Goal: Task Accomplishment & Management: Manage account settings

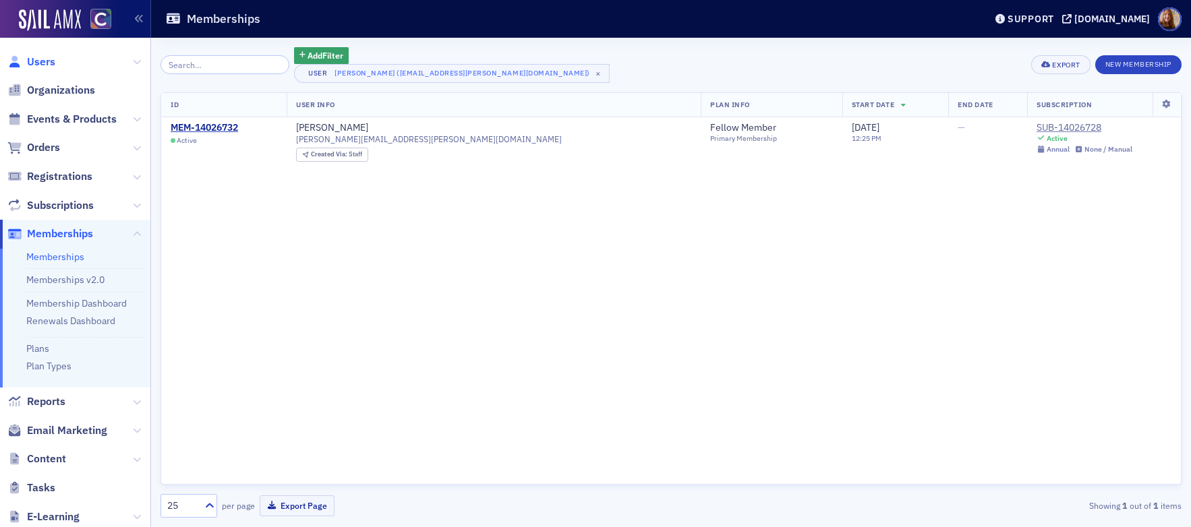
click at [38, 61] on span "Users" at bounding box center [41, 62] width 28 height 15
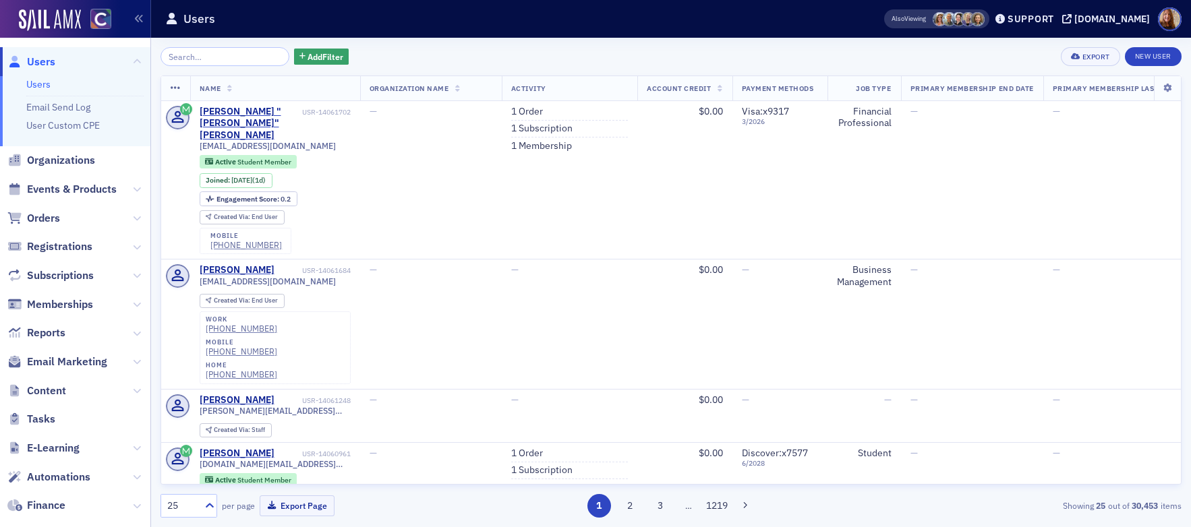
click at [211, 62] on input "search" at bounding box center [224, 56] width 129 height 19
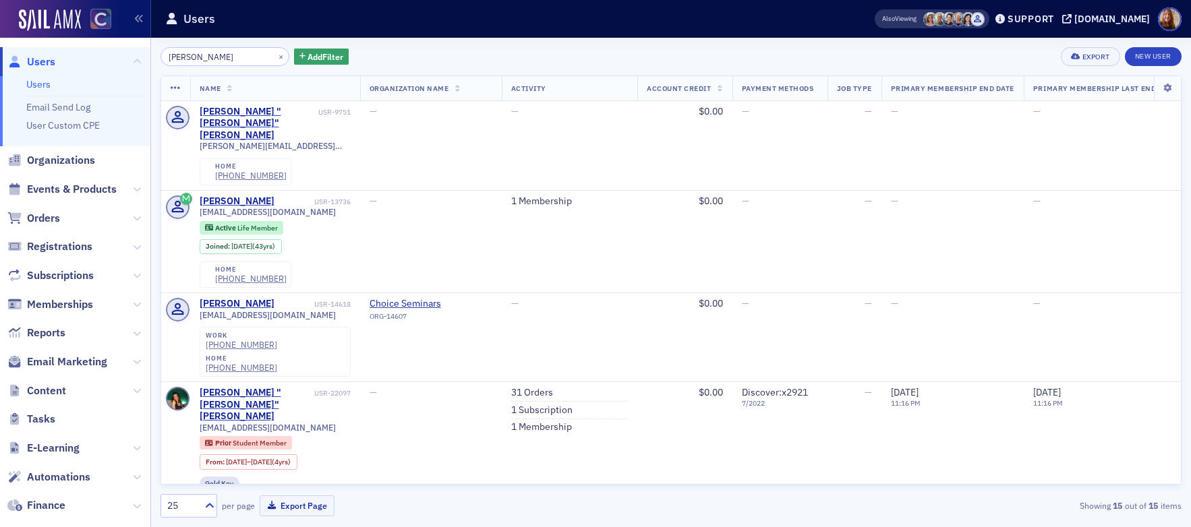
type input "[PERSON_NAME]"
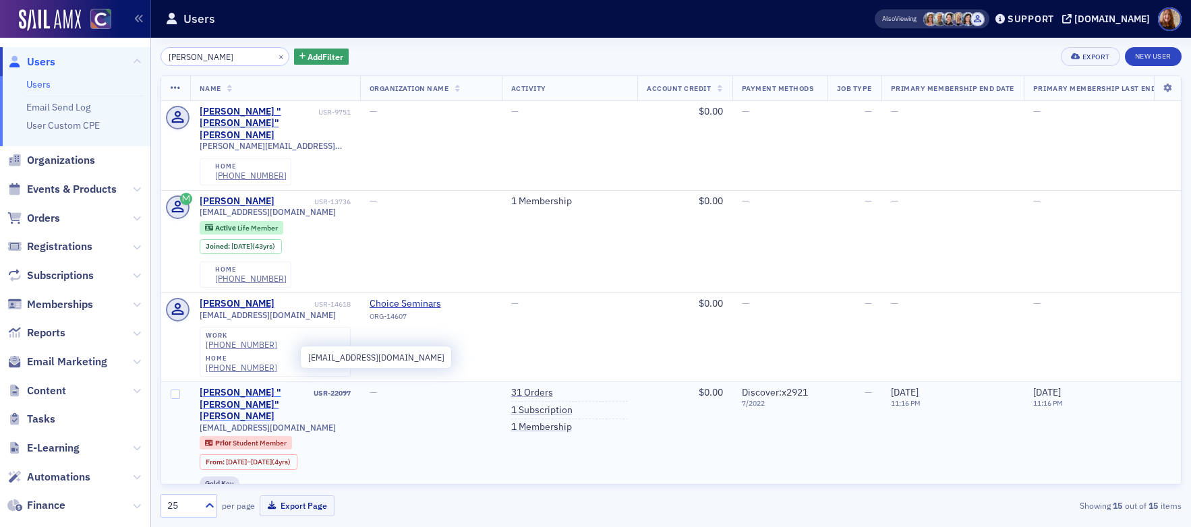
click at [285, 387] on div "[PERSON_NAME] "[PERSON_NAME]" [PERSON_NAME]" at bounding box center [256, 405] width 112 height 36
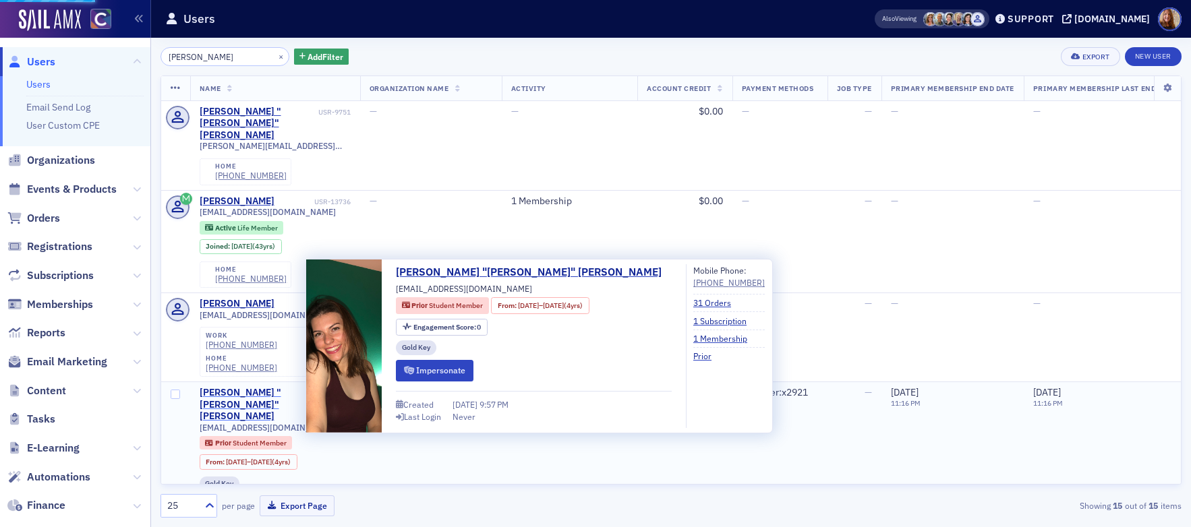
click at [286, 387] on div "[PERSON_NAME] "[PERSON_NAME]" [PERSON_NAME]" at bounding box center [256, 405] width 112 height 36
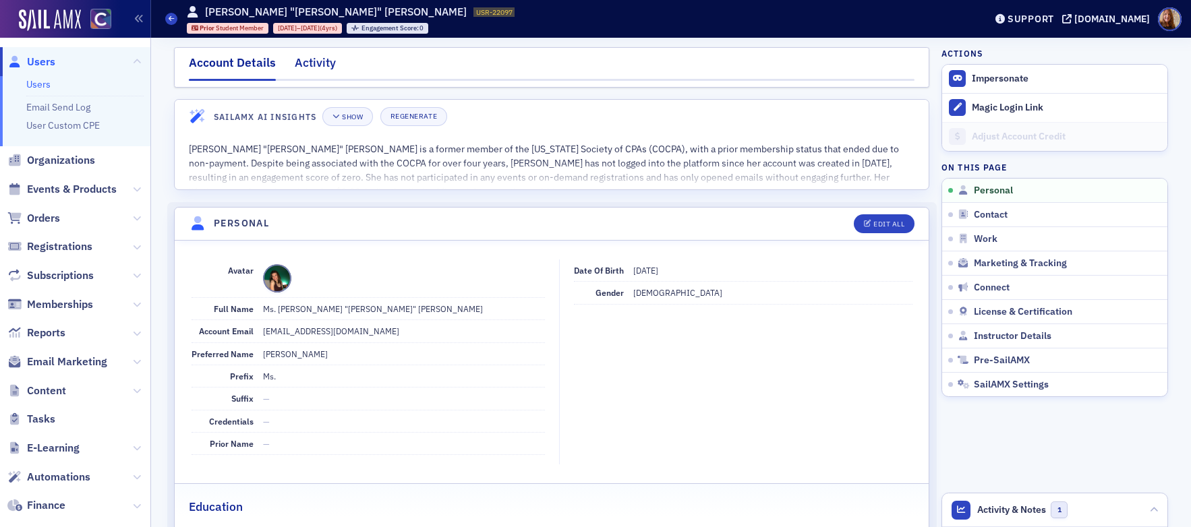
click at [303, 64] on div "Activity" at bounding box center [315, 66] width 41 height 25
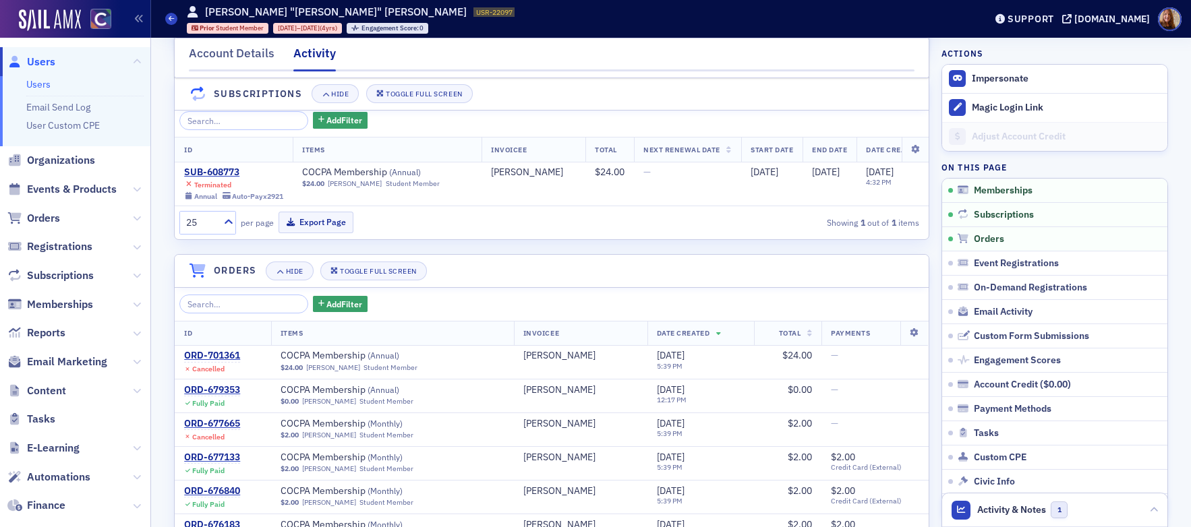
scroll to position [243, 0]
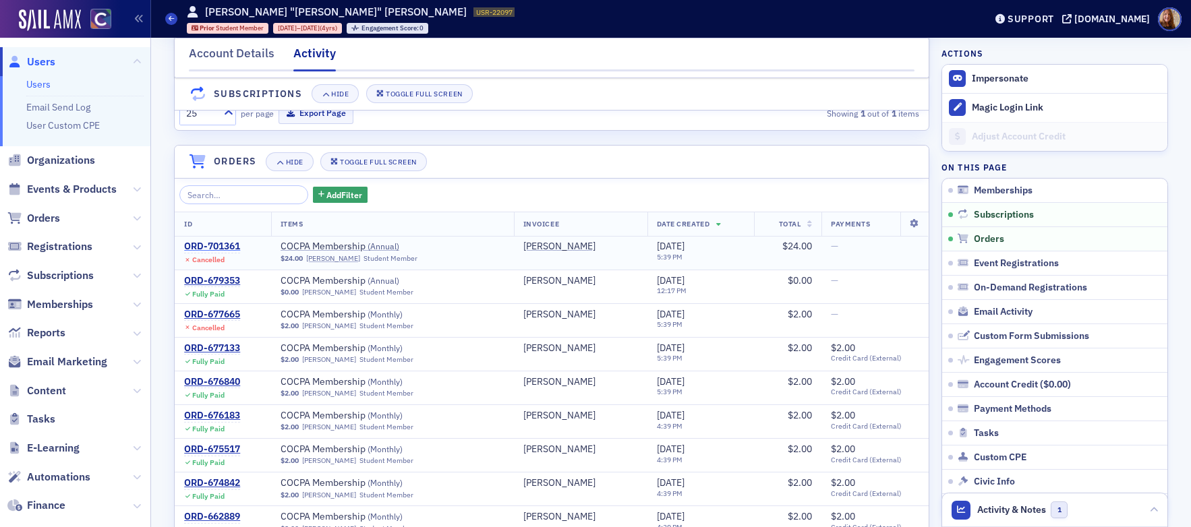
click at [218, 253] on div "ORD-701361" at bounding box center [212, 247] width 56 height 12
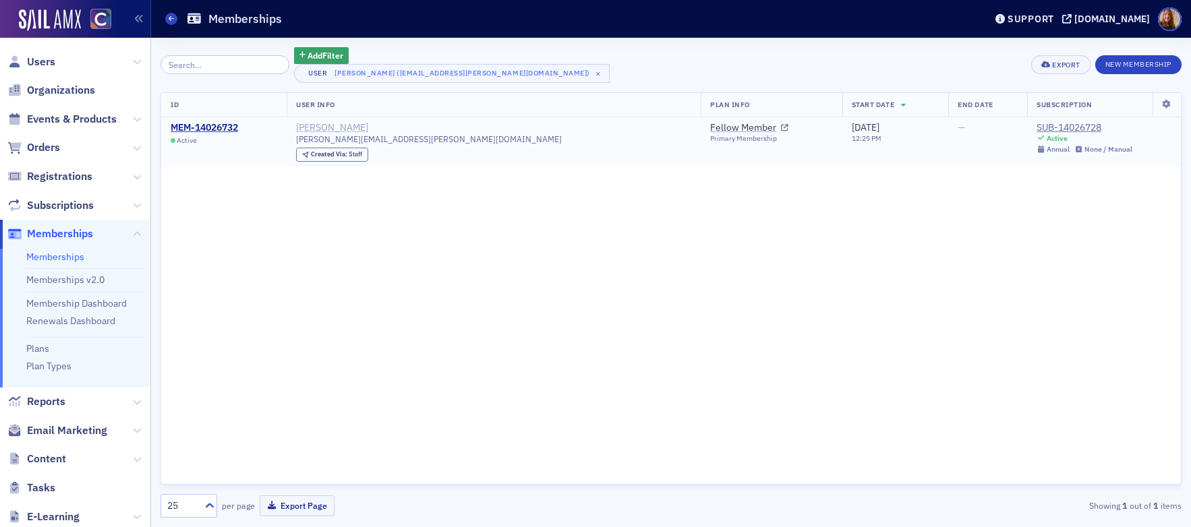
click at [367, 125] on div "Hannah Renault" at bounding box center [332, 128] width 72 height 12
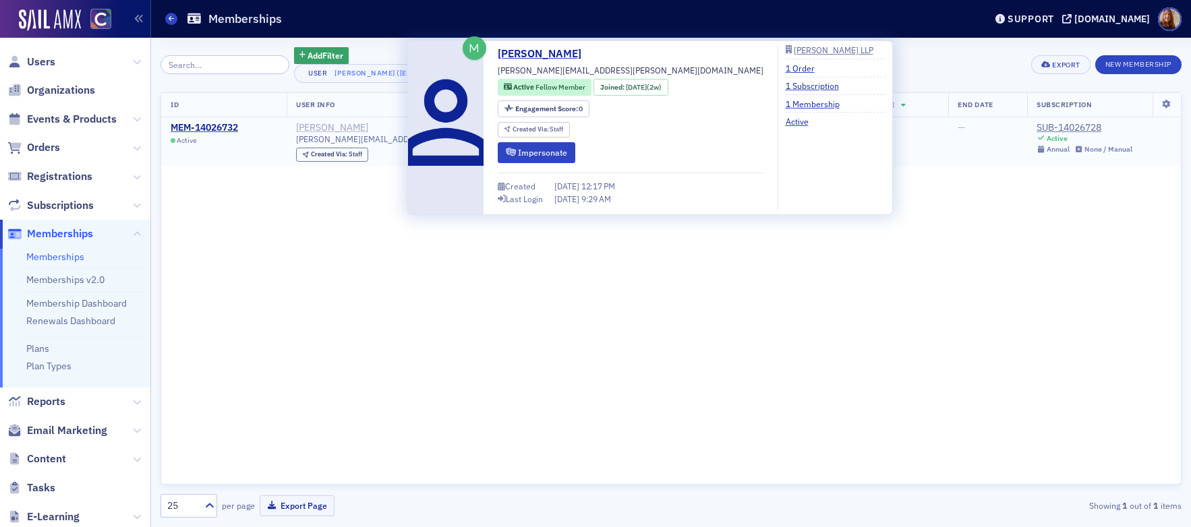
click at [368, 130] on div "Hannah Renault" at bounding box center [332, 128] width 72 height 12
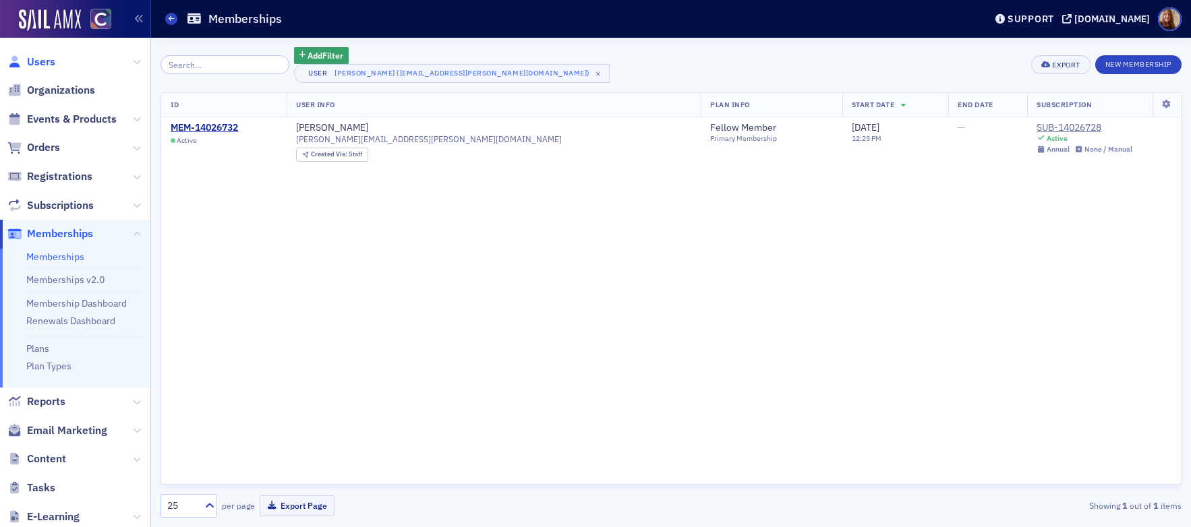
click at [51, 67] on span "Users" at bounding box center [41, 62] width 28 height 15
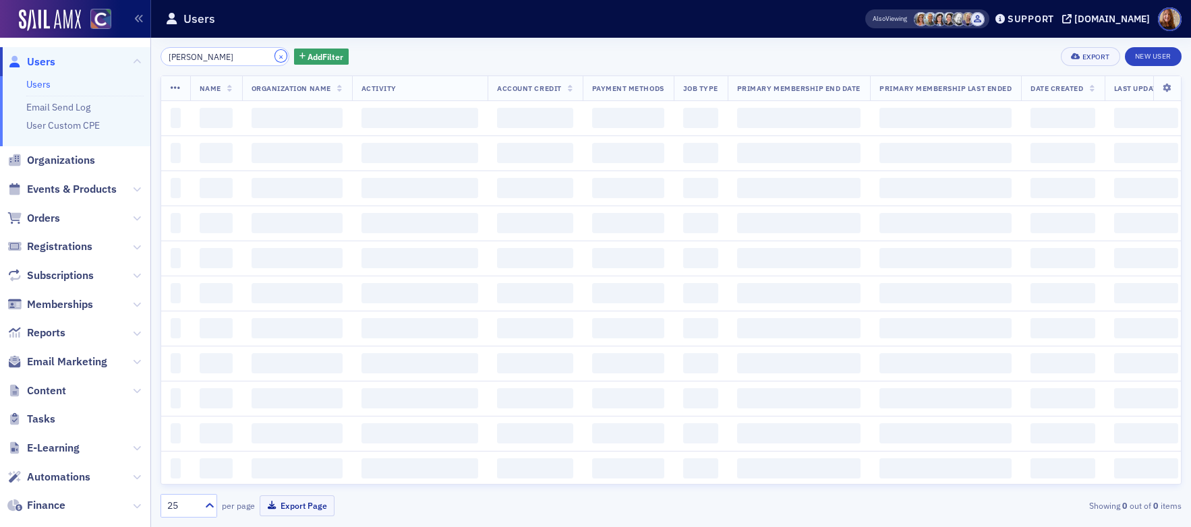
click at [275, 59] on button "×" at bounding box center [281, 56] width 12 height 12
click at [224, 58] on input "search" at bounding box center [224, 56] width 129 height 19
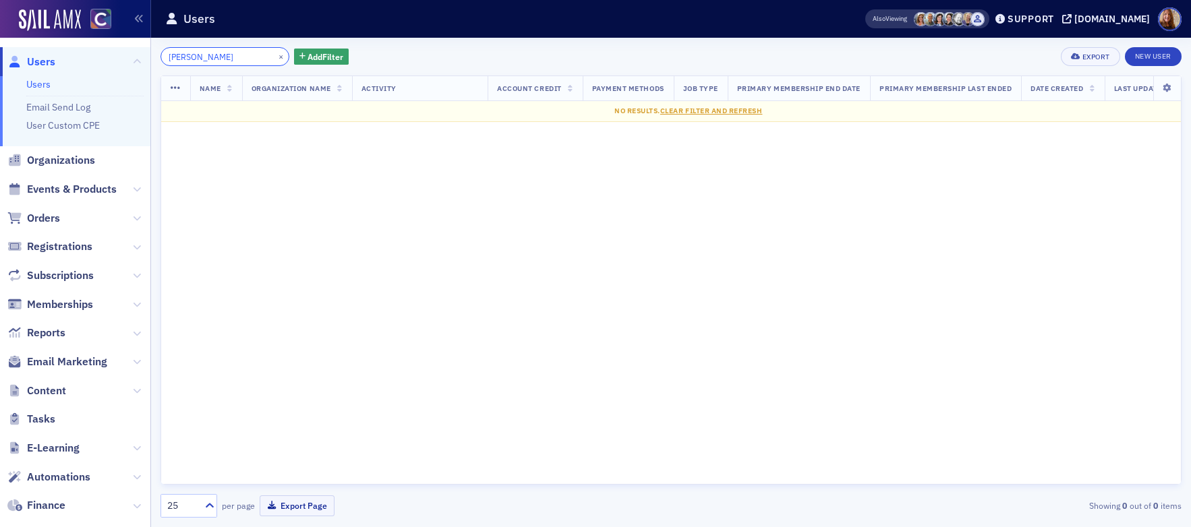
click at [194, 54] on input "Warnecke" at bounding box center [224, 56] width 129 height 19
paste input "Baxter"
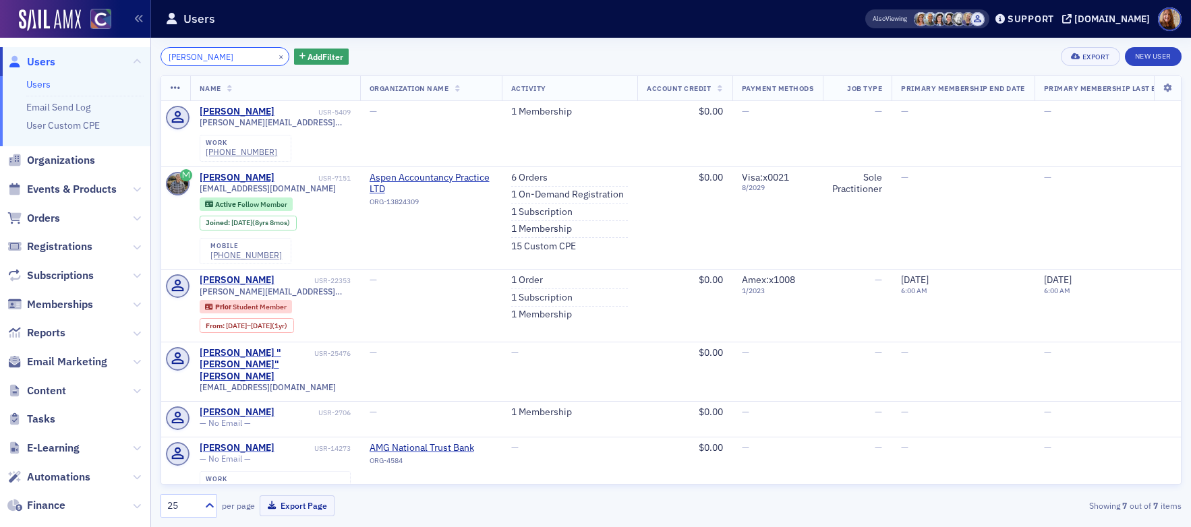
click at [167, 54] on input "Baxter" at bounding box center [224, 56] width 129 height 19
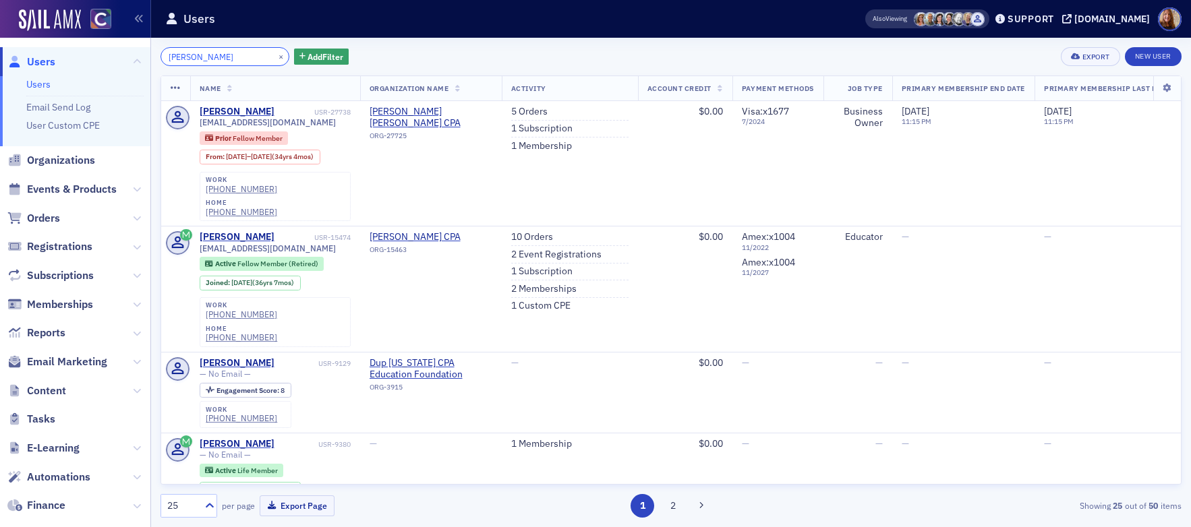
click at [196, 59] on input "philip Baxter" at bounding box center [224, 56] width 129 height 19
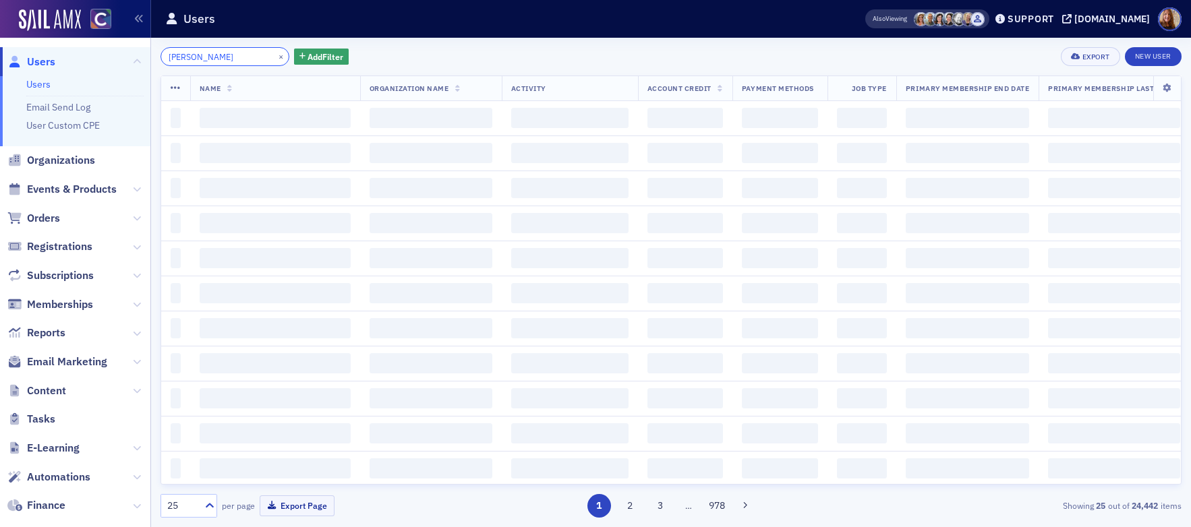
type input "nicholas Benson"
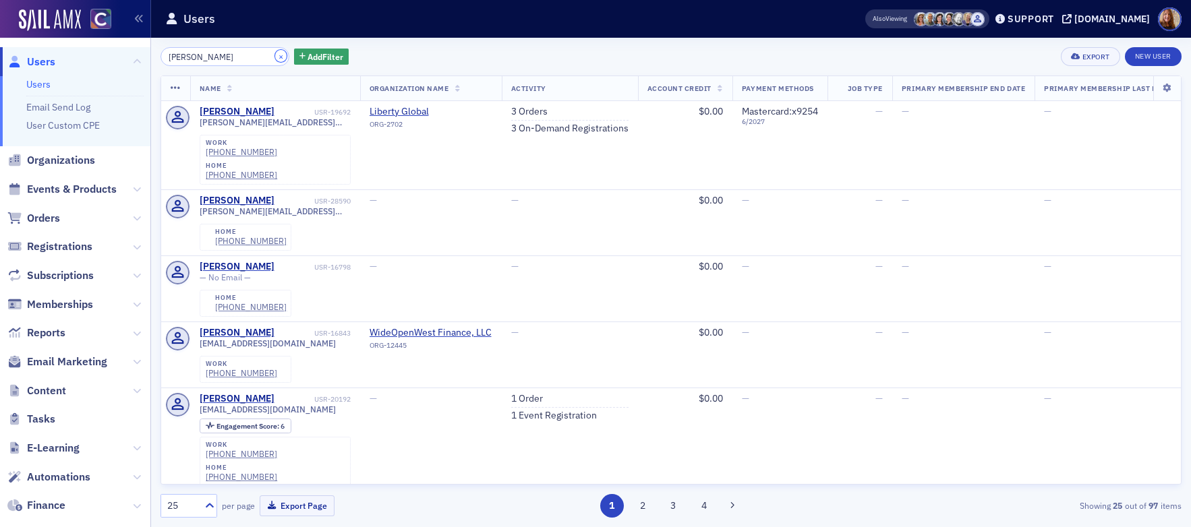
click at [275, 59] on button "×" at bounding box center [281, 56] width 12 height 12
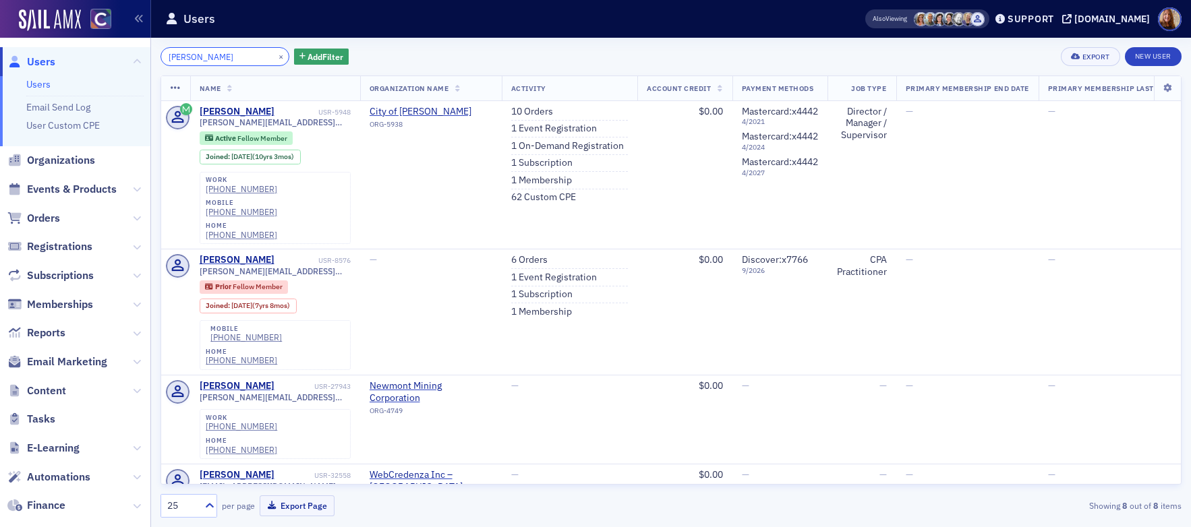
click at [170, 57] on input "Buchanan" at bounding box center [224, 56] width 129 height 19
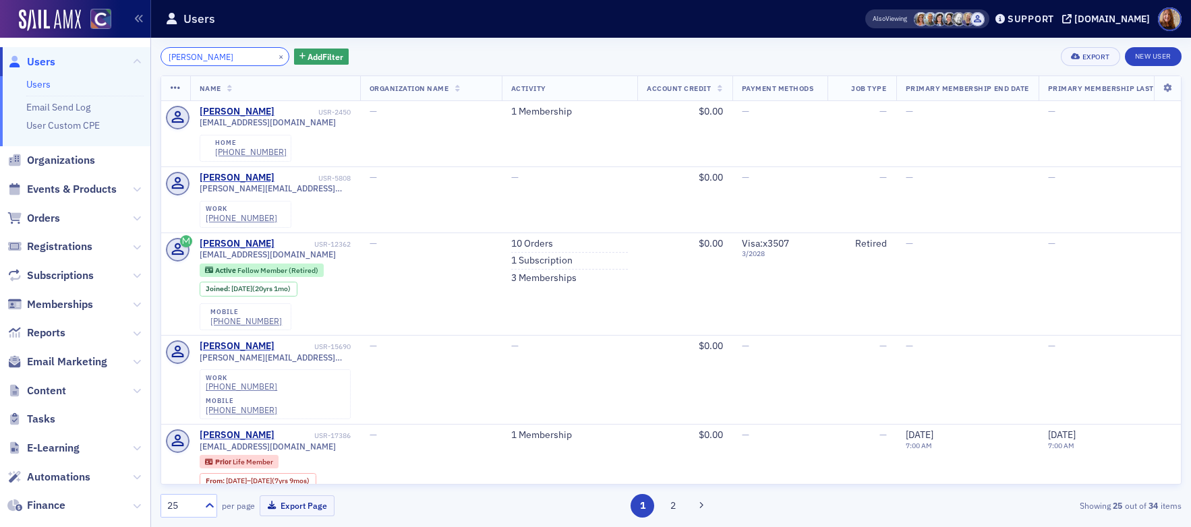
type input "joanne Buchanan"
click at [275, 55] on button "×" at bounding box center [281, 56] width 12 height 12
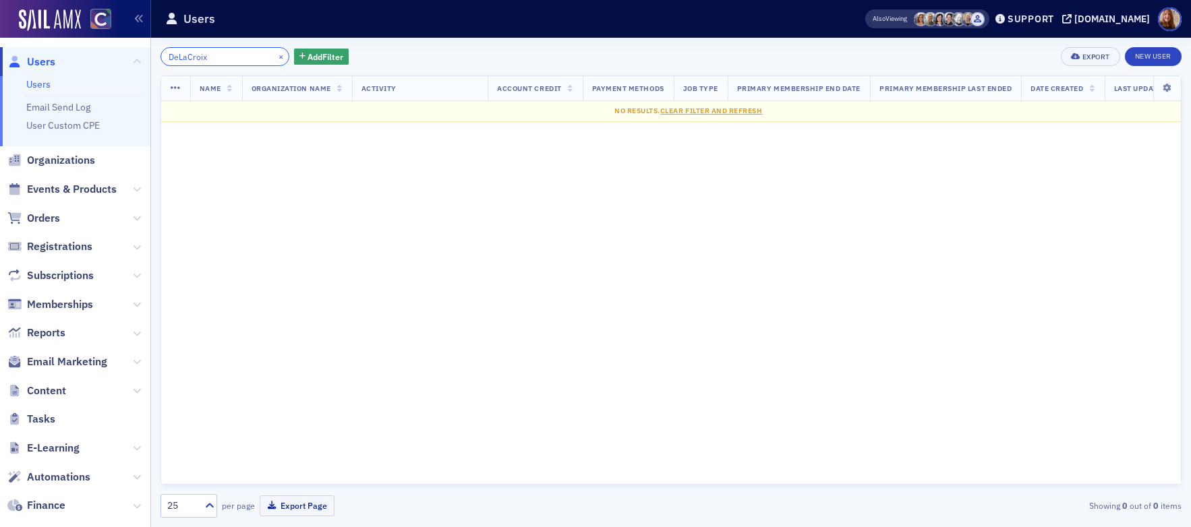
type input "DeLaCroix"
click at [275, 57] on button "×" at bounding box center [281, 56] width 12 height 12
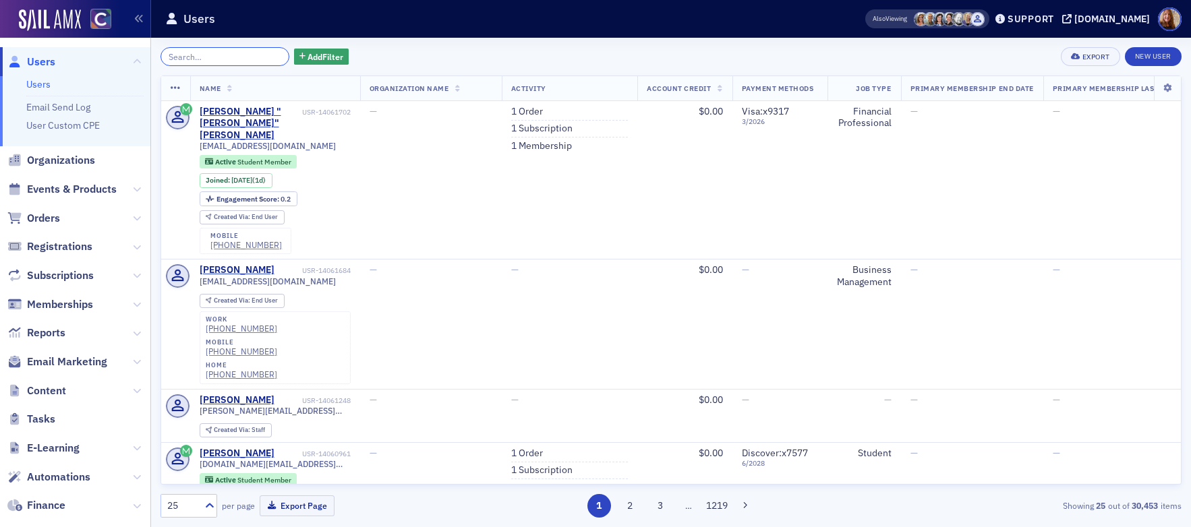
paste input "Gaffney"
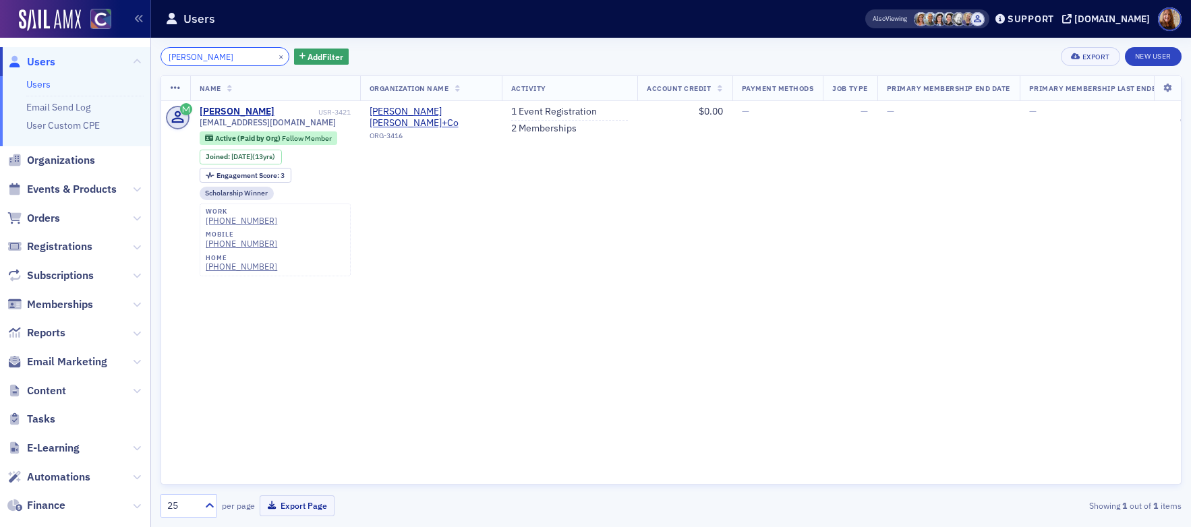
type input "Gaffney"
click at [275, 53] on button "×" at bounding box center [281, 56] width 12 height 12
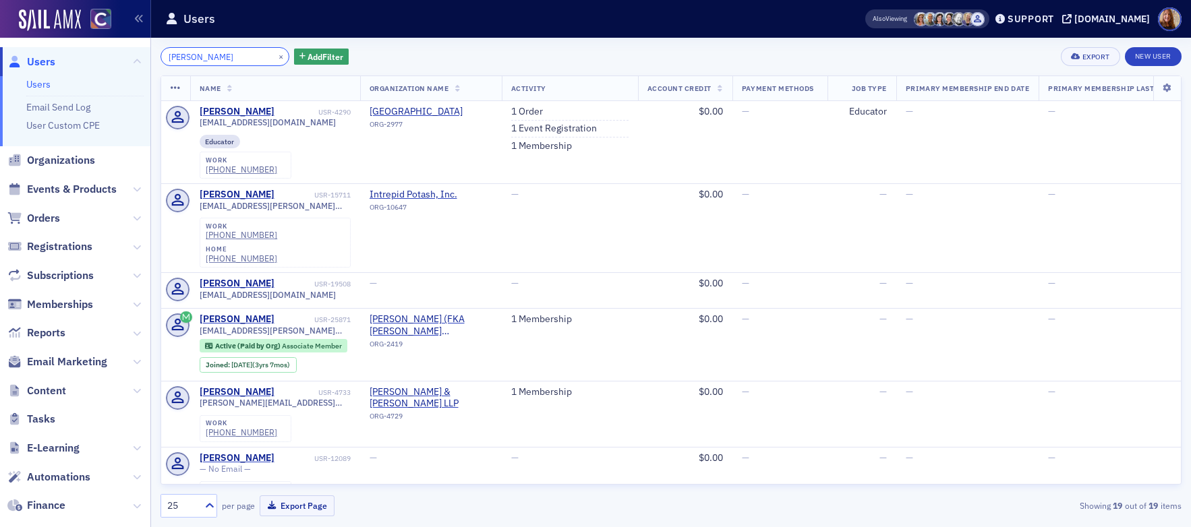
click at [167, 58] on input "[PERSON_NAME]" at bounding box center [224, 56] width 129 height 19
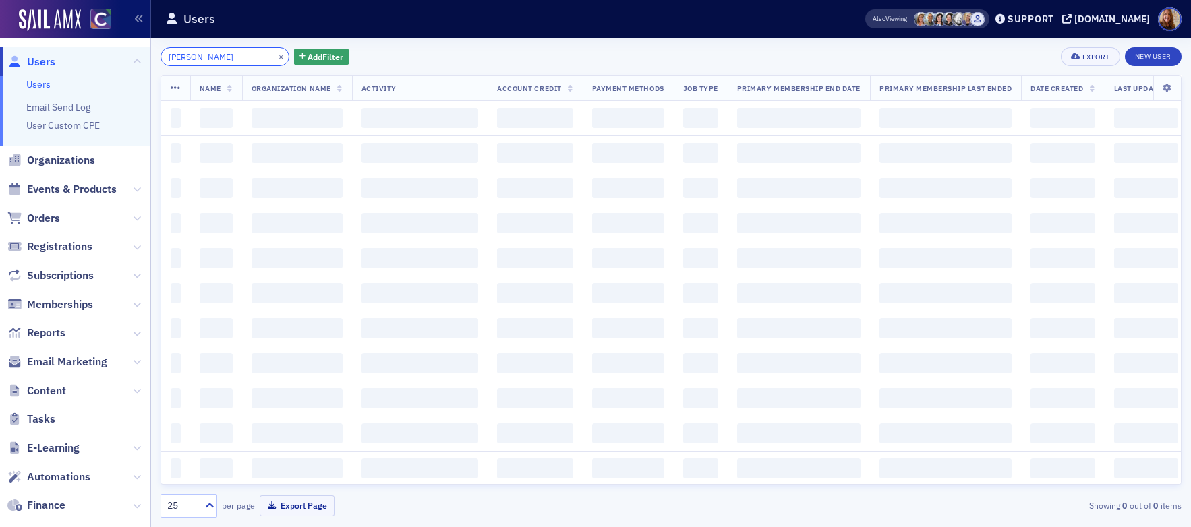
type input "crista Holt"
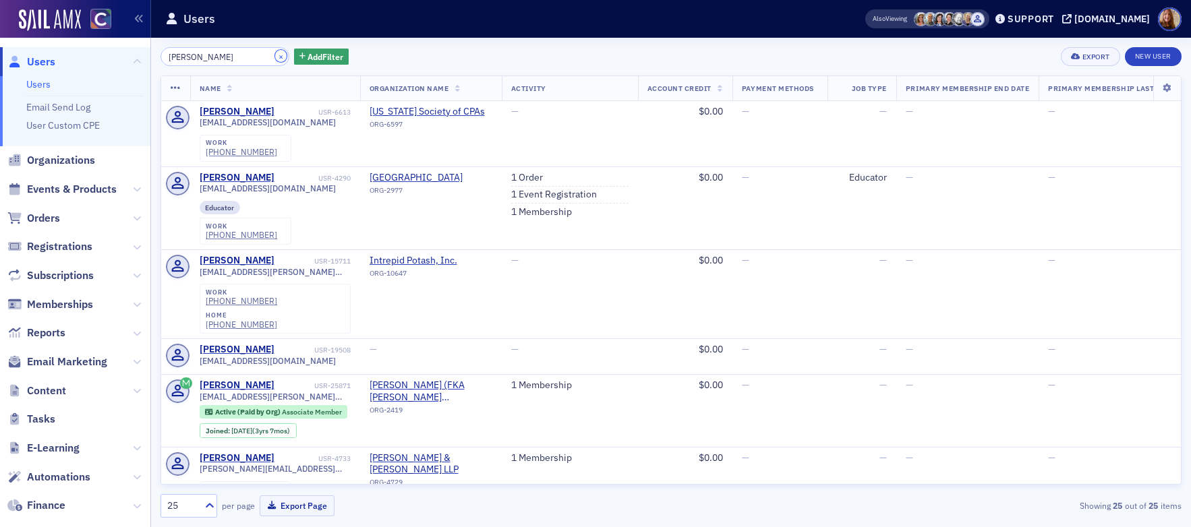
click at [275, 59] on button "×" at bounding box center [281, 56] width 12 height 12
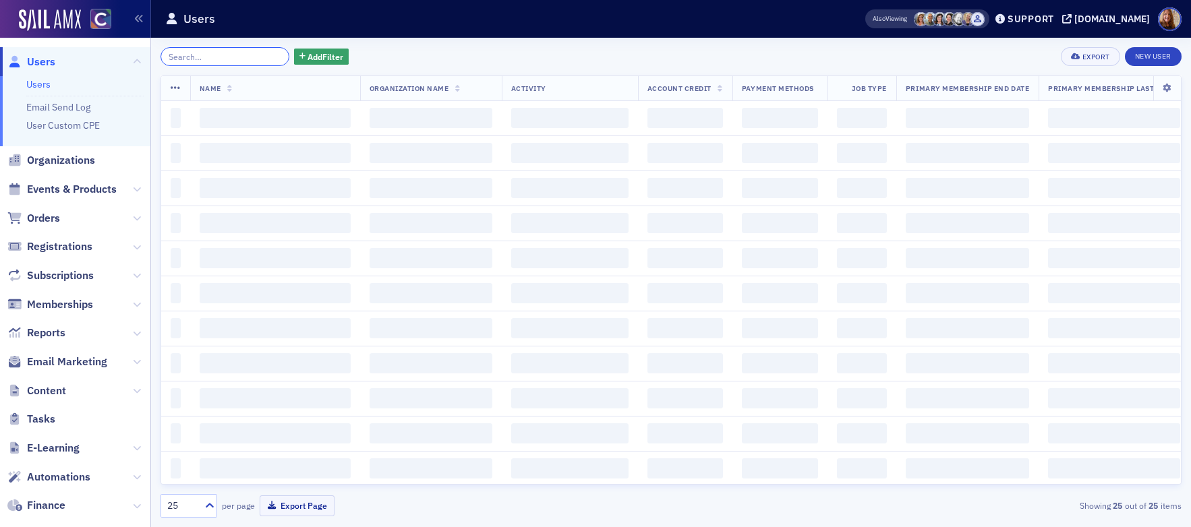
click at [262, 59] on input "search" at bounding box center [224, 56] width 129 height 19
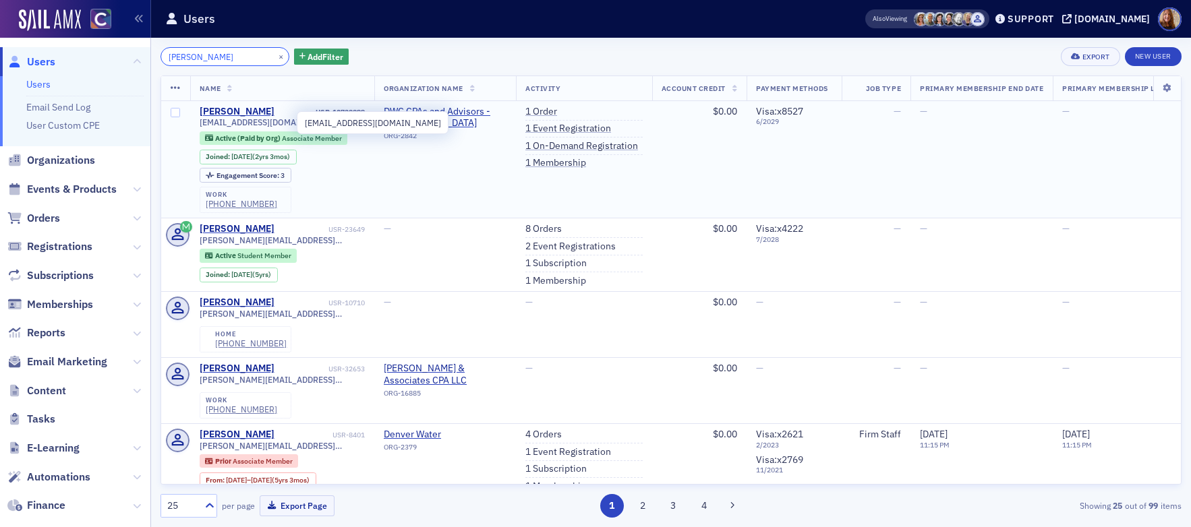
type input "brooke Lewis"
click at [283, 121] on span "blewis@dwcadvisors.com" at bounding box center [268, 122] width 136 height 10
copy div "blewis@dwcadvisors.com"
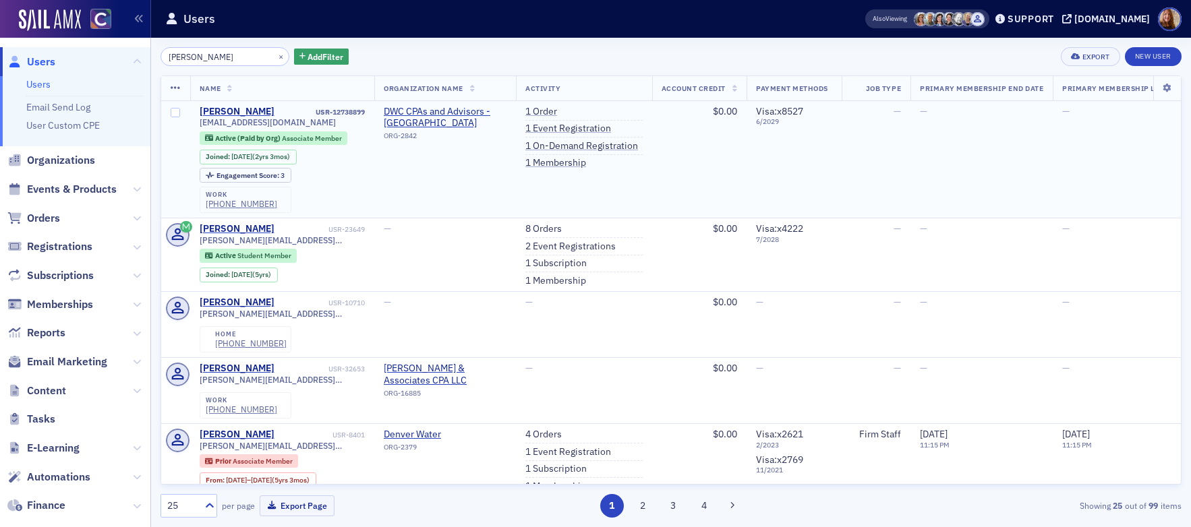
click at [353, 112] on div "USR-12738899" at bounding box center [320, 112] width 88 height 9
copy div "USR-12738899"
click at [275, 57] on button "×" at bounding box center [281, 56] width 12 height 12
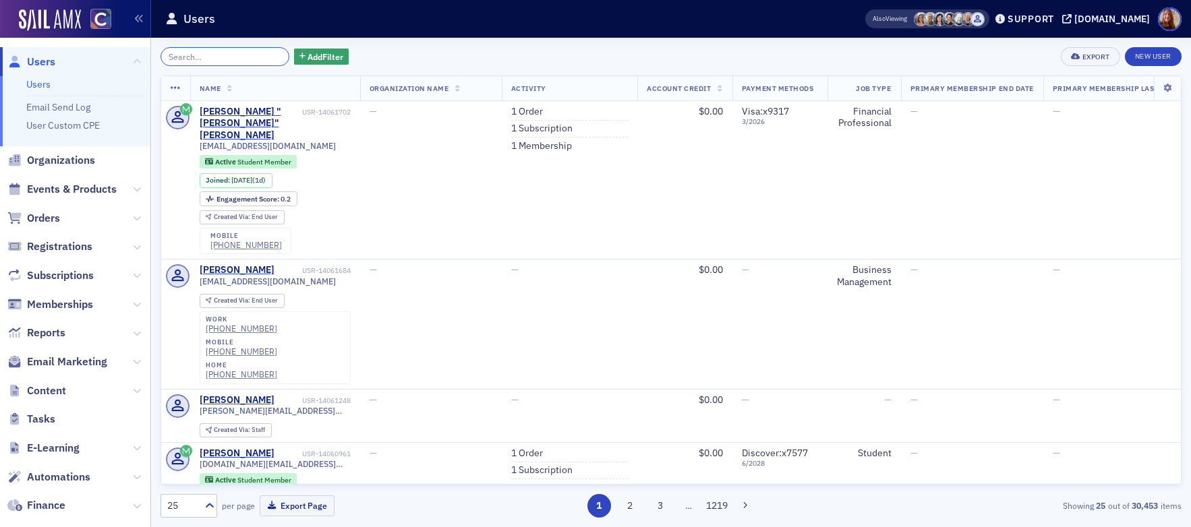
click at [218, 56] on input "search" at bounding box center [224, 56] width 129 height 19
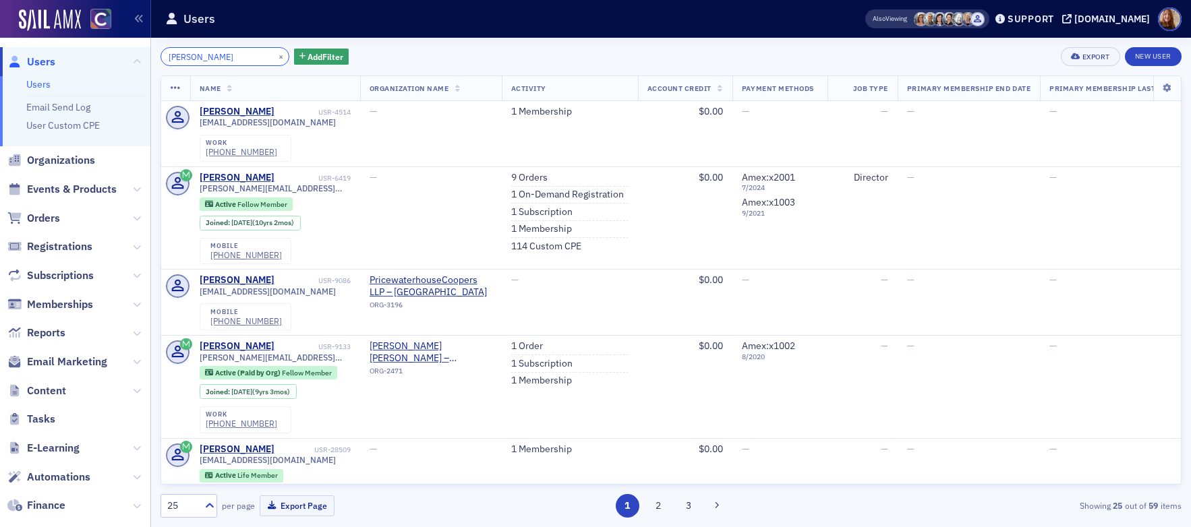
click at [169, 59] on input "samuel nunn" at bounding box center [224, 56] width 129 height 19
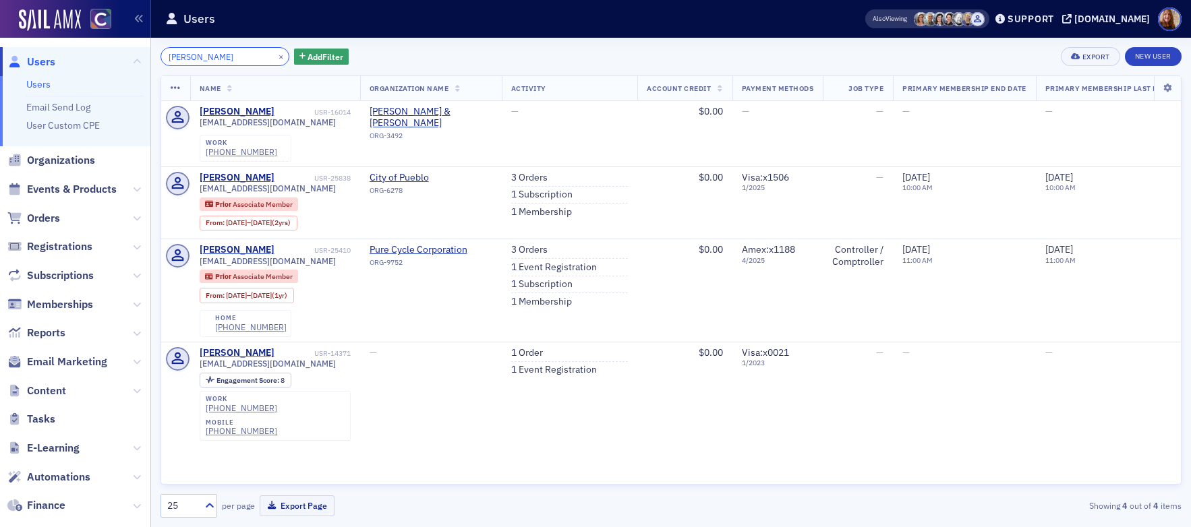
click at [230, 60] on input "nunn" at bounding box center [224, 56] width 129 height 19
click at [231, 58] on input "nunn" at bounding box center [224, 56] width 129 height 19
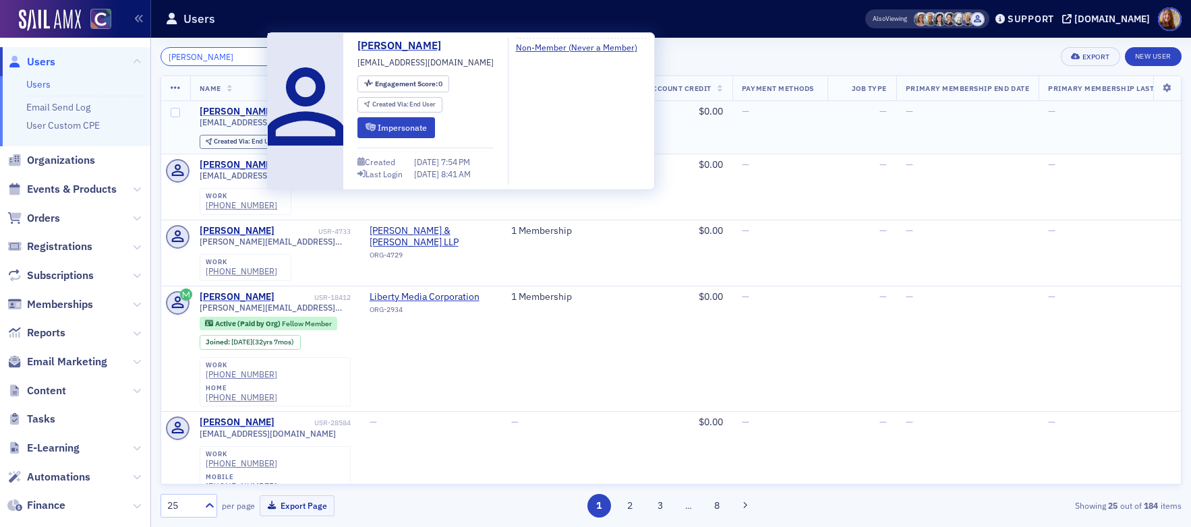
type input "tim Richardson"
click at [229, 107] on div "Tim Richardson" at bounding box center [237, 112] width 75 height 12
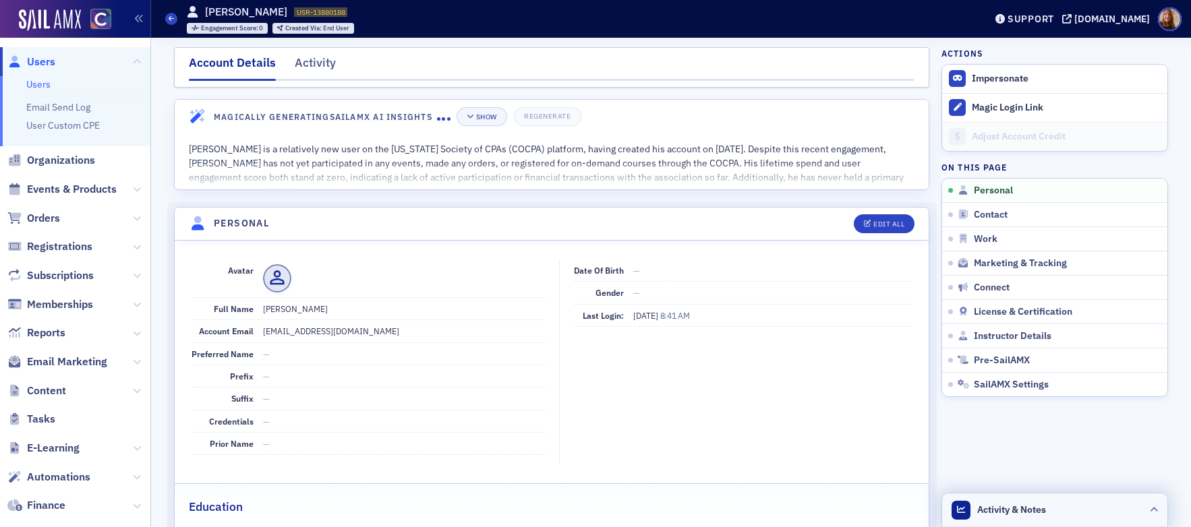
click at [1058, 519] on header "Activity & Notes" at bounding box center [1054, 511] width 225 height 34
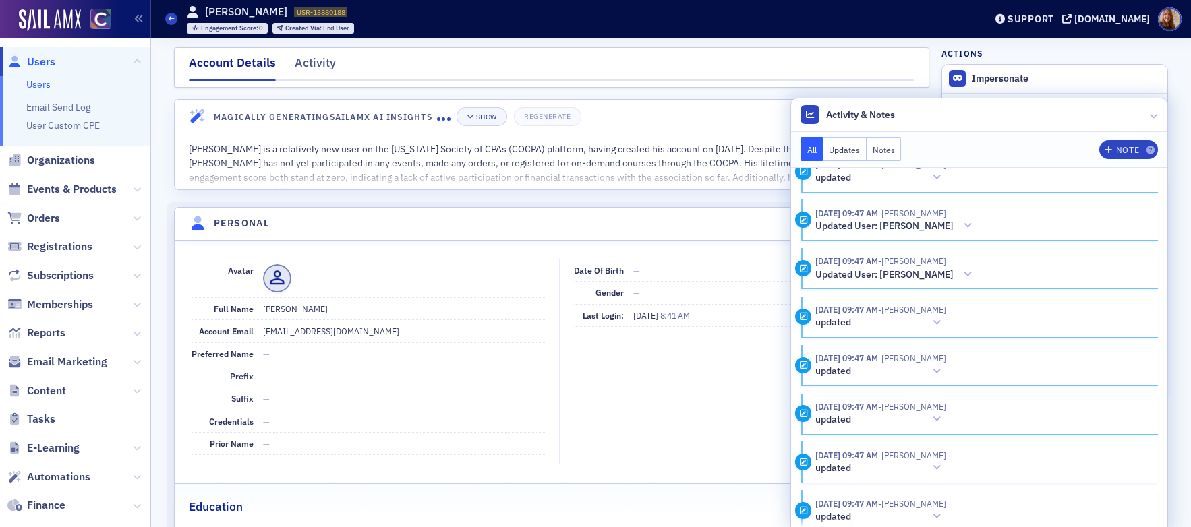
scroll to position [975, 0]
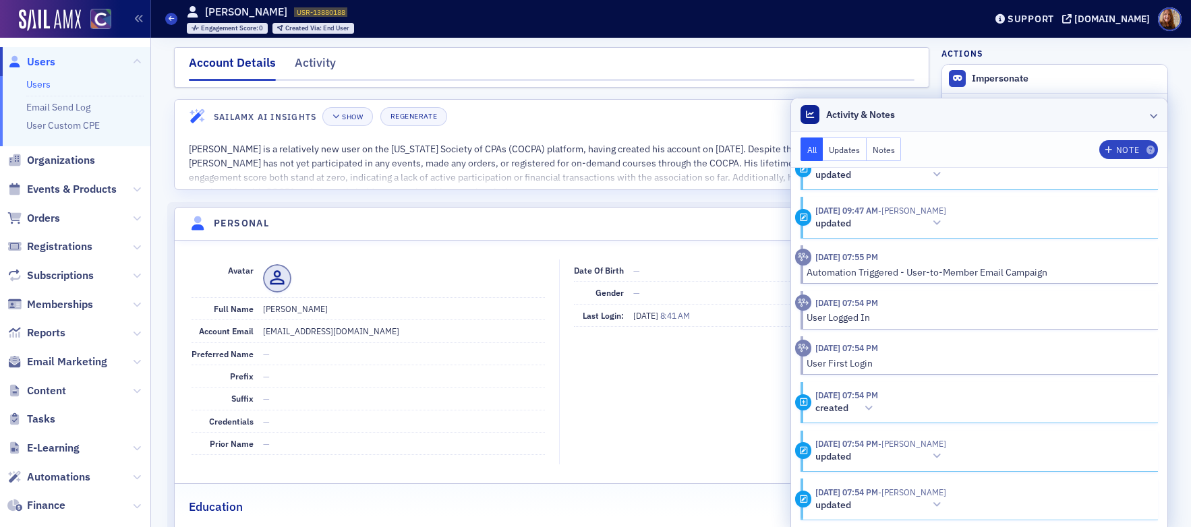
click at [1028, 112] on header "Activity & Notes" at bounding box center [979, 115] width 376 height 34
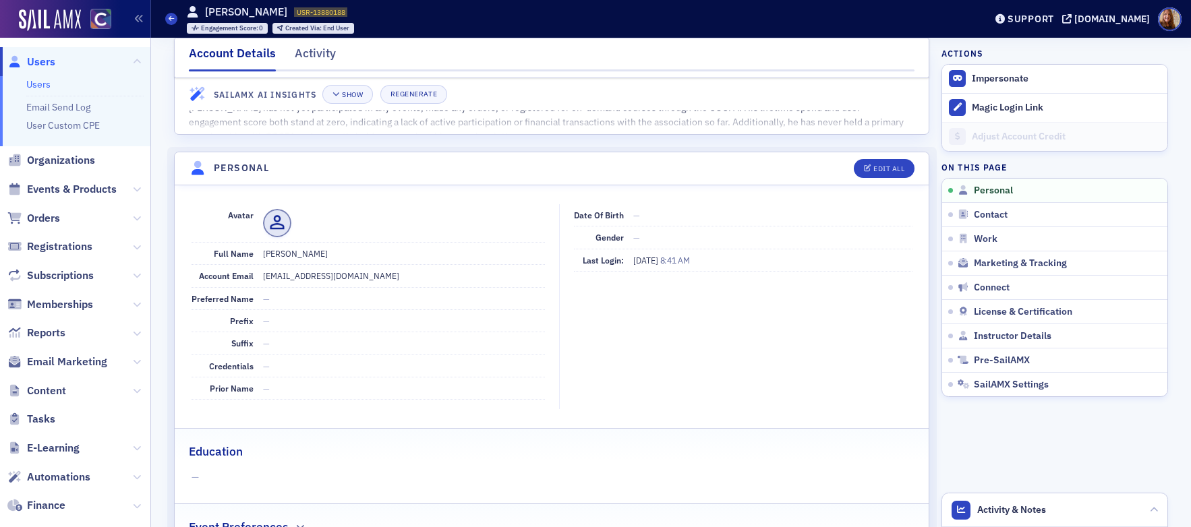
scroll to position [0, 0]
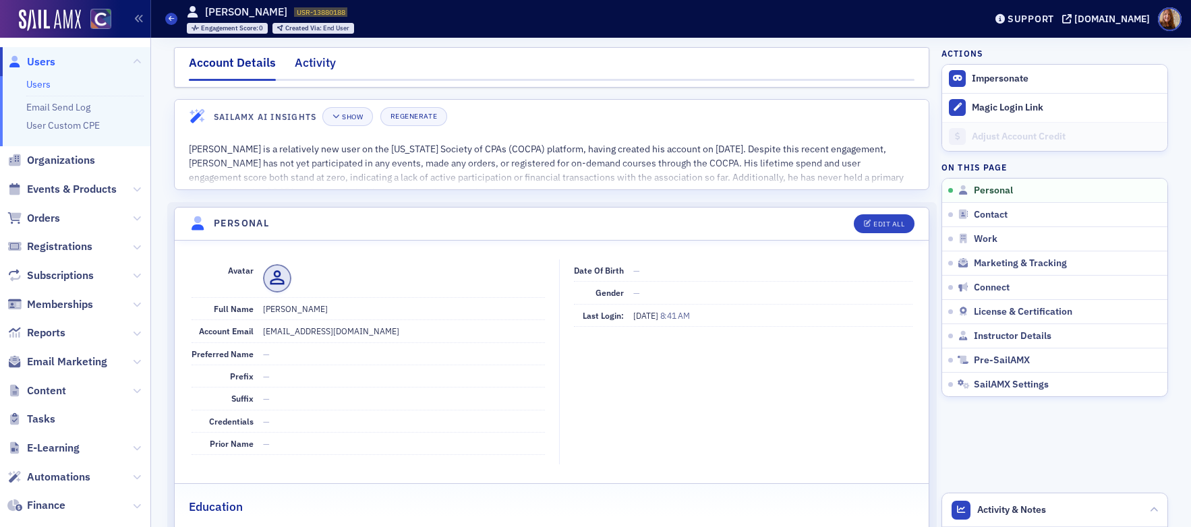
click at [306, 60] on div "Activity" at bounding box center [315, 66] width 41 height 25
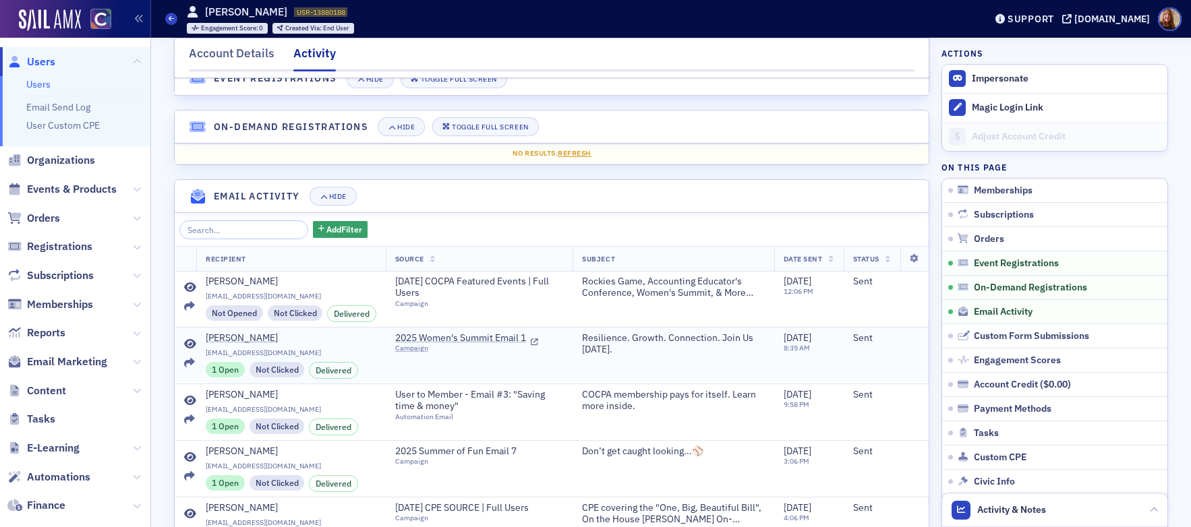
scroll to position [260, 0]
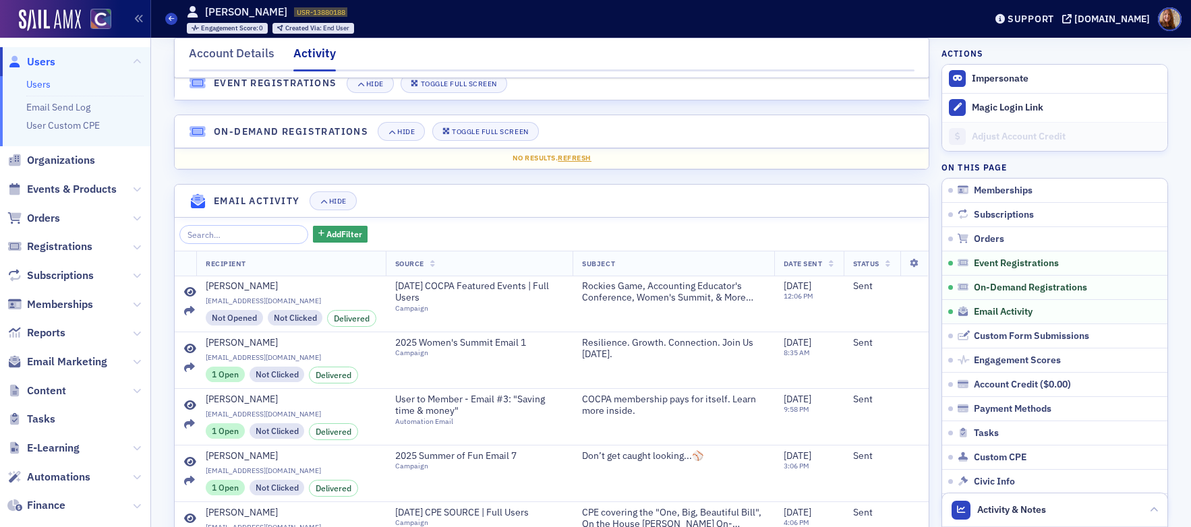
click at [34, 85] on link "Users" at bounding box center [38, 84] width 24 height 12
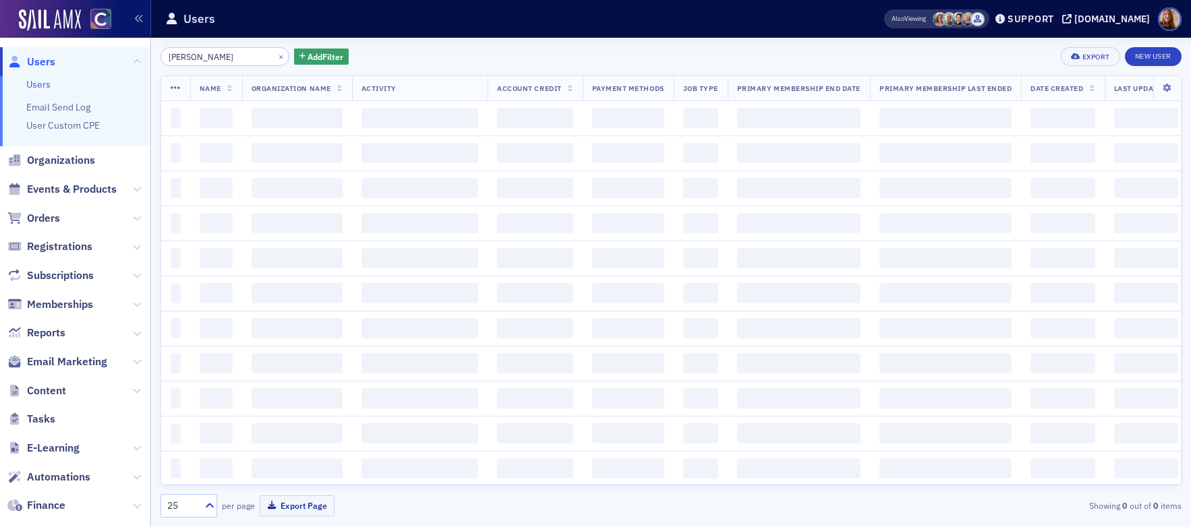
click at [198, 55] on input "tim Richardson" at bounding box center [224, 56] width 129 height 19
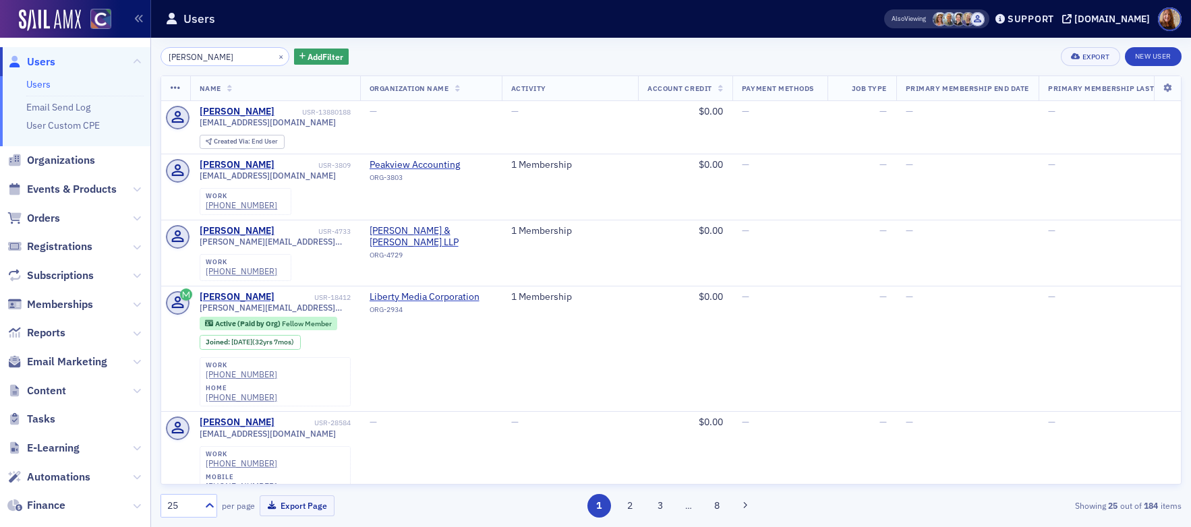
click at [198, 55] on input "tim Richardson" at bounding box center [224, 56] width 129 height 19
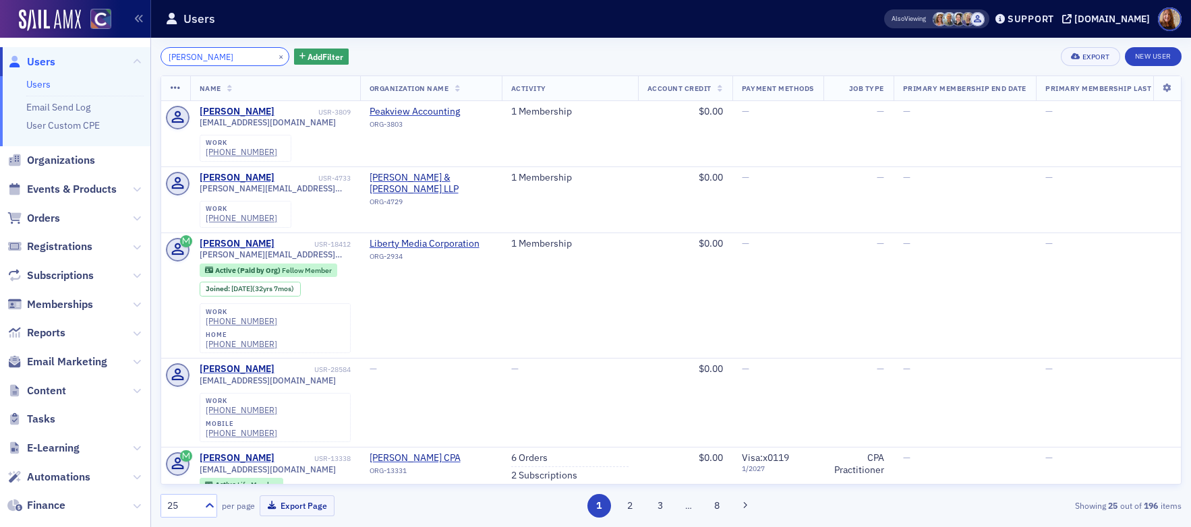
click at [179, 58] on input "tim neal" at bounding box center [224, 56] width 129 height 19
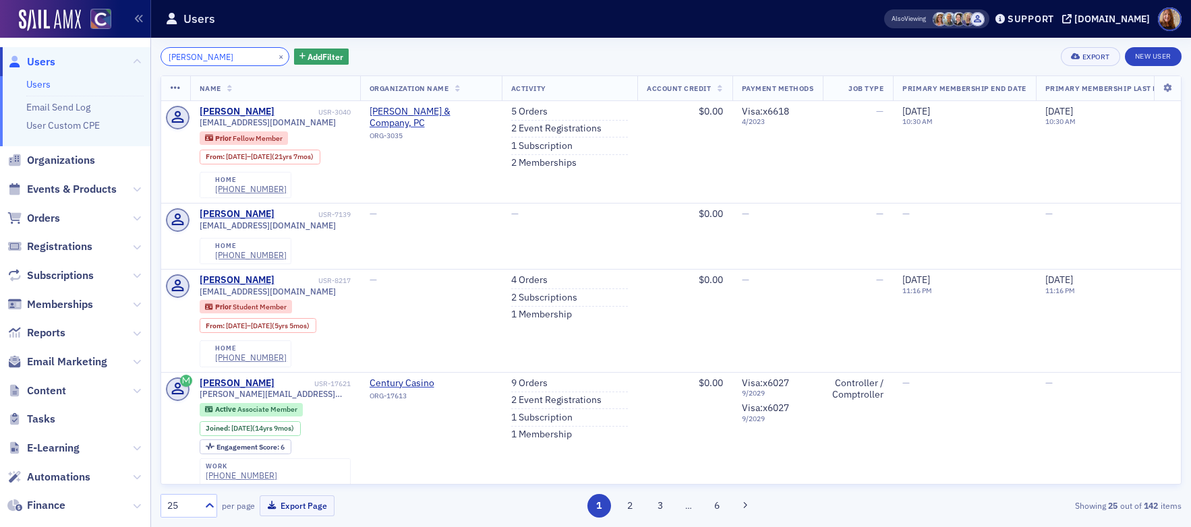
type input "timothy neal"
click at [275, 53] on button "×" at bounding box center [281, 56] width 12 height 12
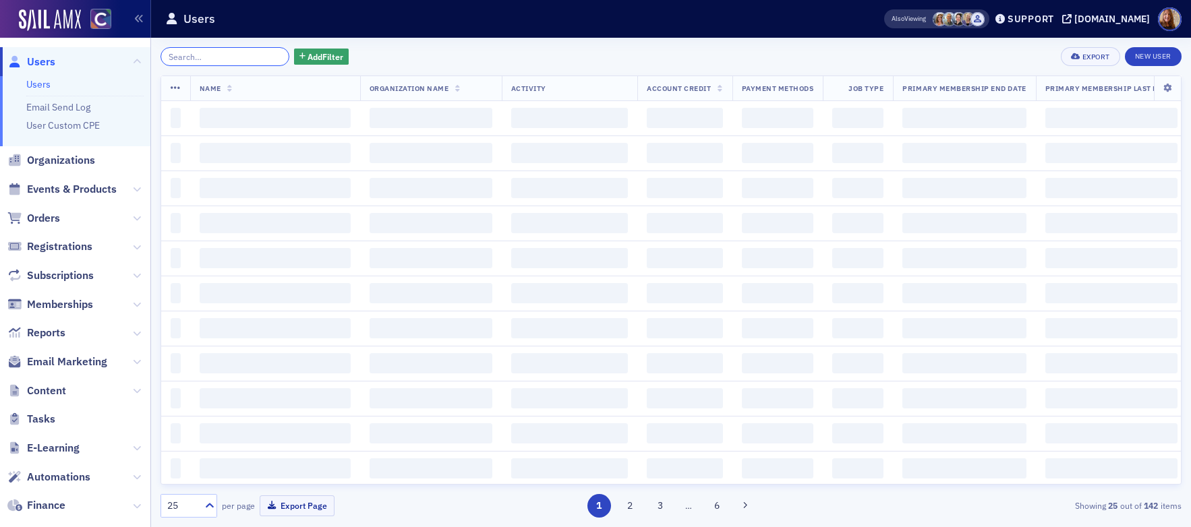
click at [247, 58] on input "search" at bounding box center [224, 56] width 129 height 19
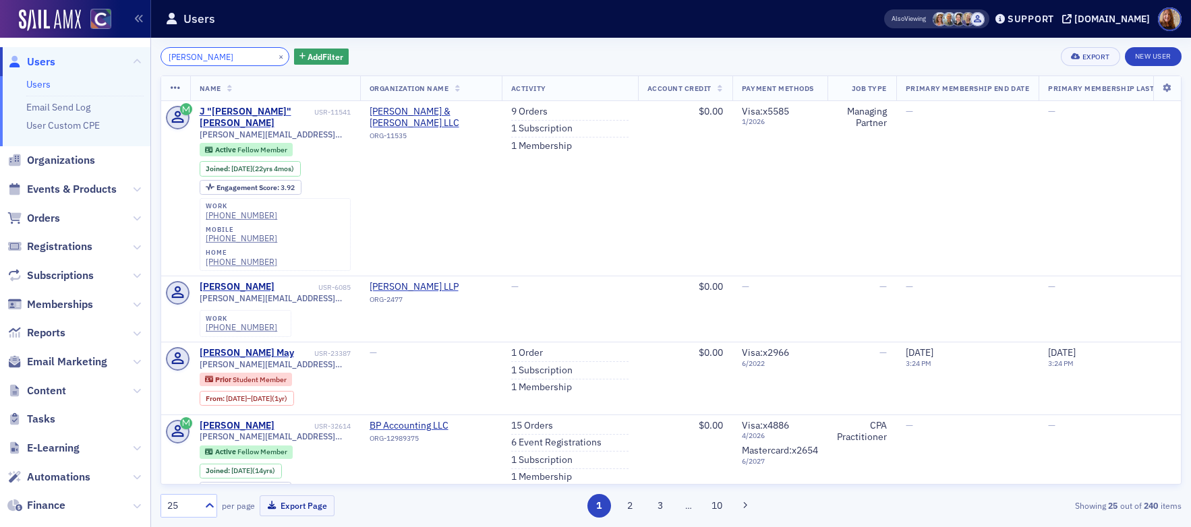
type input "bethany smith"
click at [275, 59] on button "×" at bounding box center [281, 56] width 12 height 12
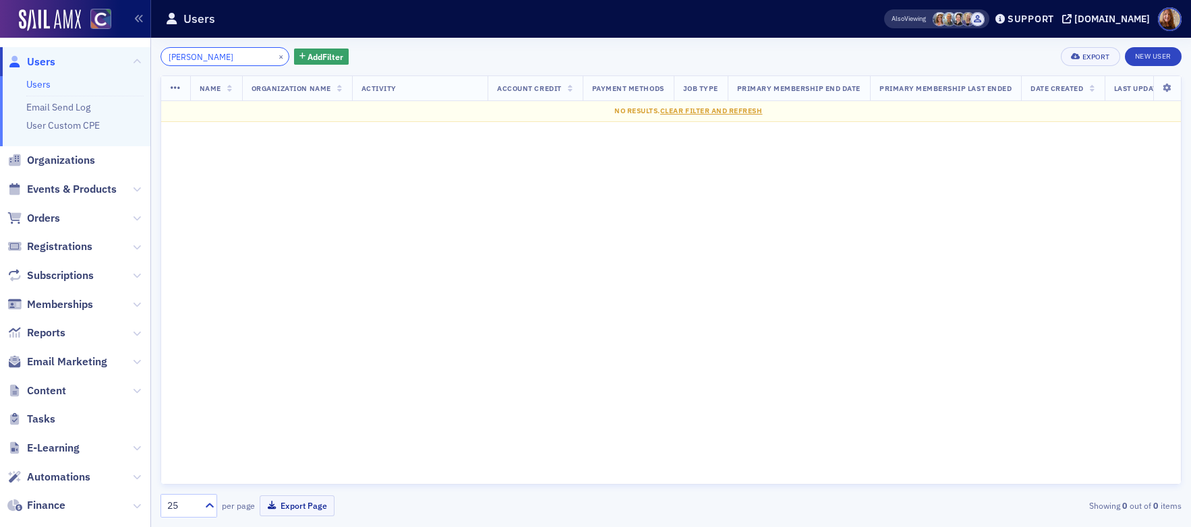
type input "Ticknor"
click at [275, 57] on button "×" at bounding box center [281, 56] width 12 height 12
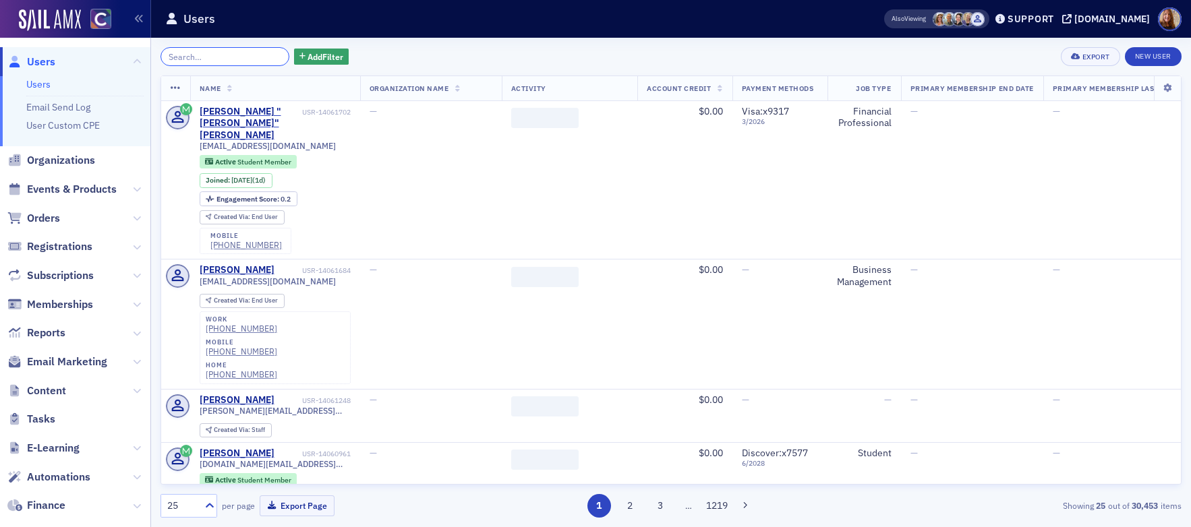
paste input "Raykin"
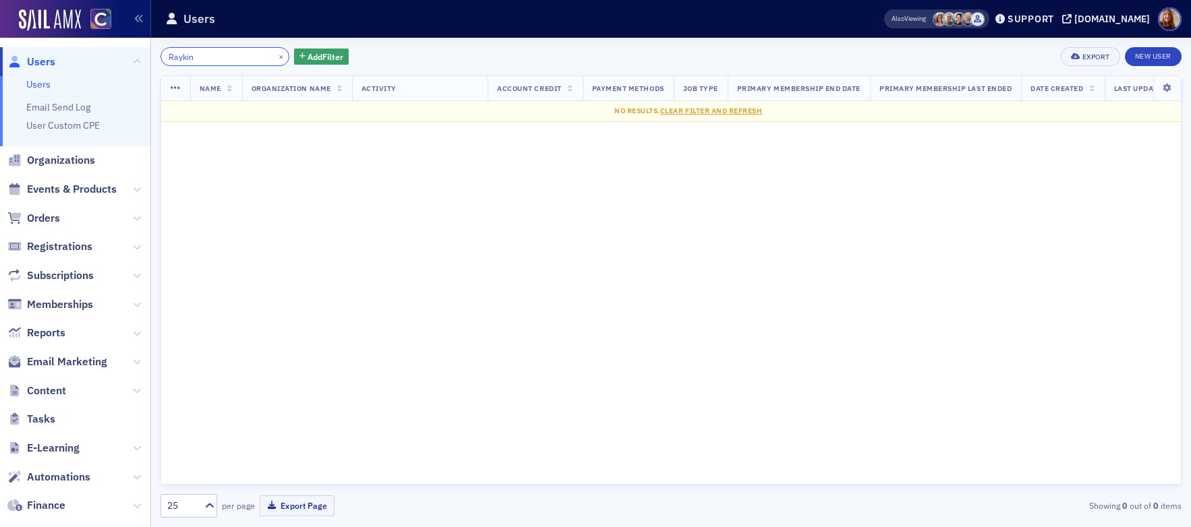
click at [179, 64] on input "Raykin" at bounding box center [224, 56] width 129 height 19
click at [179, 59] on input "Raykin" at bounding box center [224, 56] width 129 height 19
paste input "Backora"
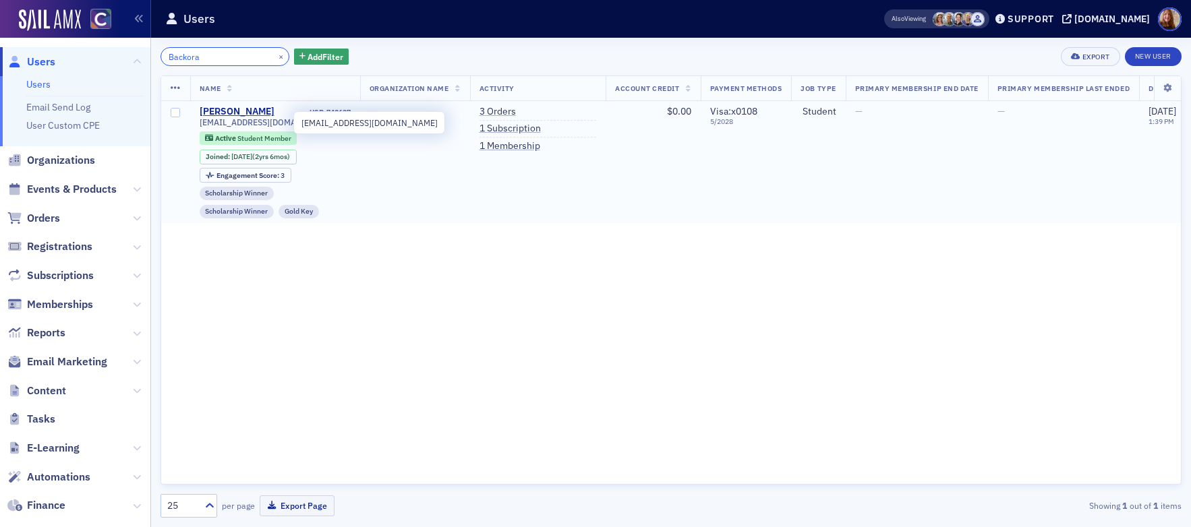
type input "Backora"
click at [268, 121] on span "bethbackora@gmail.com" at bounding box center [268, 122] width 136 height 10
copy div "bethbackora@gmail.com"
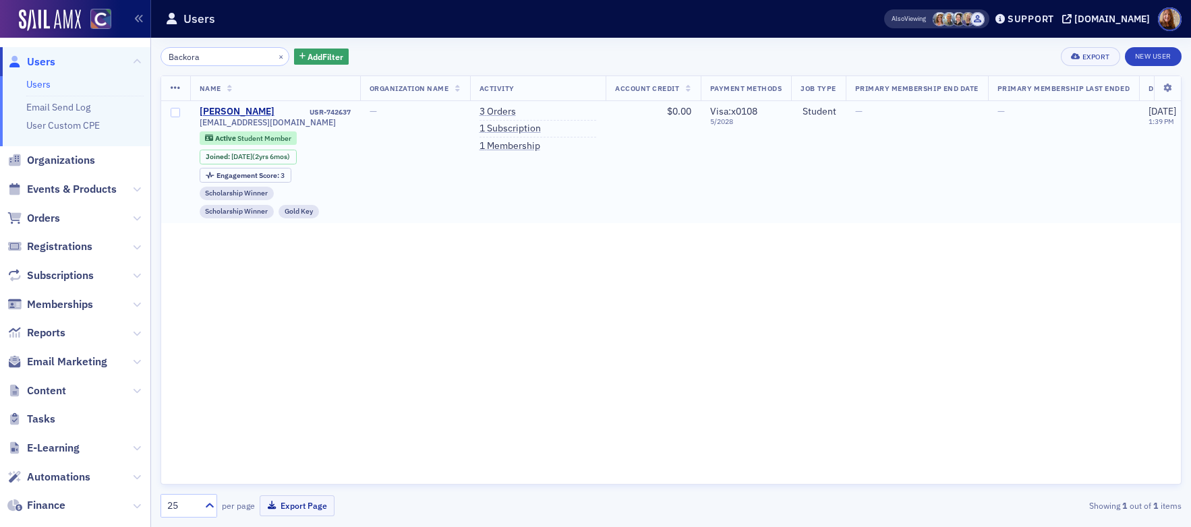
click at [336, 115] on div "USR-742637" at bounding box center [313, 112] width 74 height 9
copy div "USR-742637"
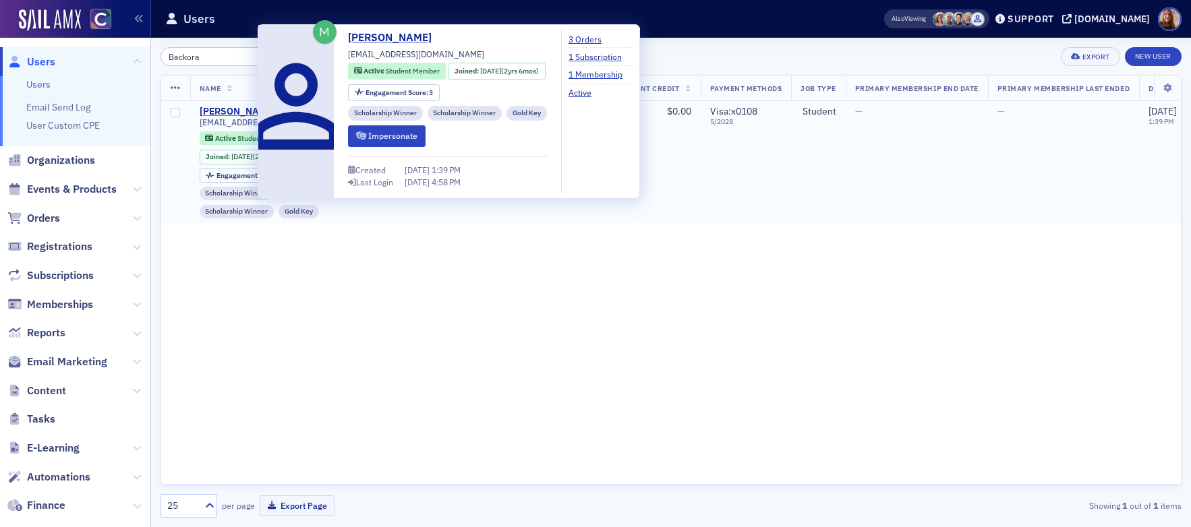
click at [235, 111] on div "Beth Backora" at bounding box center [237, 112] width 75 height 12
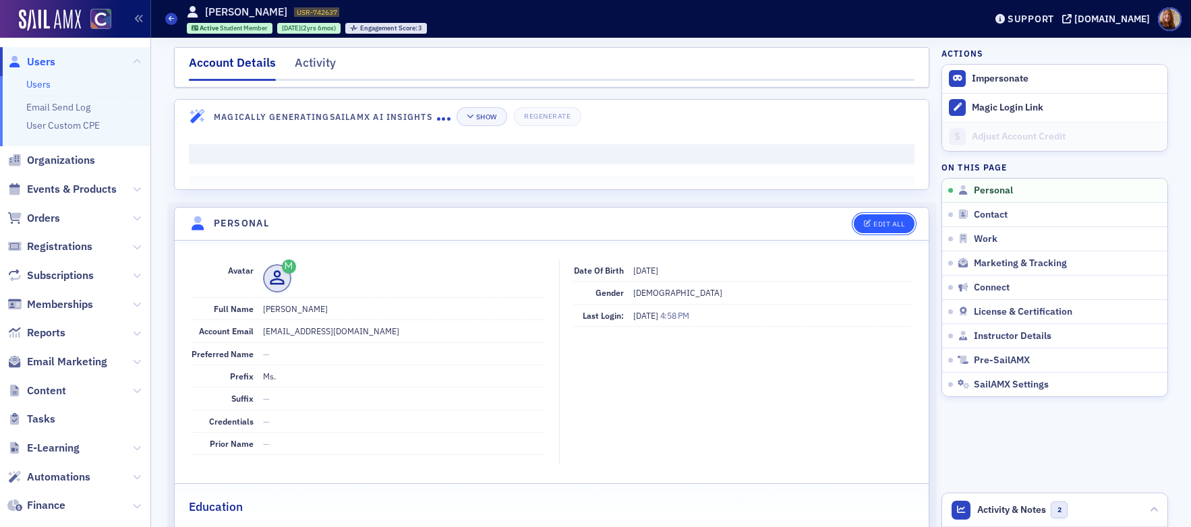
click at [873, 221] on div "Edit All" at bounding box center [888, 223] width 31 height 7
select select "US"
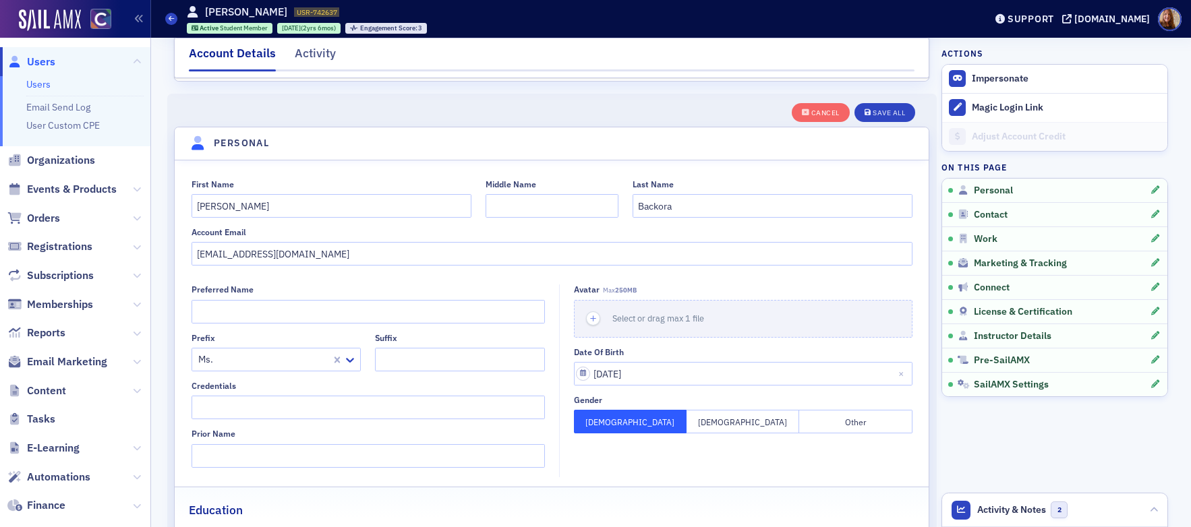
scroll to position [157, 0]
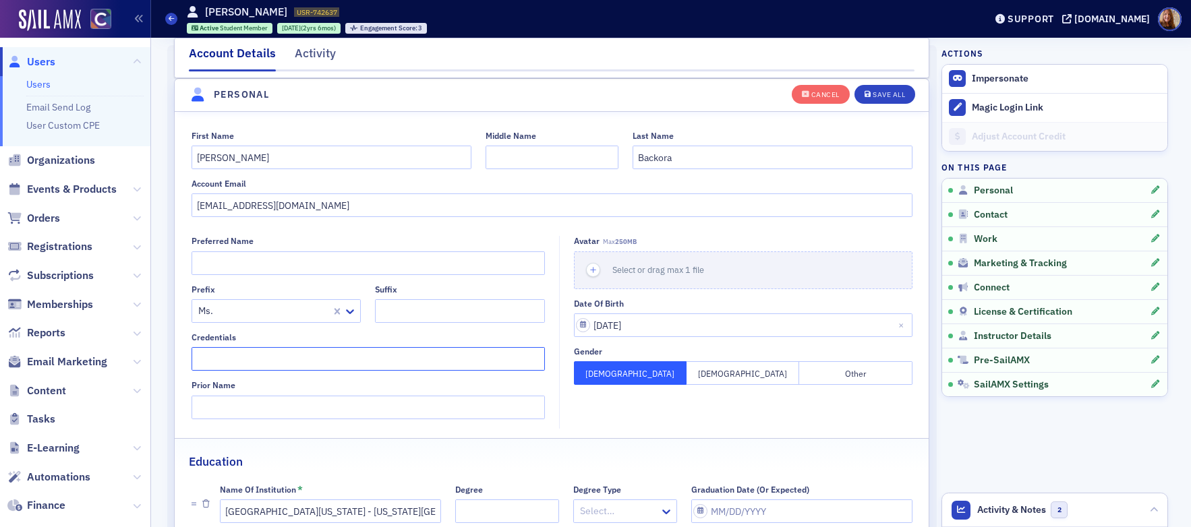
click at [227, 365] on input "Credentials" at bounding box center [368, 359] width 353 height 24
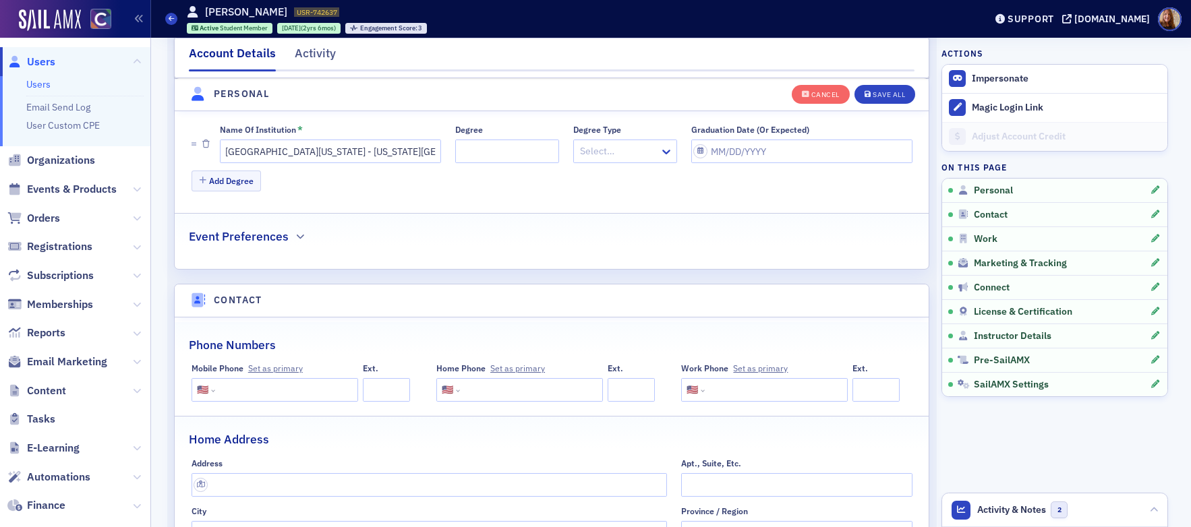
scroll to position [521, 0]
type input "CPA"
click at [1038, 317] on span "License & Certification" at bounding box center [1023, 312] width 98 height 12
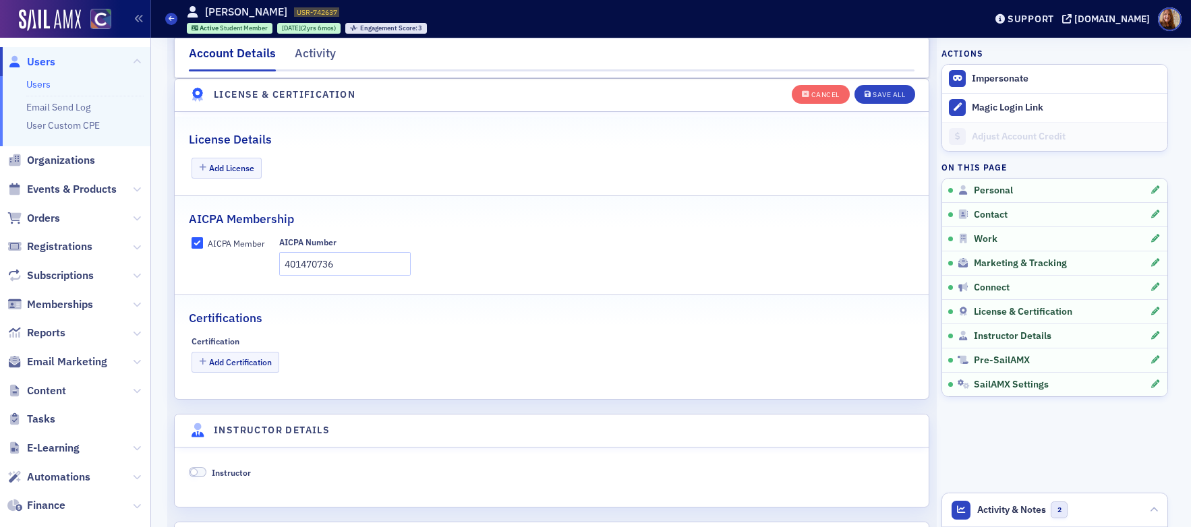
scroll to position [2630, 0]
click at [237, 169] on button "Add License" at bounding box center [227, 165] width 71 height 21
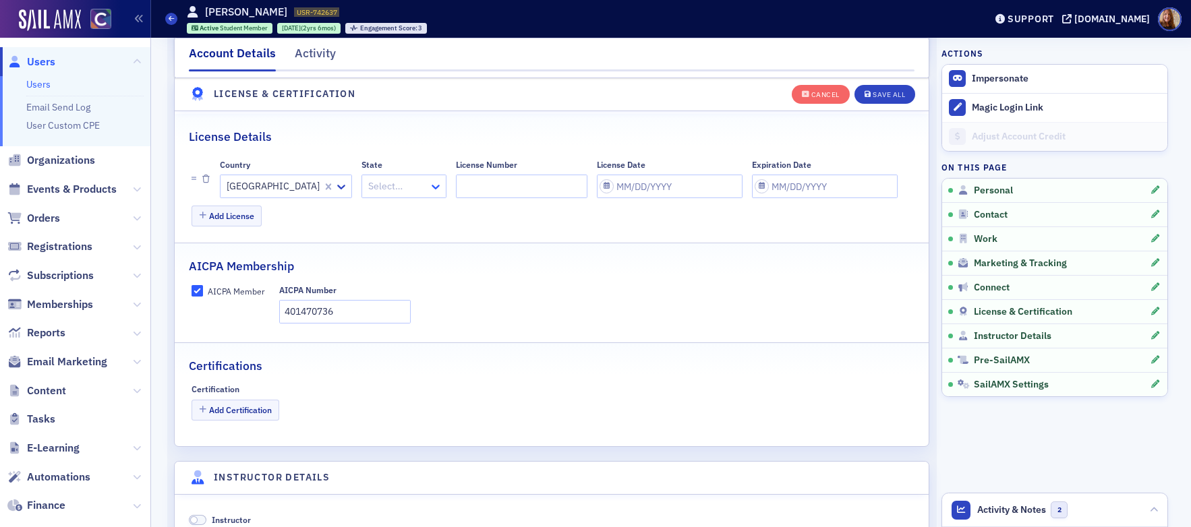
click at [429, 192] on icon at bounding box center [435, 186] width 13 height 13
click at [373, 214] on div "[US_STATE]" at bounding box center [362, 216] width 67 height 14
click at [457, 188] on input "License Number" at bounding box center [522, 187] width 131 height 24
paste input "9040096"
type input "9040096"
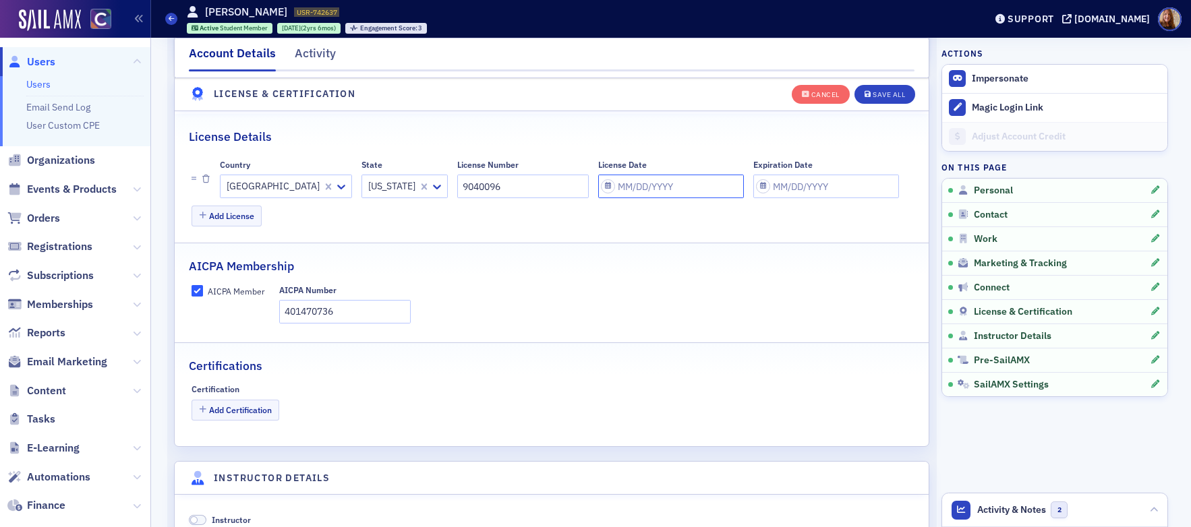
click at [598, 190] on input "License Date" at bounding box center [671, 187] width 146 height 24
select select "9"
select select "2025"
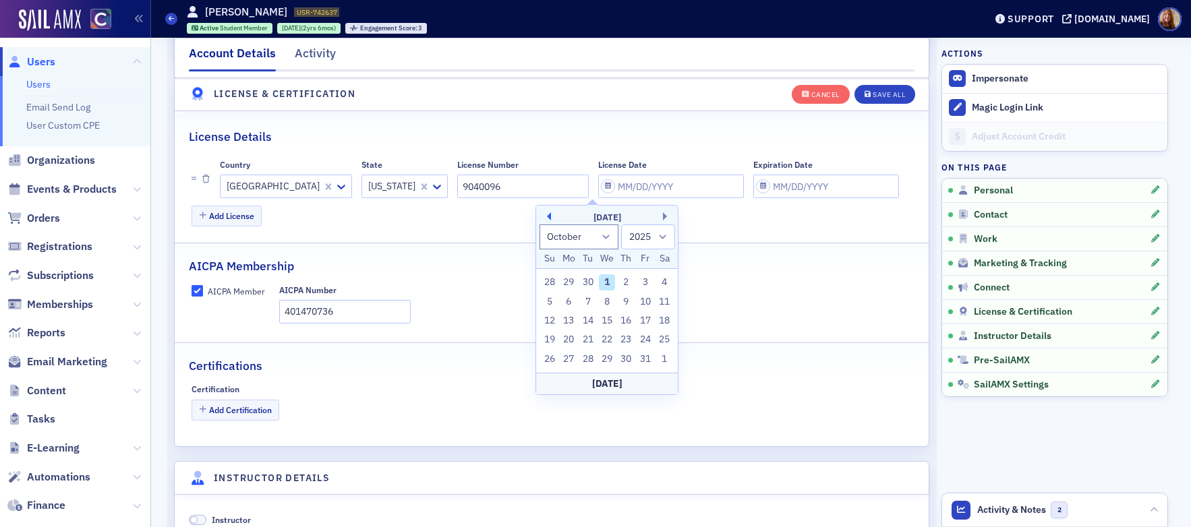
click at [550, 216] on button "Previous Month" at bounding box center [547, 216] width 8 height 8
select select "8"
click at [644, 317] on div "19" at bounding box center [645, 321] width 16 height 16
type input "[DATE]"
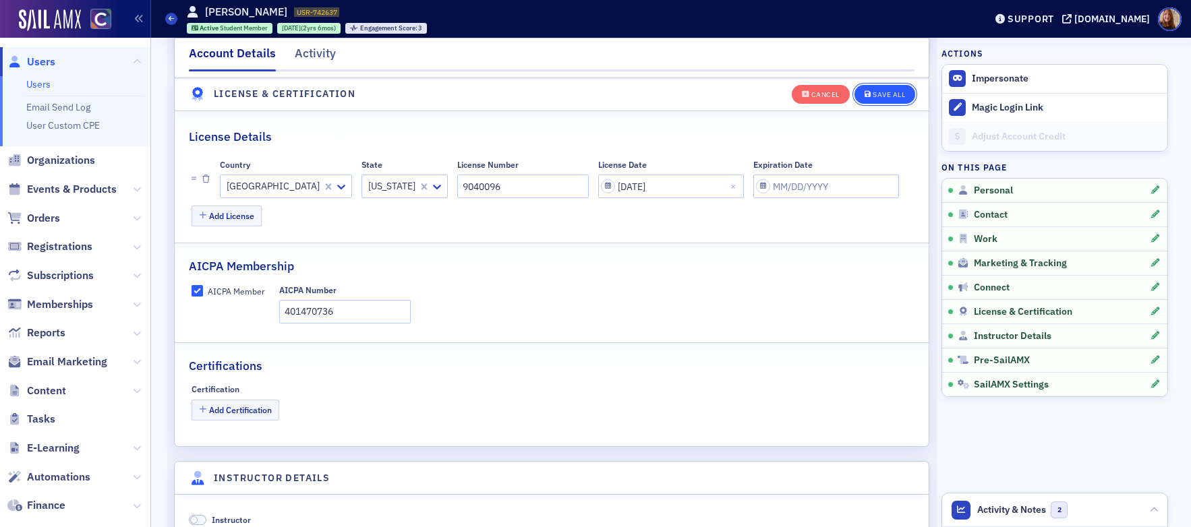
click at [891, 96] on div "Save All" at bounding box center [889, 94] width 32 height 7
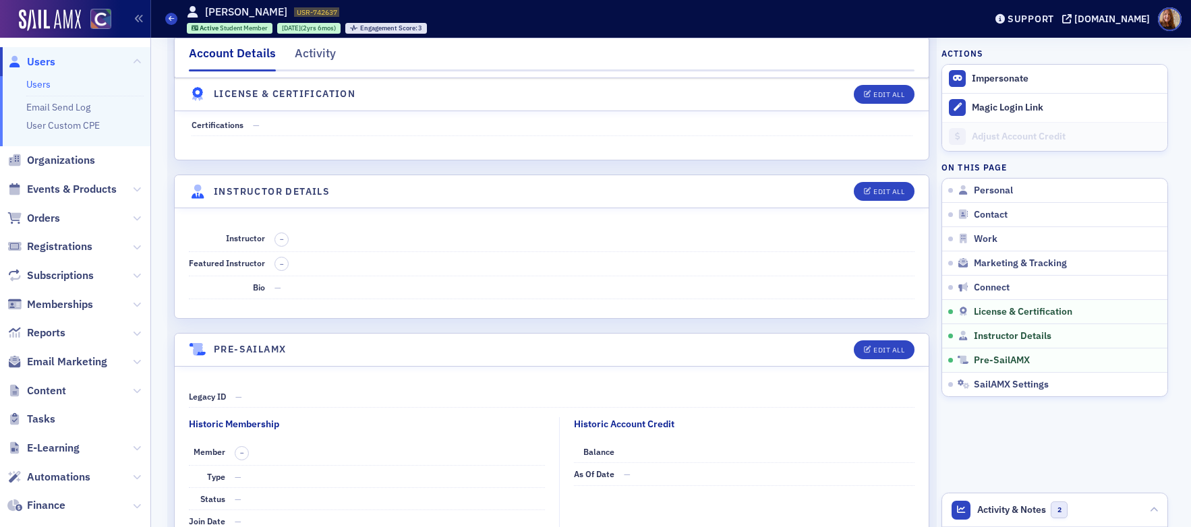
click at [45, 85] on link "Users" at bounding box center [38, 84] width 24 height 12
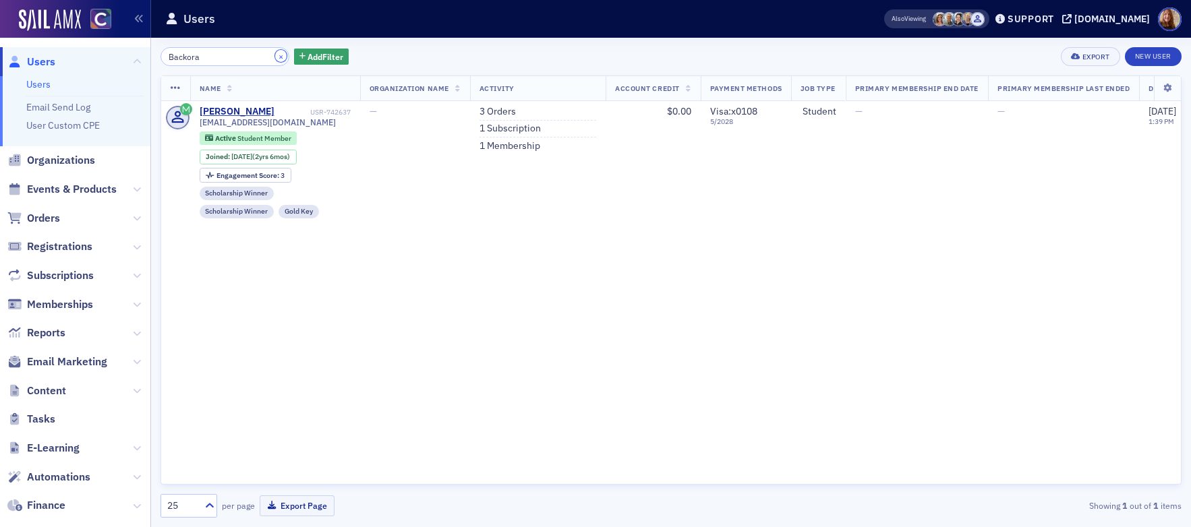
click at [275, 57] on button "×" at bounding box center [281, 56] width 12 height 12
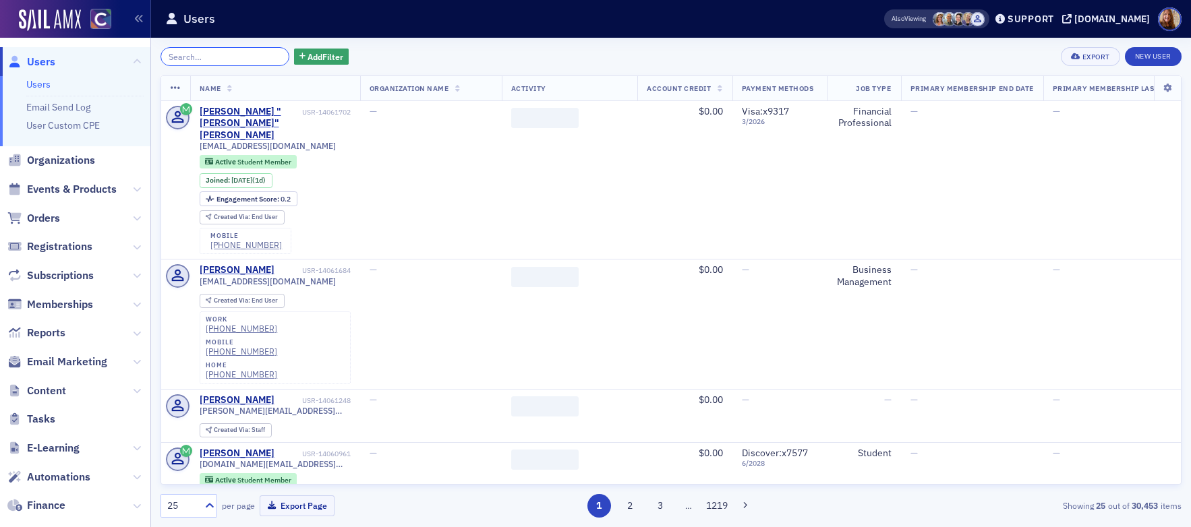
paste input "Tianyue"
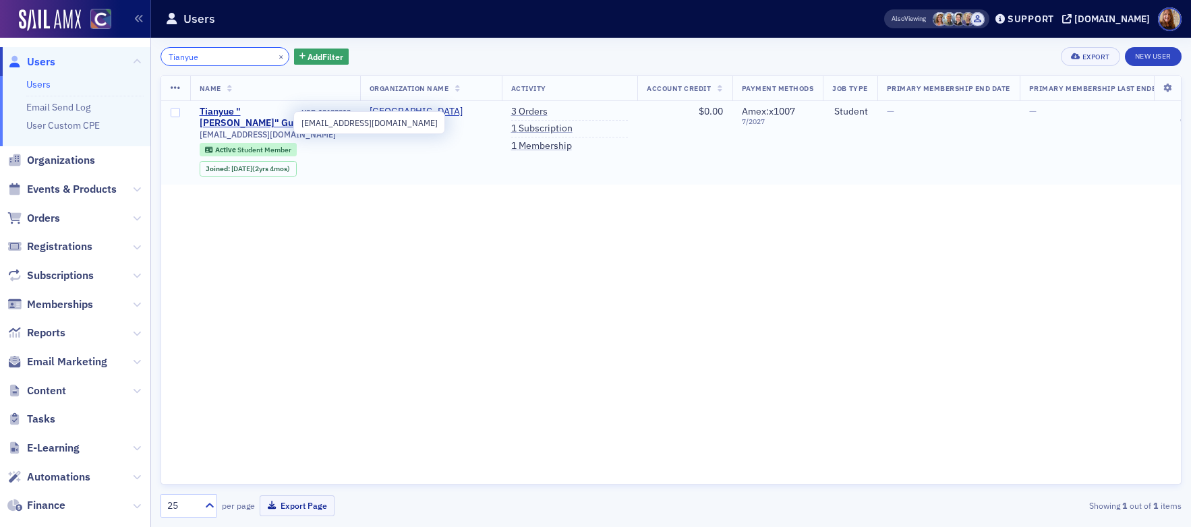
type input "Tianyue"
click at [260, 129] on span "benqsteven@gmail.com" at bounding box center [268, 134] width 136 height 10
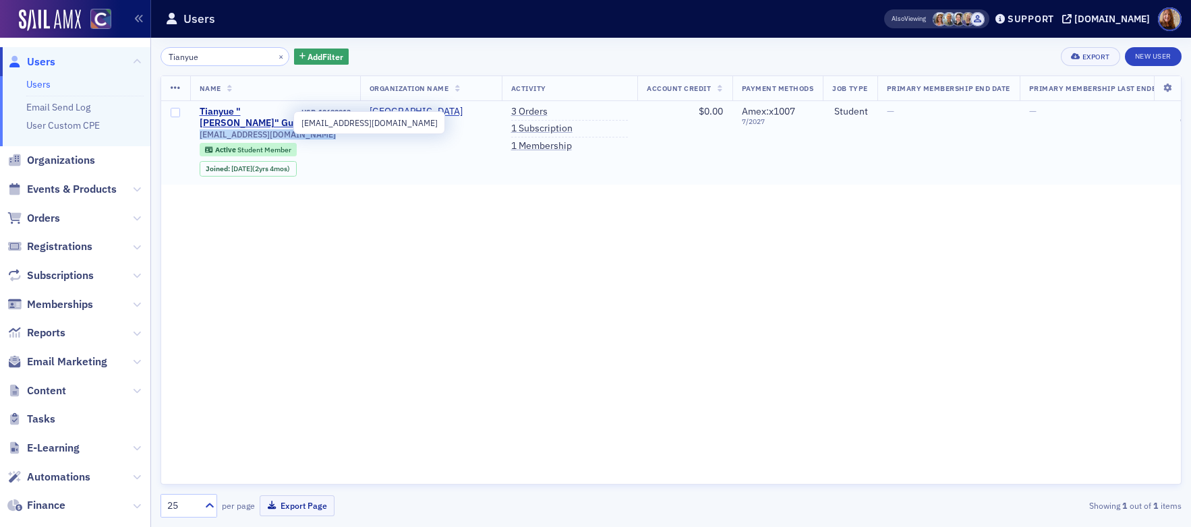
copy div "benqsteven@gmail.com"
click at [331, 111] on div "USR-12682013" at bounding box center [325, 112] width 49 height 9
copy div "USR-12682013"
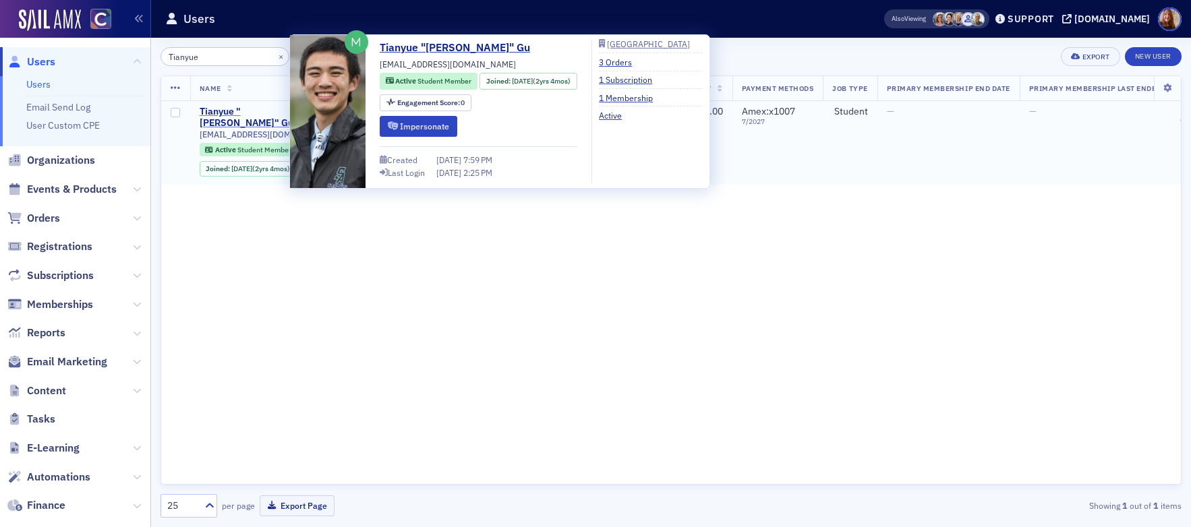
click at [253, 112] on div "Tianyue "Steven" Gu" at bounding box center [250, 118] width 100 height 24
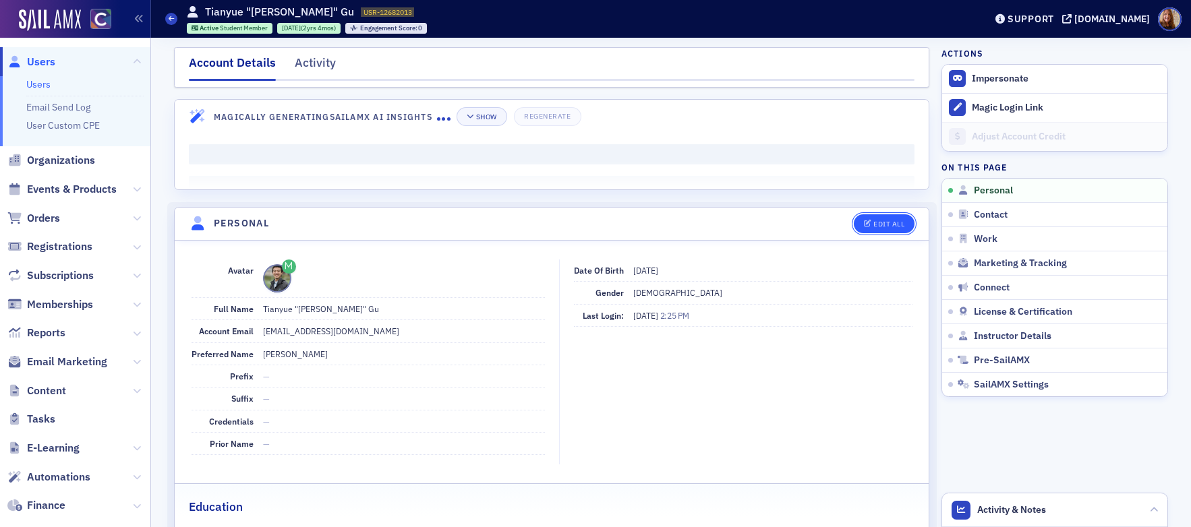
click at [897, 226] on div "Edit All" at bounding box center [888, 223] width 31 height 7
select select "US"
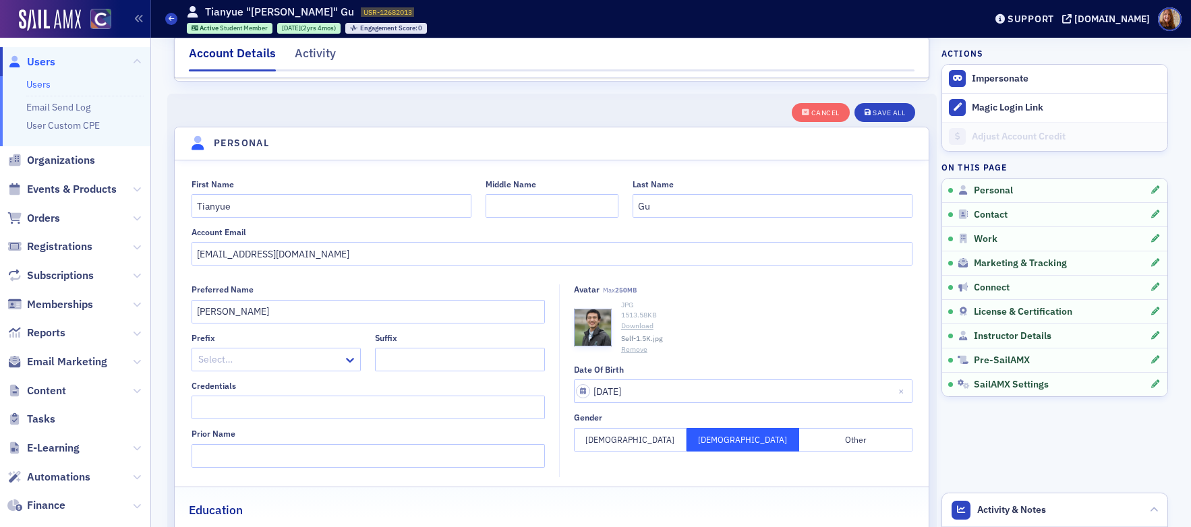
scroll to position [157, 0]
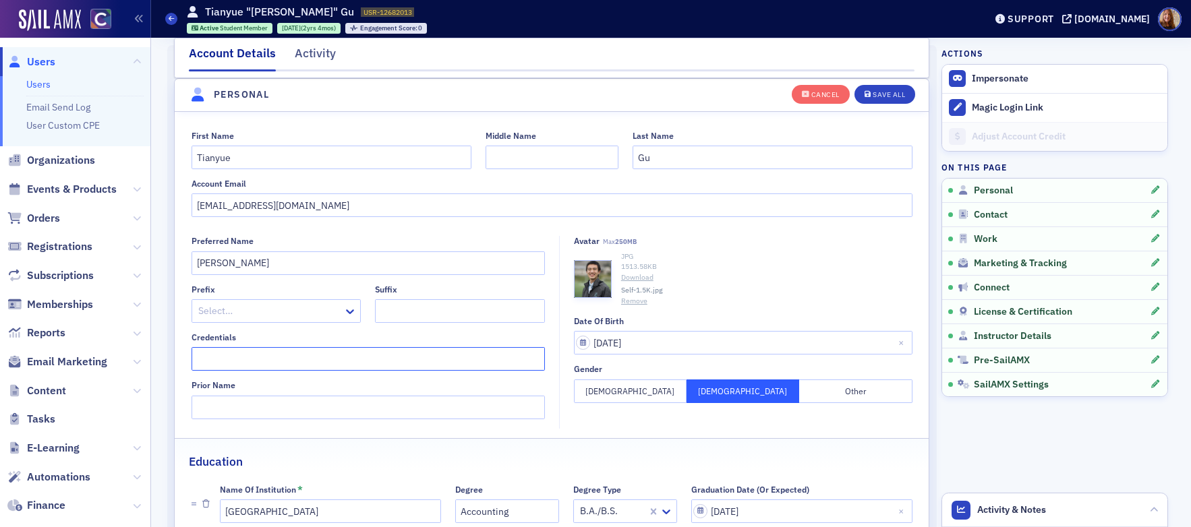
click at [307, 357] on input "Credentials" at bounding box center [368, 359] width 353 height 24
type input "CPA"
click at [1034, 313] on span "License & Certification" at bounding box center [1023, 312] width 98 height 12
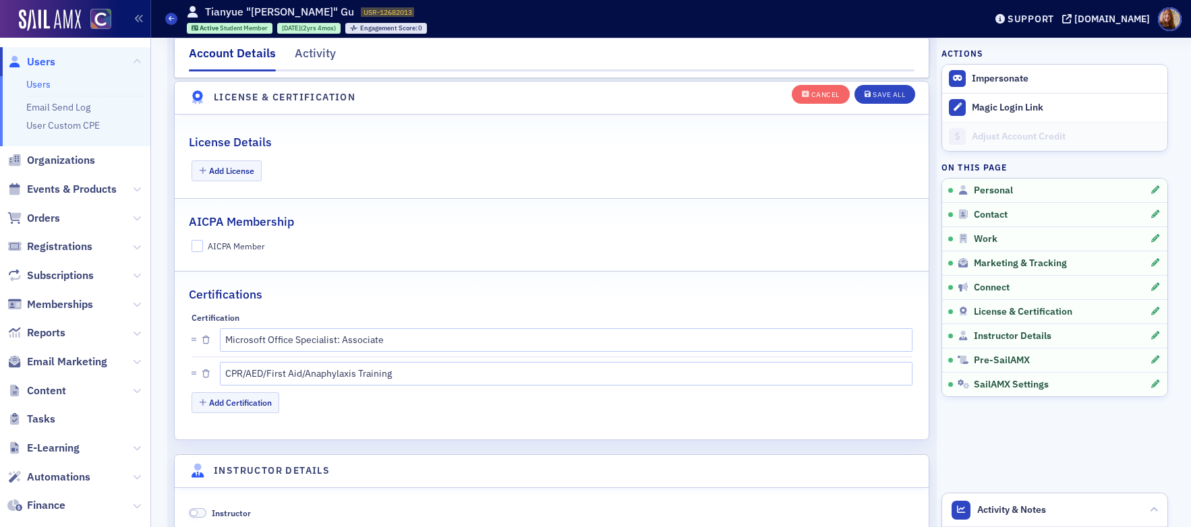
scroll to position [2676, 0]
click at [242, 166] on button "Add License" at bounding box center [227, 168] width 71 height 21
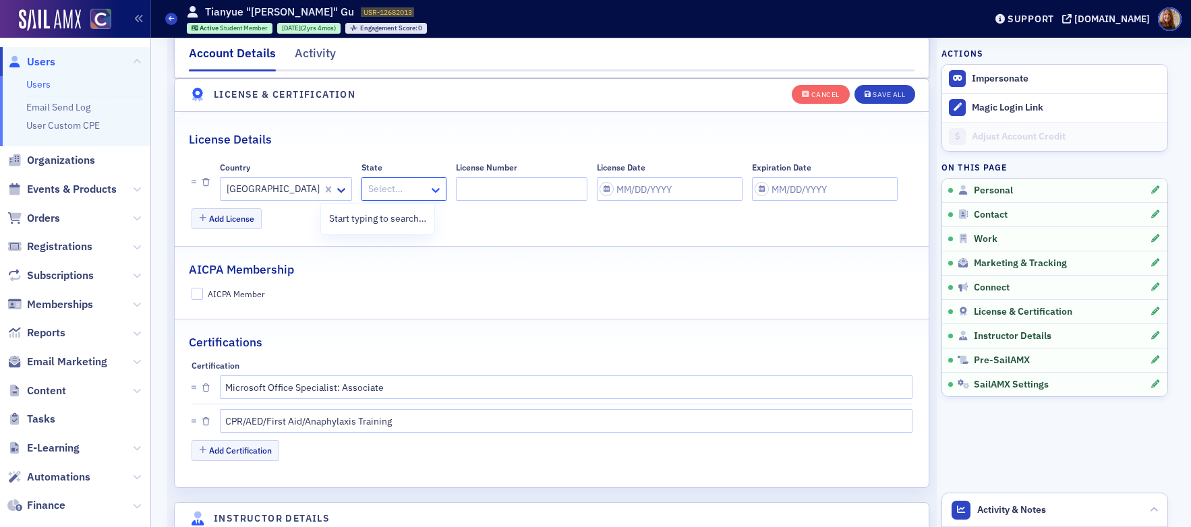
click at [429, 189] on div at bounding box center [437, 189] width 17 height 22
click at [378, 216] on div "[US_STATE]" at bounding box center [362, 219] width 67 height 14
click at [477, 189] on input "License Number" at bounding box center [522, 189] width 131 height 24
paste input "9040109"
type input "9040109"
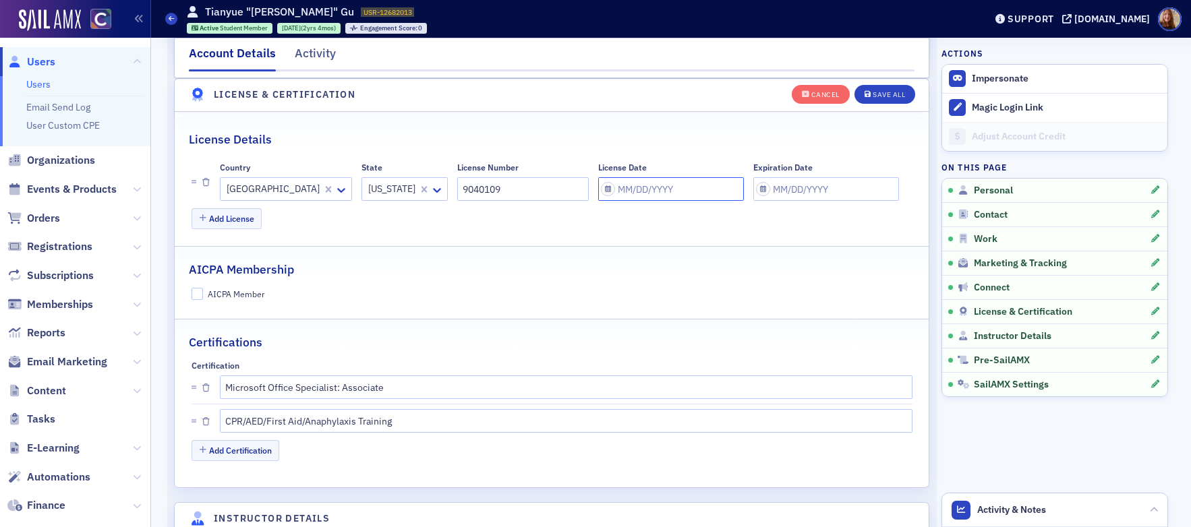
click at [598, 200] on input "License Date" at bounding box center [671, 189] width 146 height 24
select select "9"
select select "2025"
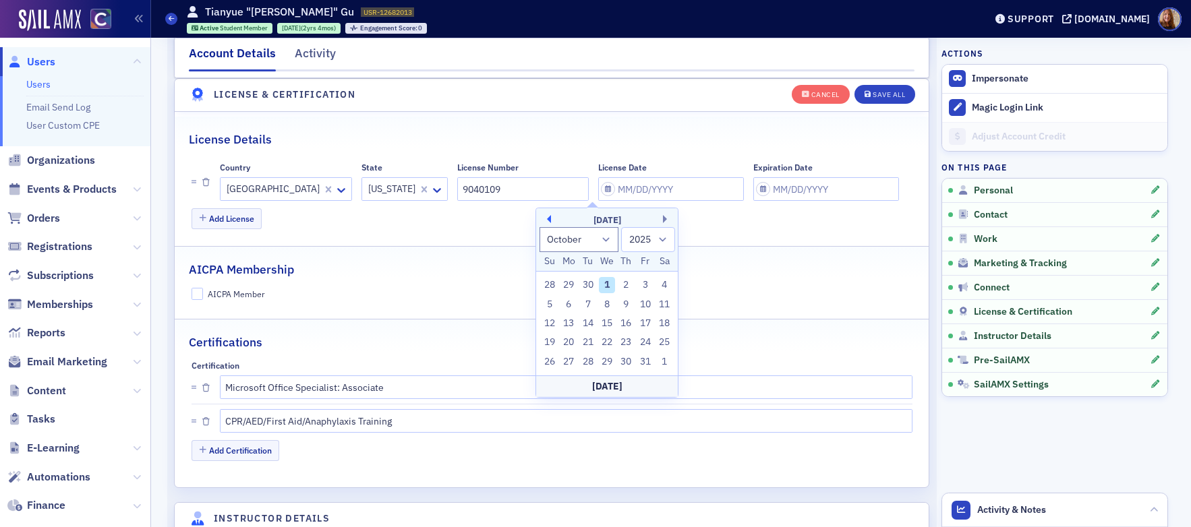
click at [548, 218] on button "Previous Month" at bounding box center [547, 219] width 8 height 8
select select "8"
click at [639, 321] on div "19" at bounding box center [645, 324] width 16 height 16
type input "[DATE]"
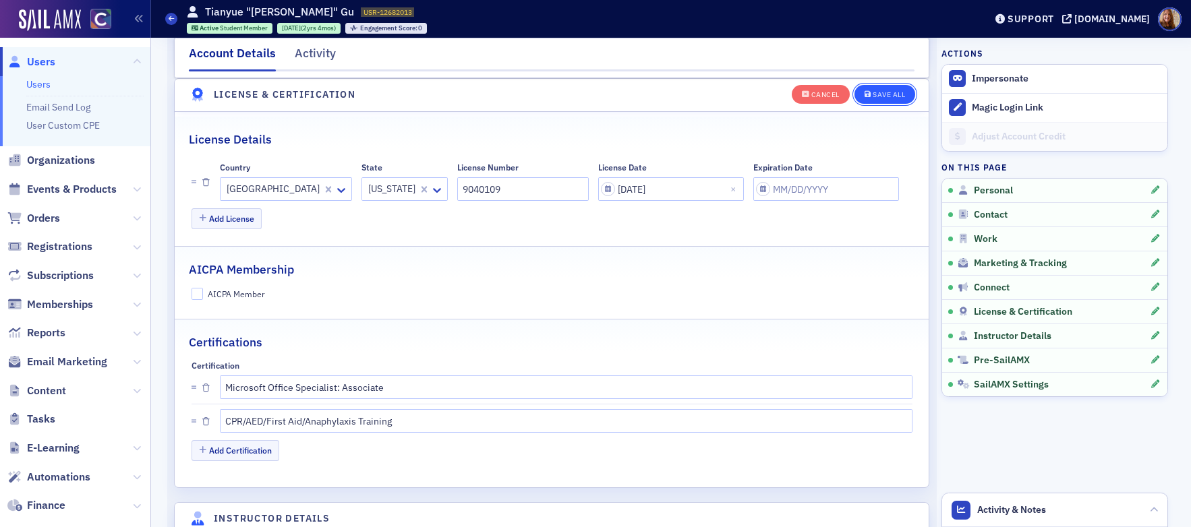
click at [885, 99] on button "Save All" at bounding box center [884, 93] width 61 height 19
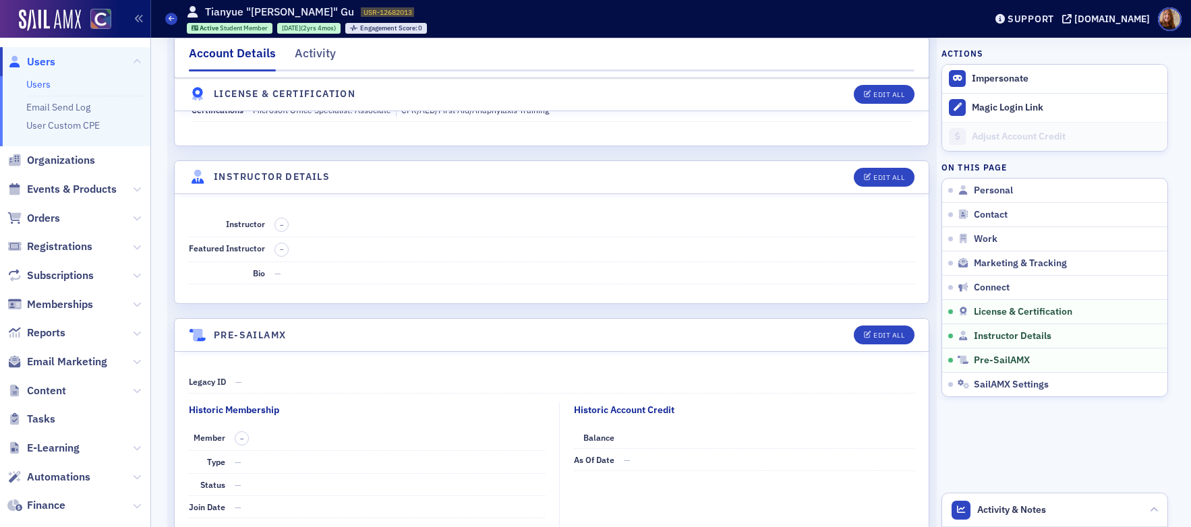
click at [36, 84] on link "Users" at bounding box center [38, 84] width 24 height 12
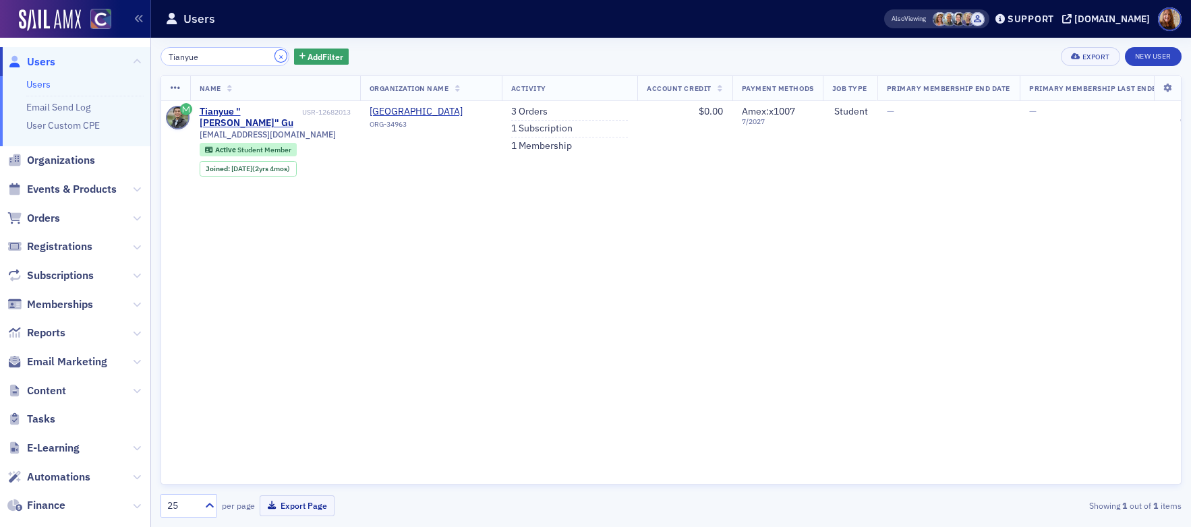
click at [275, 58] on button "×" at bounding box center [281, 56] width 12 height 12
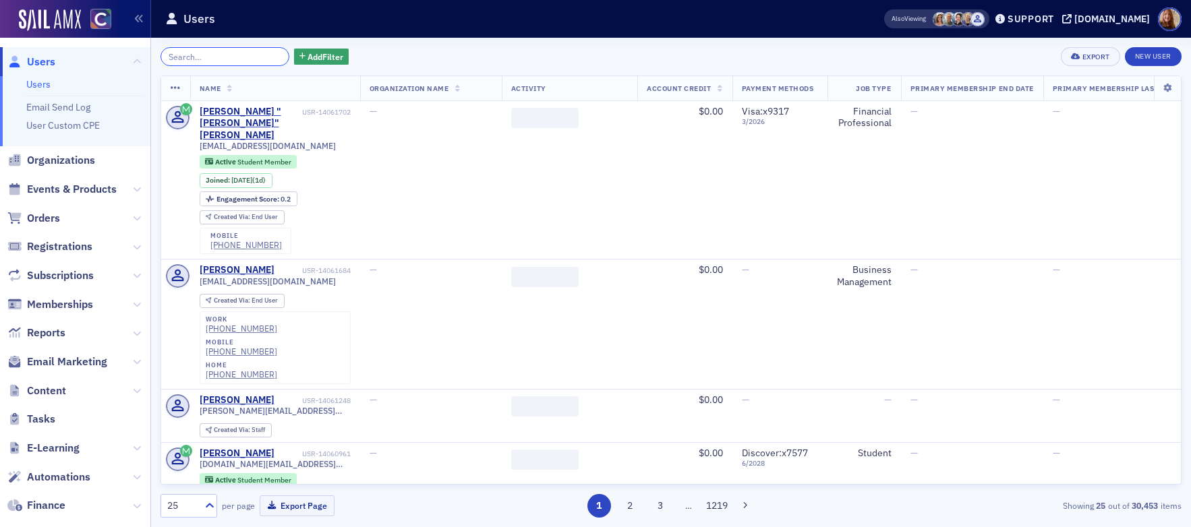
paste input "Mullikin"
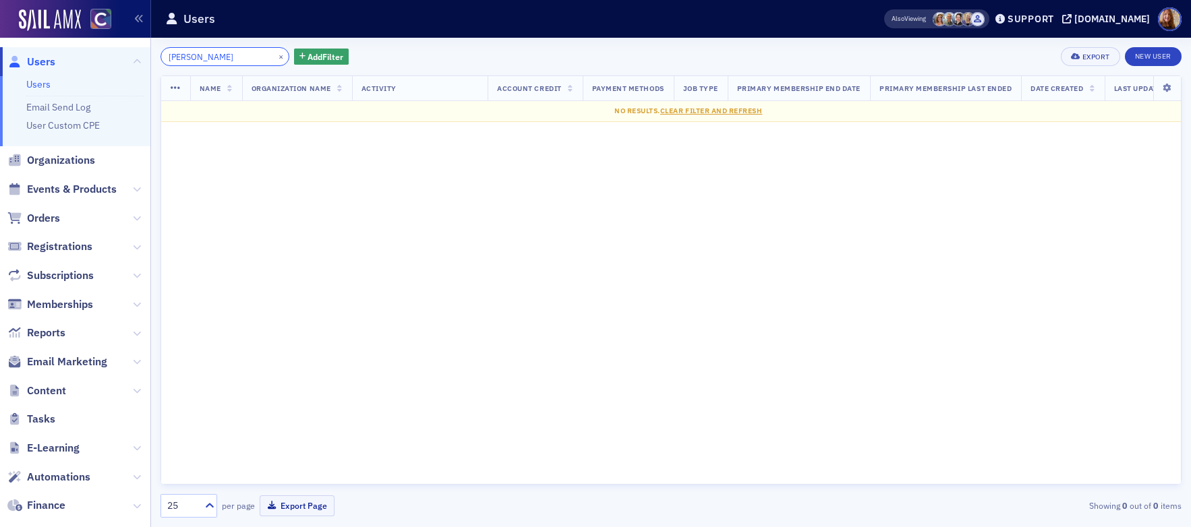
type input "Mullikin"
click at [275, 54] on button "×" at bounding box center [281, 56] width 12 height 12
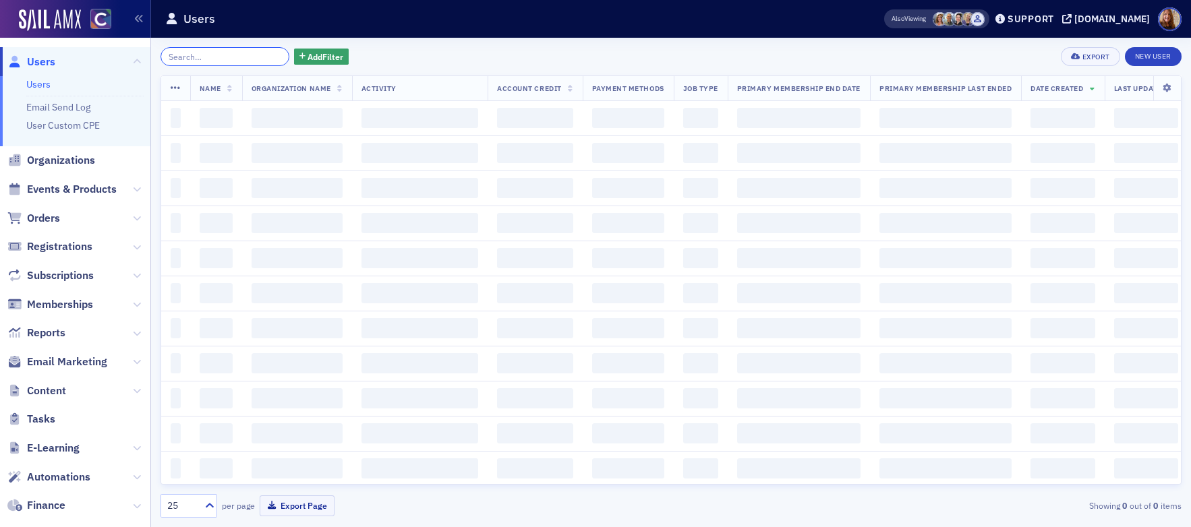
click at [231, 61] on input "search" at bounding box center [224, 56] width 129 height 19
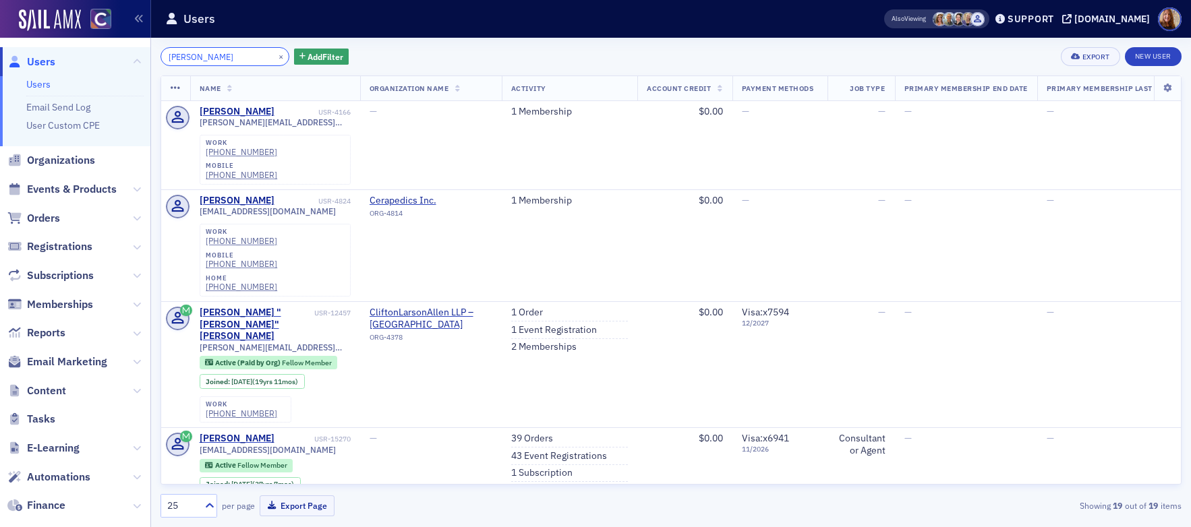
click at [164, 56] on input "Pearson" at bounding box center [224, 56] width 129 height 19
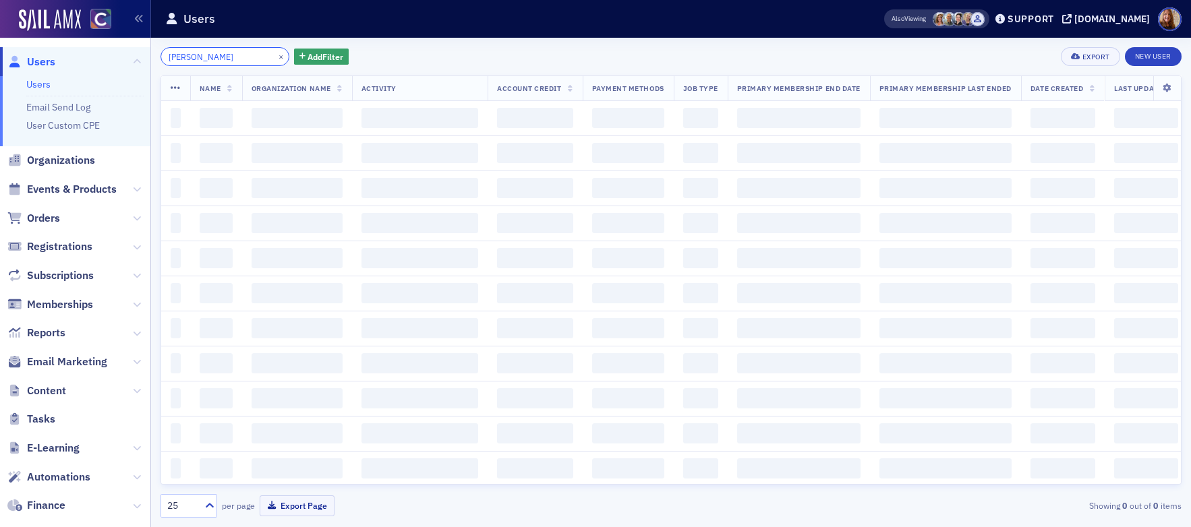
type input "scott Pearson"
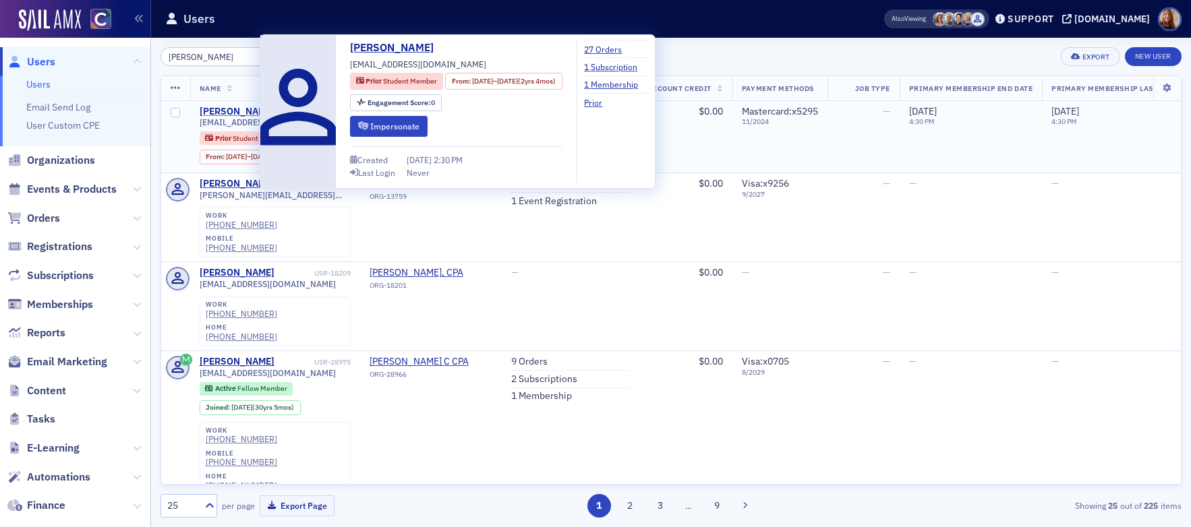
click at [233, 112] on div "Scott Pearson" at bounding box center [237, 112] width 75 height 12
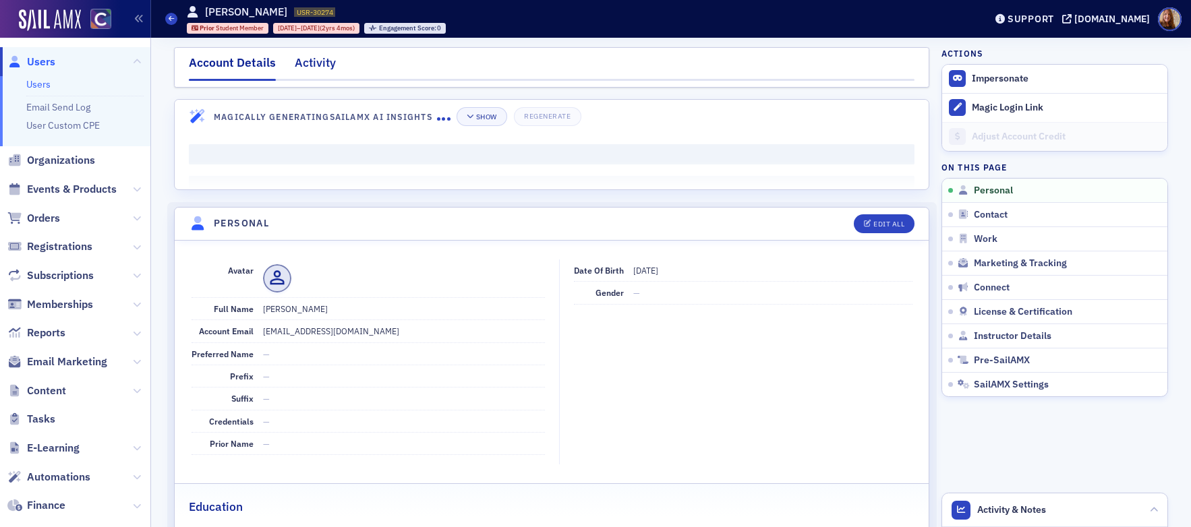
click at [320, 61] on div "Activity" at bounding box center [315, 66] width 41 height 25
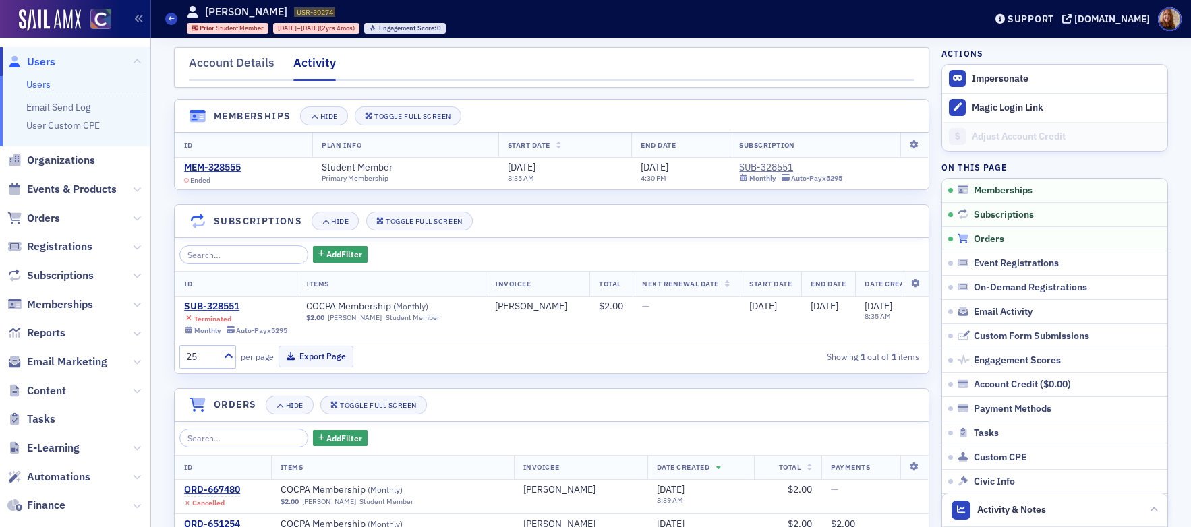
click at [992, 239] on span "Orders" at bounding box center [989, 239] width 30 height 12
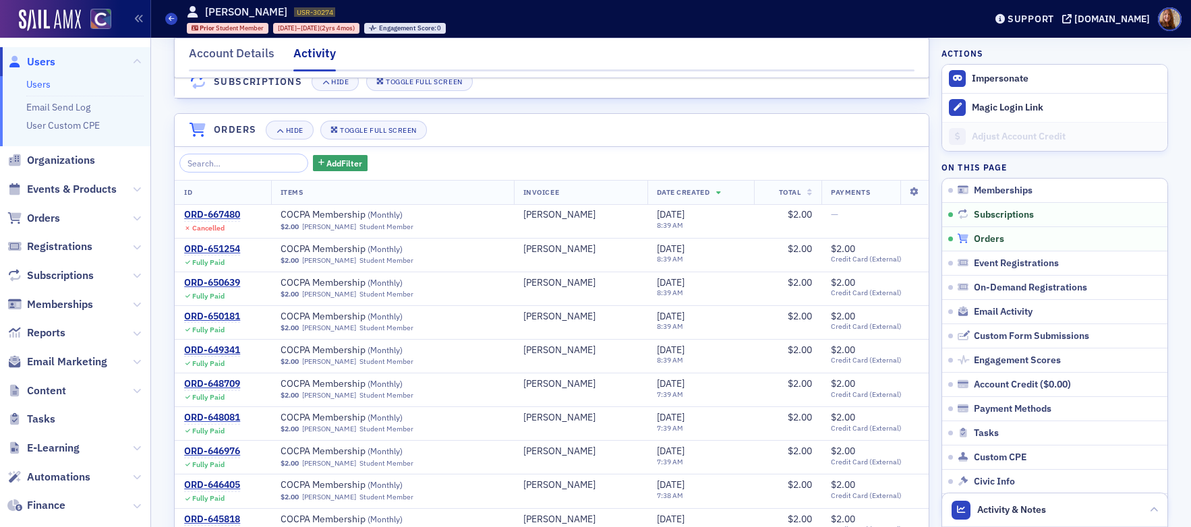
scroll to position [320, 0]
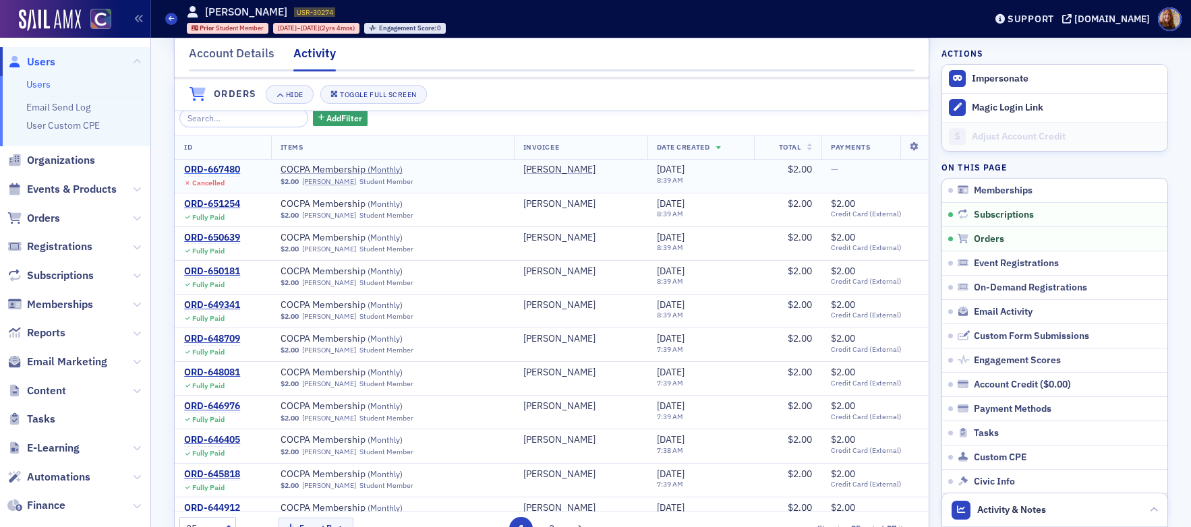
click at [202, 176] on div "ORD-667480" at bounding box center [212, 170] width 56 height 12
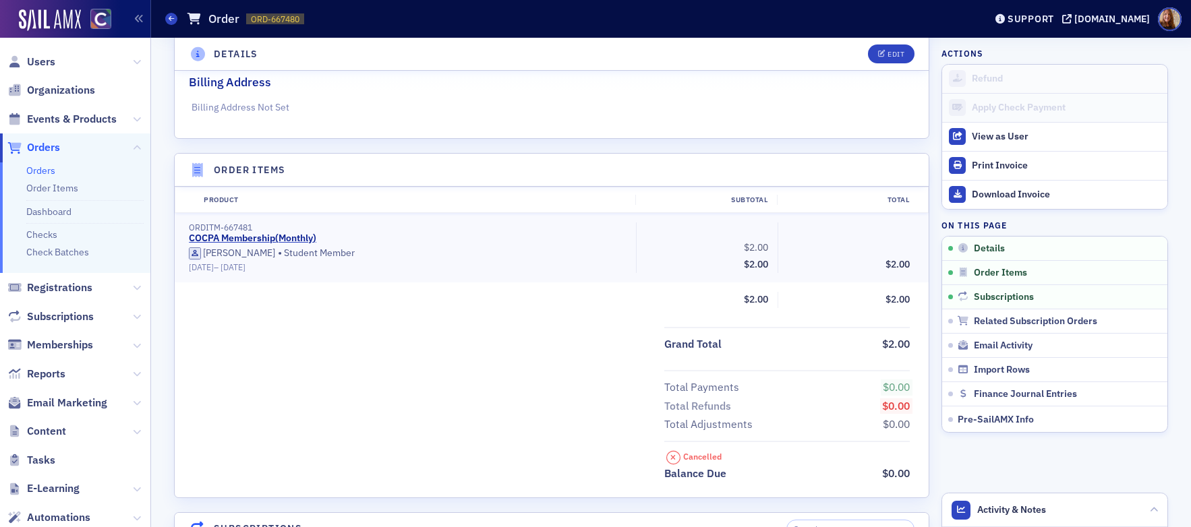
scroll to position [22, 0]
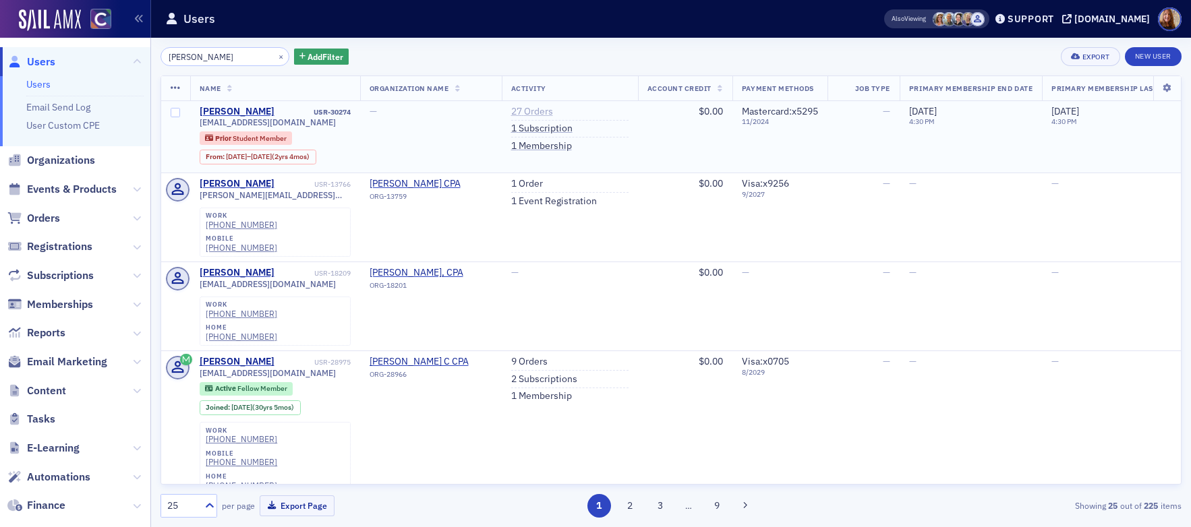
click at [553, 113] on link "27 Orders" at bounding box center [532, 112] width 42 height 12
click at [541, 127] on link "1 Subscription" at bounding box center [541, 129] width 61 height 12
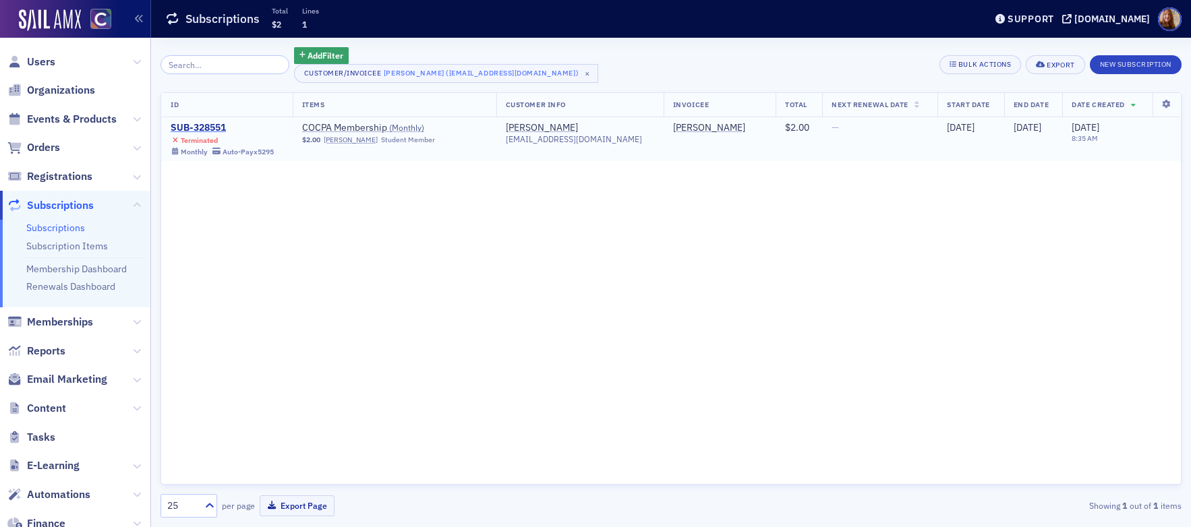
click at [216, 127] on div "SUB-328551" at bounding box center [222, 128] width 103 height 12
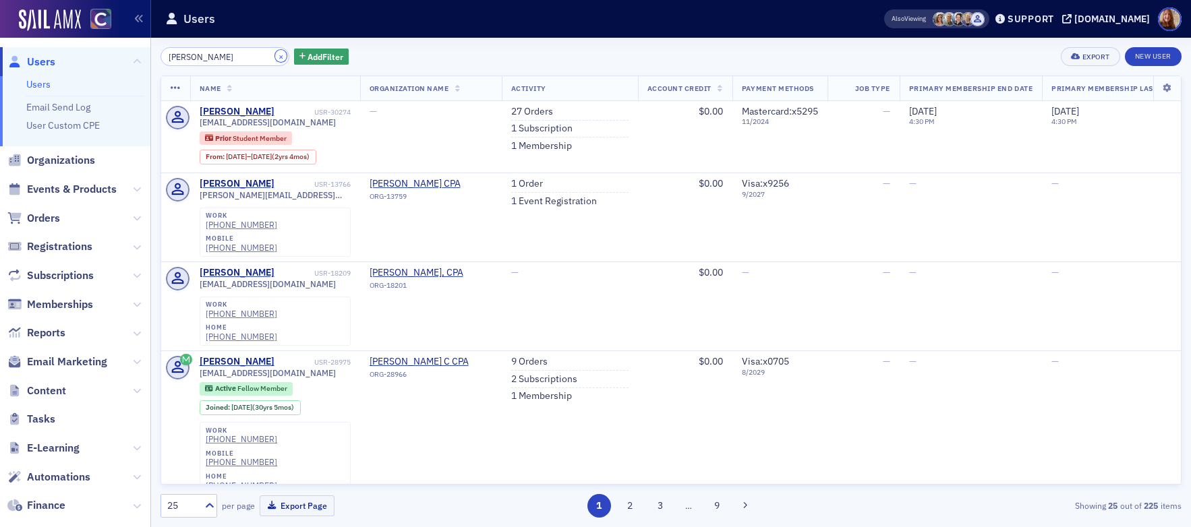
click at [275, 57] on button "×" at bounding box center [281, 56] width 12 height 12
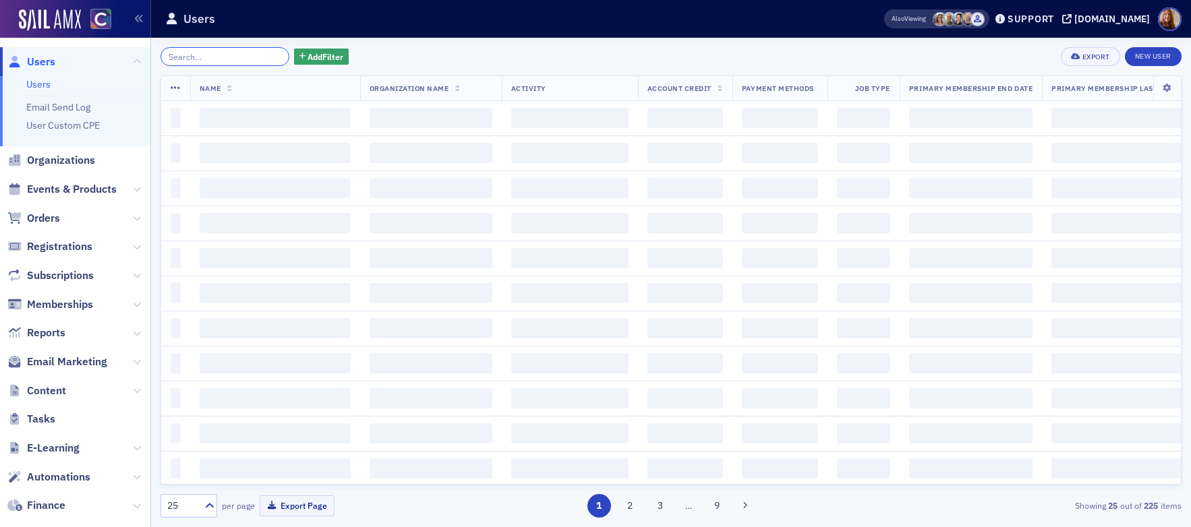
click at [219, 59] on input "search" at bounding box center [224, 56] width 129 height 19
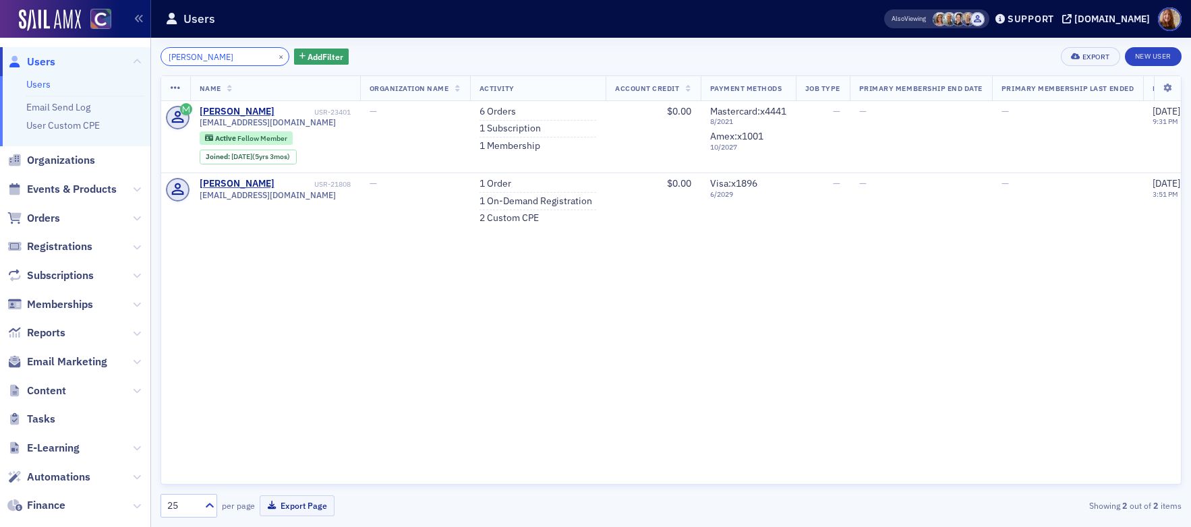
type input "Secor"
click at [275, 57] on button "×" at bounding box center [281, 56] width 12 height 12
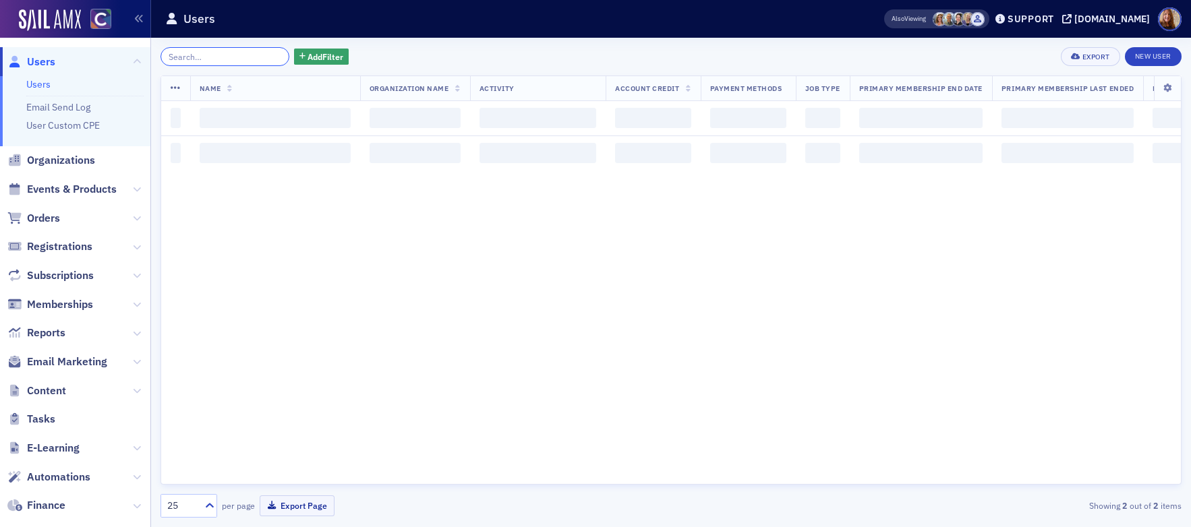
click at [222, 62] on input "search" at bounding box center [224, 56] width 129 height 19
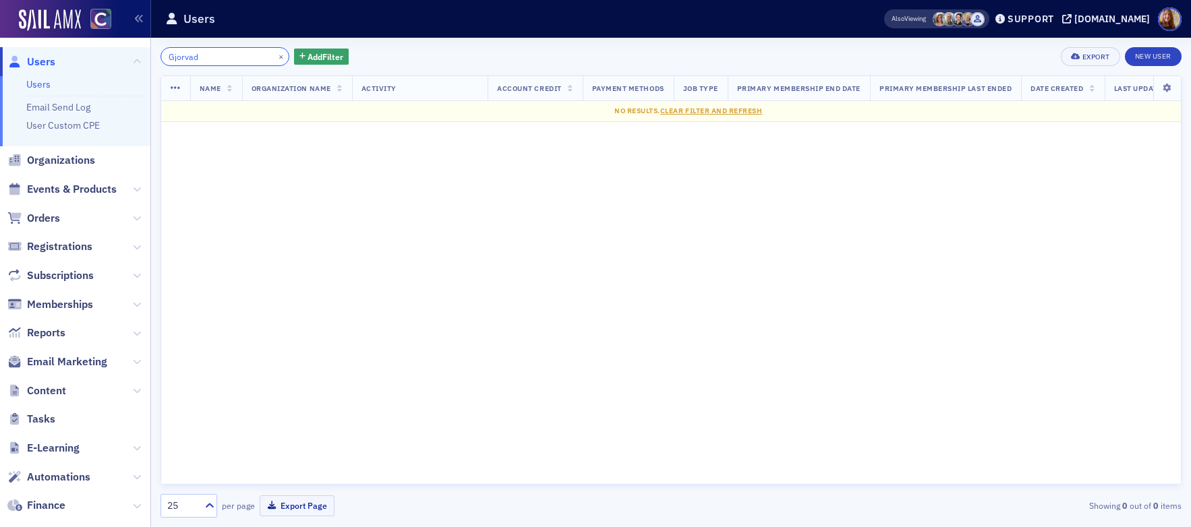
type input "Gjorvad"
click at [275, 58] on button "×" at bounding box center [281, 56] width 12 height 12
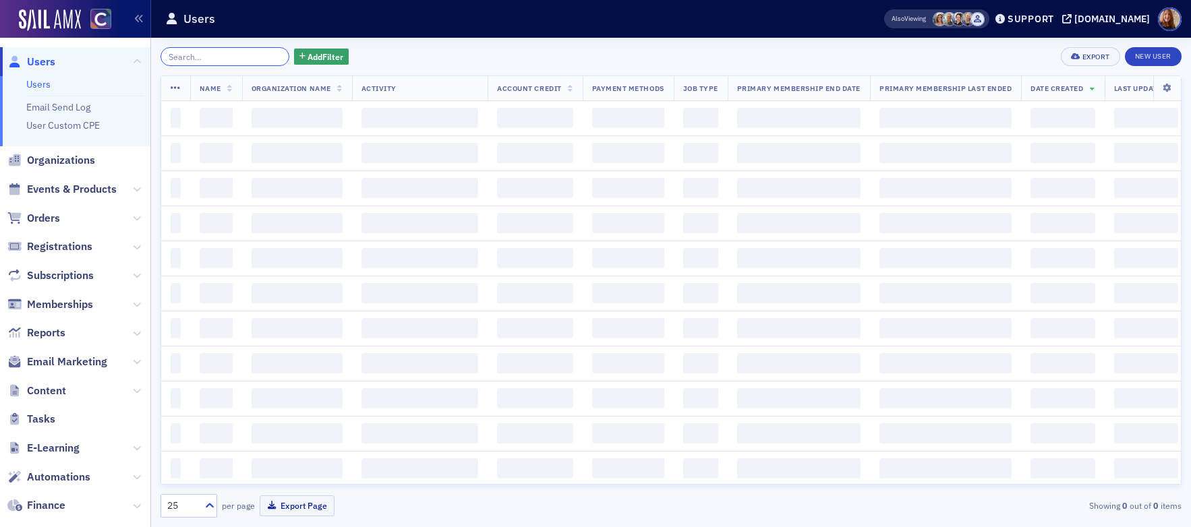
click at [228, 61] on input "search" at bounding box center [224, 56] width 129 height 19
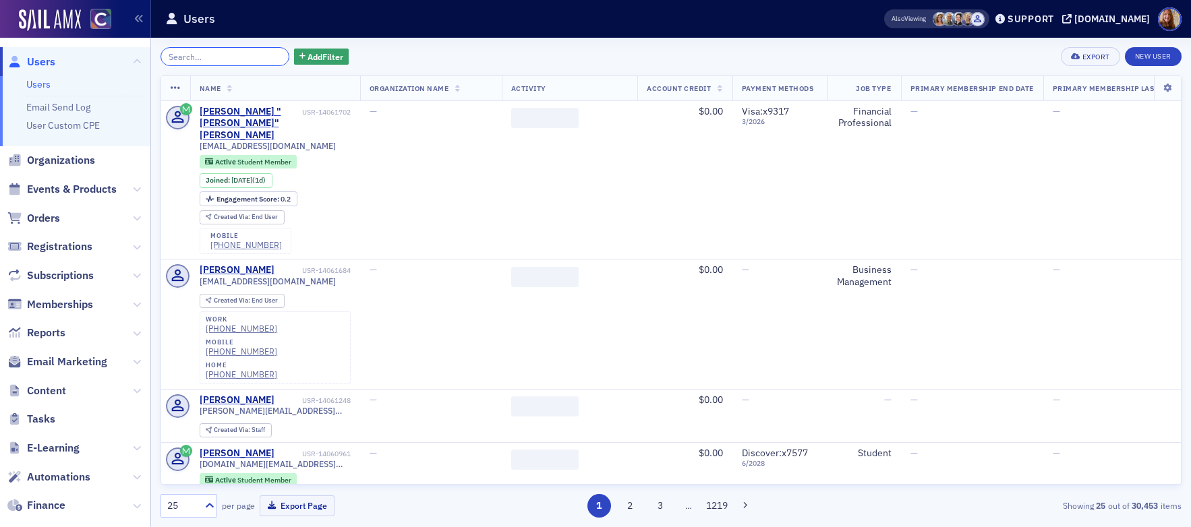
paste input "Pudasaini"
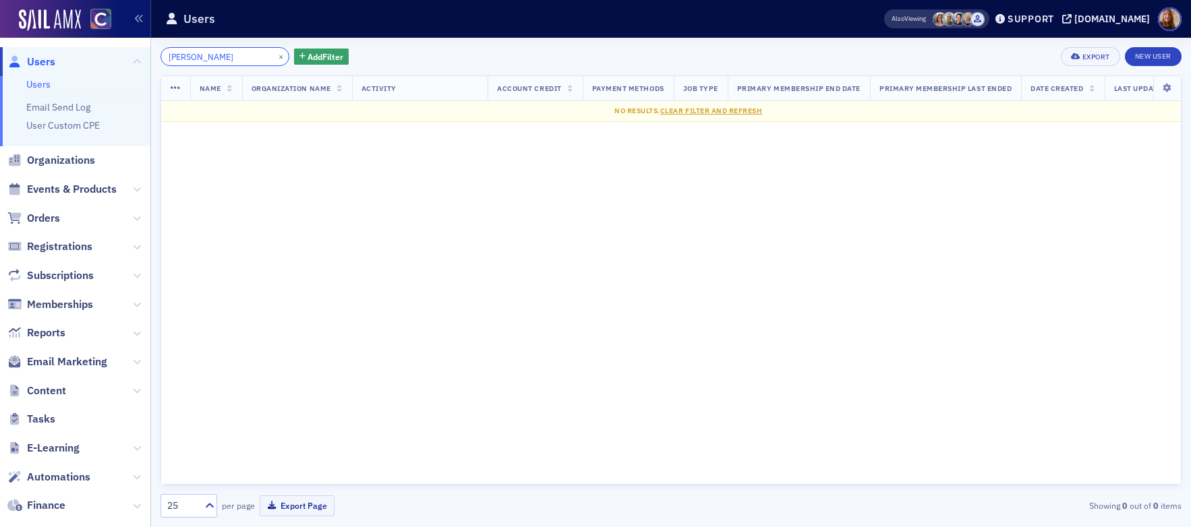
type input "Pudasaini"
click at [275, 57] on button "×" at bounding box center [281, 56] width 12 height 12
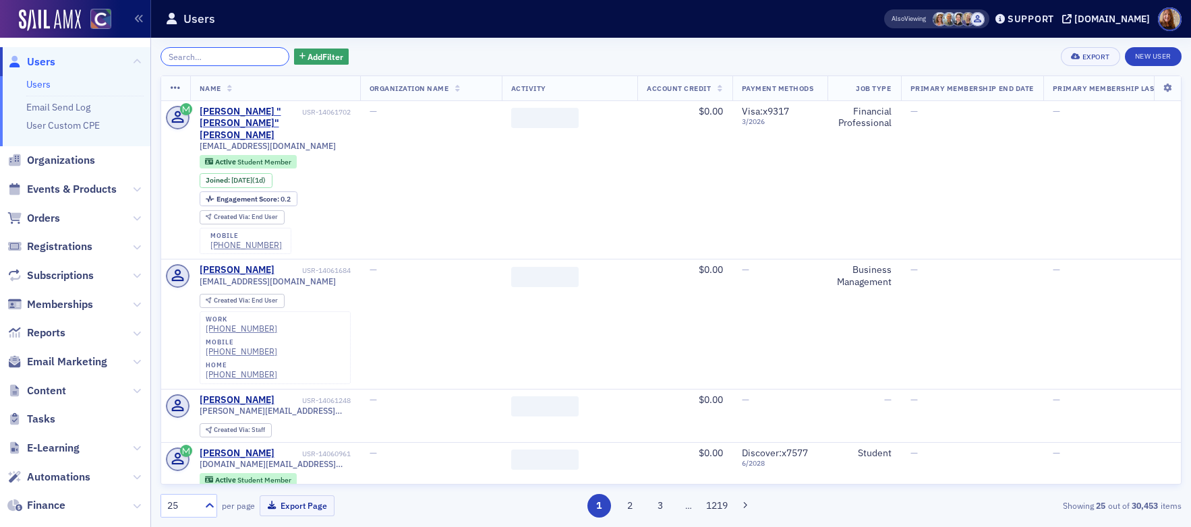
paste input "Sapakoff"
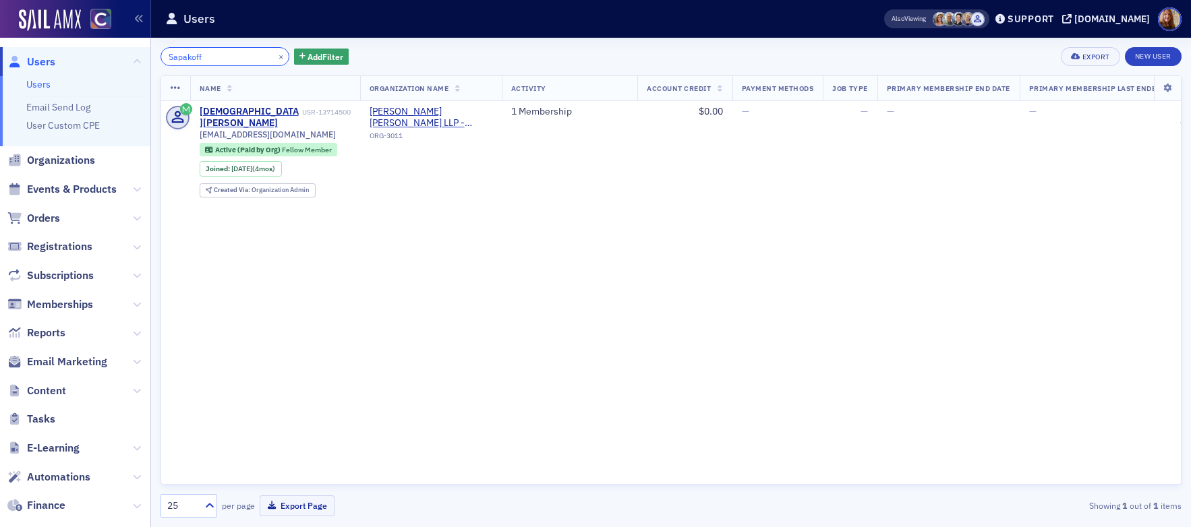
type input "Sapakoff"
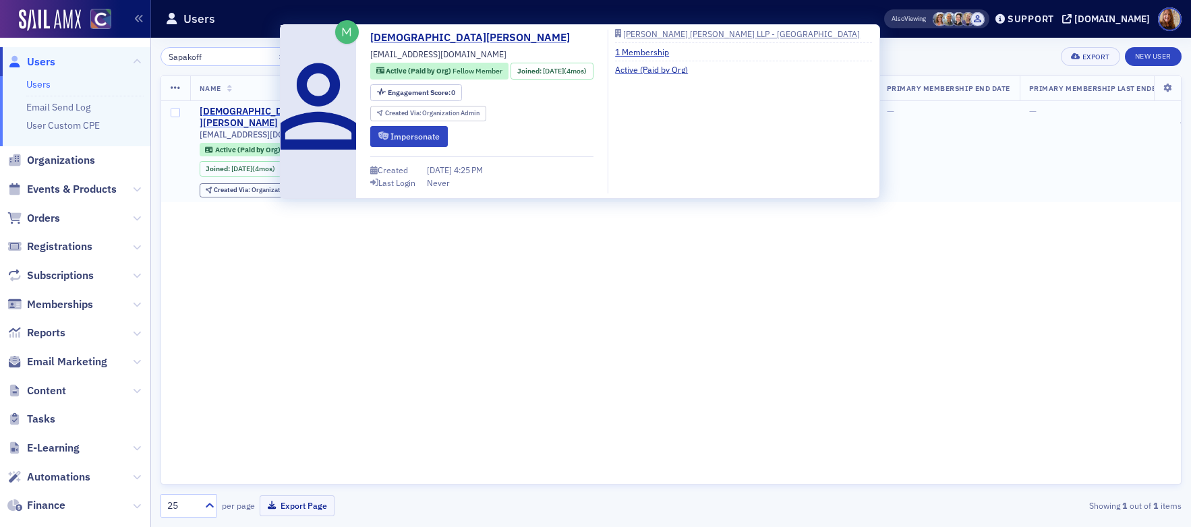
click at [245, 108] on div "Christian Sapakoff" at bounding box center [250, 118] width 100 height 24
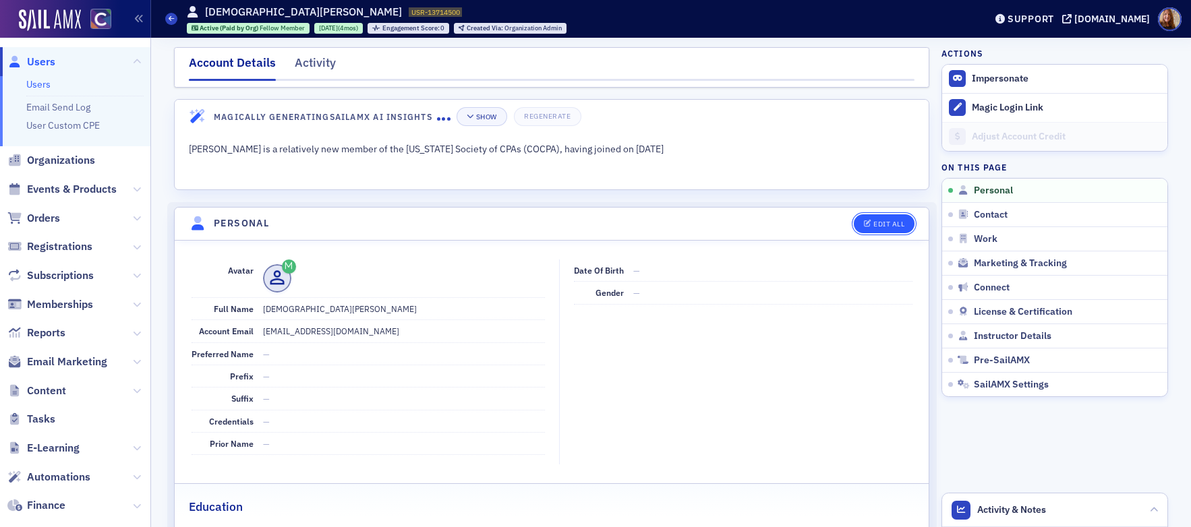
click at [881, 226] on div "Edit All" at bounding box center [888, 223] width 31 height 7
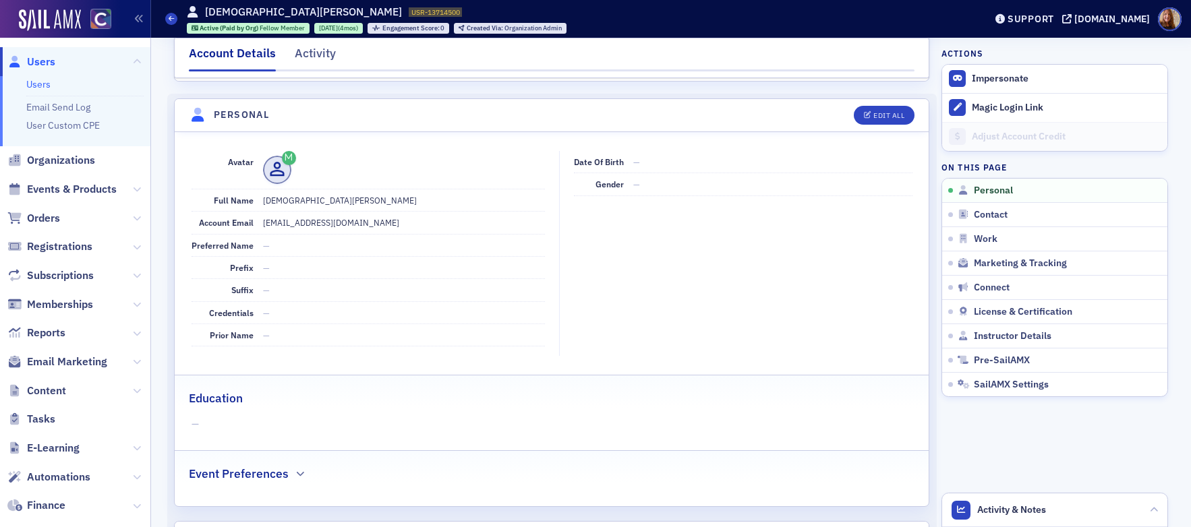
select select "US"
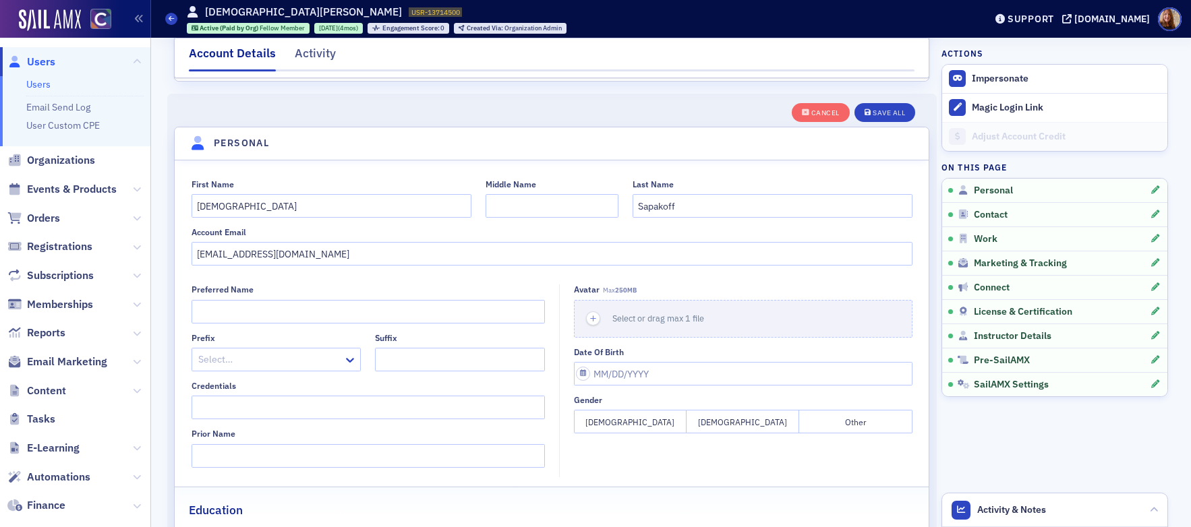
scroll to position [157, 0]
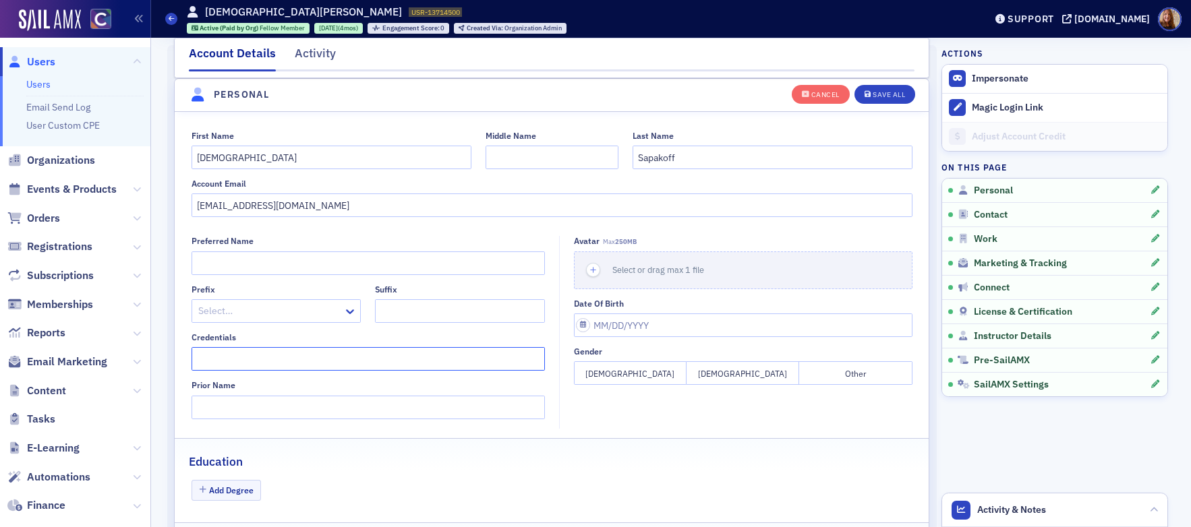
click at [235, 357] on input "Credentials" at bounding box center [368, 359] width 353 height 24
type input "CPA"
click at [1031, 310] on span "License & Certification" at bounding box center [1023, 312] width 98 height 12
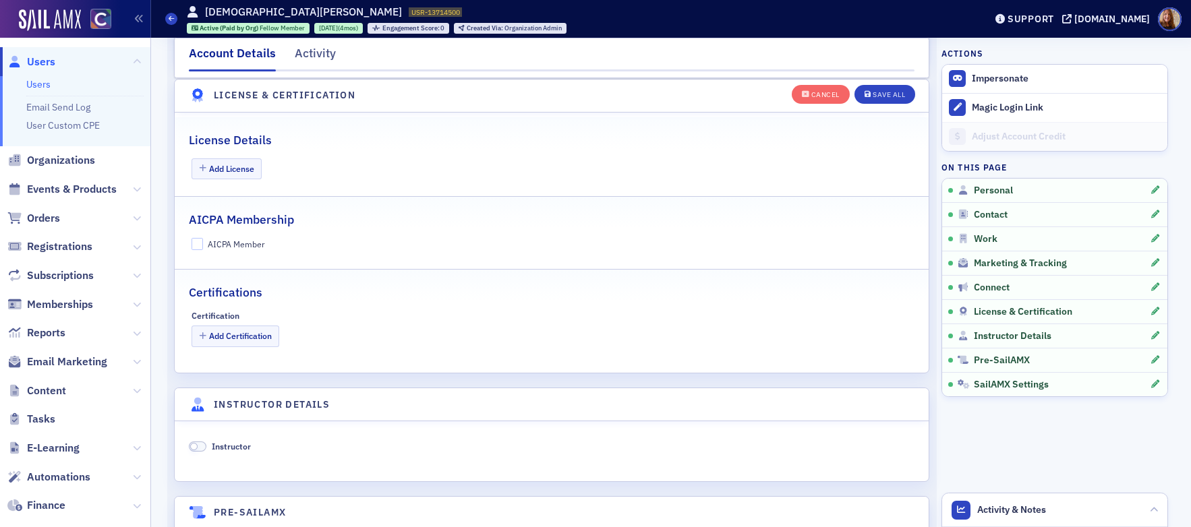
scroll to position [2601, 0]
click at [249, 171] on button "Add License" at bounding box center [227, 168] width 71 height 21
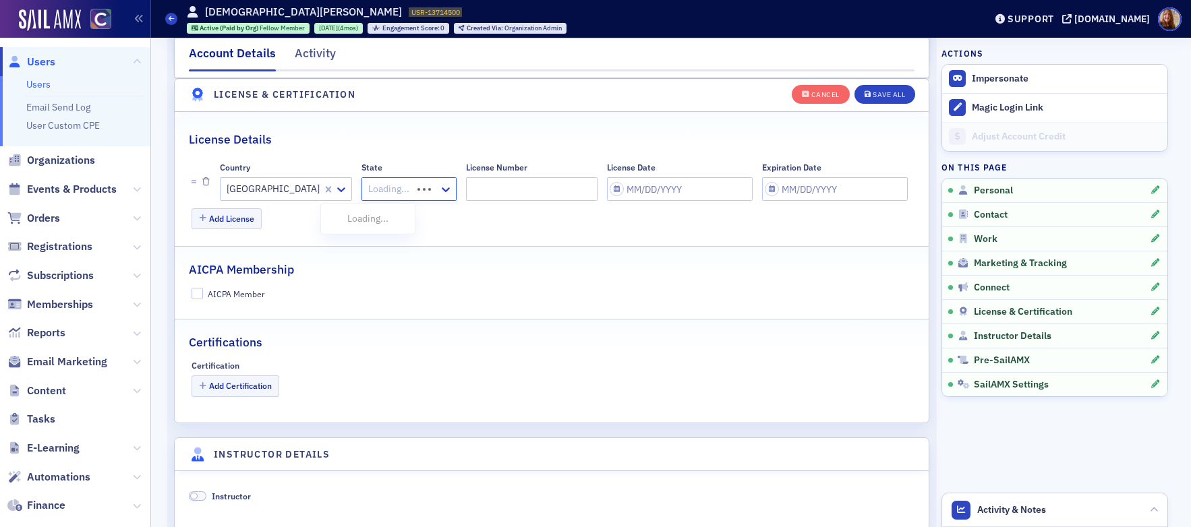
click at [367, 190] on div at bounding box center [389, 189] width 44 height 17
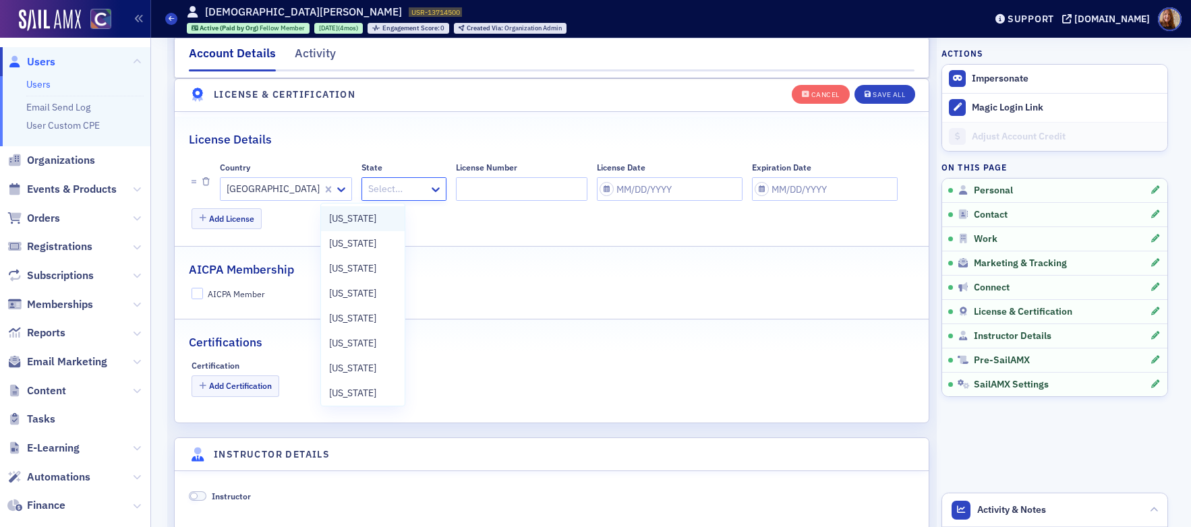
click at [376, 222] on div "[US_STATE]" at bounding box center [362, 219] width 67 height 14
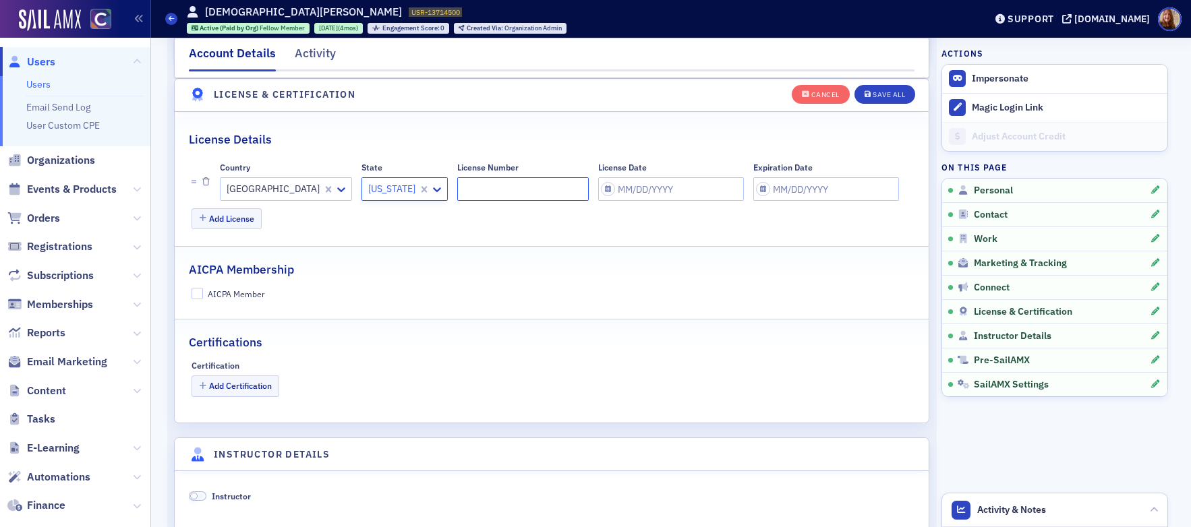
click at [463, 189] on input "License Number" at bounding box center [522, 189] width 131 height 24
paste input "9040133"
type input "9040133"
click at [598, 185] on input "License Date" at bounding box center [671, 189] width 146 height 24
select select "9"
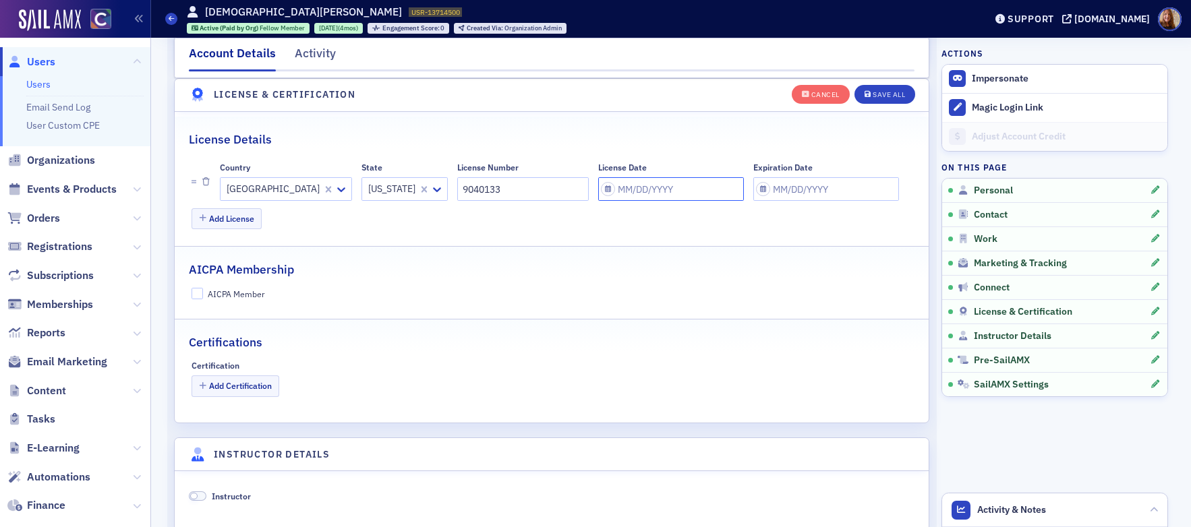
select select "2025"
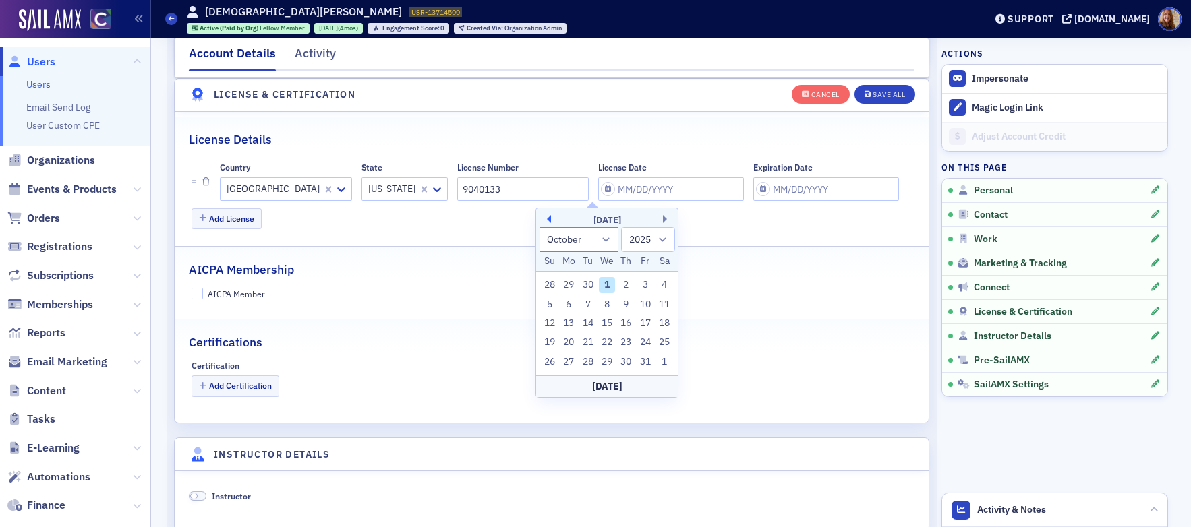
click at [547, 218] on button "Previous Month" at bounding box center [547, 219] width 8 height 8
select select "8"
click at [647, 342] on div "26" at bounding box center [645, 342] width 16 height 16
type input "09/26/2025"
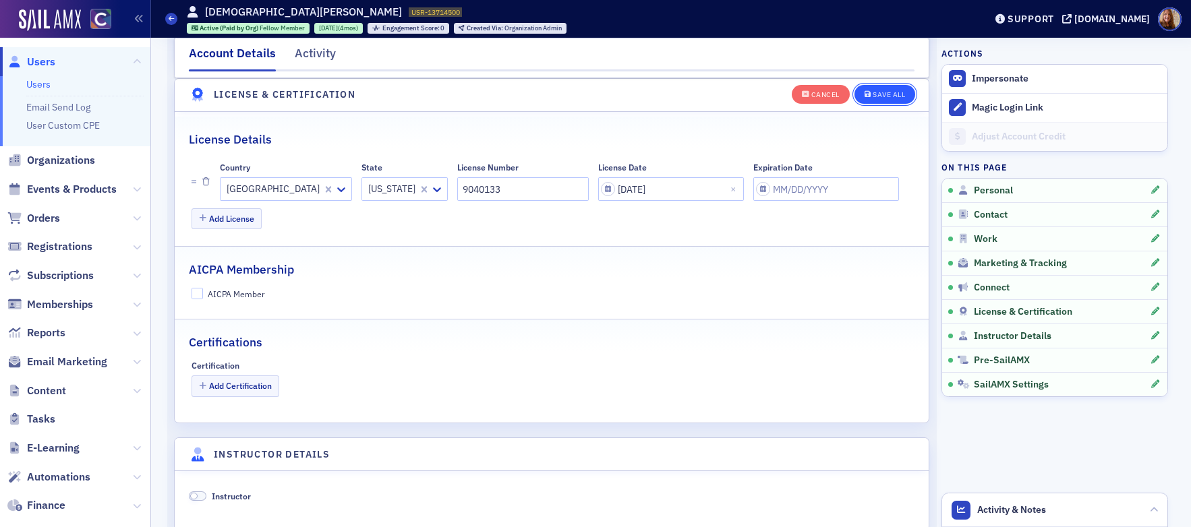
click at [871, 86] on button "Save All" at bounding box center [884, 93] width 61 height 19
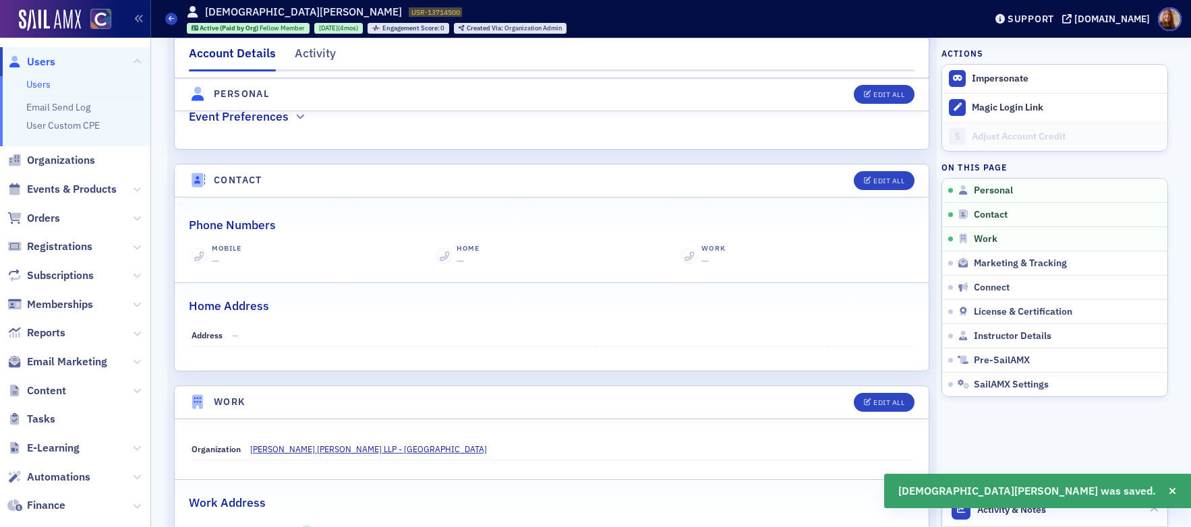
scroll to position [426, 0]
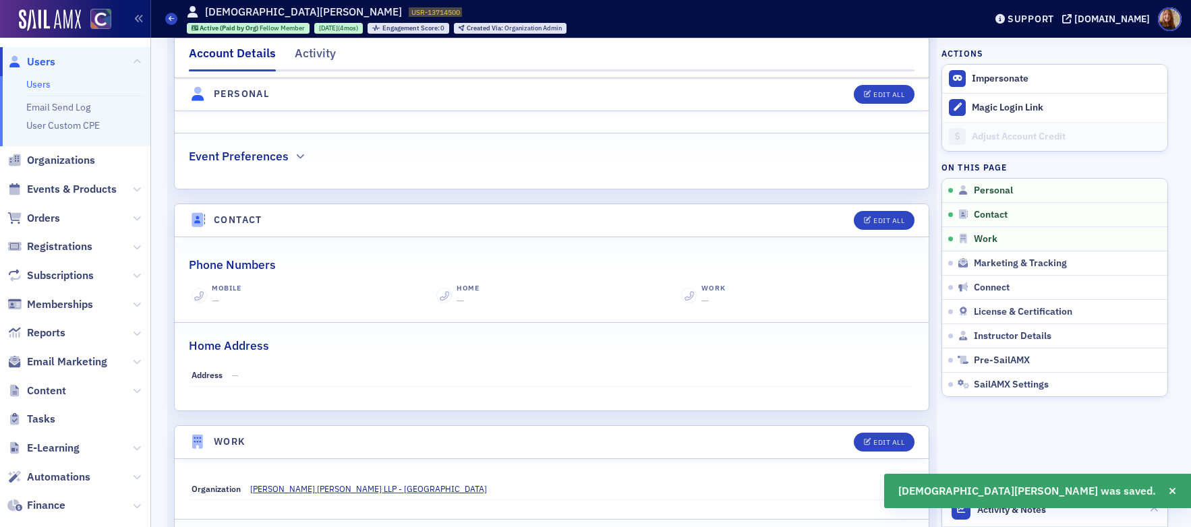
click at [411, 10] on span "USR-13714500" at bounding box center [435, 11] width 49 height 9
copy div "USR-13714500 13714500"
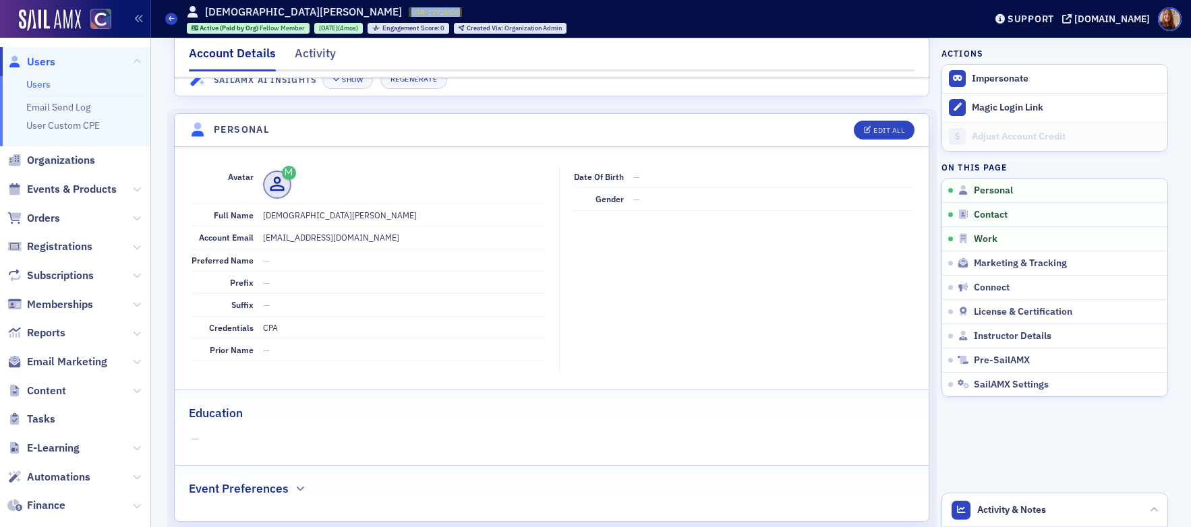
scroll to position [0, 0]
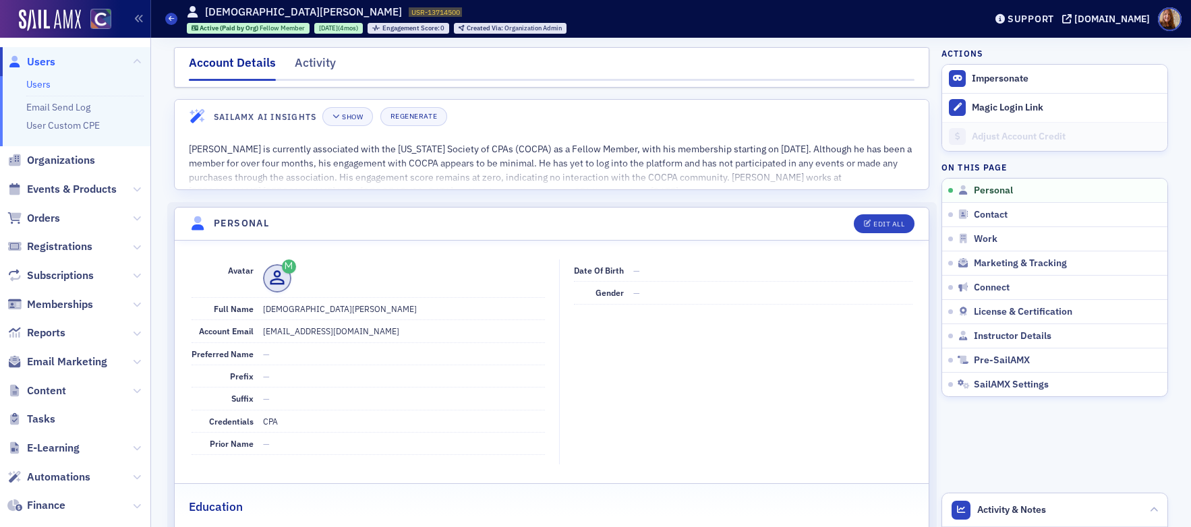
click at [325, 334] on dd "csapakoff@eidebailly.com" at bounding box center [404, 331] width 282 height 22
copy dd "csapakoff@eidebailly.com"
click at [36, 82] on link "Users" at bounding box center [38, 84] width 24 height 12
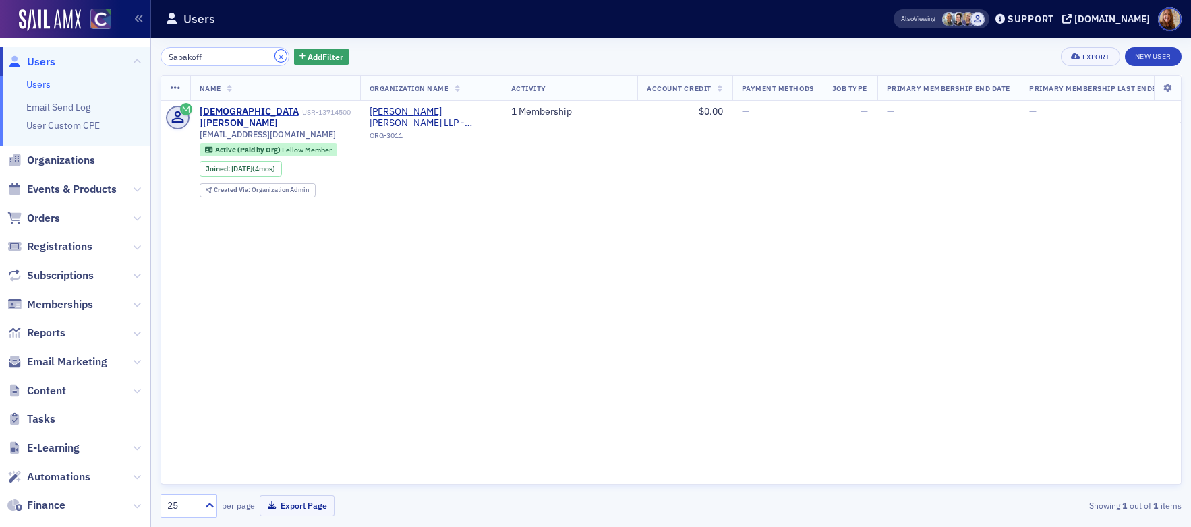
click at [275, 57] on button "×" at bounding box center [281, 56] width 12 height 12
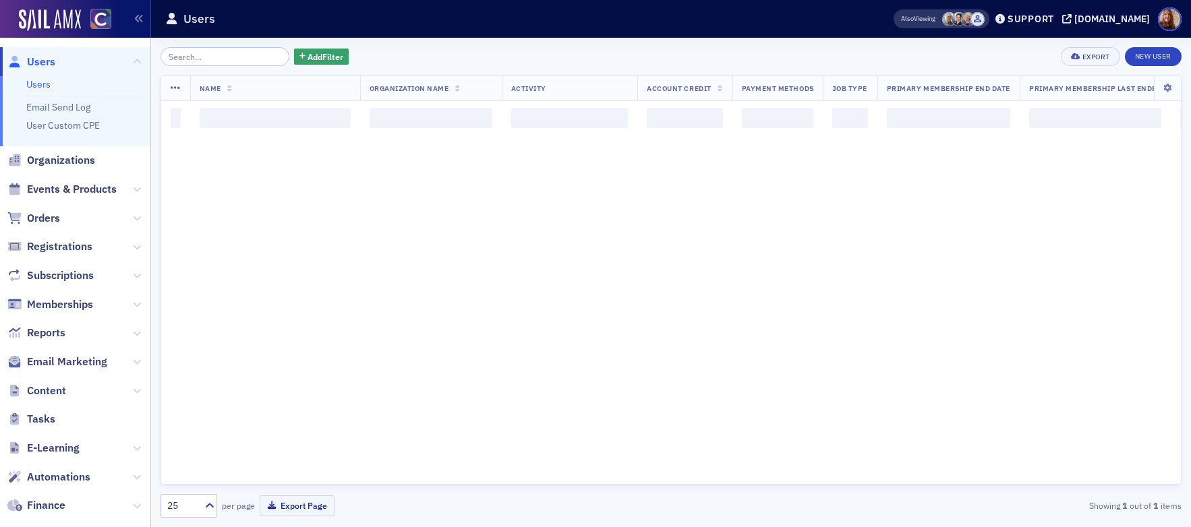
click at [206, 66] on div "Add Filter Export New User Name Organization Name Activity Account Credit Payme…" at bounding box center [670, 282] width 1021 height 471
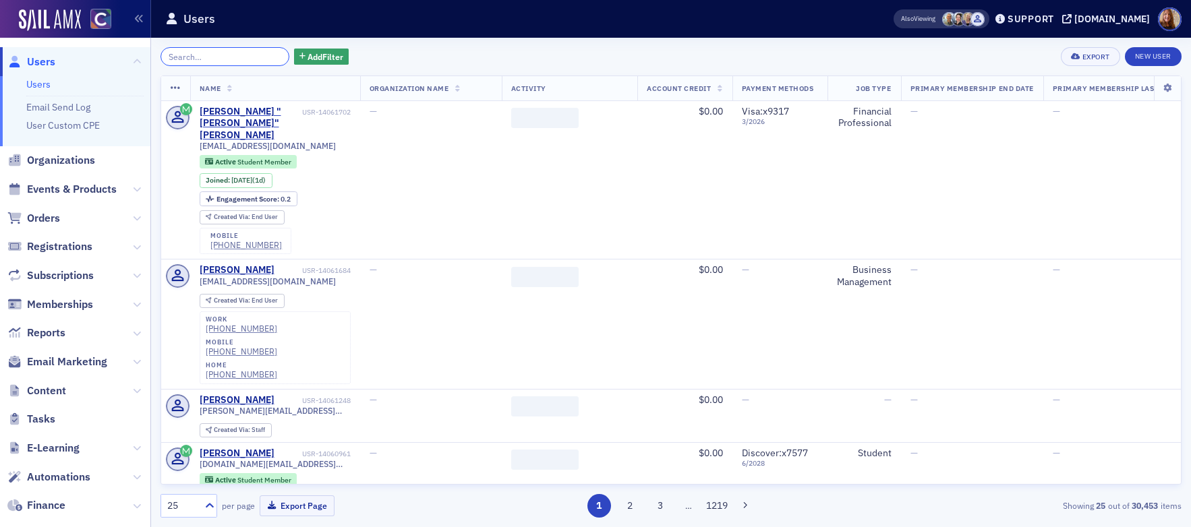
paste input "Buscher"
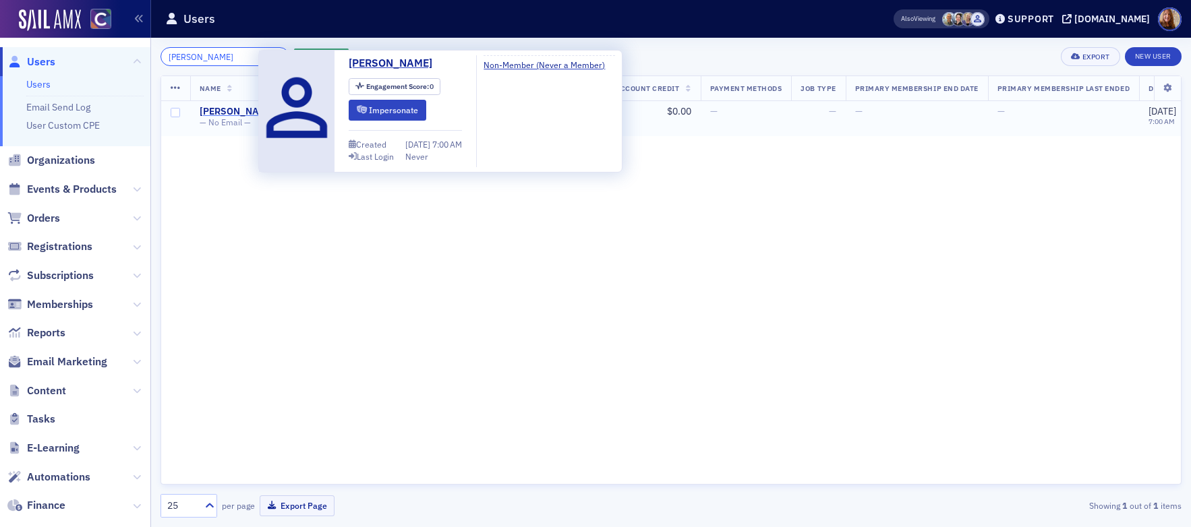
type input "Buscher"
click at [239, 109] on div "Greg Buscher" at bounding box center [237, 112] width 75 height 12
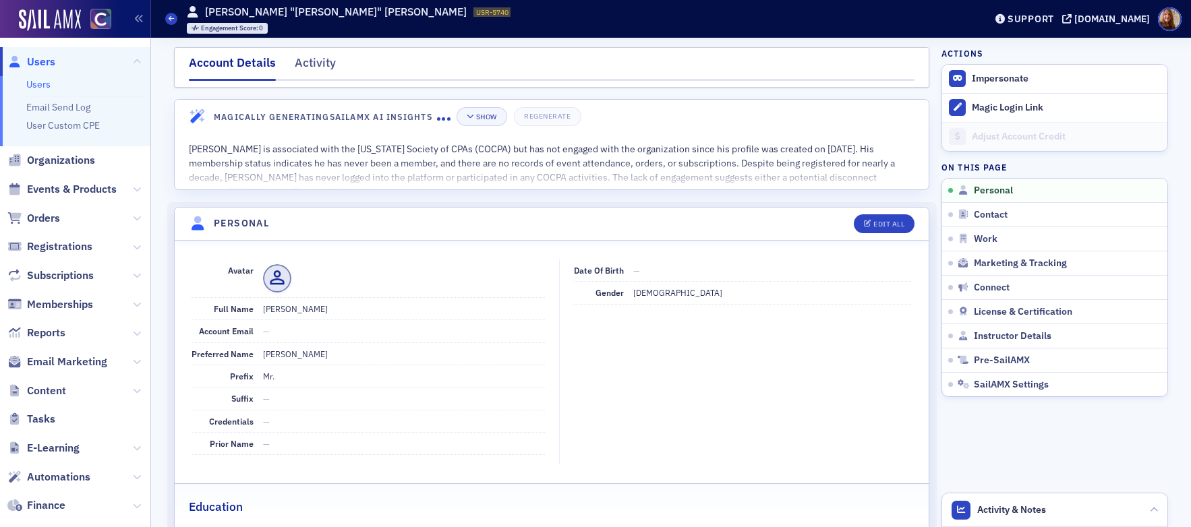
click at [27, 82] on link "Users" at bounding box center [38, 84] width 24 height 12
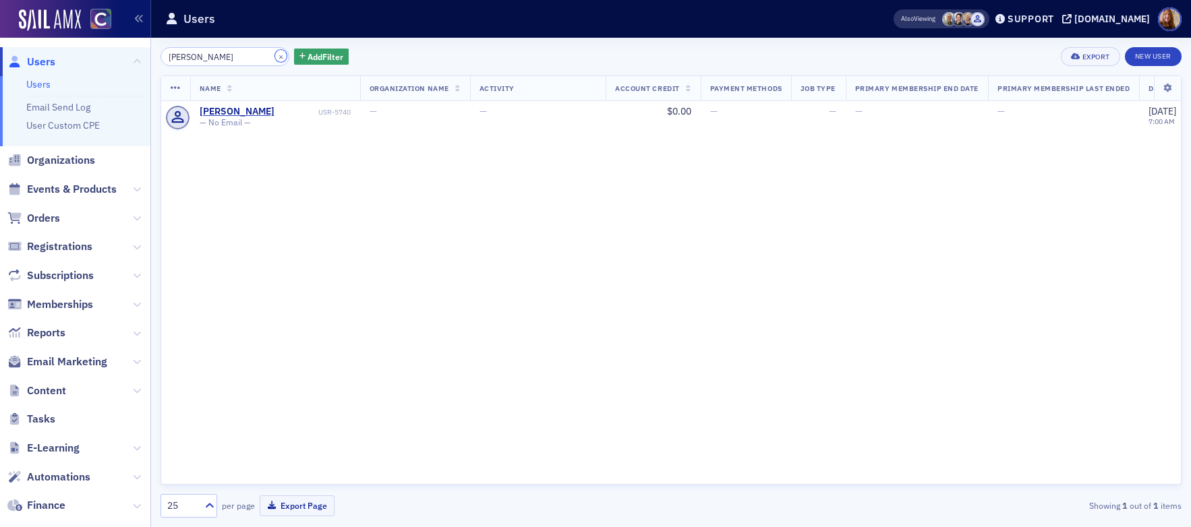
click at [275, 51] on button "×" at bounding box center [281, 56] width 12 height 12
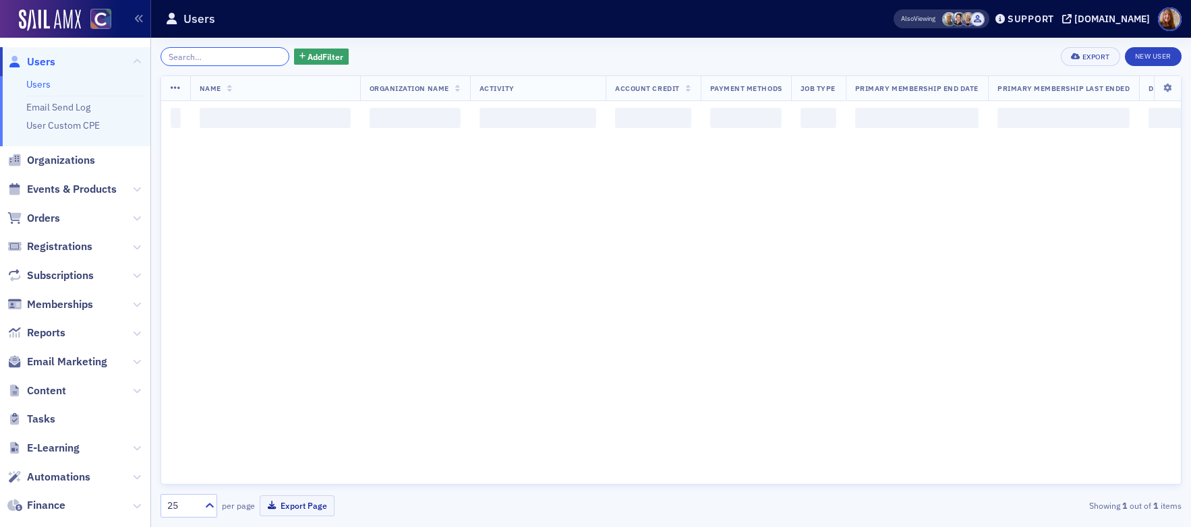
click at [206, 60] on input "search" at bounding box center [224, 56] width 129 height 19
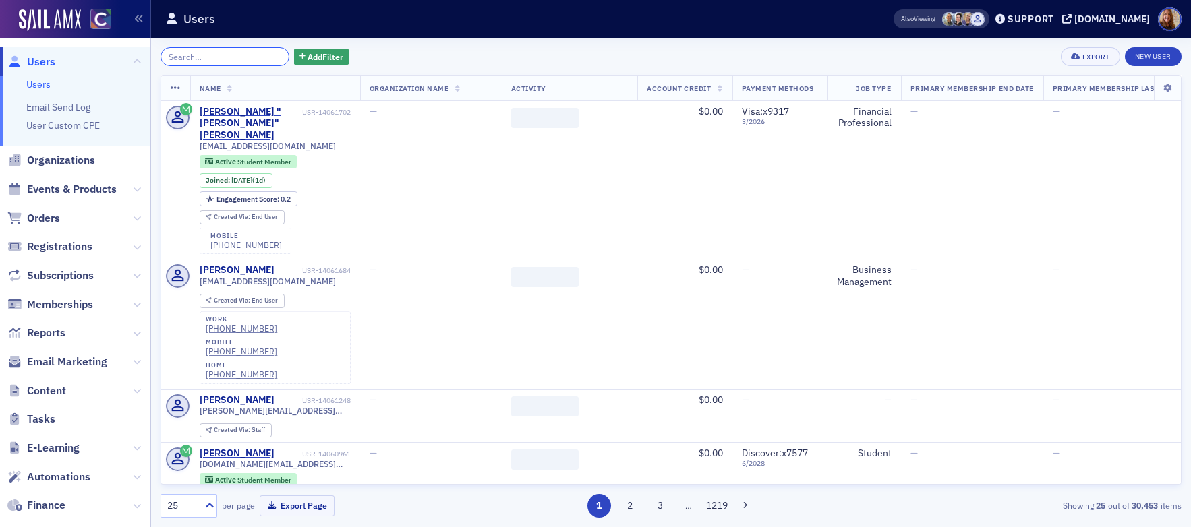
paste input "Cheng-chi"
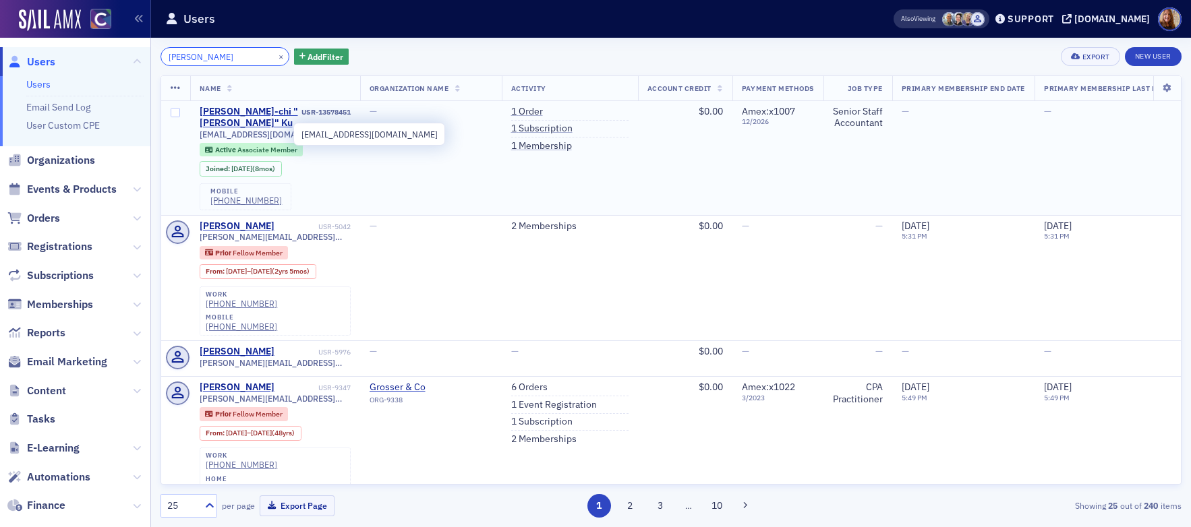
type input "Cheng-chi KU"
click at [250, 132] on span "rebku@deloitte.com" at bounding box center [268, 134] width 136 height 10
copy div "rebku@deloitte.com"
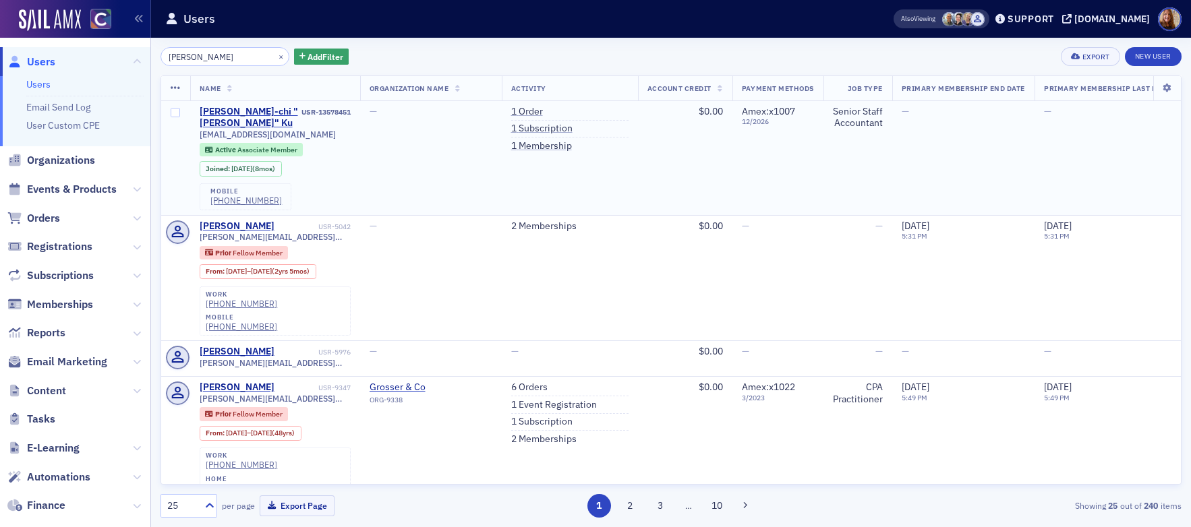
click at [323, 108] on div "USR-13578451" at bounding box center [325, 112] width 49 height 9
click at [324, 108] on div "USR-13578451" at bounding box center [325, 112] width 49 height 9
copy div "USR-13578451"
click at [248, 114] on div "Cheng-chi "Rebecca" Ku" at bounding box center [250, 118] width 100 height 24
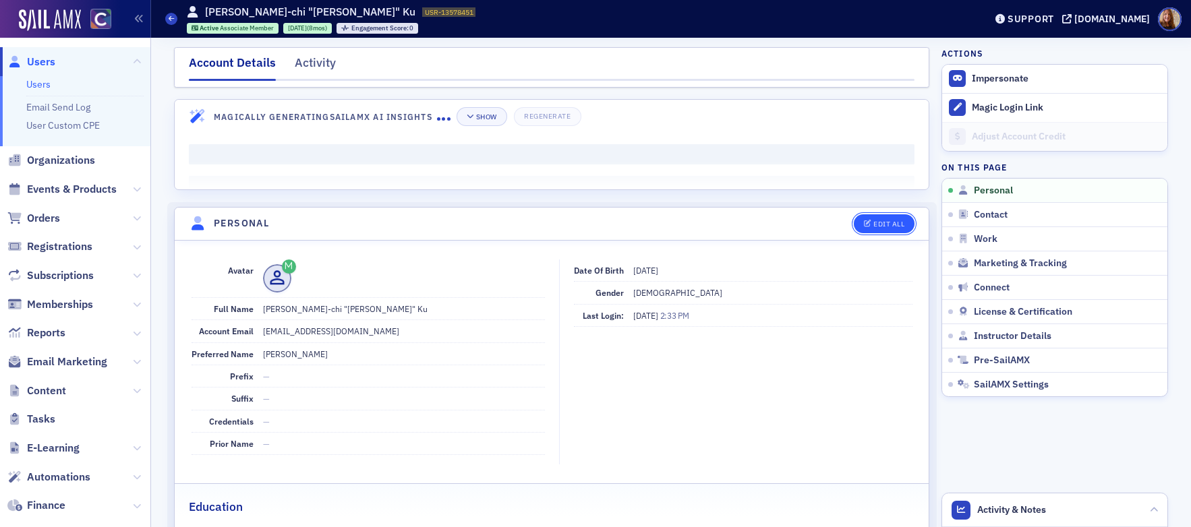
click at [876, 220] on div "Edit All" at bounding box center [888, 223] width 31 height 7
select select "US"
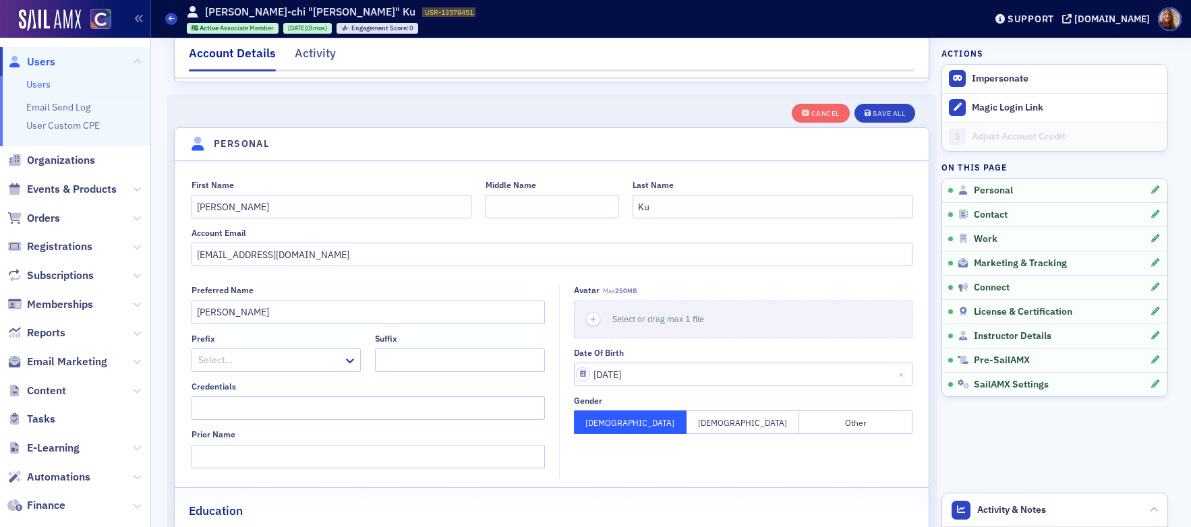
scroll to position [157, 0]
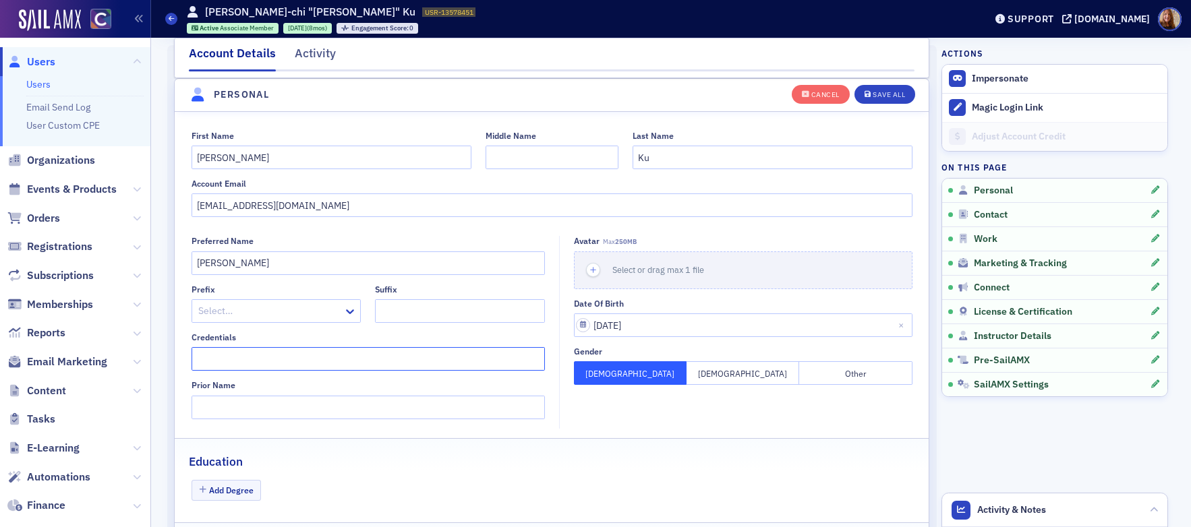
click at [240, 355] on input "Credentials" at bounding box center [368, 359] width 353 height 24
type input "CPA"
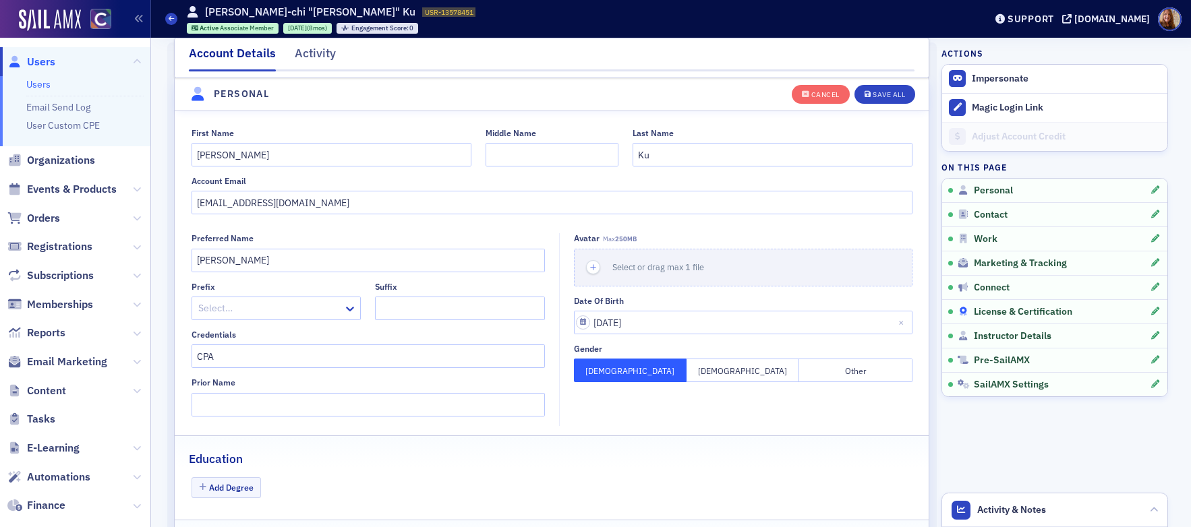
click at [1020, 314] on span "License & Certification" at bounding box center [1023, 312] width 98 height 12
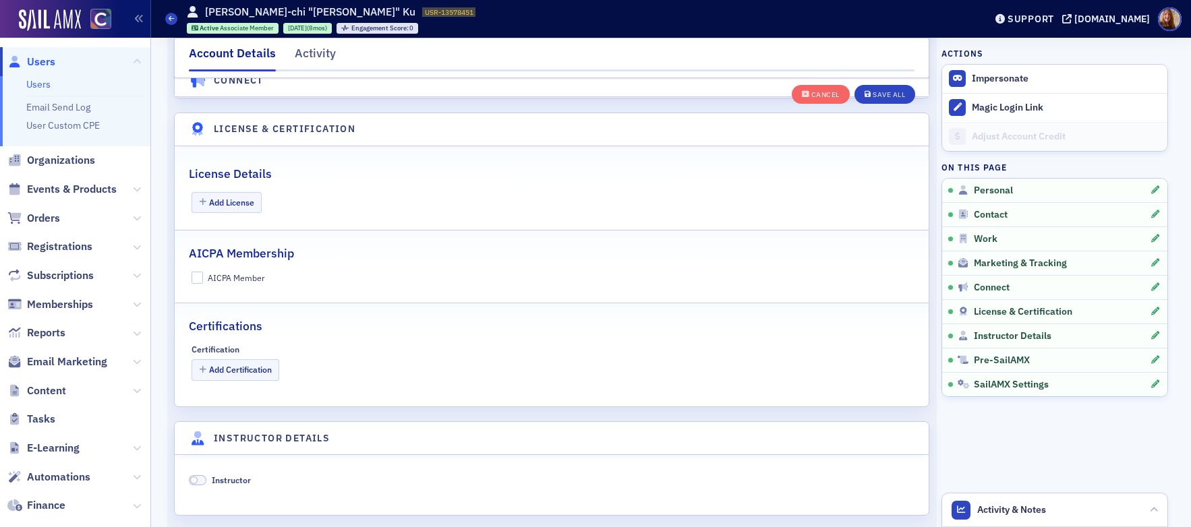
scroll to position [2846, 0]
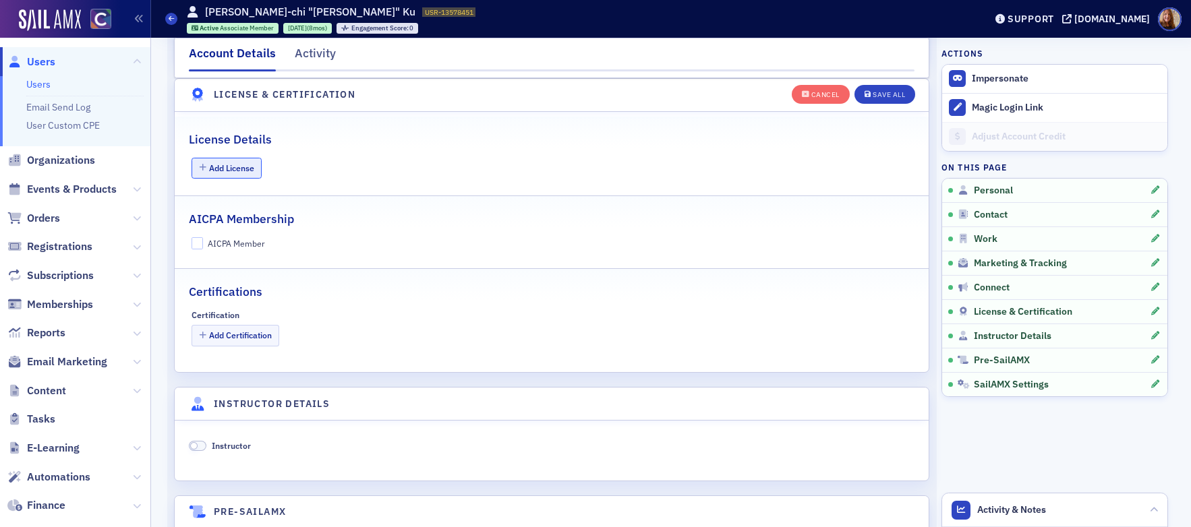
click at [227, 161] on button "Add License" at bounding box center [227, 168] width 71 height 21
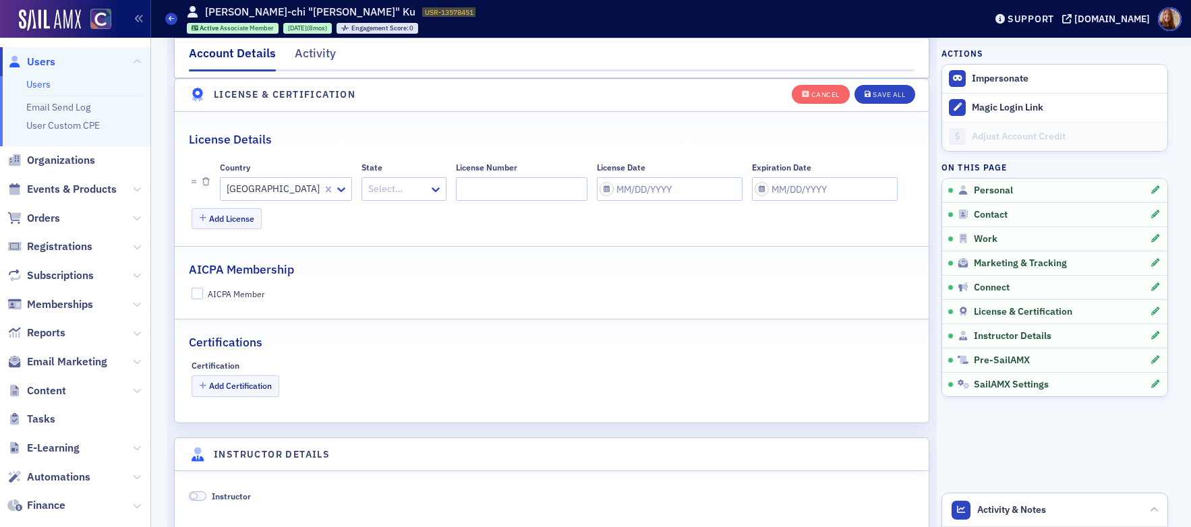
click at [378, 184] on div "Select…" at bounding box center [403, 189] width 85 height 24
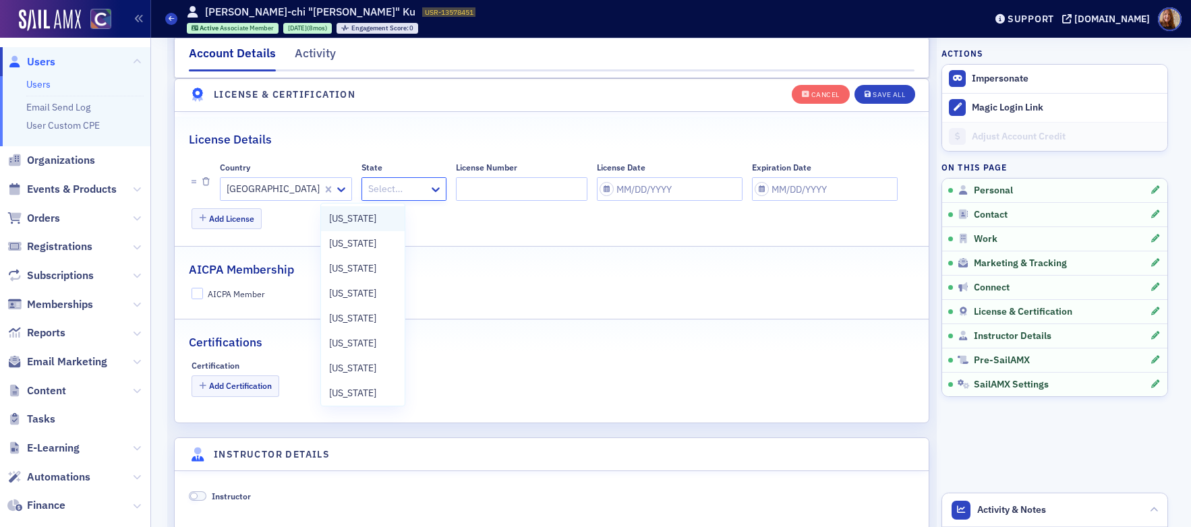
click at [380, 219] on div "[US_STATE]" at bounding box center [362, 219] width 67 height 14
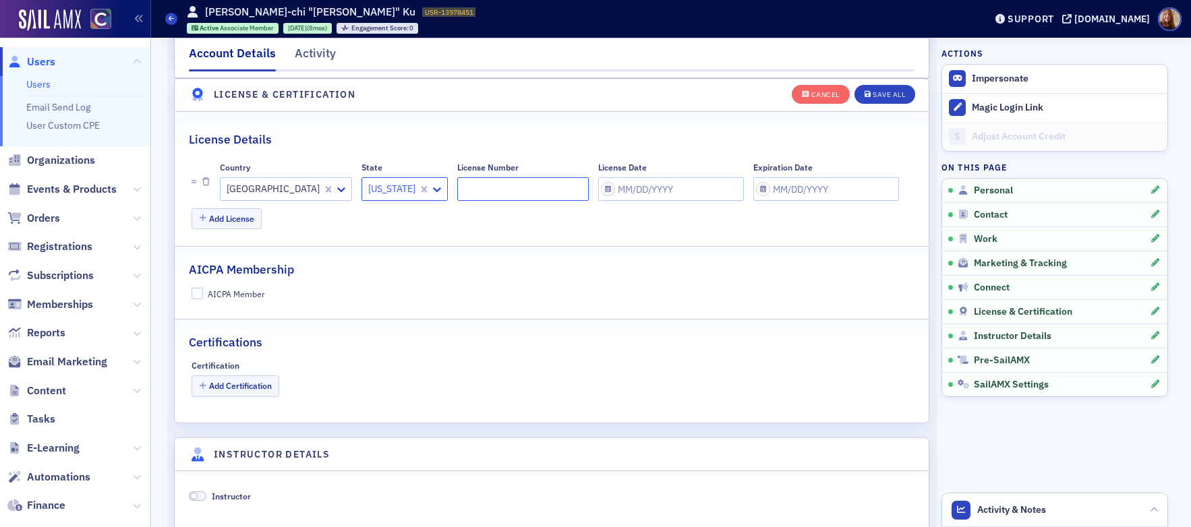
click at [457, 188] on input "License Number" at bounding box center [522, 189] width 131 height 24
paste input "9040131"
type input "9040131"
select select "9"
select select "2025"
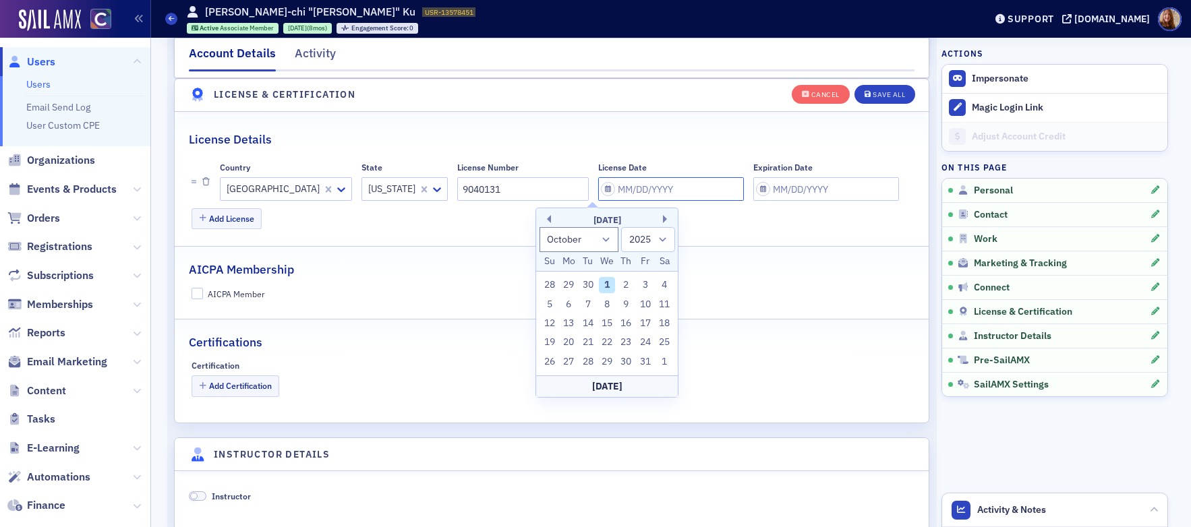
click at [598, 183] on input "License Date" at bounding box center [671, 189] width 146 height 24
click at [549, 218] on button "Previous Month" at bounding box center [547, 219] width 8 height 8
select select "8"
click at [647, 340] on div "26" at bounding box center [645, 342] width 16 height 16
type input "09/26/2025"
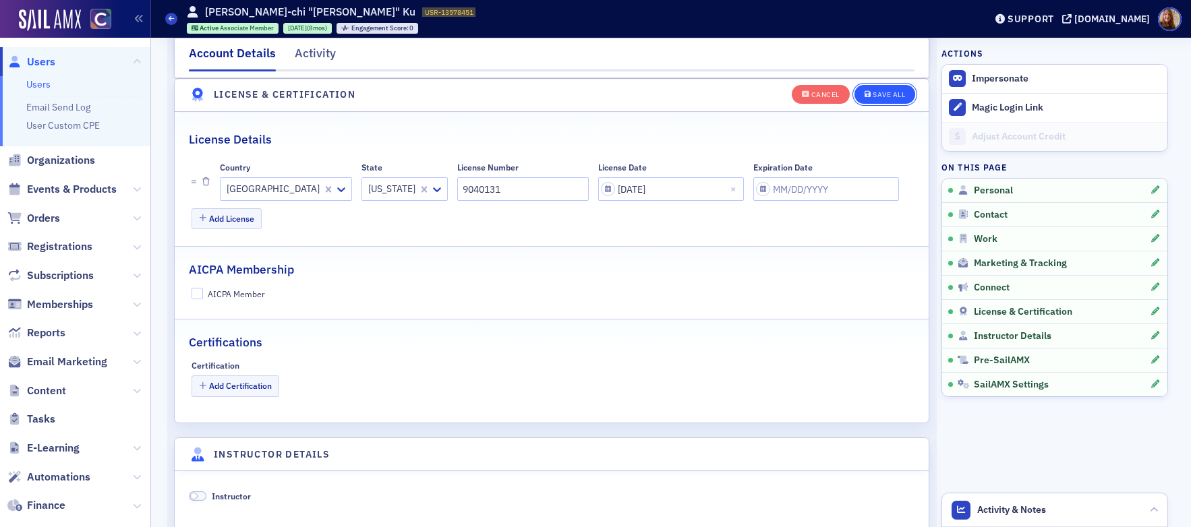
click at [888, 101] on button "Save All" at bounding box center [884, 93] width 61 height 19
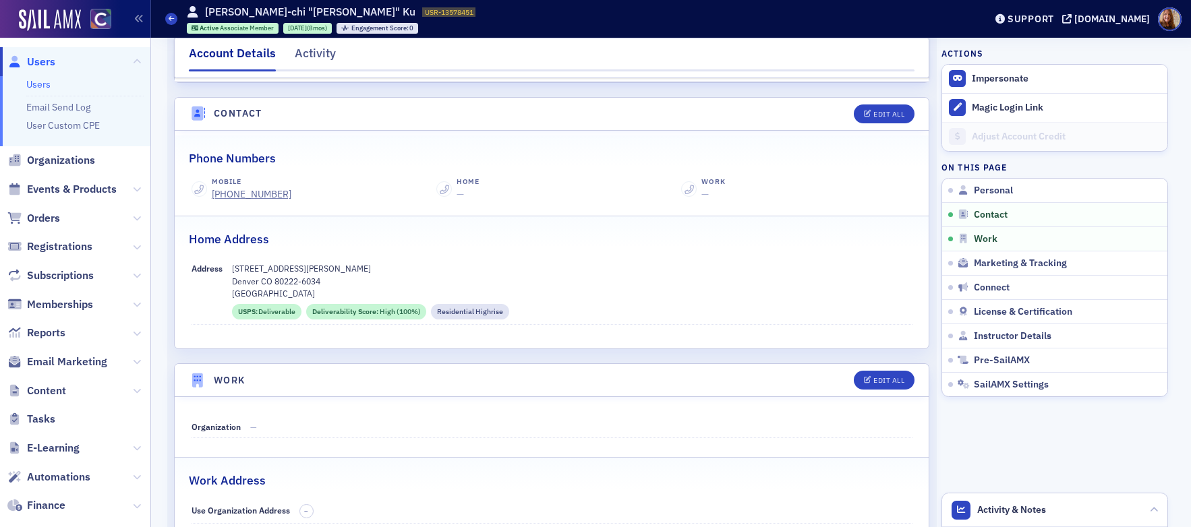
scroll to position [0, 0]
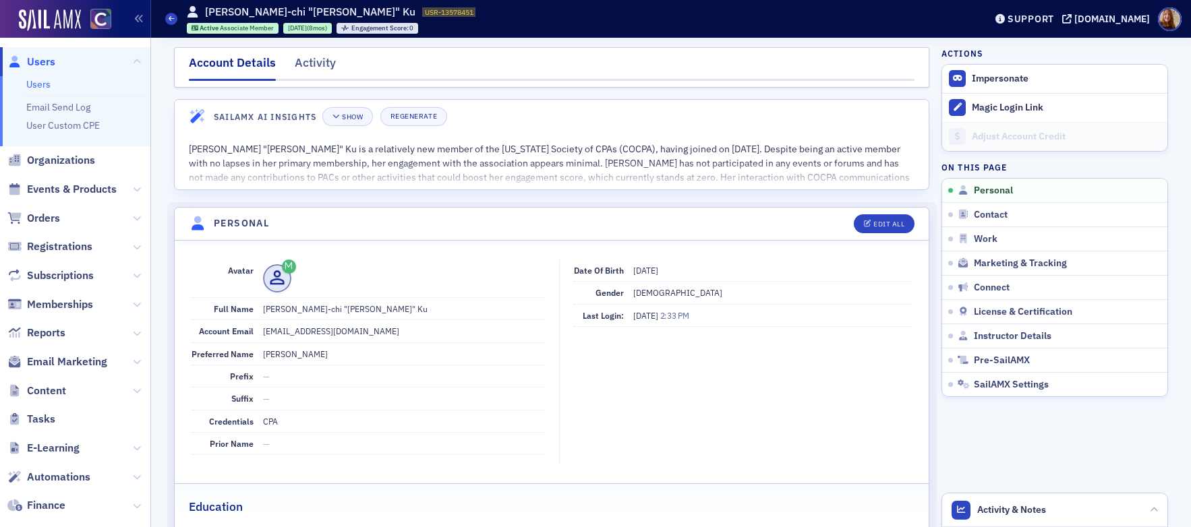
click at [35, 80] on link "Users" at bounding box center [38, 84] width 24 height 12
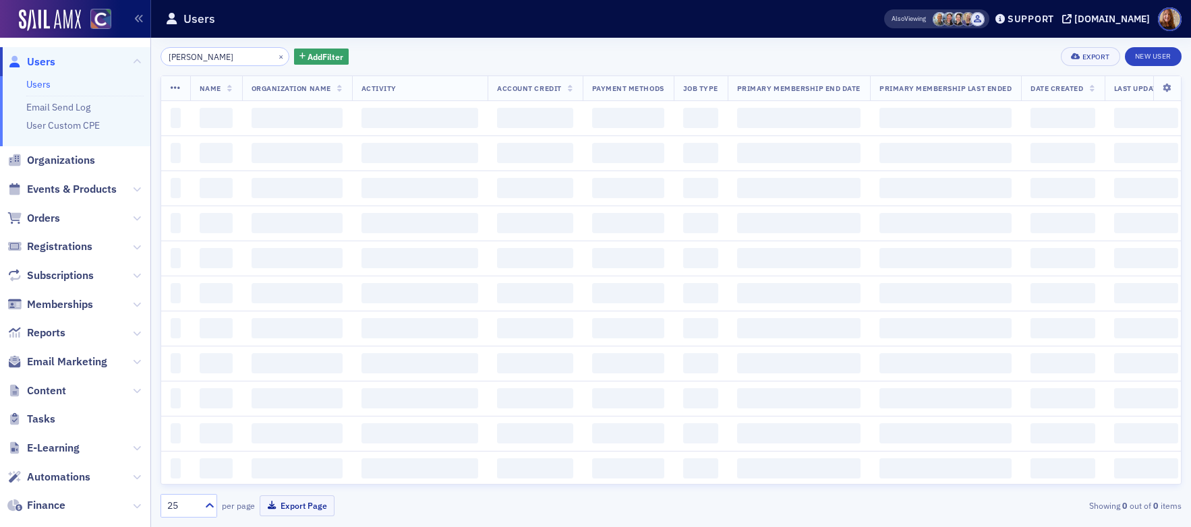
click at [205, 57] on input "Cheng-chi KU" at bounding box center [224, 56] width 129 height 19
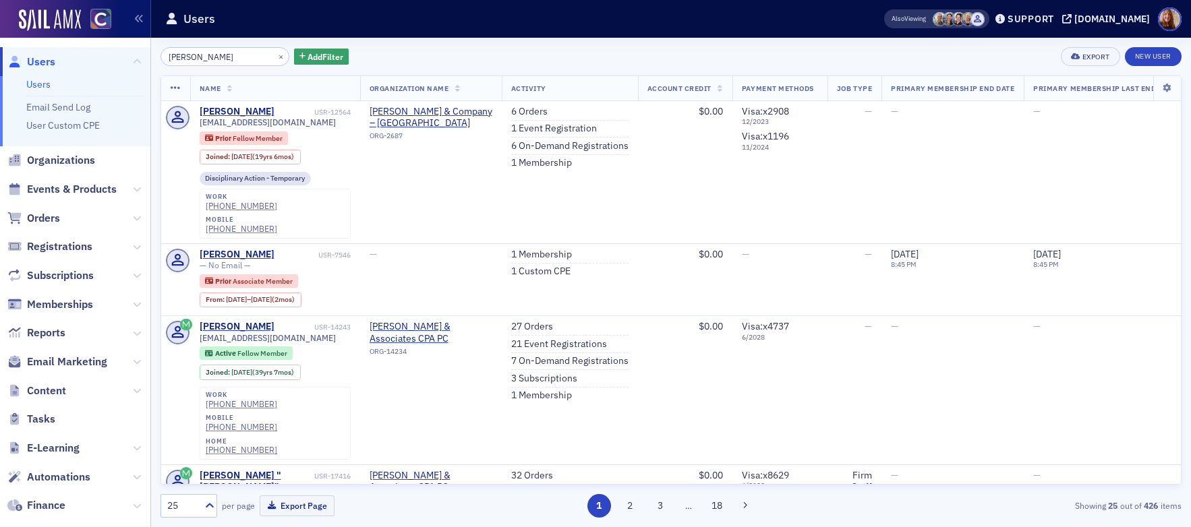
type input "ty cox"
click at [275, 57] on button "×" at bounding box center [281, 56] width 12 height 12
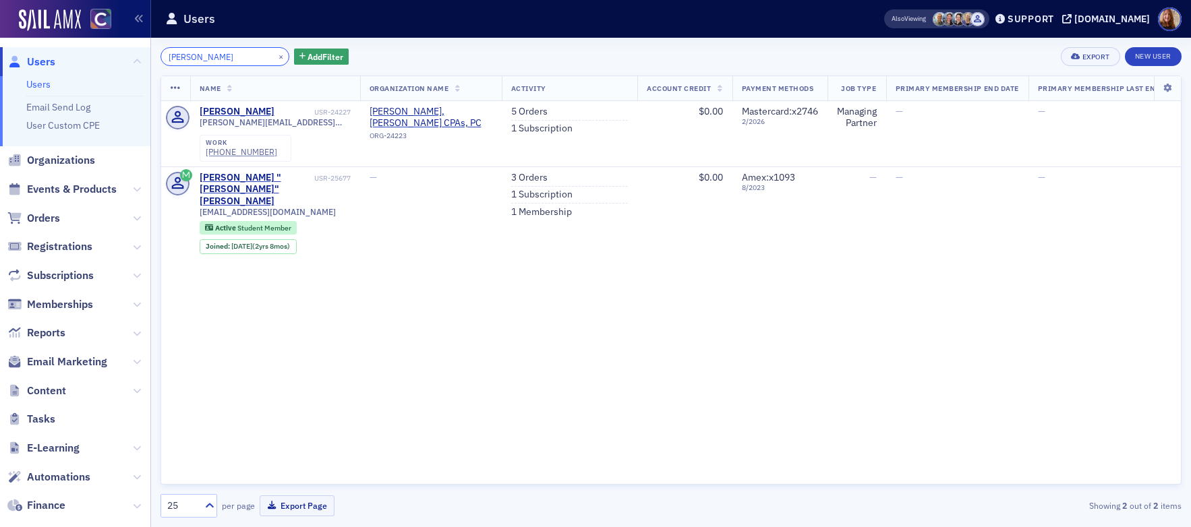
type input "Murphree"
click at [275, 55] on button "×" at bounding box center [281, 56] width 12 height 12
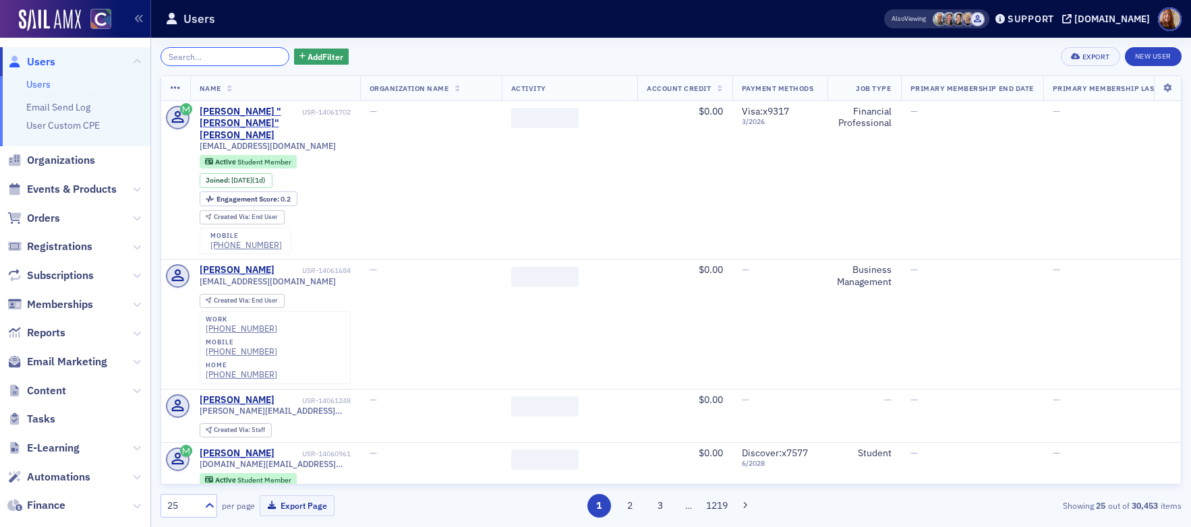
paste input "Dovenbarger"
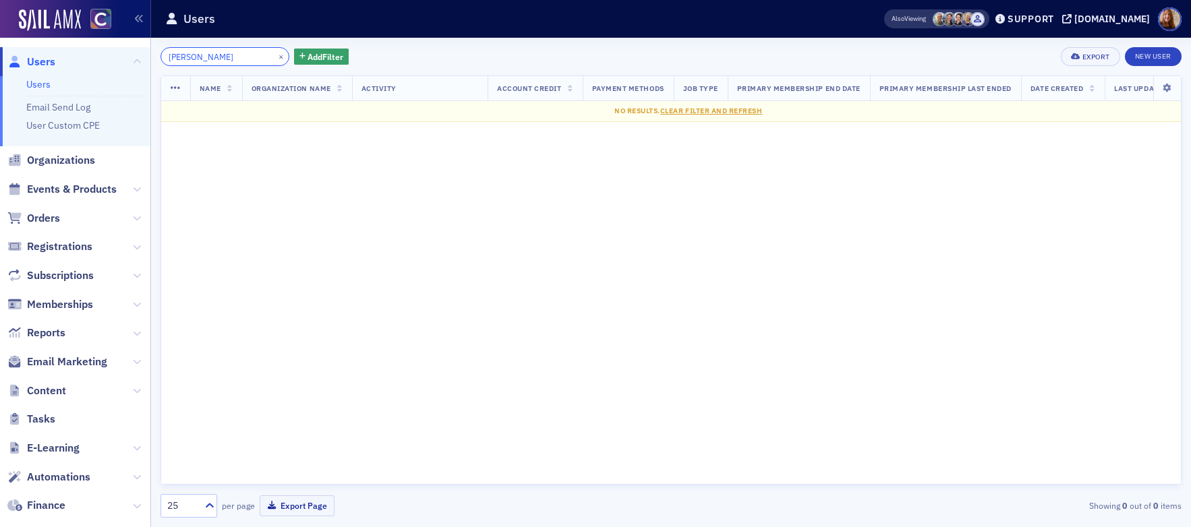
type input "Dovenbarger"
click at [275, 56] on button "×" at bounding box center [281, 56] width 12 height 12
type input "Bischler"
click at [275, 55] on button "×" at bounding box center [281, 56] width 12 height 12
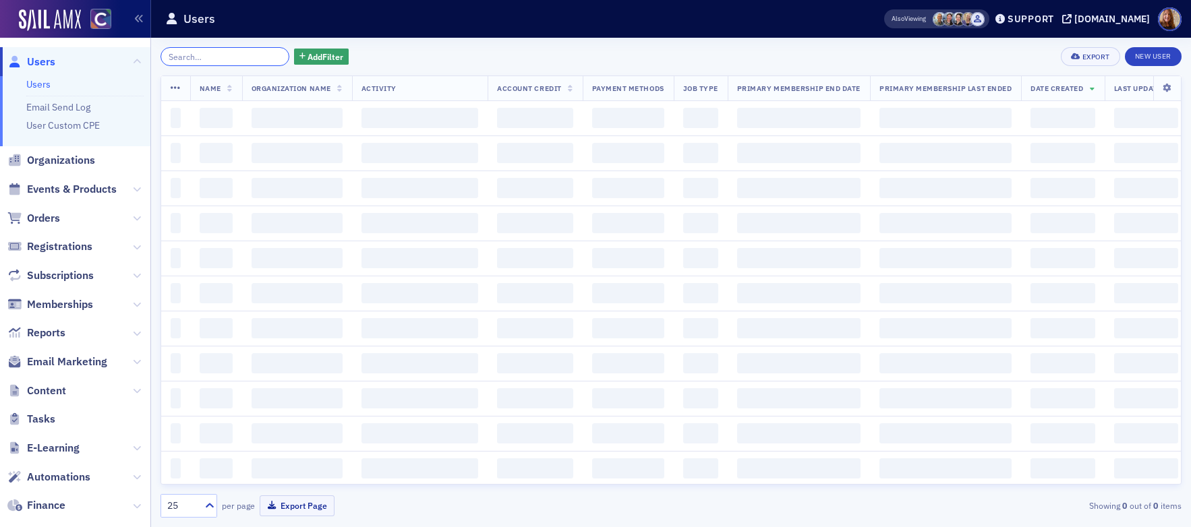
click at [226, 58] on input "search" at bounding box center [224, 56] width 129 height 19
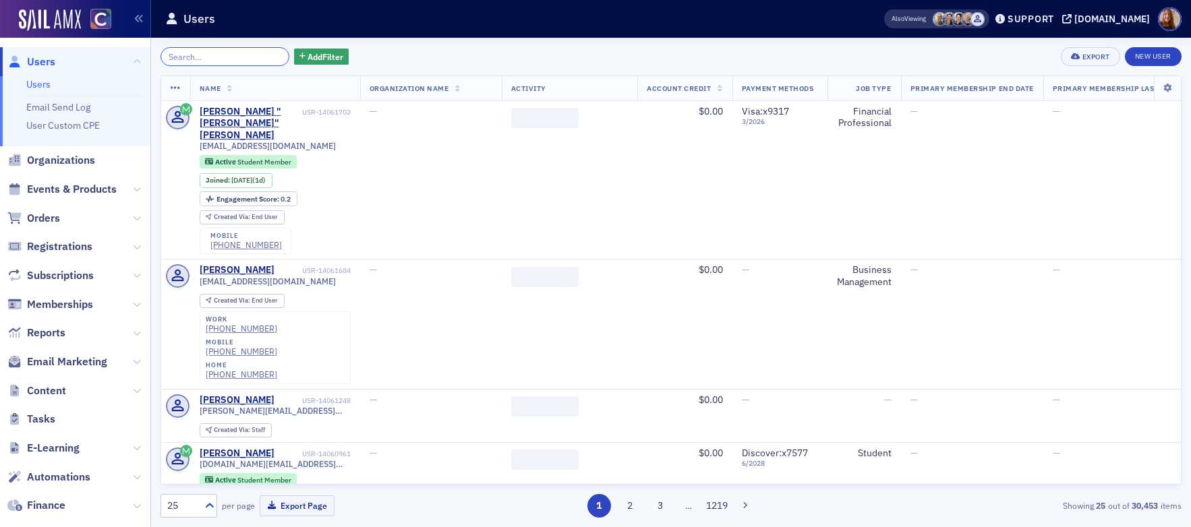
paste input "Subhajit Guha"
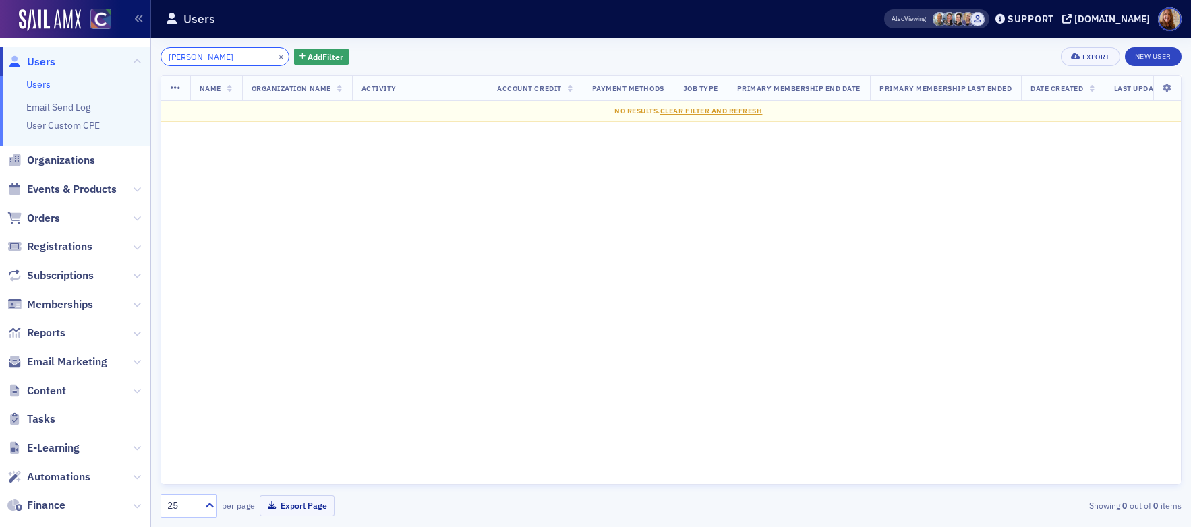
click at [183, 63] on input "Subhajit Guha" at bounding box center [224, 56] width 129 height 19
type input "Subhajit"
click at [275, 57] on button "×" at bounding box center [281, 56] width 12 height 12
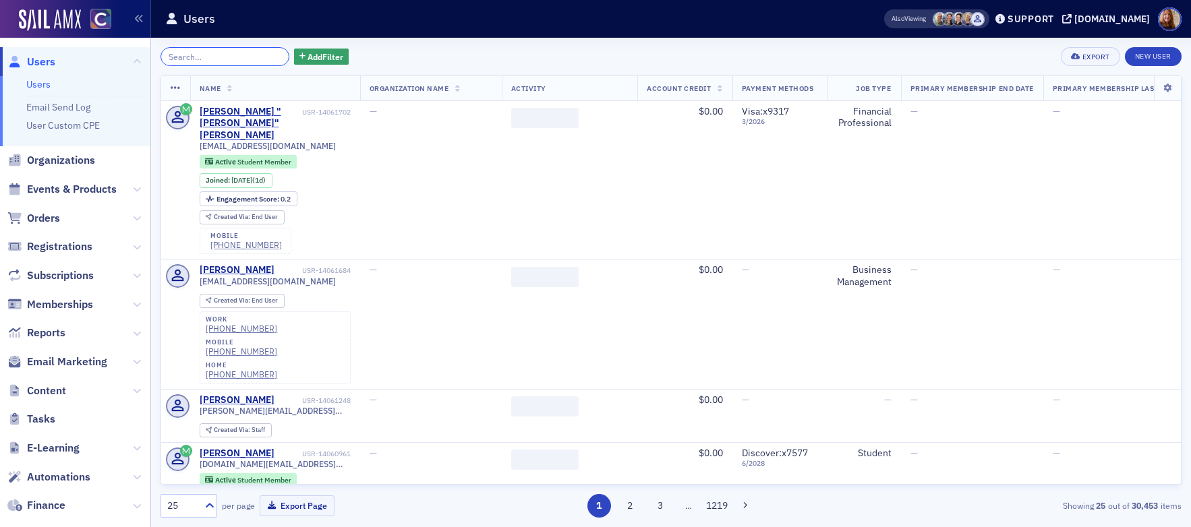
paste input "Salgado"
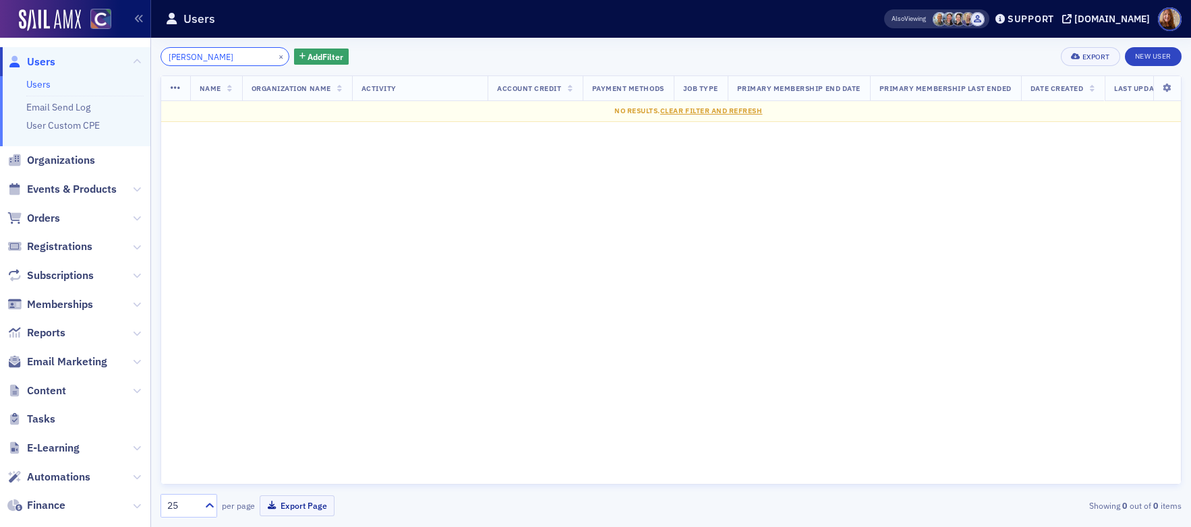
type input "Salgado"
click at [275, 59] on button "×" at bounding box center [281, 56] width 12 height 12
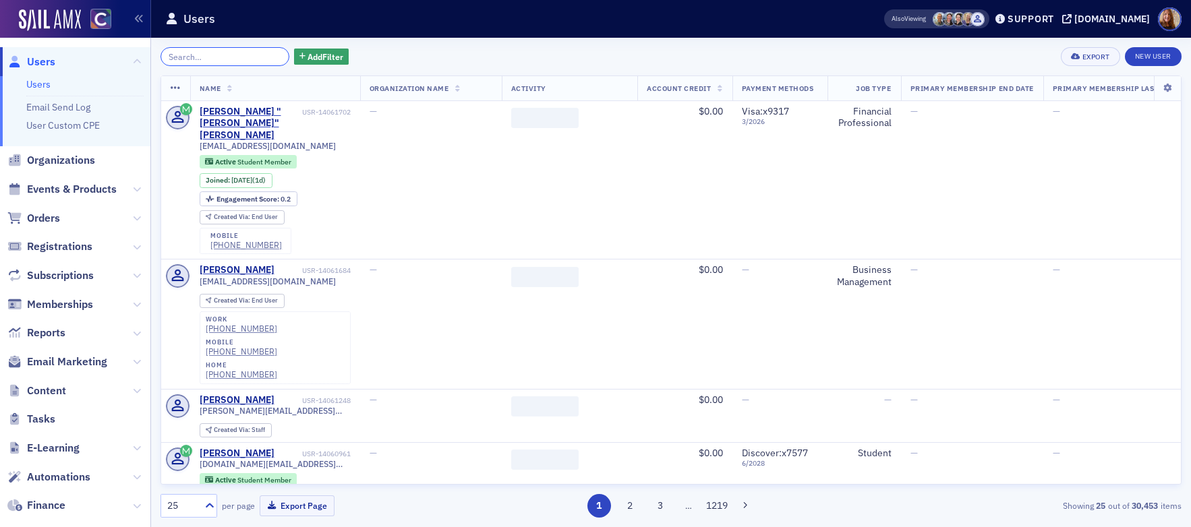
paste input "Schrager"
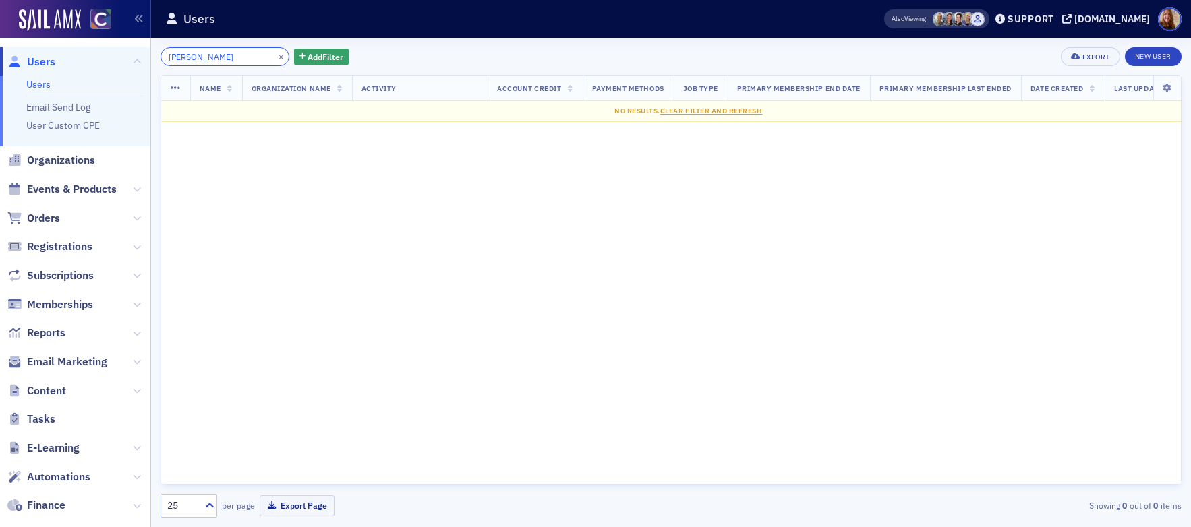
type input "Schrager"
click at [275, 51] on button "×" at bounding box center [281, 56] width 12 height 12
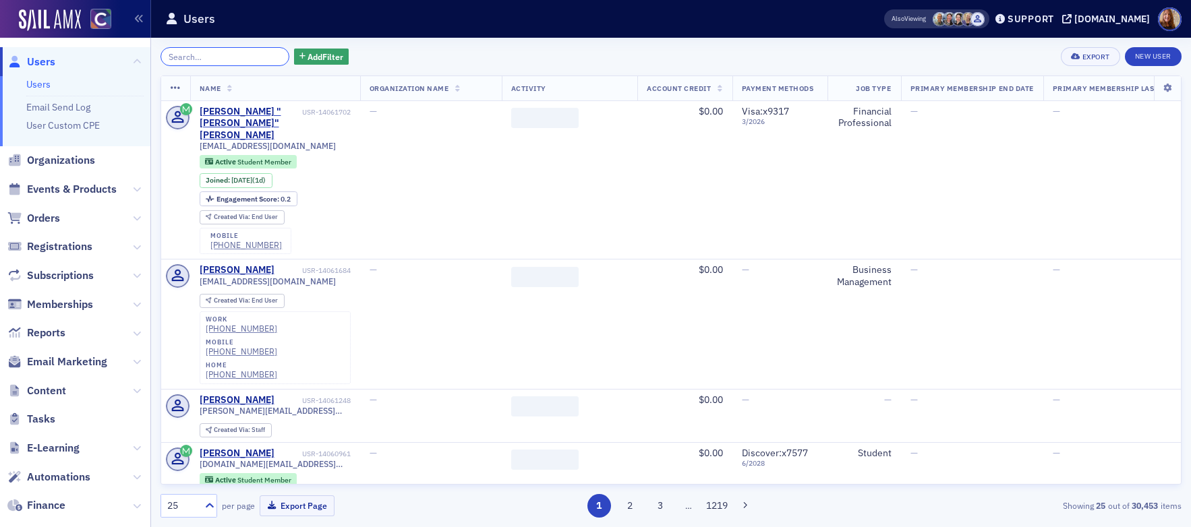
paste input "Rosen"
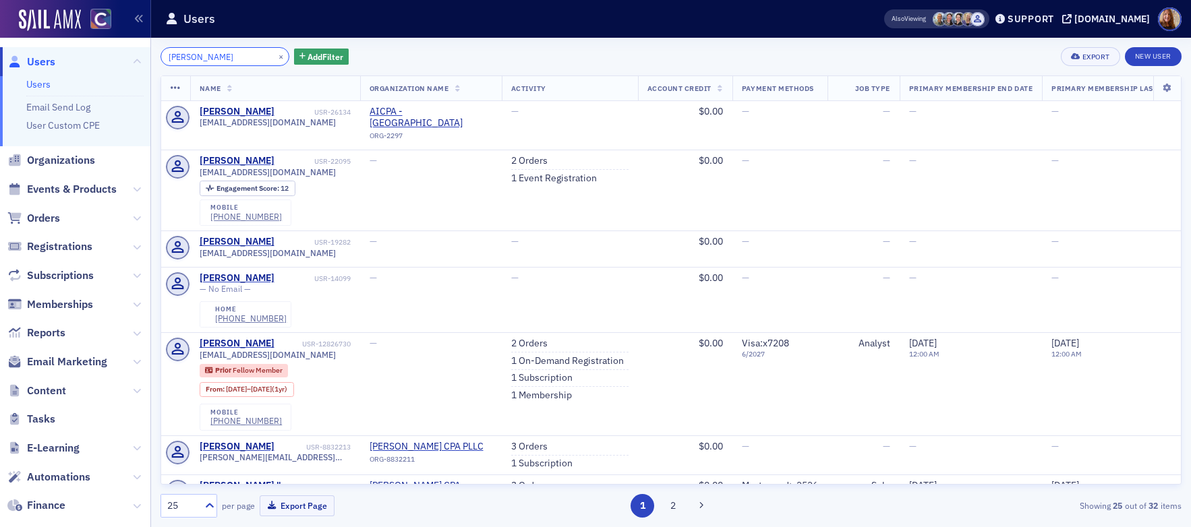
click at [165, 56] on input "Rosen" at bounding box center [224, 56] width 129 height 19
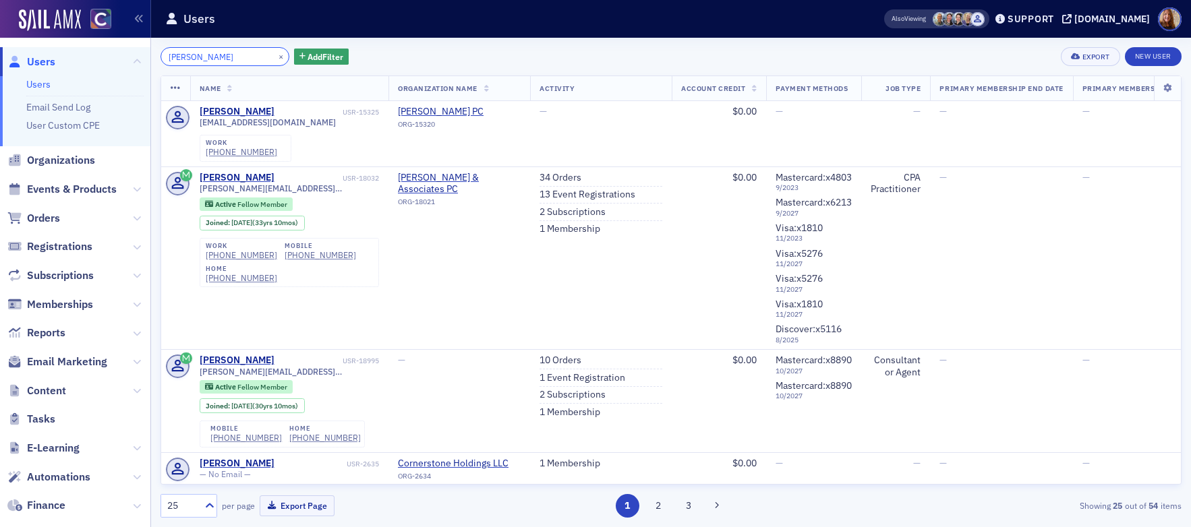
type input "paula Rosen"
click at [275, 57] on button "×" at bounding box center [281, 56] width 12 height 12
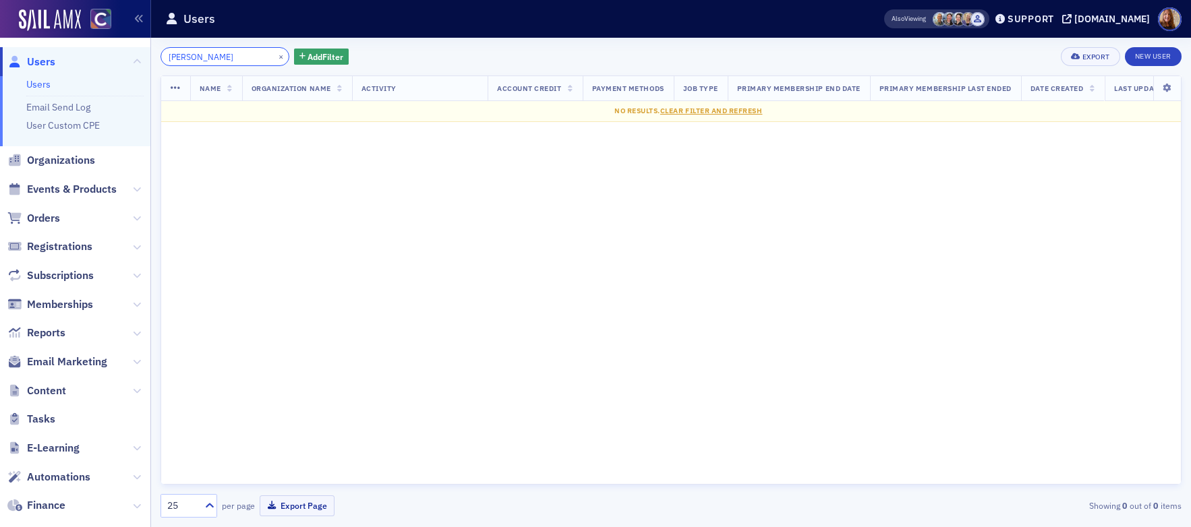
type input "Blackford"
click at [275, 55] on div "×" at bounding box center [282, 56] width 14 height 17
click at [275, 59] on button "×" at bounding box center [281, 56] width 12 height 12
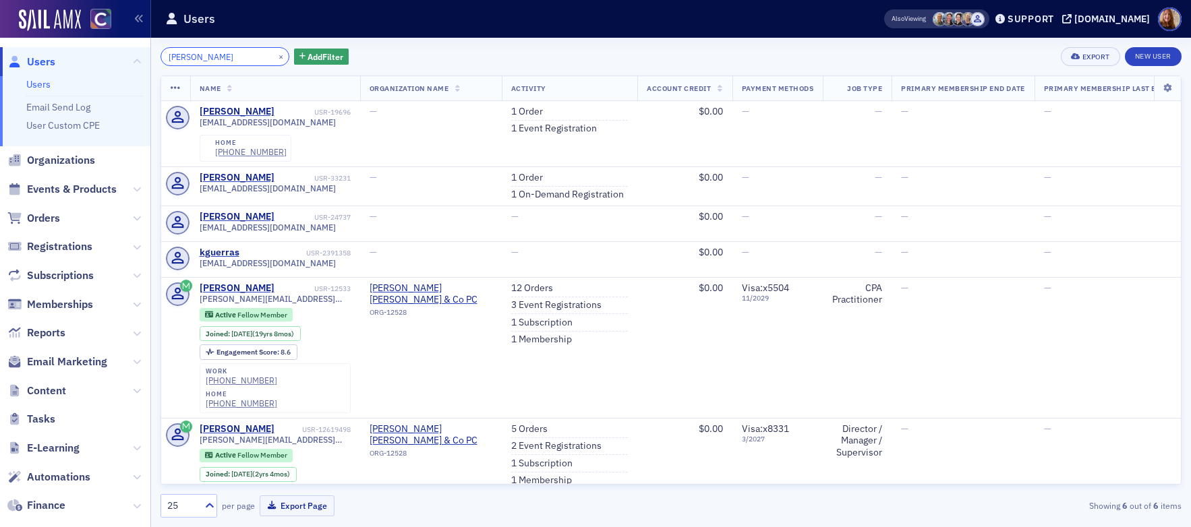
click at [170, 57] on input "Guerra" at bounding box center [224, 56] width 129 height 19
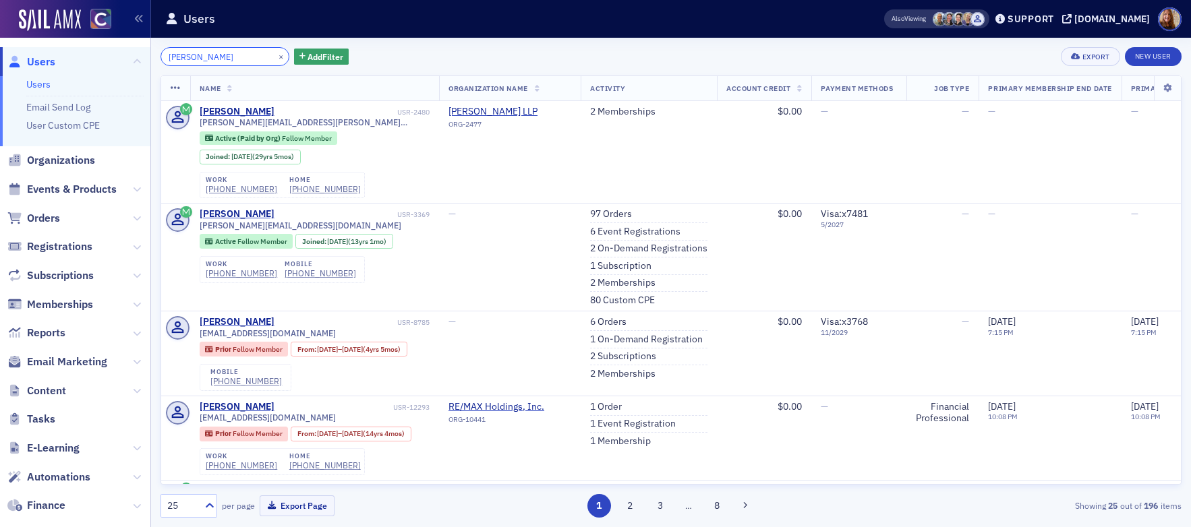
type input "adam Guerra"
click at [275, 57] on button "×" at bounding box center [281, 56] width 12 height 12
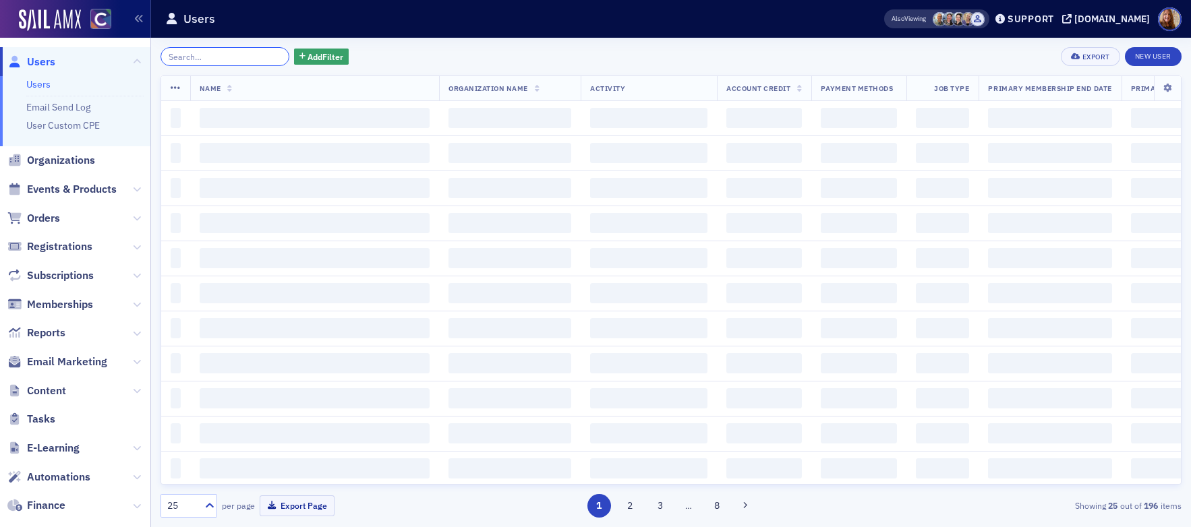
click at [241, 55] on input "search" at bounding box center [224, 56] width 129 height 19
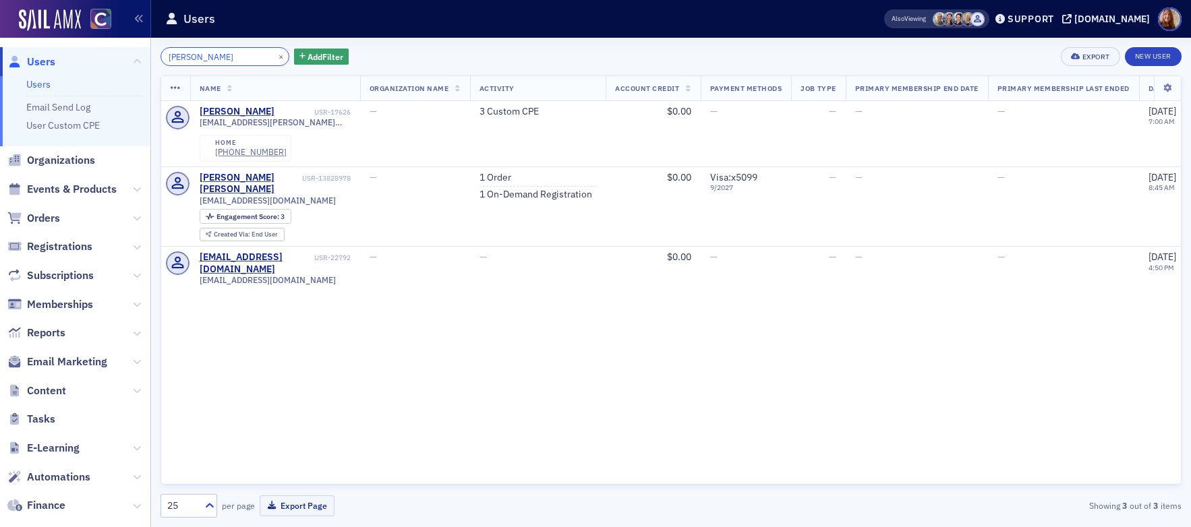
type input "Fossum"
click at [545, 194] on link "1 On-Demand Registration" at bounding box center [535, 195] width 113 height 12
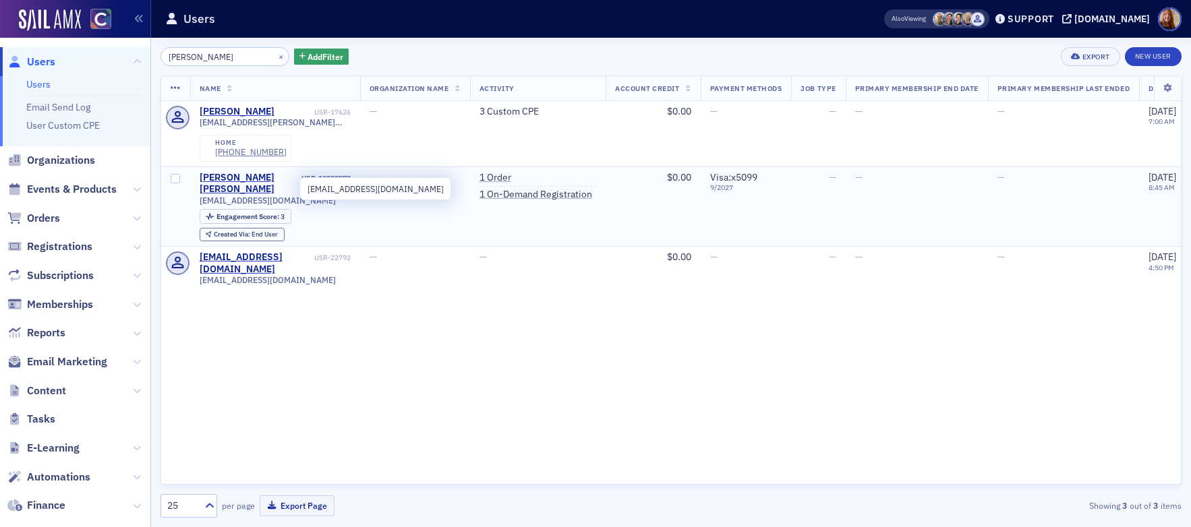
click at [278, 196] on span "fossumcooper@gmail.com" at bounding box center [268, 201] width 136 height 10
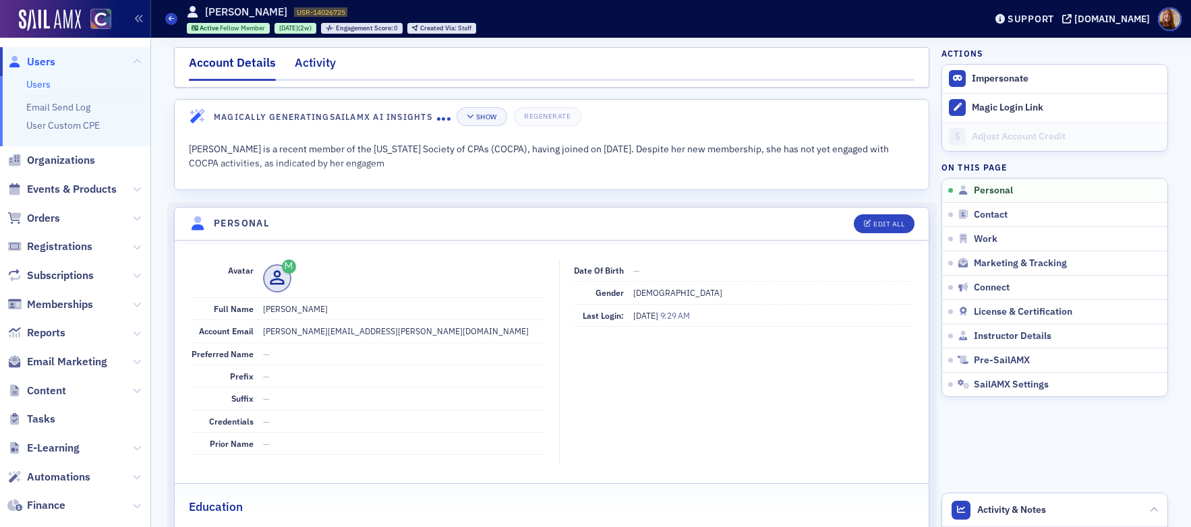
click at [318, 63] on div "Activity" at bounding box center [315, 66] width 41 height 25
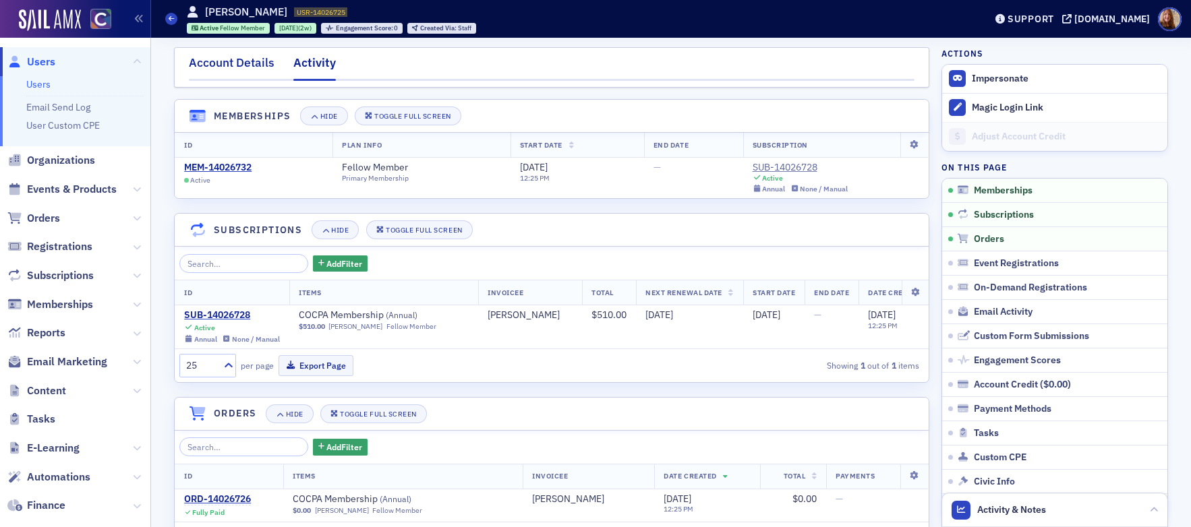
click at [229, 59] on div "Account Details" at bounding box center [232, 66] width 86 height 25
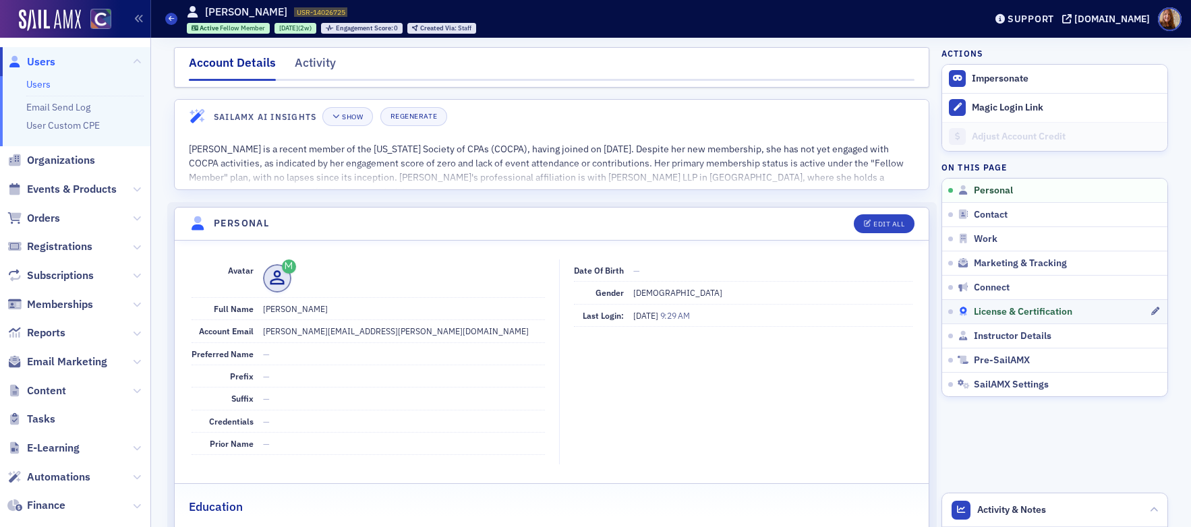
click at [1006, 312] on span "License & Certification" at bounding box center [1023, 312] width 98 height 12
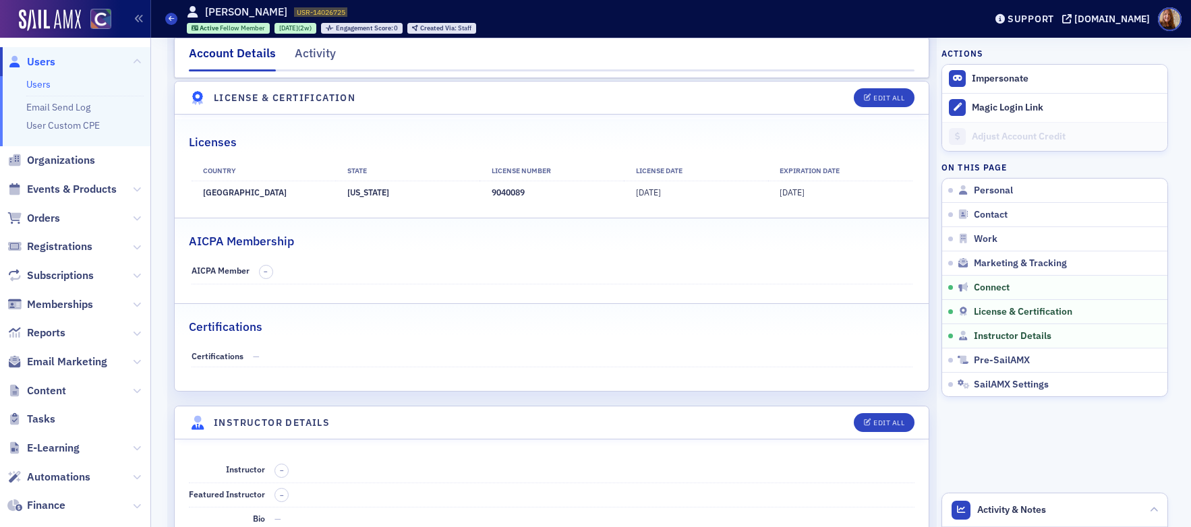
scroll to position [2403, 0]
click at [877, 94] on div "Edit All" at bounding box center [888, 95] width 31 height 7
select select "US"
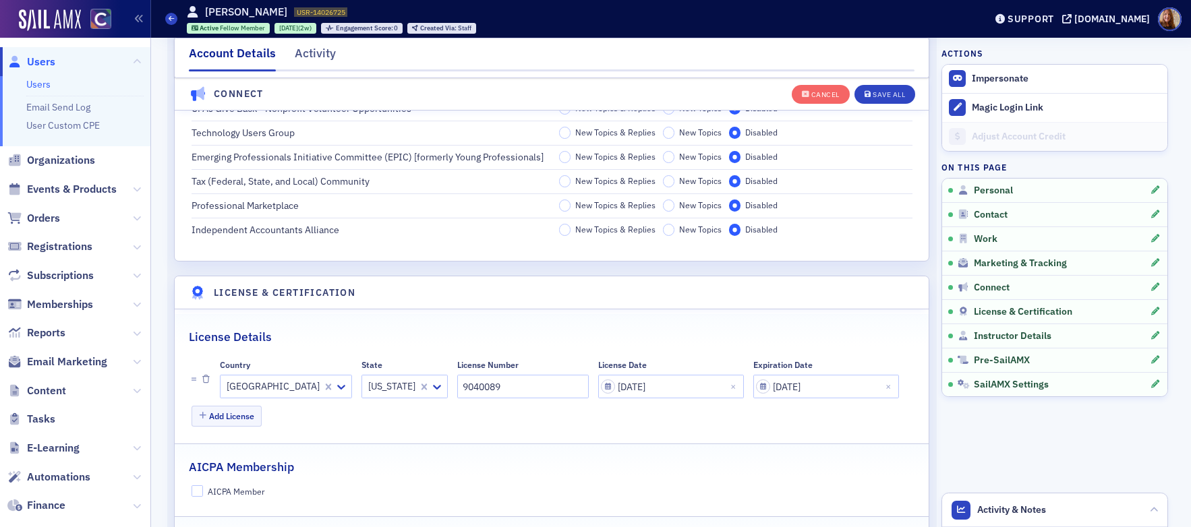
scroll to position [2601, 0]
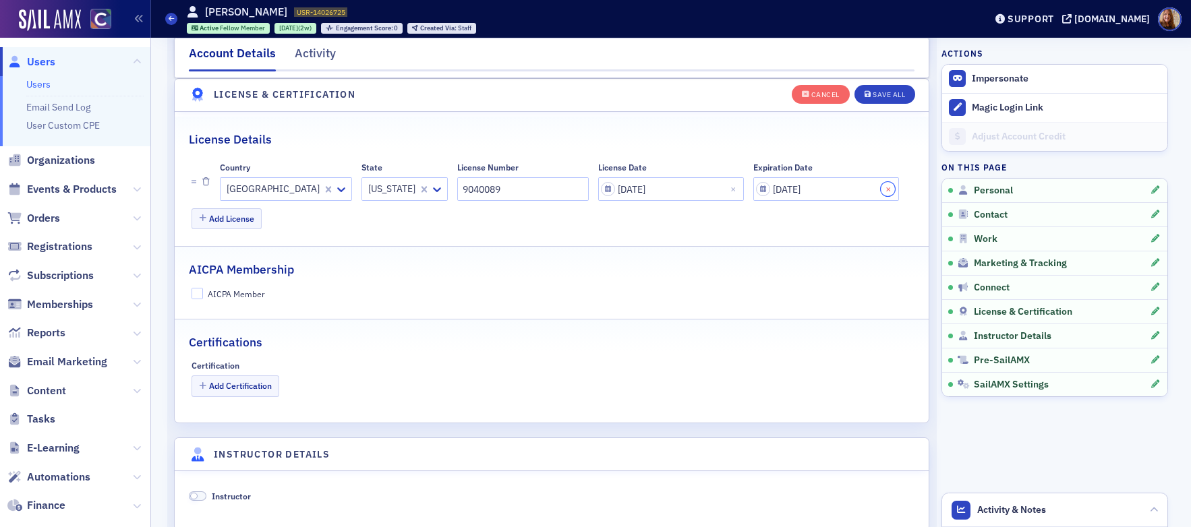
click at [881, 192] on button "Close" at bounding box center [890, 189] width 18 height 24
click at [873, 96] on div "Save All" at bounding box center [889, 94] width 32 height 7
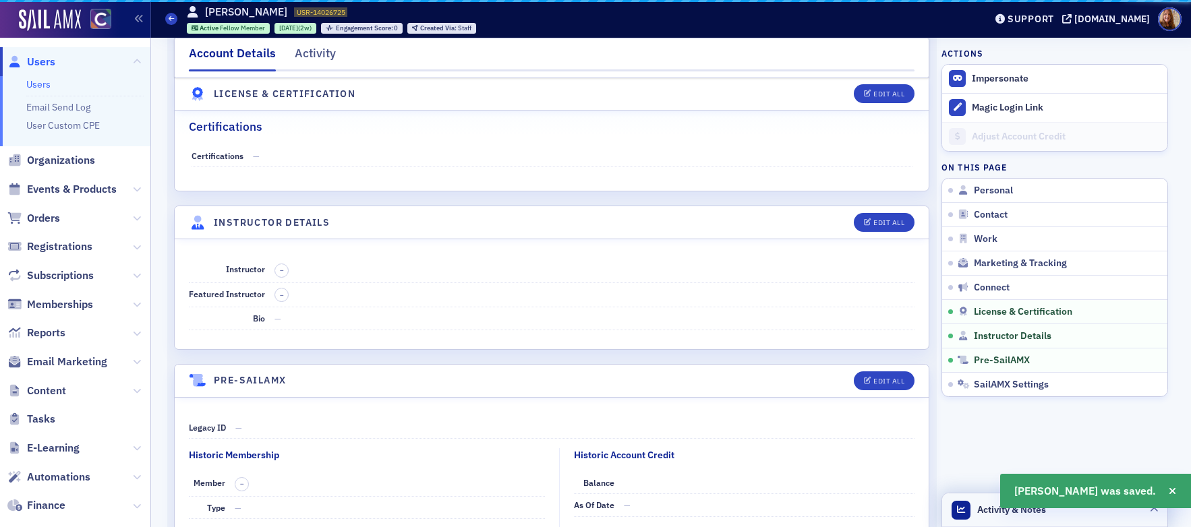
click at [1074, 512] on header "Activity & Notes" at bounding box center [1054, 511] width 225 height 34
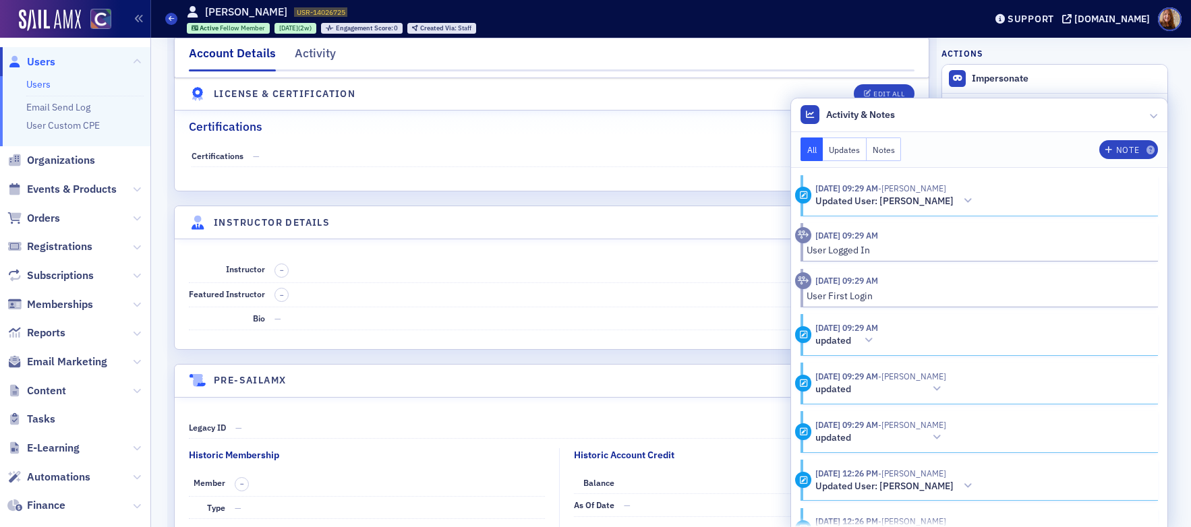
click at [567, 157] on dd "—" at bounding box center [582, 156] width 659 height 22
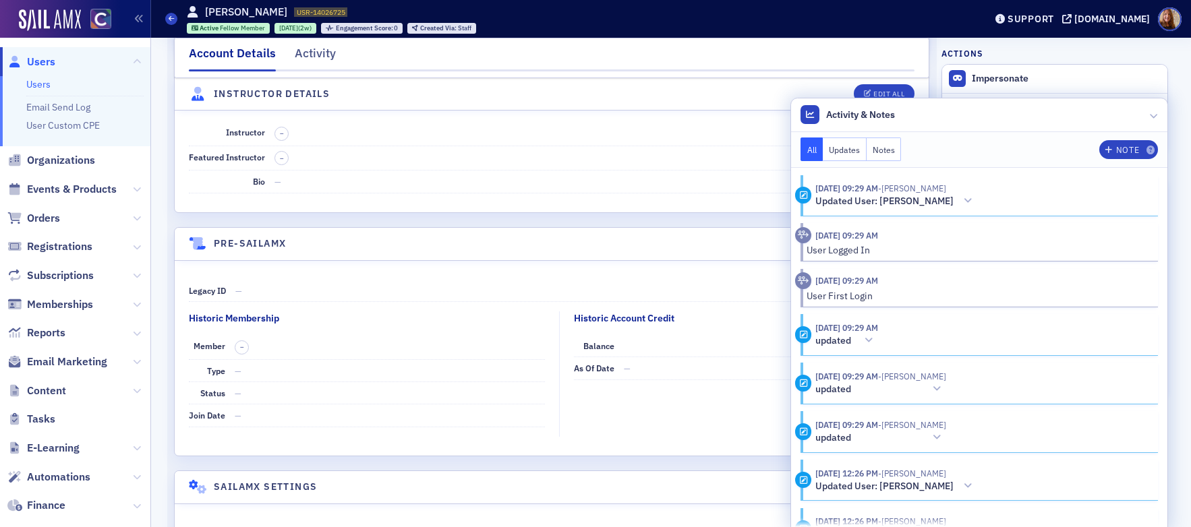
scroll to position [2806, 0]
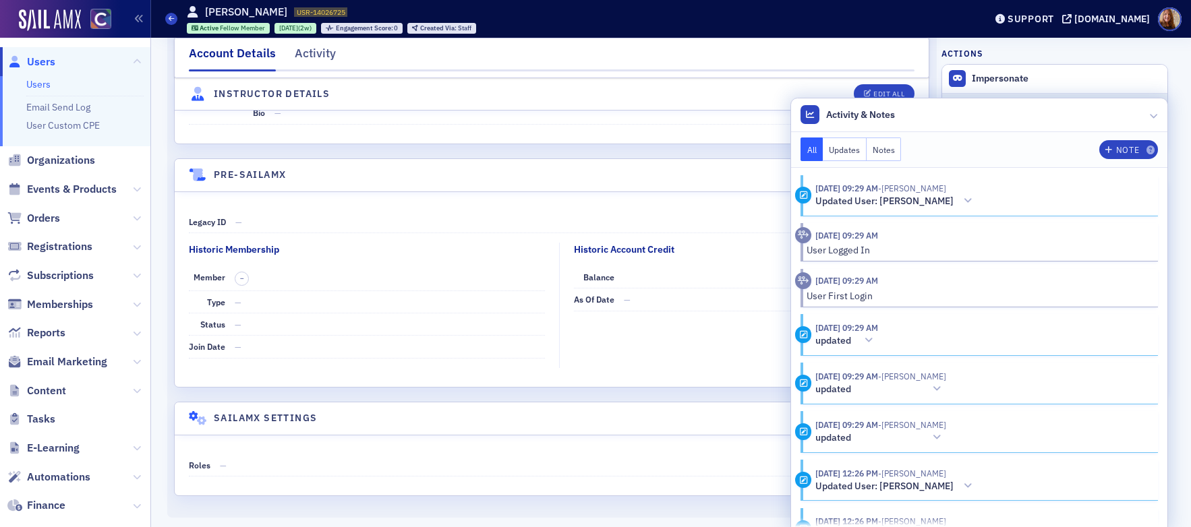
drag, startPoint x: 984, startPoint y: 115, endPoint x: 976, endPoint y: 117, distance: 8.3
click at [984, 115] on header "Activity & Notes" at bounding box center [979, 115] width 376 height 34
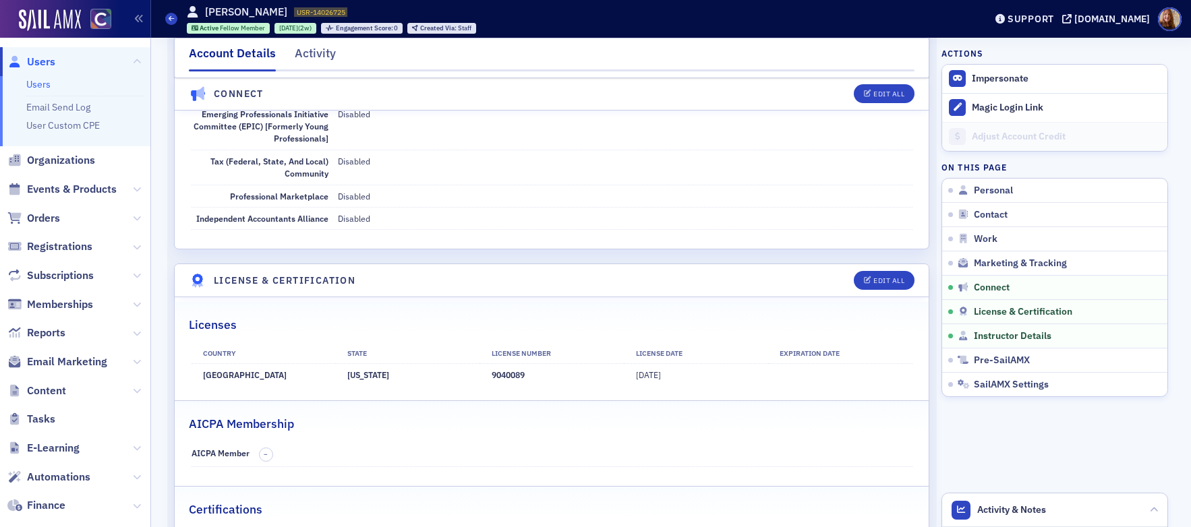
scroll to position [2093, 0]
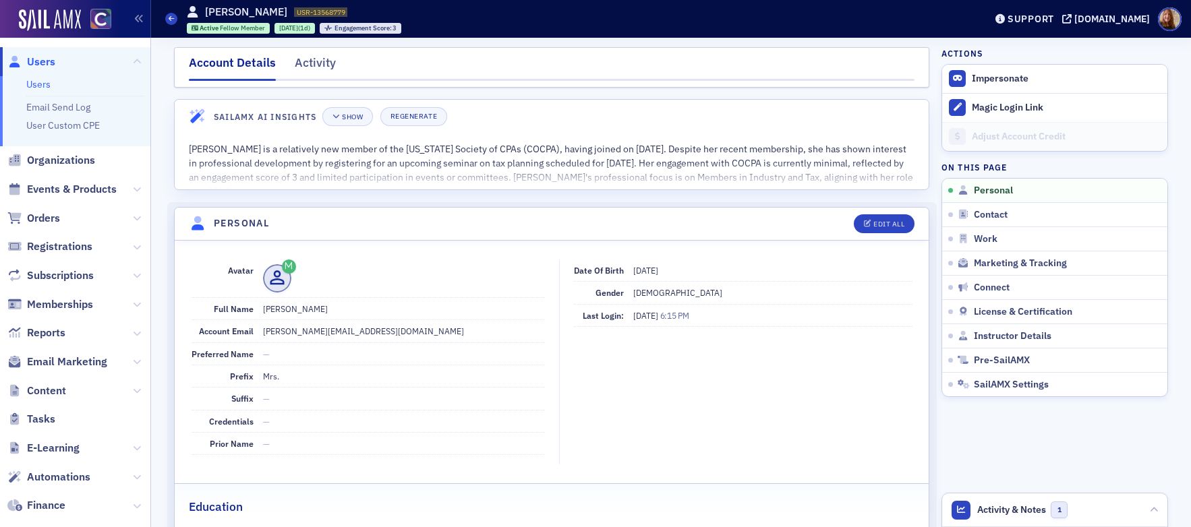
click at [40, 79] on link "Users" at bounding box center [38, 84] width 24 height 12
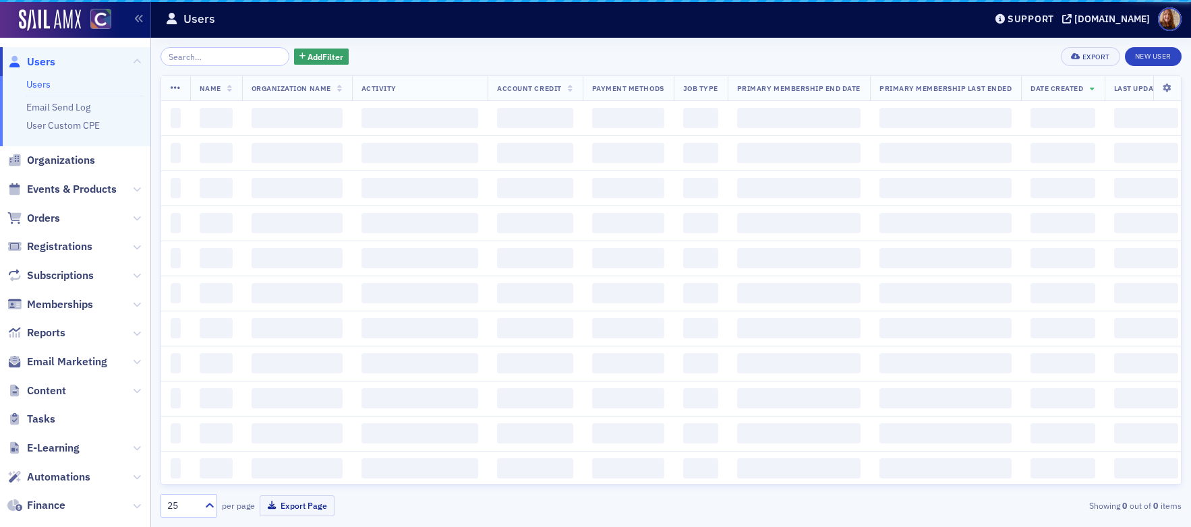
click at [209, 58] on input "search" at bounding box center [224, 56] width 129 height 19
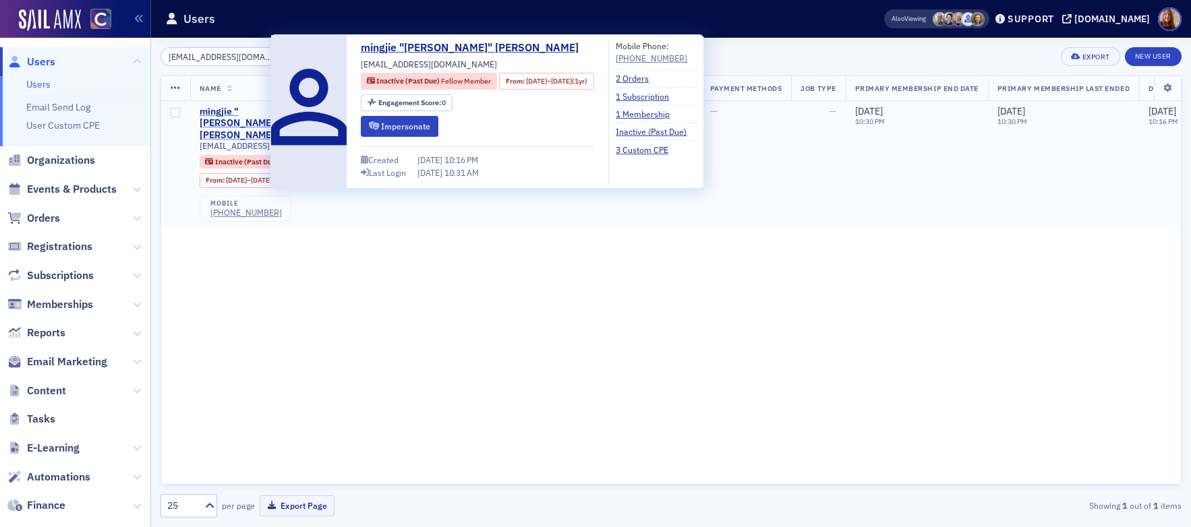
type input "lmj231709@gmail.com"
click at [247, 109] on div "mingjie "Jay" Lu" at bounding box center [250, 124] width 100 height 36
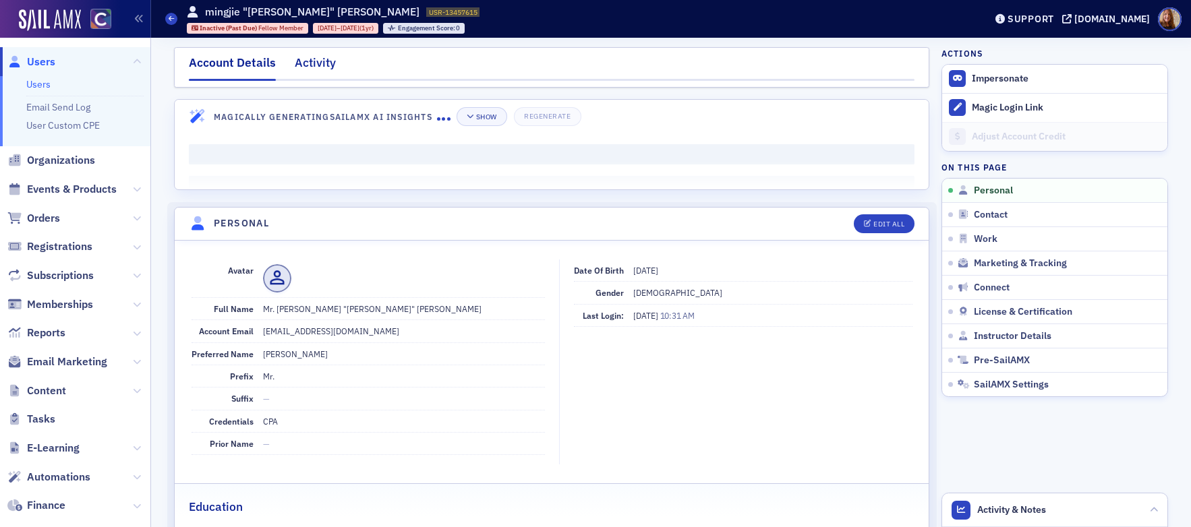
click at [296, 66] on div "Activity" at bounding box center [315, 66] width 41 height 25
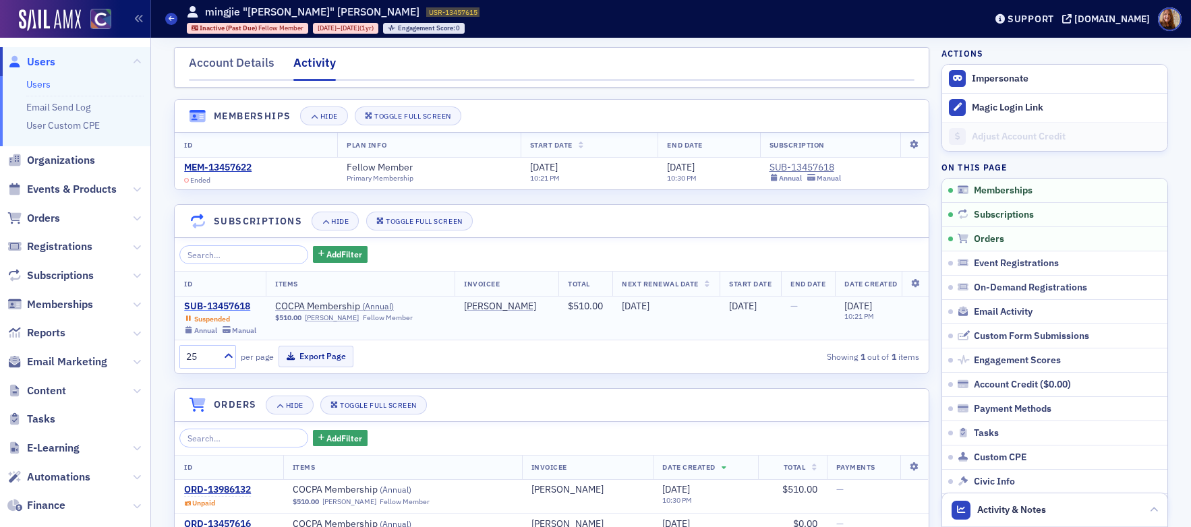
click at [227, 305] on div "SUB-13457618" at bounding box center [220, 307] width 72 height 12
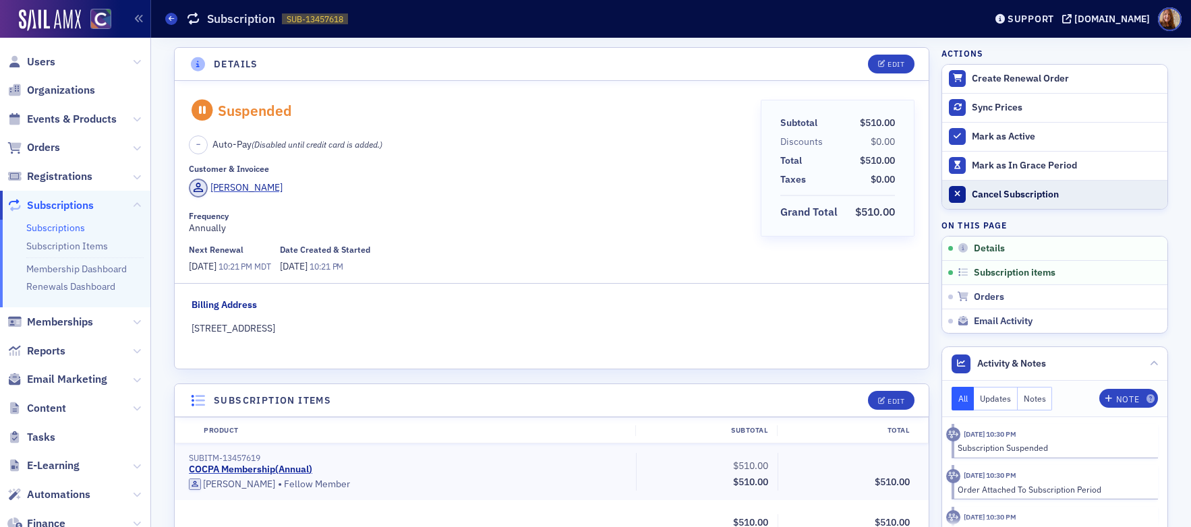
click at [997, 189] on div "Cancel Subscription" at bounding box center [1066, 195] width 189 height 12
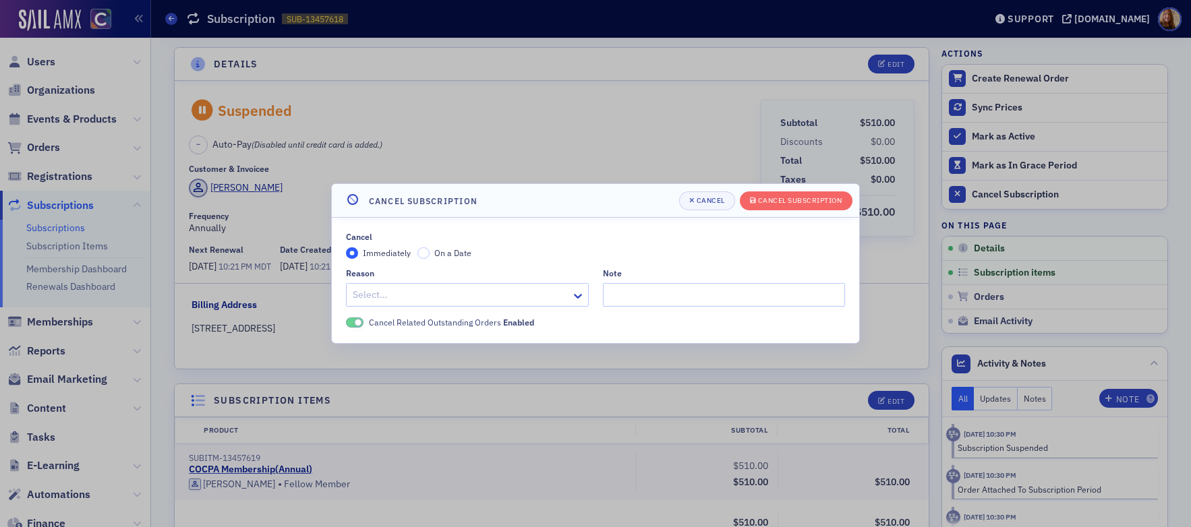
click at [428, 289] on div at bounding box center [460, 295] width 218 height 17
type input "does"
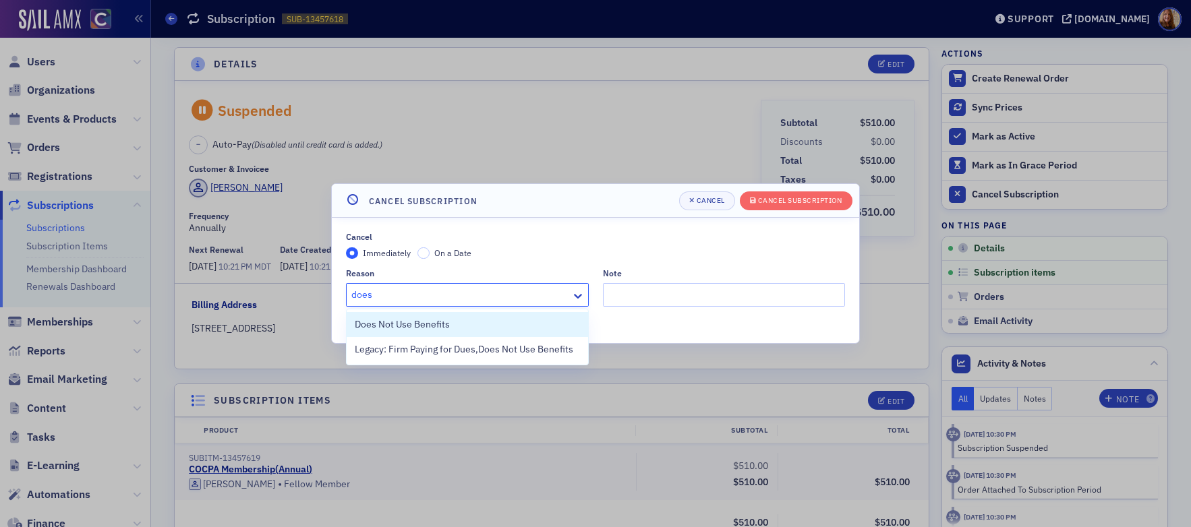
drag, startPoint x: 444, startPoint y: 329, endPoint x: 475, endPoint y: 321, distance: 31.4
click at [444, 329] on span "Does Not Use Benefits" at bounding box center [402, 325] width 95 height 14
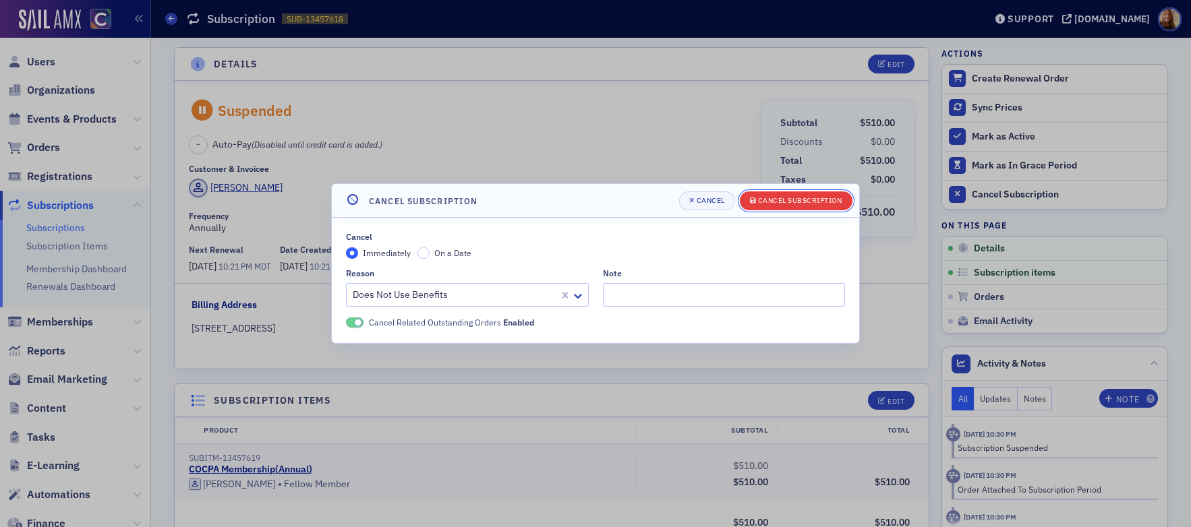
click at [813, 206] on button "Cancel Subscription" at bounding box center [796, 201] width 113 height 19
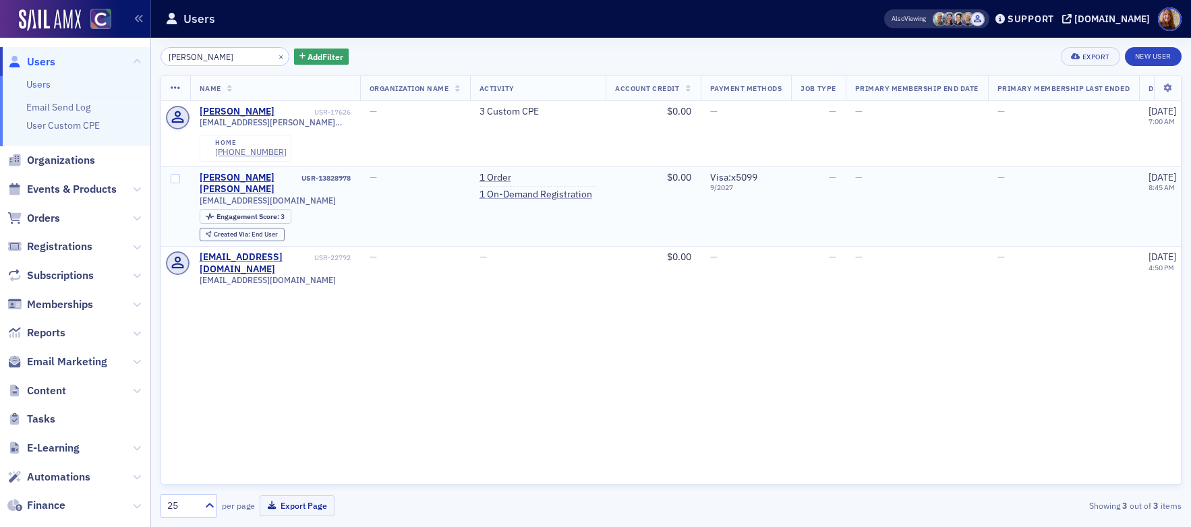
click at [324, 177] on div "USR-13828978" at bounding box center [325, 178] width 49 height 9
copy div "USR-13828978"
click at [259, 178] on div "[PERSON_NAME] [PERSON_NAME]" at bounding box center [250, 184] width 100 height 24
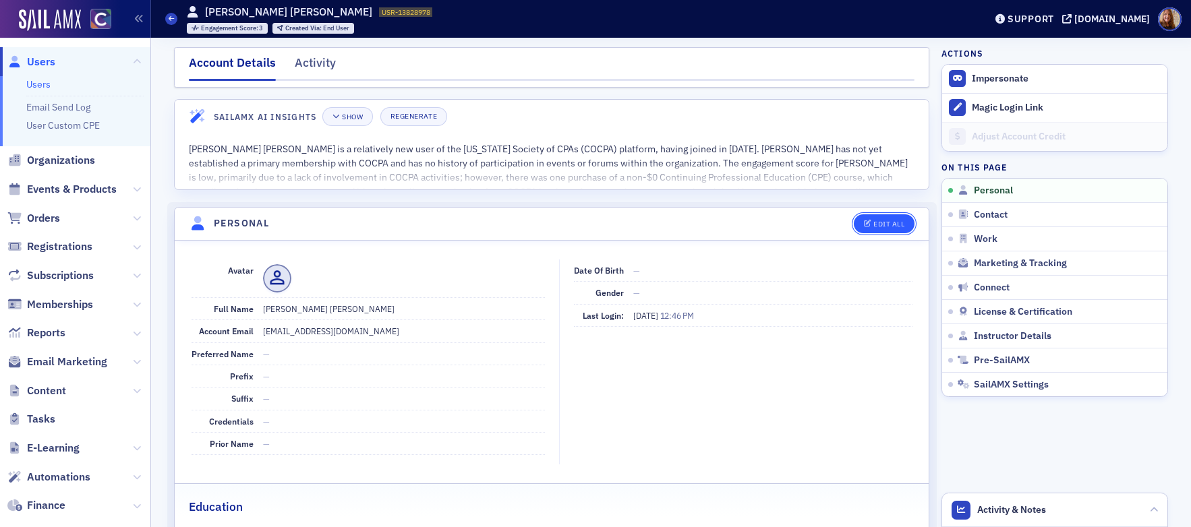
click at [901, 231] on button "Edit All" at bounding box center [884, 223] width 61 height 19
select select "US"
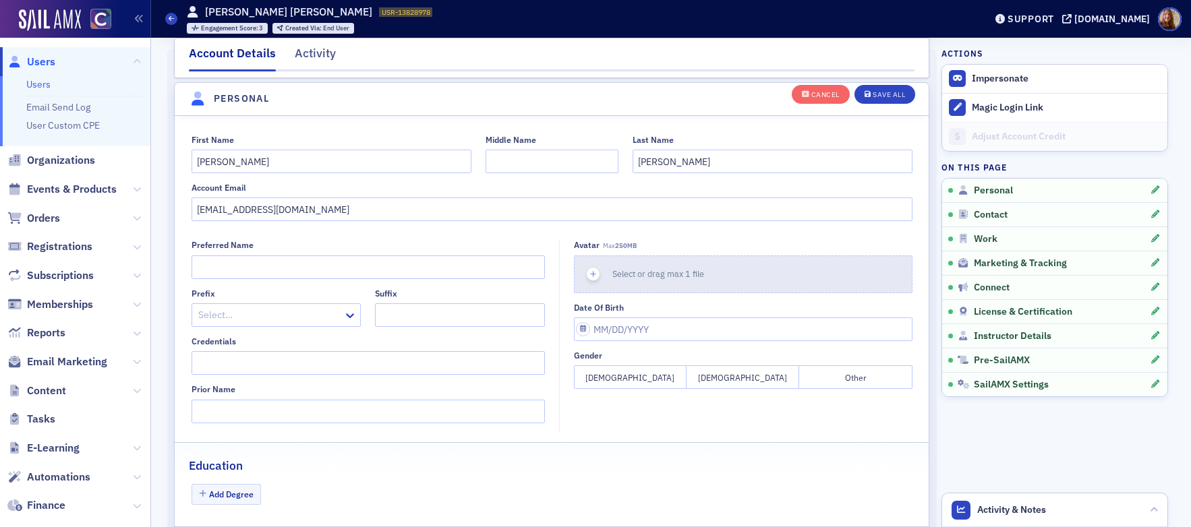
scroll to position [157, 0]
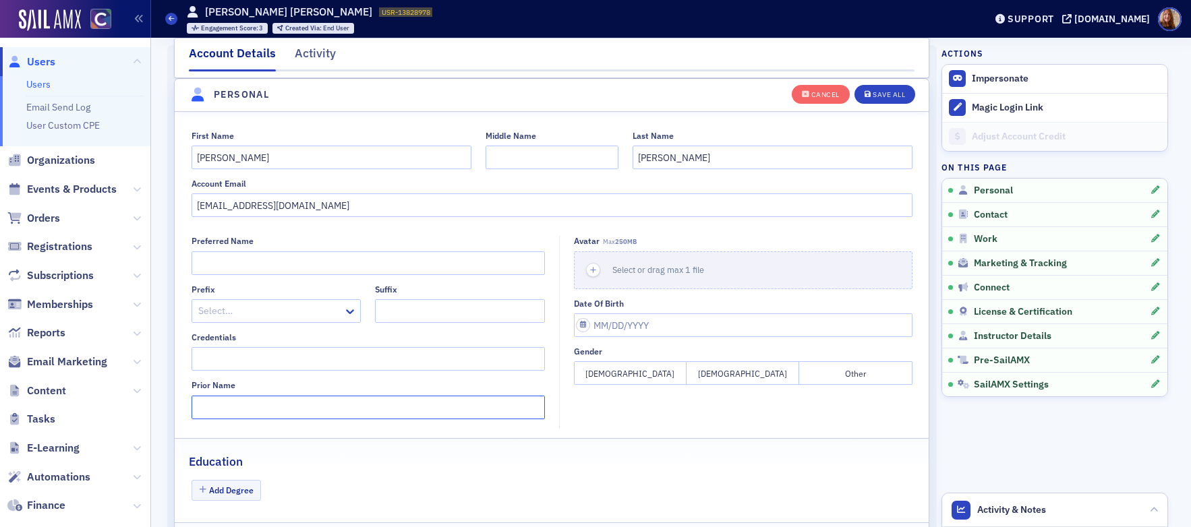
click at [237, 398] on input "Prior Name" at bounding box center [368, 408] width 353 height 24
click at [255, 363] on input "Credentials" at bounding box center [368, 359] width 353 height 24
type input "CPA"
click at [1053, 319] on link "License & Certification" at bounding box center [1054, 311] width 225 height 24
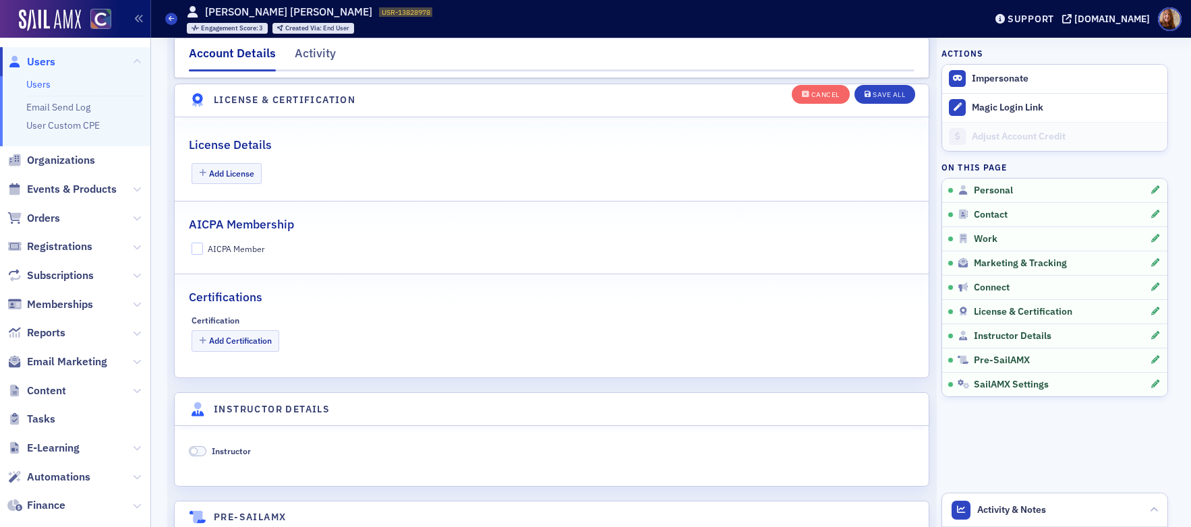
scroll to position [2397, 0]
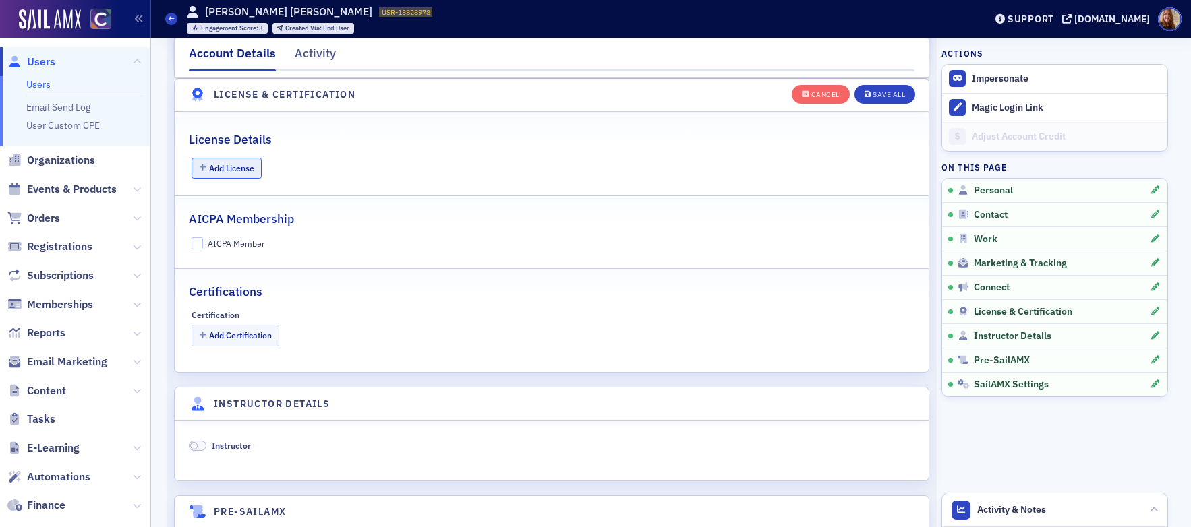
click at [243, 166] on button "Add License" at bounding box center [227, 168] width 71 height 21
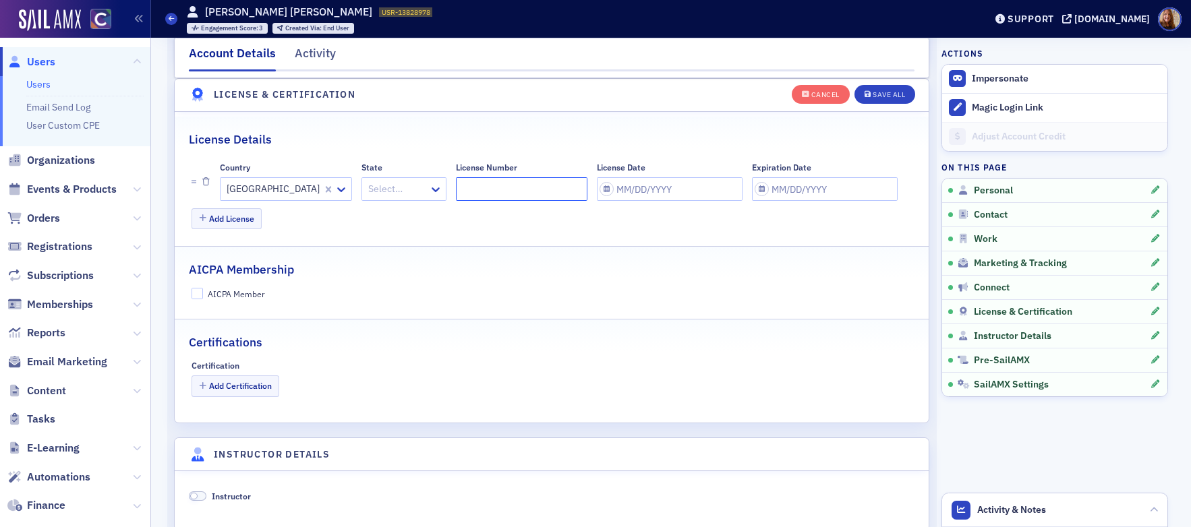
click at [456, 186] on input "License Number" at bounding box center [521, 189] width 131 height 24
paste input "9040105"
type input "9040105"
click at [604, 187] on input "License Date" at bounding box center [670, 189] width 146 height 24
select select "9"
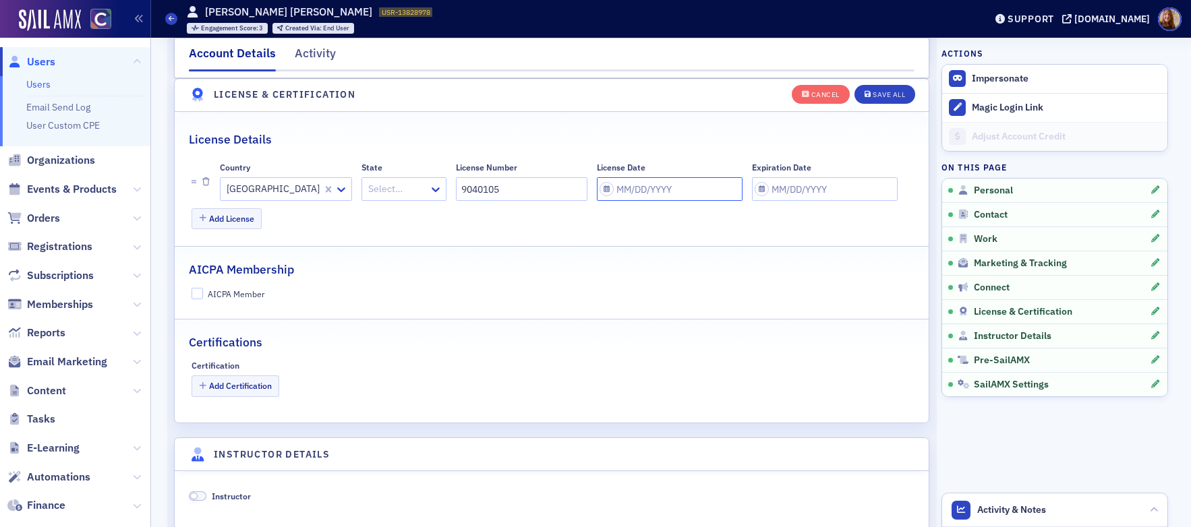
select select "2025"
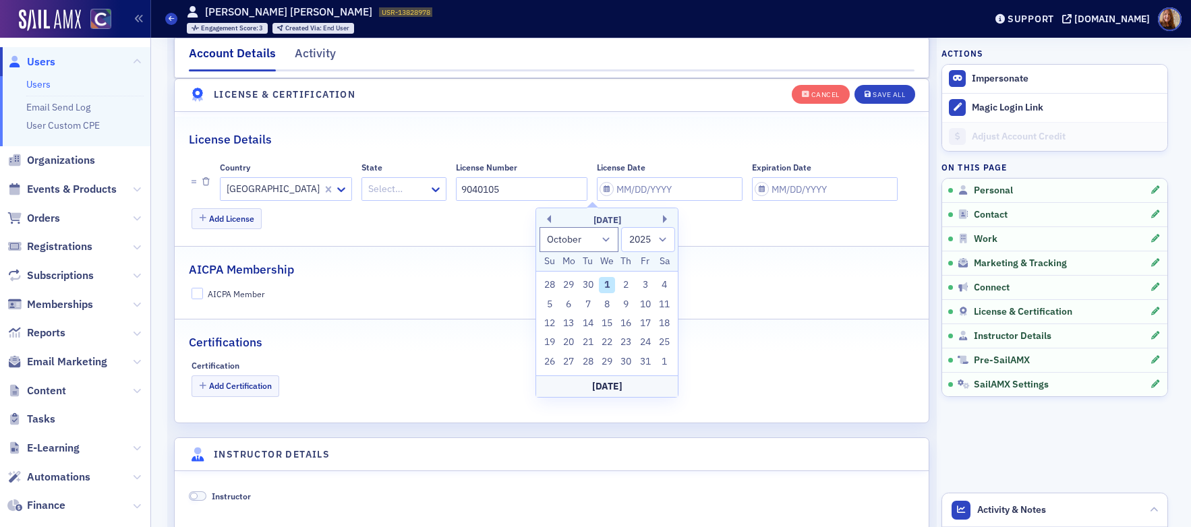
click at [552, 219] on div "October 2025" at bounding box center [607, 220] width 142 height 13
click at [552, 216] on div "October 2025" at bounding box center [607, 220] width 142 height 13
click at [550, 216] on button "Previous Month" at bounding box center [547, 219] width 8 height 8
select select "8"
click at [649, 326] on div "19" at bounding box center [645, 324] width 16 height 16
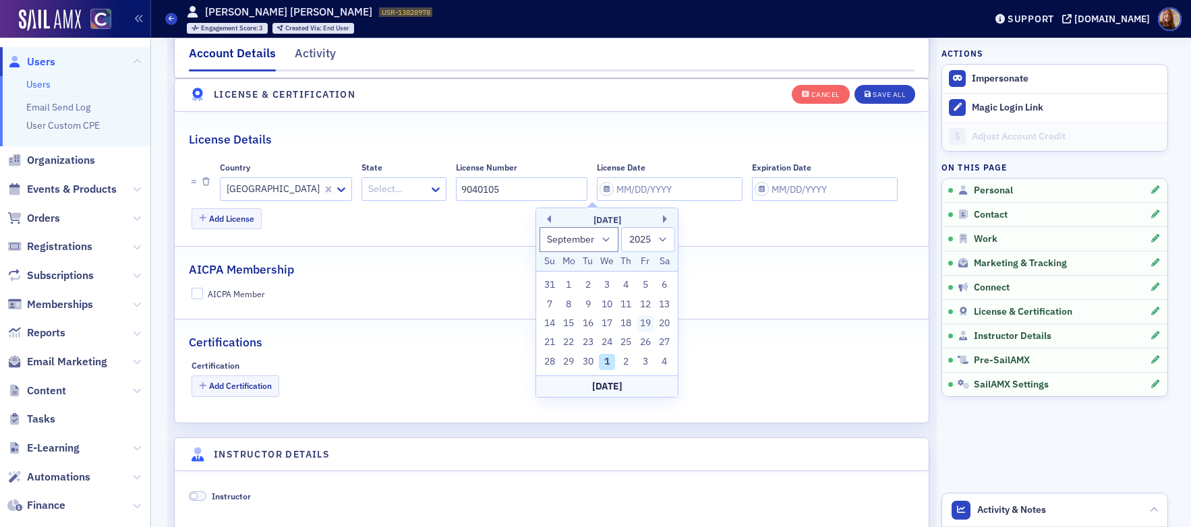
type input "[DATE]"
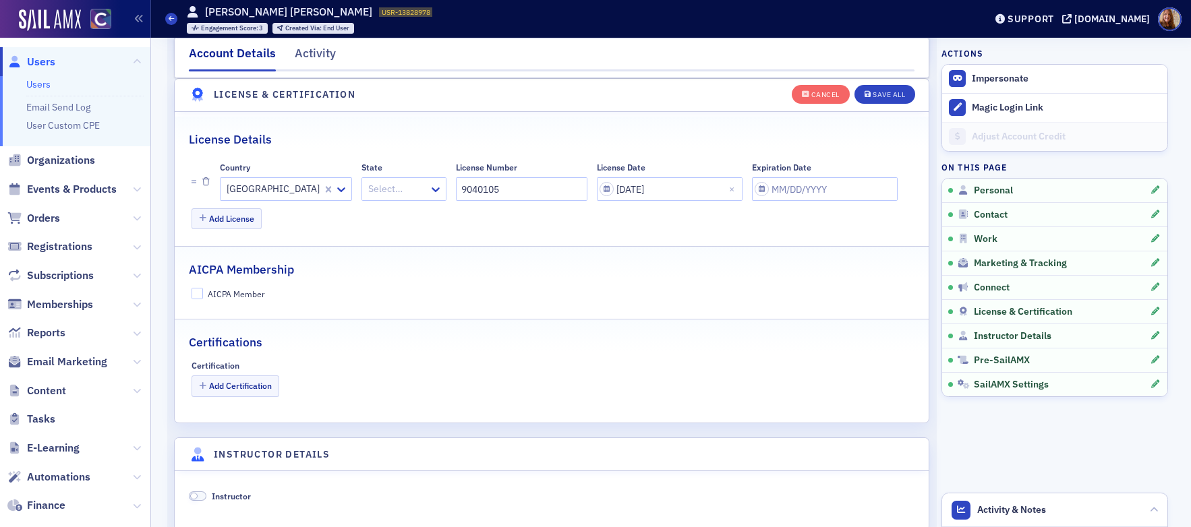
click at [367, 187] on div at bounding box center [397, 189] width 61 height 17
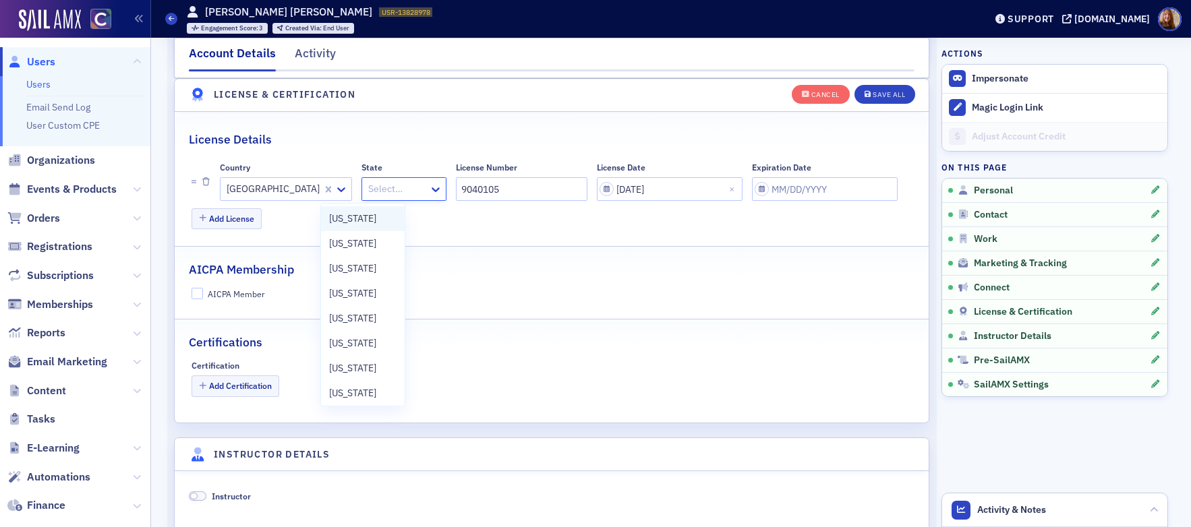
click at [355, 220] on span "[US_STATE]" at bounding box center [352, 219] width 47 height 14
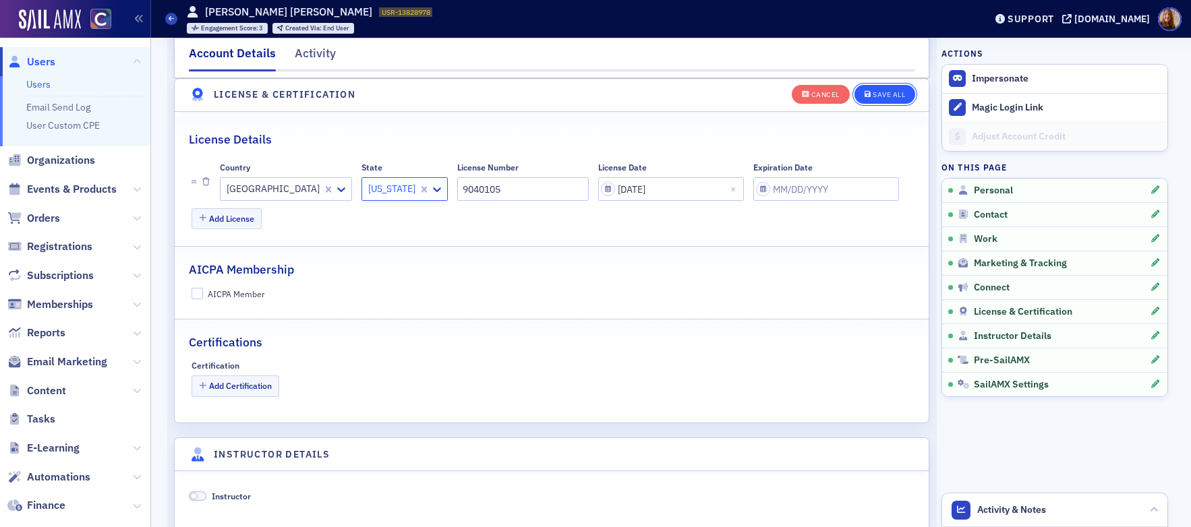
click at [886, 95] on div "Save All" at bounding box center [889, 94] width 32 height 7
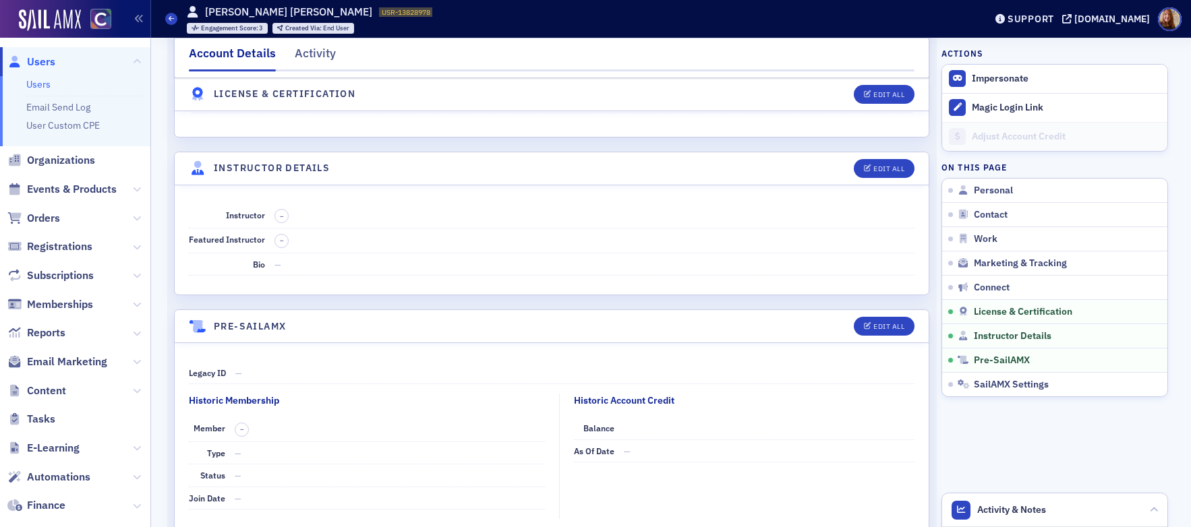
click at [38, 88] on link "Users" at bounding box center [38, 84] width 24 height 12
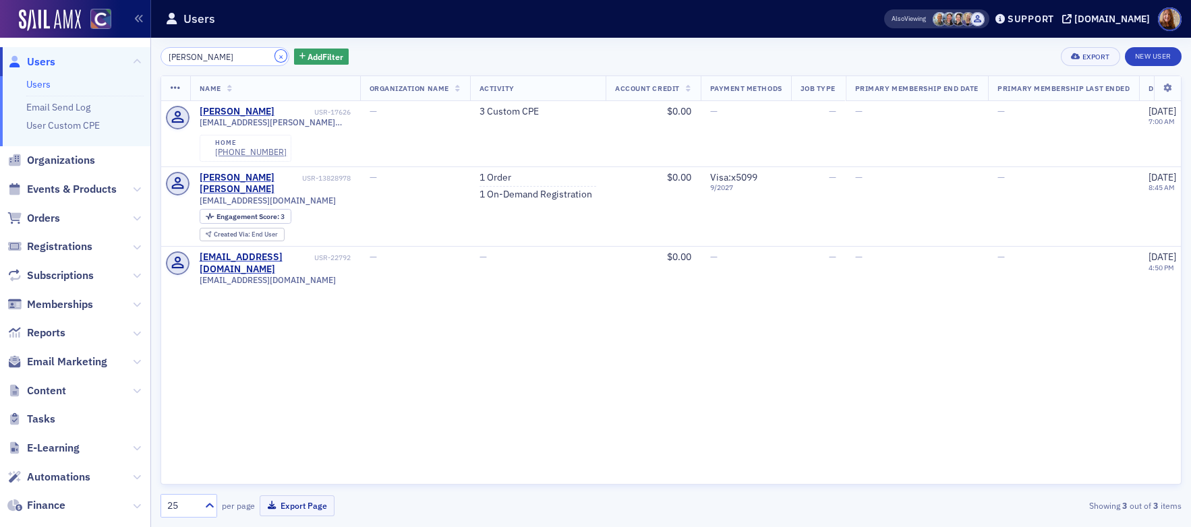
click at [275, 59] on button "×" at bounding box center [281, 56] width 12 height 12
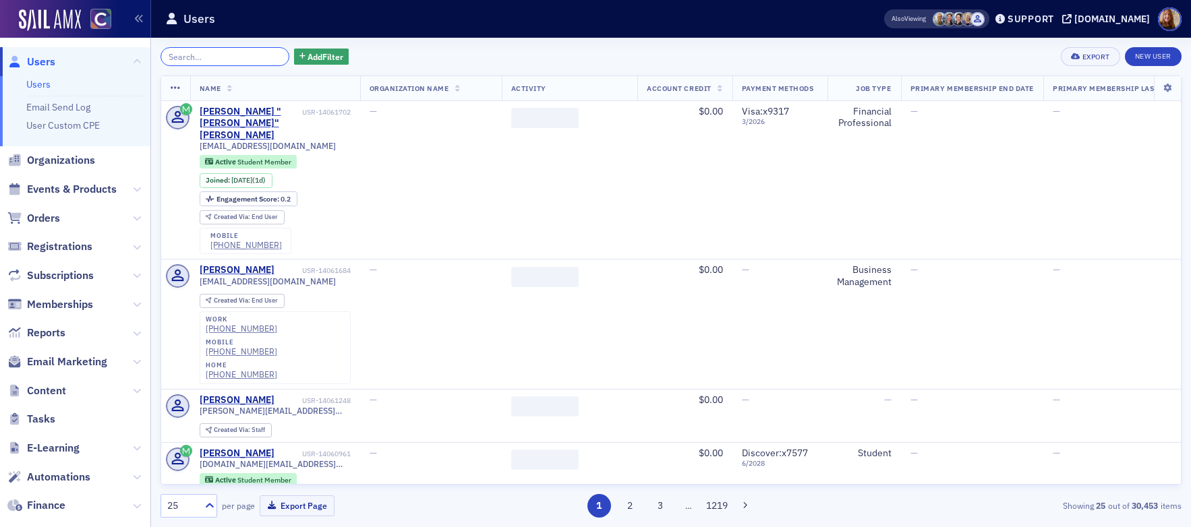
click at [219, 63] on input "search" at bounding box center [224, 56] width 129 height 19
paste input "Gous"
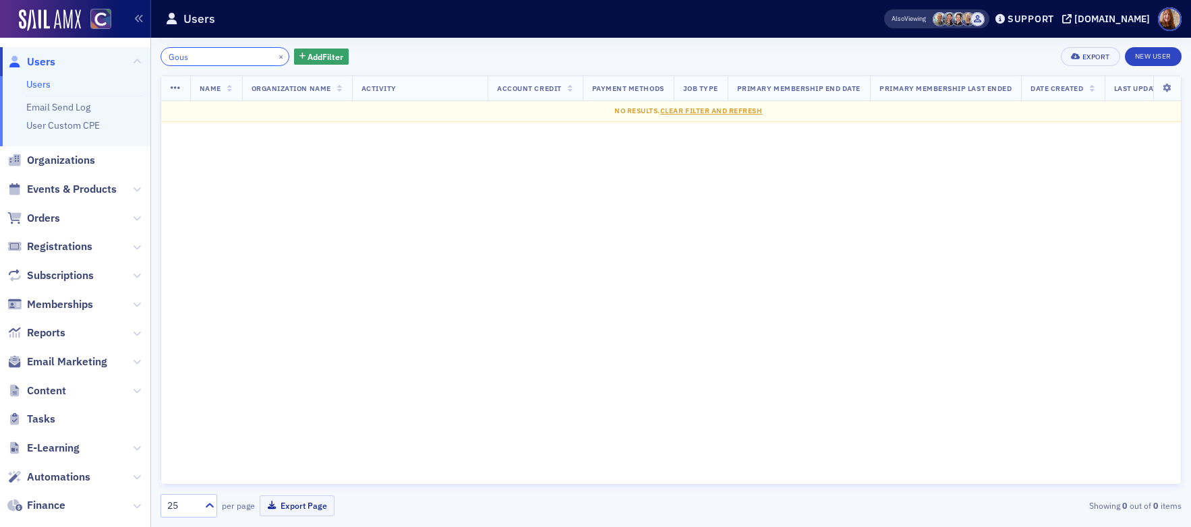
type input "Gous"
click at [275, 55] on button "×" at bounding box center [281, 56] width 12 height 12
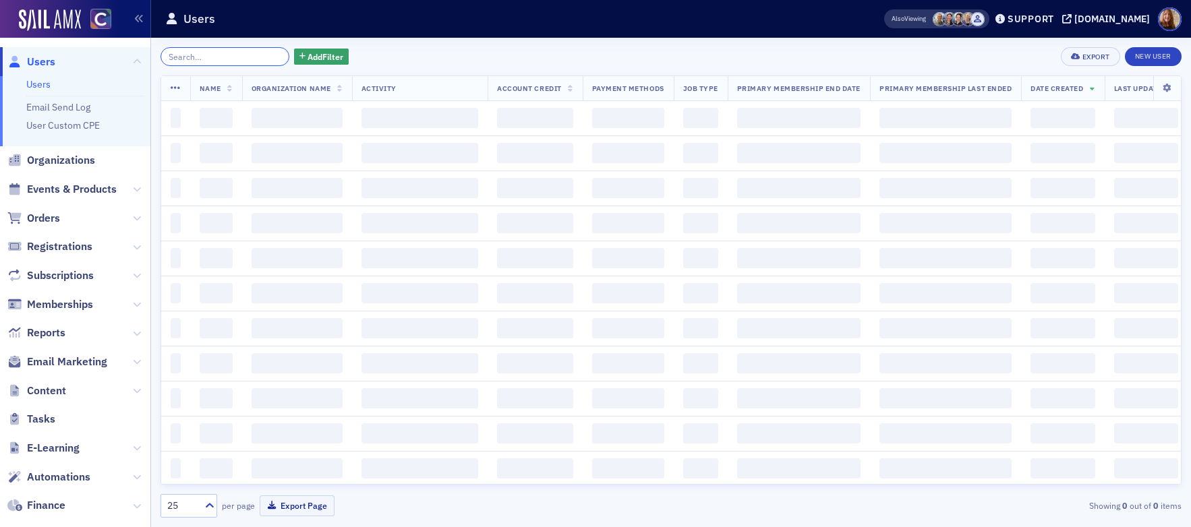
click at [214, 57] on input "search" at bounding box center [224, 56] width 129 height 19
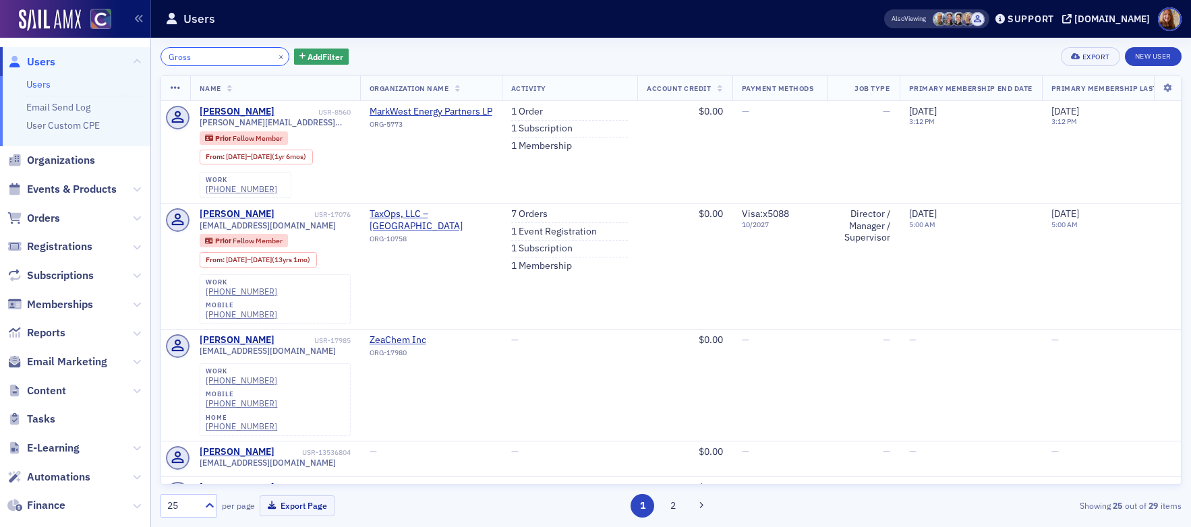
click at [163, 57] on input "Gross" at bounding box center [224, 56] width 129 height 19
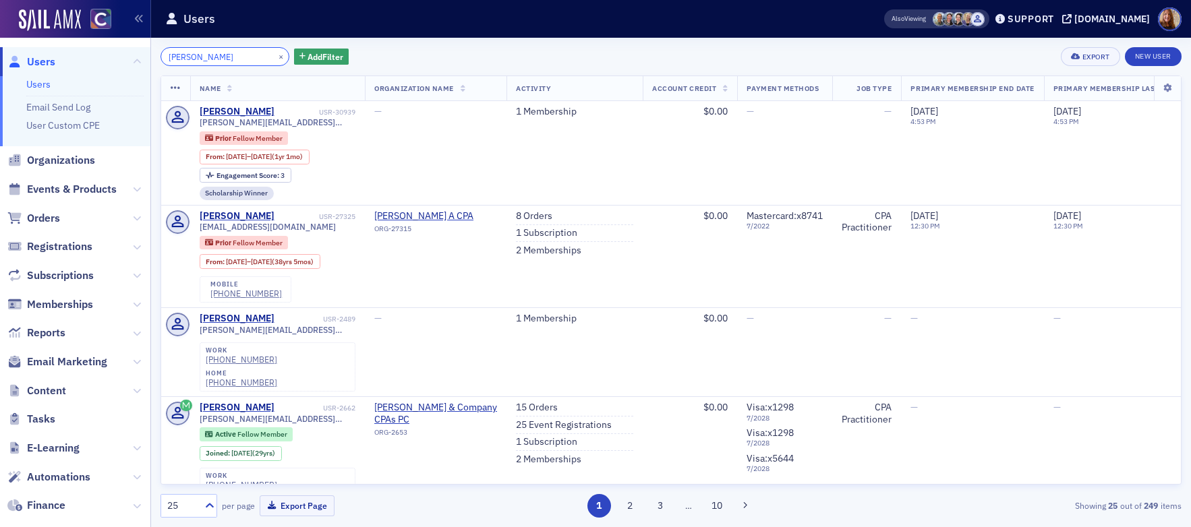
type input "jennifer Gross"
click at [275, 57] on button "×" at bounding box center [281, 56] width 12 height 12
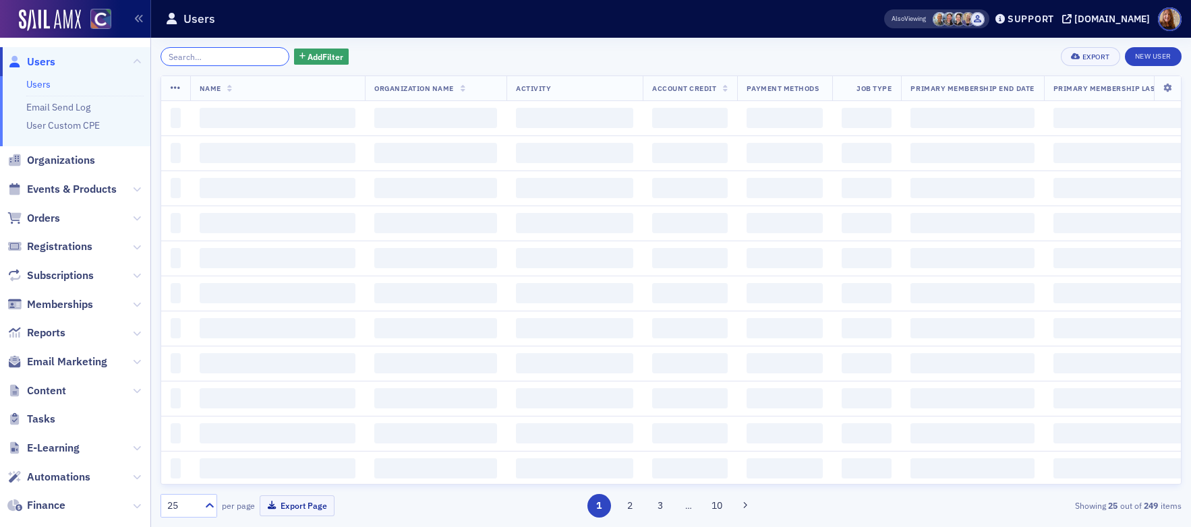
click at [247, 56] on input "search" at bounding box center [224, 56] width 129 height 19
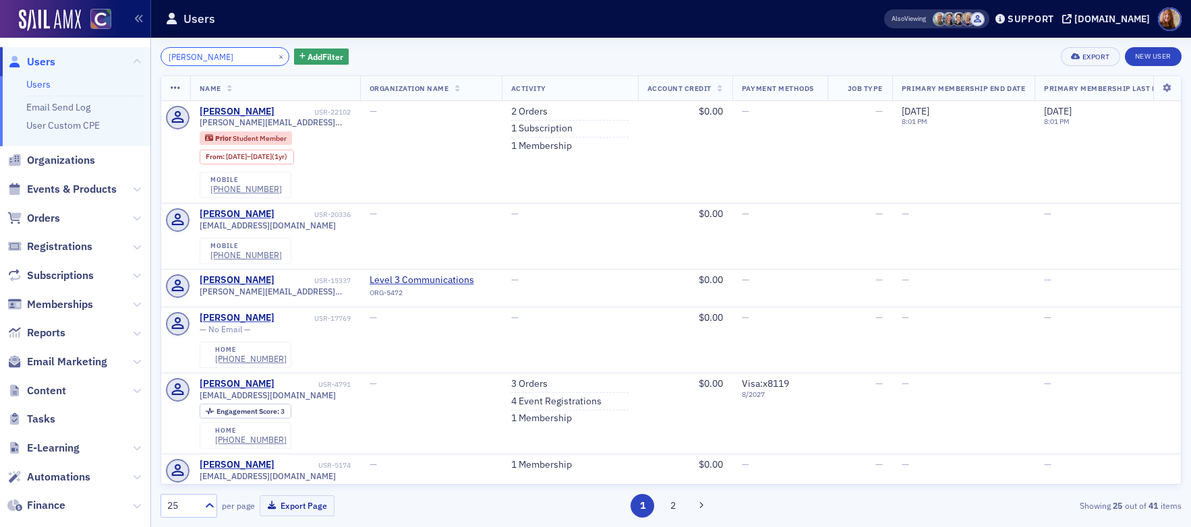
type input "erica Lacy"
click at [275, 55] on button "×" at bounding box center [281, 56] width 12 height 12
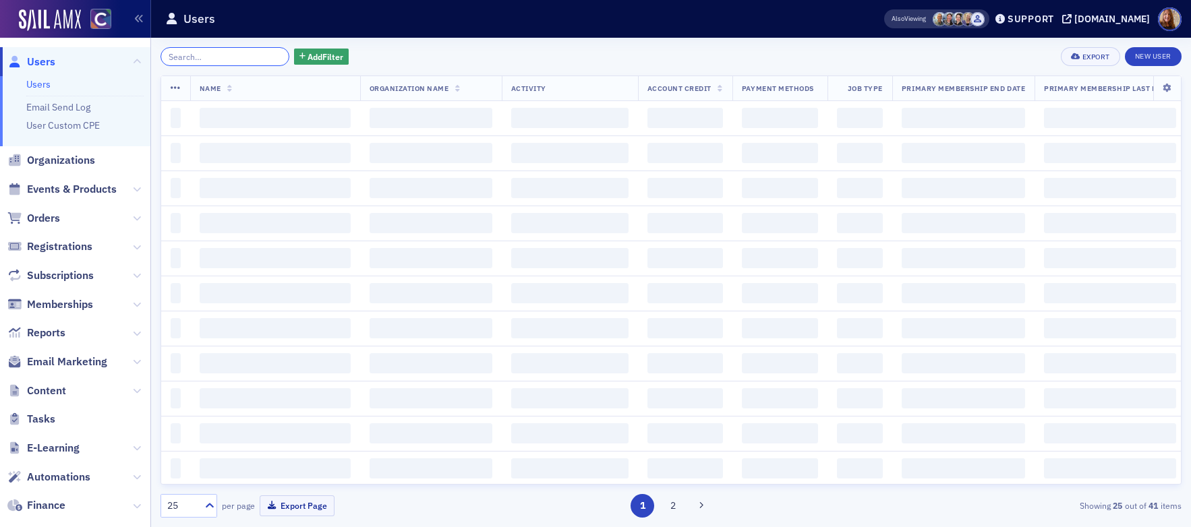
click at [229, 56] on input "search" at bounding box center [224, 56] width 129 height 19
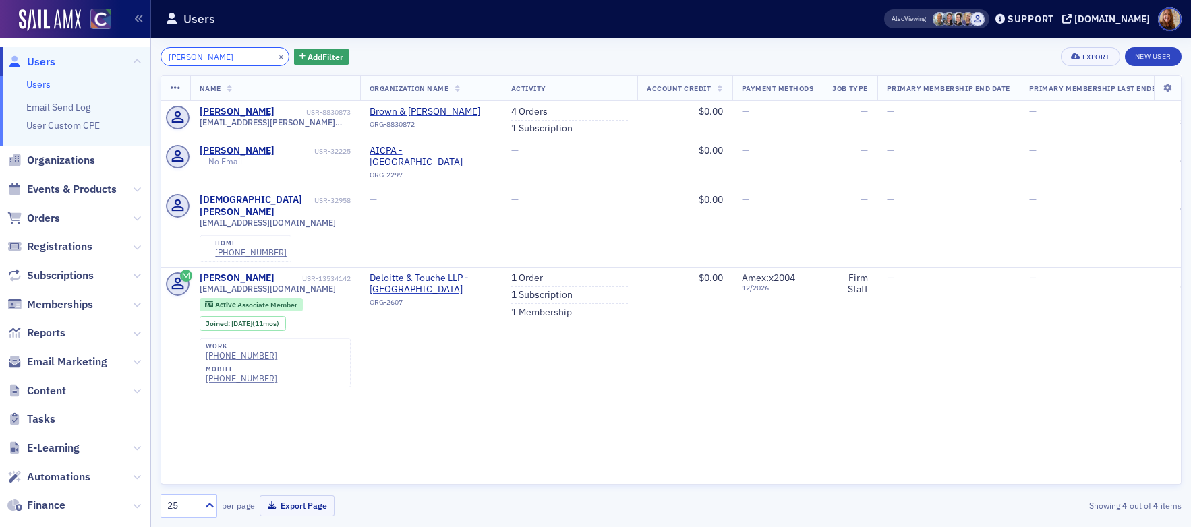
type input "Delaney"
click at [275, 53] on button "×" at bounding box center [281, 56] width 12 height 12
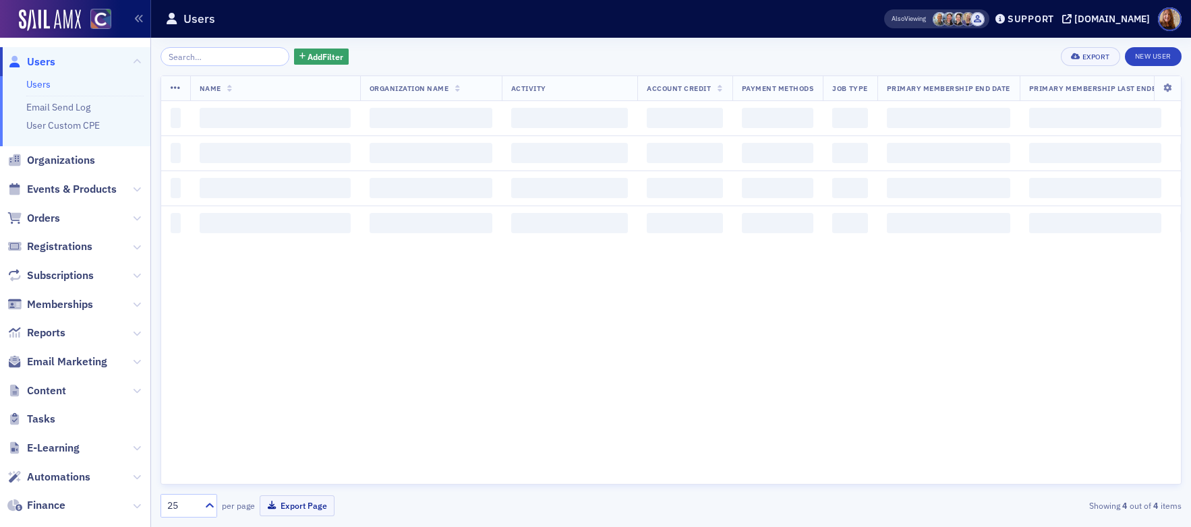
click at [216, 67] on div "Add Filter Export New User Name Organization Name Activity Account Credit Payme…" at bounding box center [670, 282] width 1021 height 471
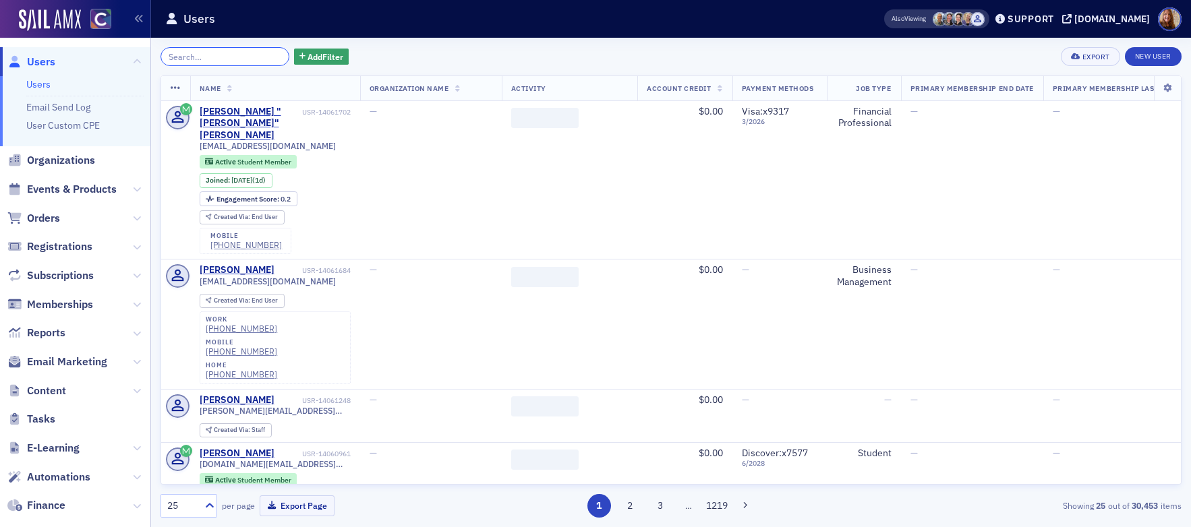
paste input "Sorensen"
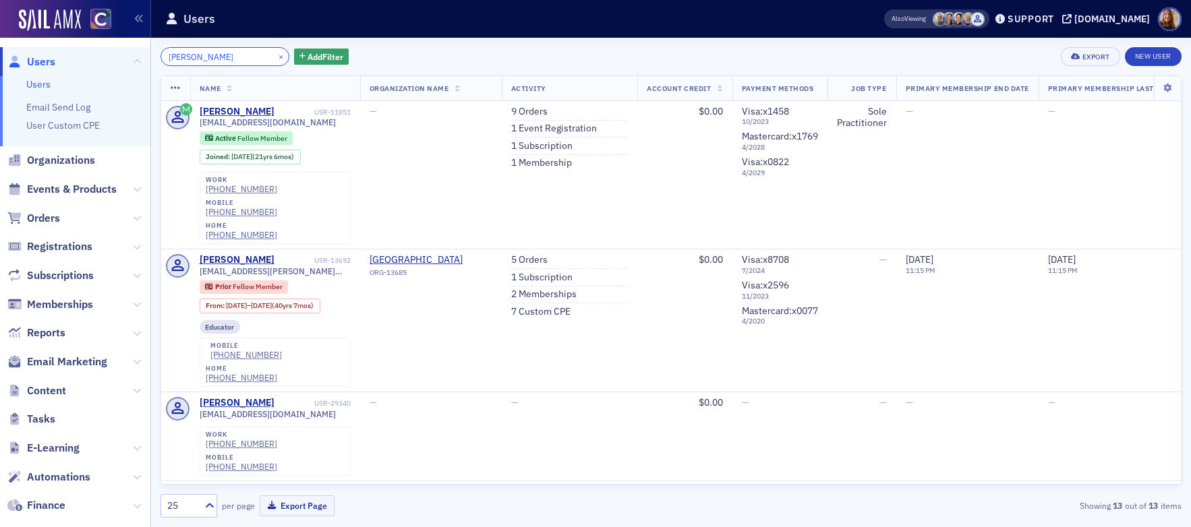
click at [169, 58] on input "Sorensen" at bounding box center [224, 56] width 129 height 19
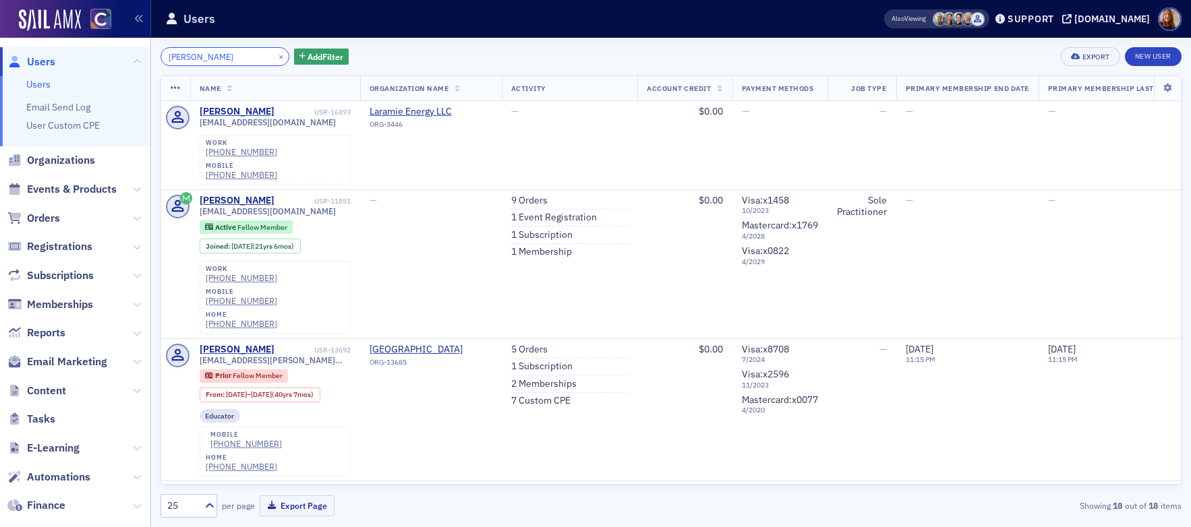
type input "natalia Sorensen"
click at [746, 55] on div "natalia Sorensen × Add Filter Export New User" at bounding box center [670, 56] width 1021 height 19
click at [275, 55] on button "×" at bounding box center [281, 56] width 12 height 12
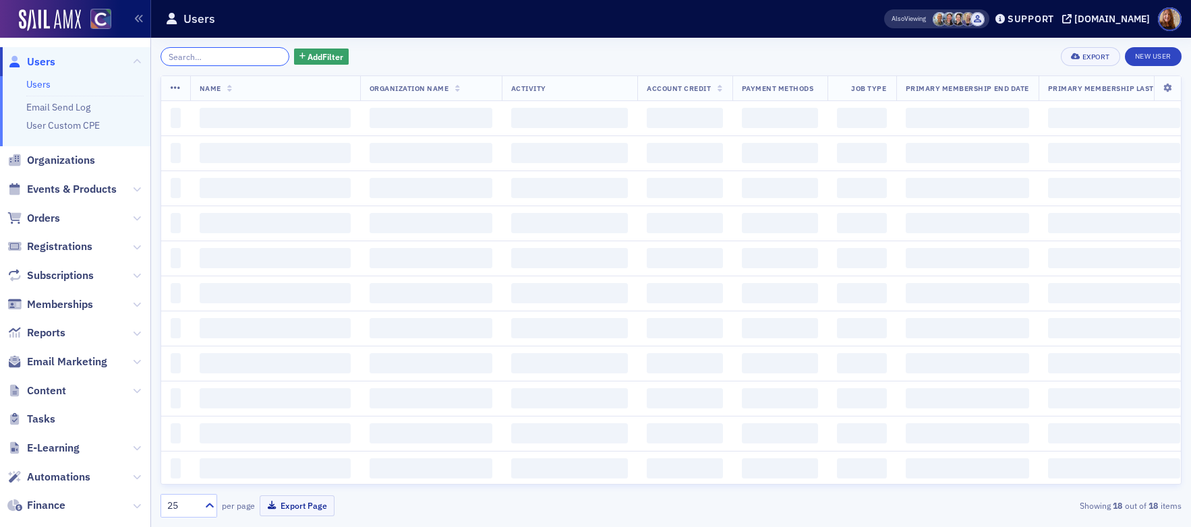
click at [213, 57] on input "search" at bounding box center [224, 56] width 129 height 19
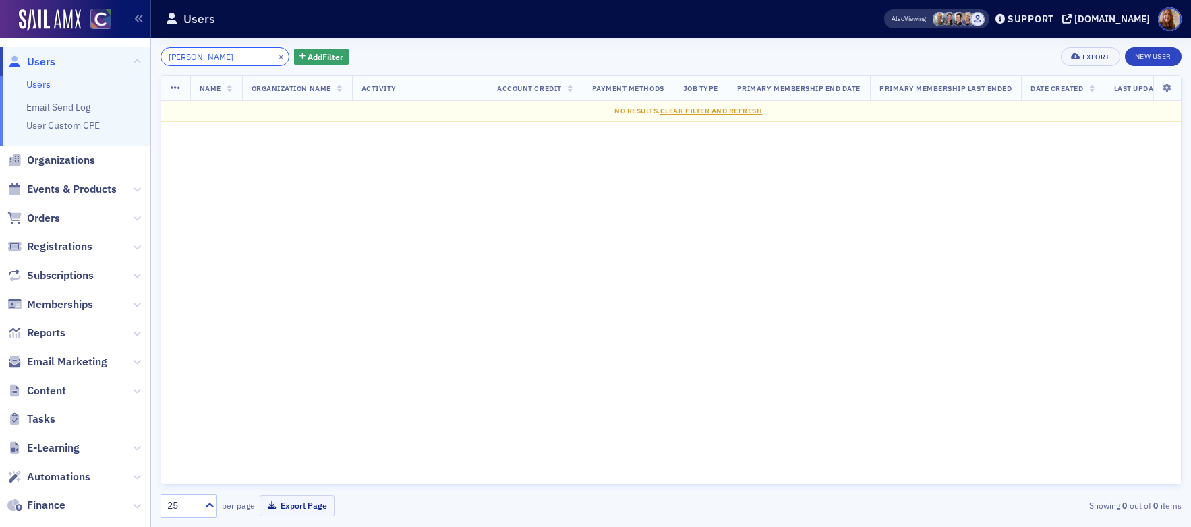
drag, startPoint x: 198, startPoint y: 58, endPoint x: 148, endPoint y: 59, distance: 50.6
click at [148, 59] on div "Users Users Email Send Log User Custom CPE Organizations Events & Products Orde…" at bounding box center [595, 263] width 1191 height 527
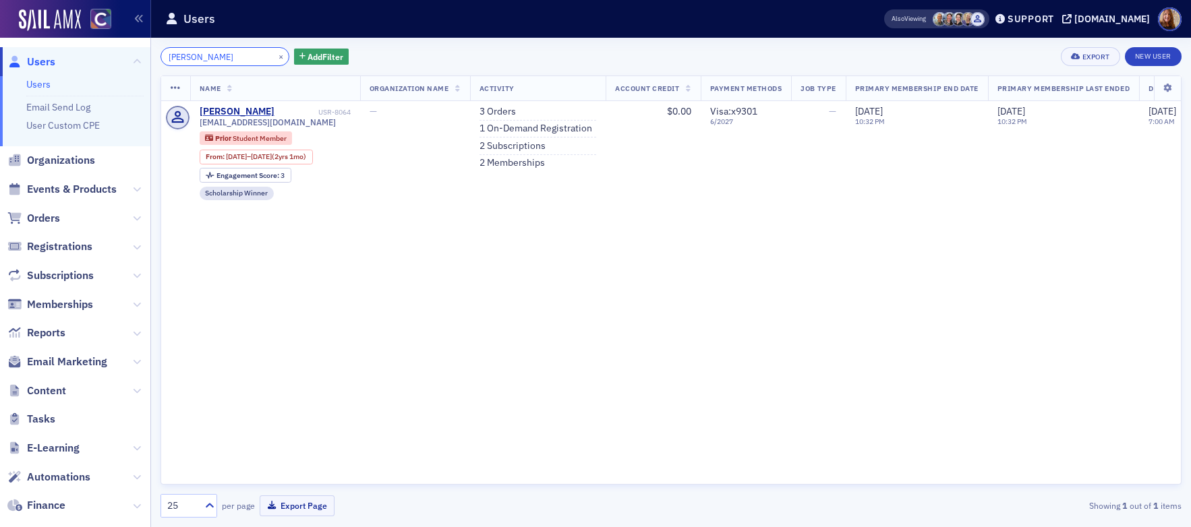
type input "Huerta"
click at [275, 58] on button "×" at bounding box center [281, 56] width 12 height 12
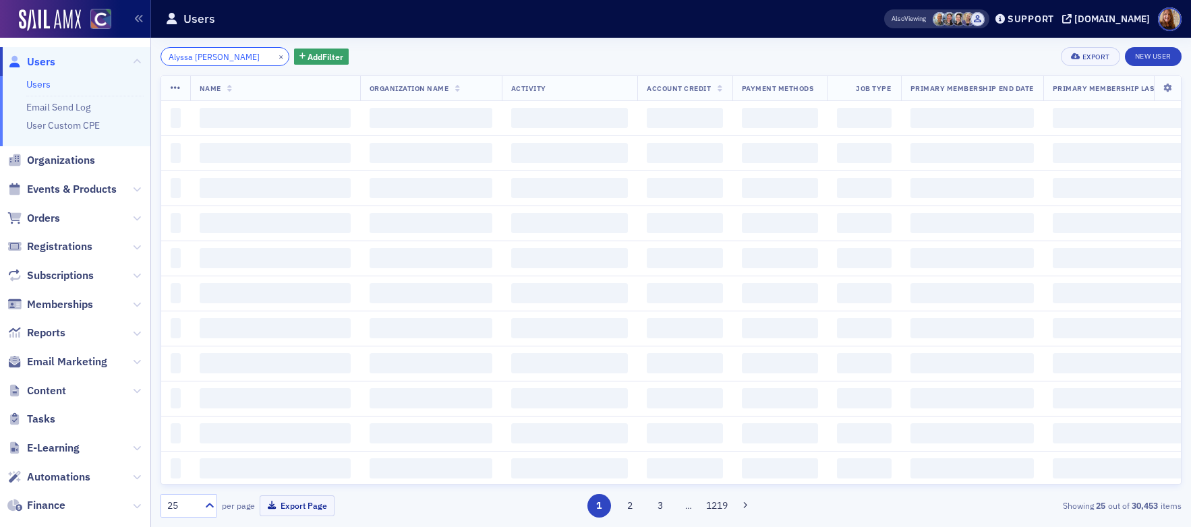
click at [214, 56] on input "Alyssa Michelle Kent" at bounding box center [224, 56] width 129 height 19
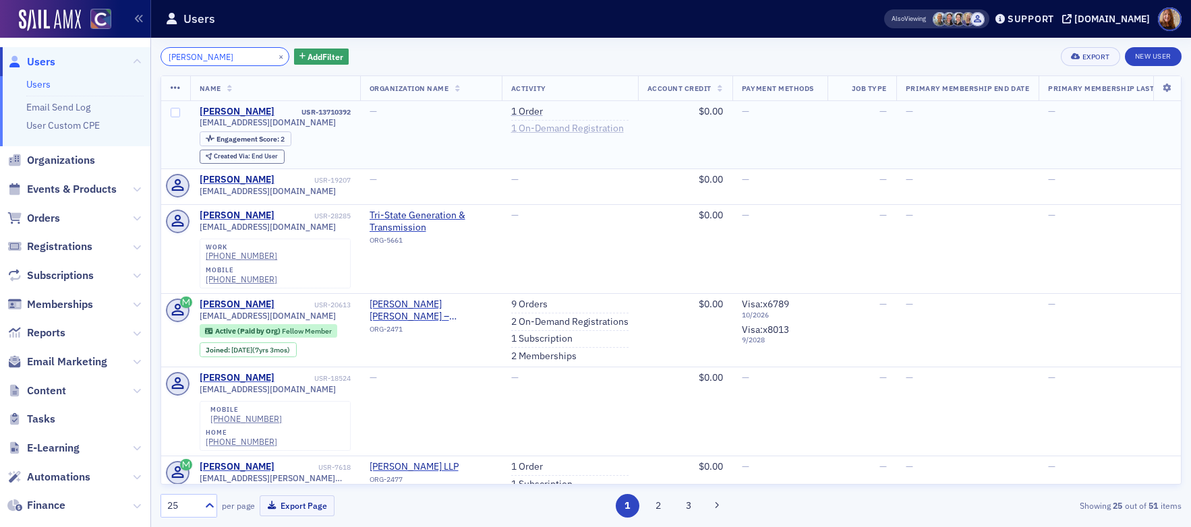
type input "Alyssa Kent"
click at [590, 128] on link "1 On-Demand Registration" at bounding box center [567, 129] width 113 height 12
click at [278, 119] on span "alyssa.kent@plantemoran.com" at bounding box center [268, 122] width 136 height 10
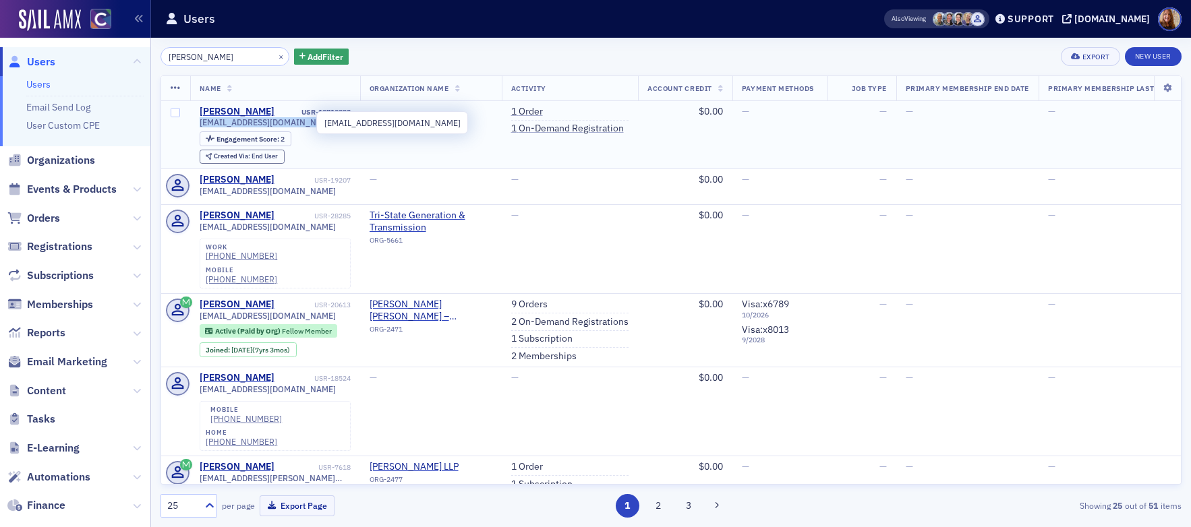
click at [278, 119] on span "alyssa.kent@plantemoran.com" at bounding box center [268, 122] width 136 height 10
copy div "alyssa.kent@plantemoran.com"
click at [332, 112] on div "USR-13710392" at bounding box center [313, 112] width 74 height 9
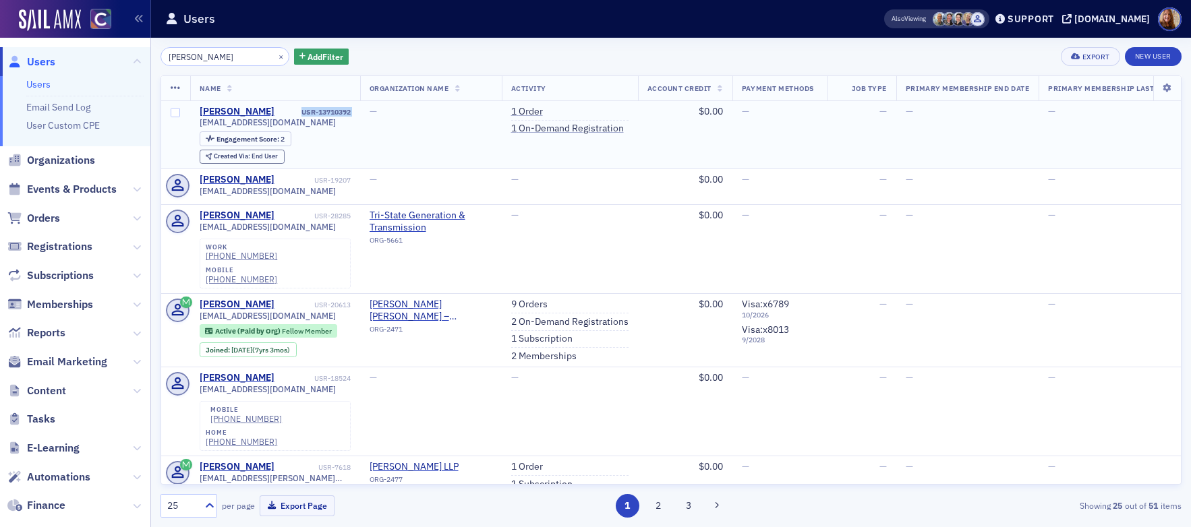
click at [332, 112] on div "USR-13710392" at bounding box center [313, 112] width 74 height 9
copy div "USR-13710392"
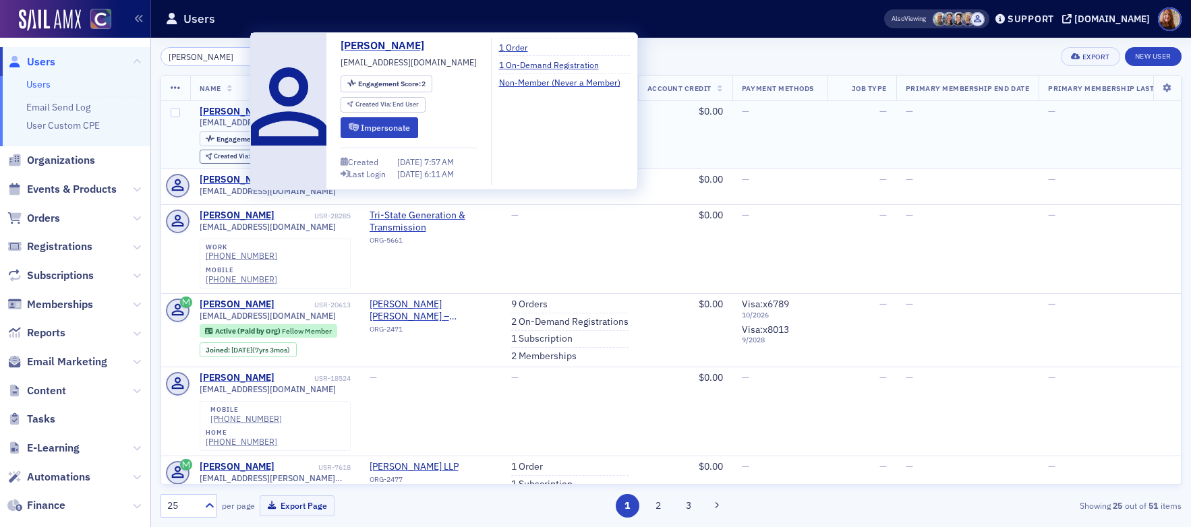
click at [232, 113] on div "Alyssa Kent" at bounding box center [237, 112] width 75 height 12
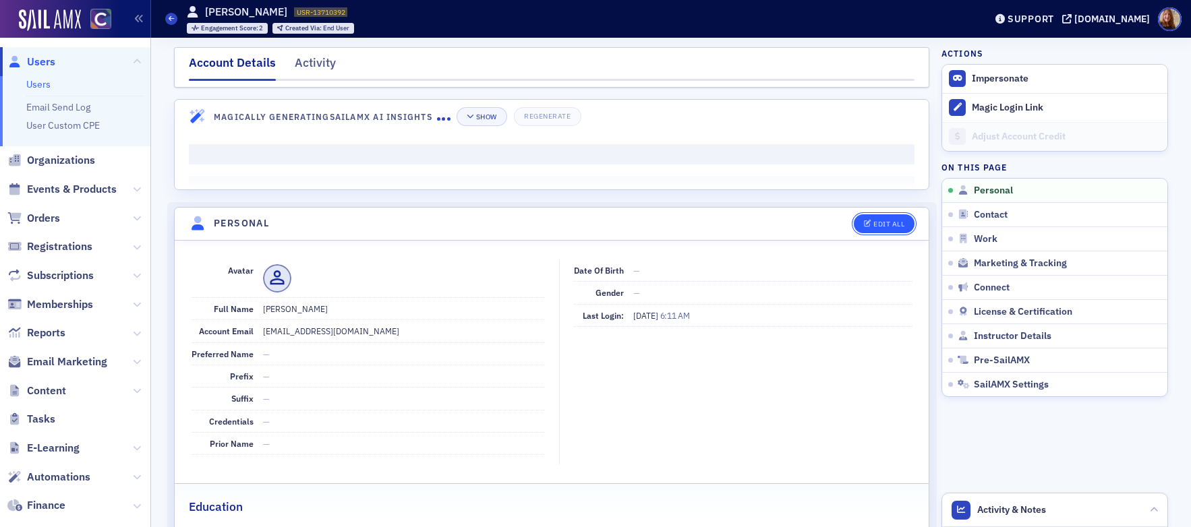
click at [901, 225] on button "Edit All" at bounding box center [884, 223] width 61 height 19
select select "US"
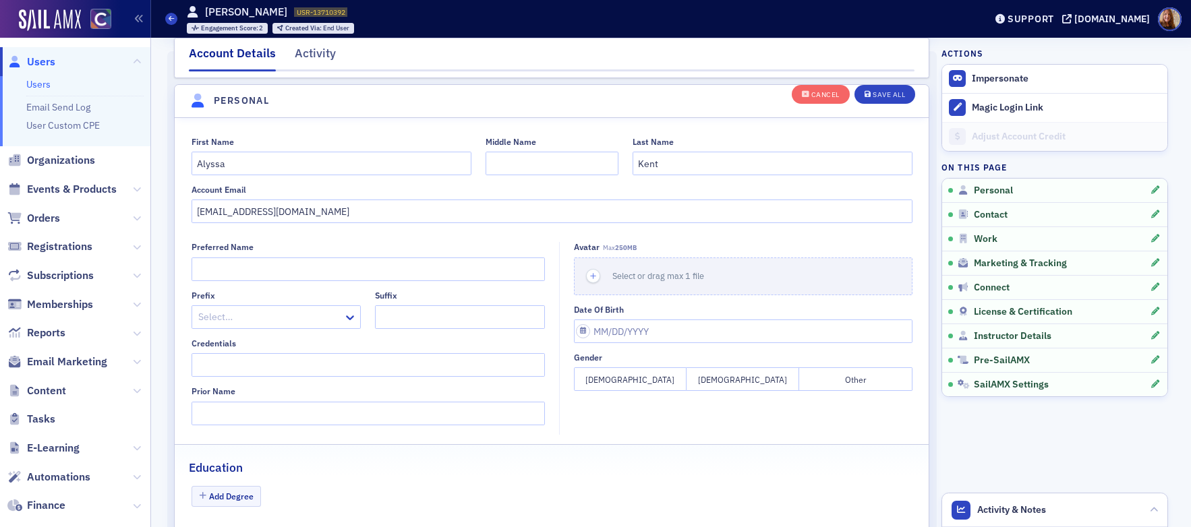
scroll to position [157, 0]
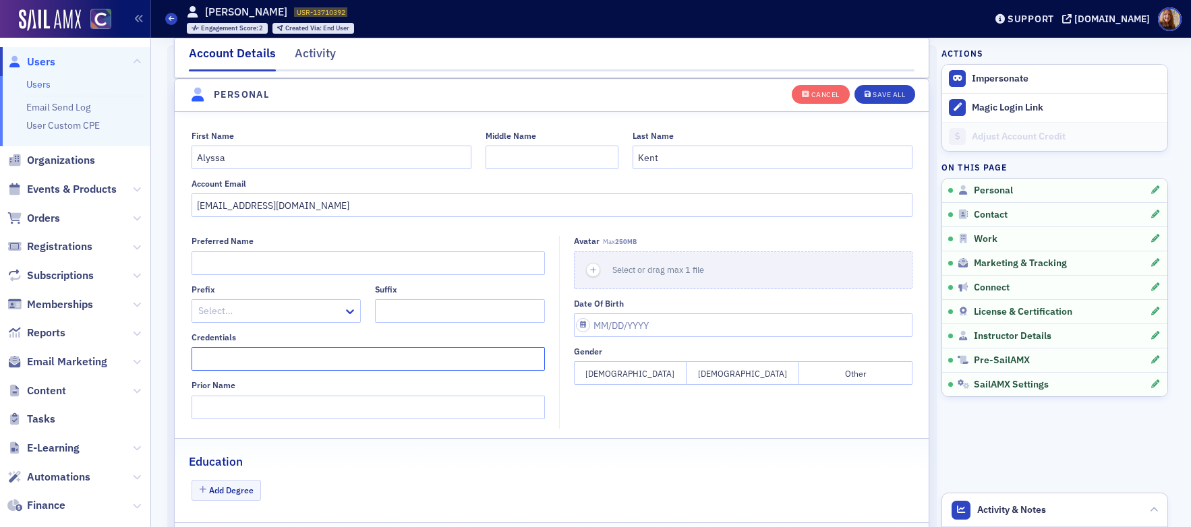
click at [263, 363] on input "Credentials" at bounding box center [368, 359] width 353 height 24
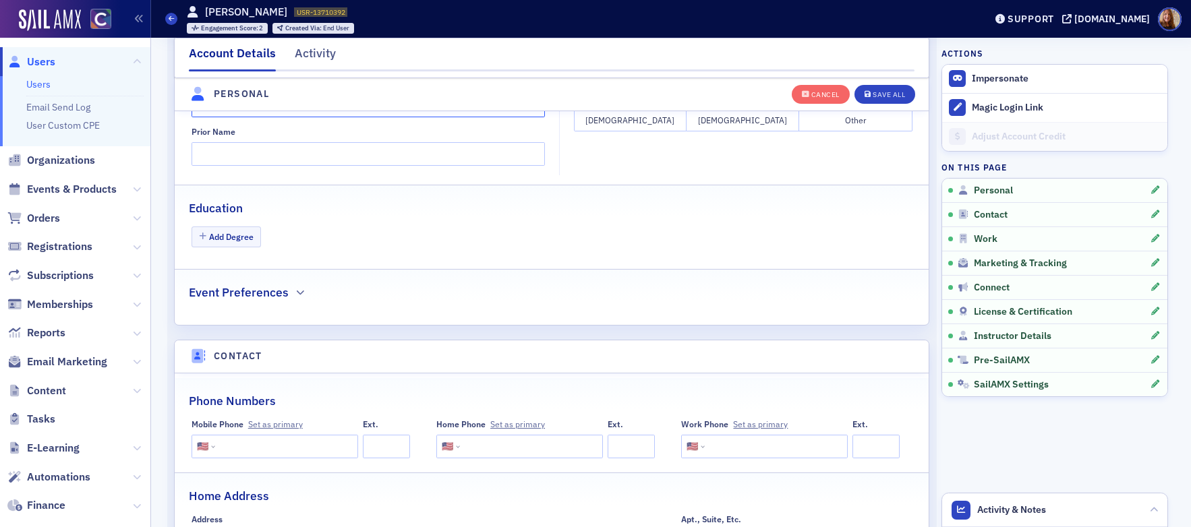
scroll to position [697, 0]
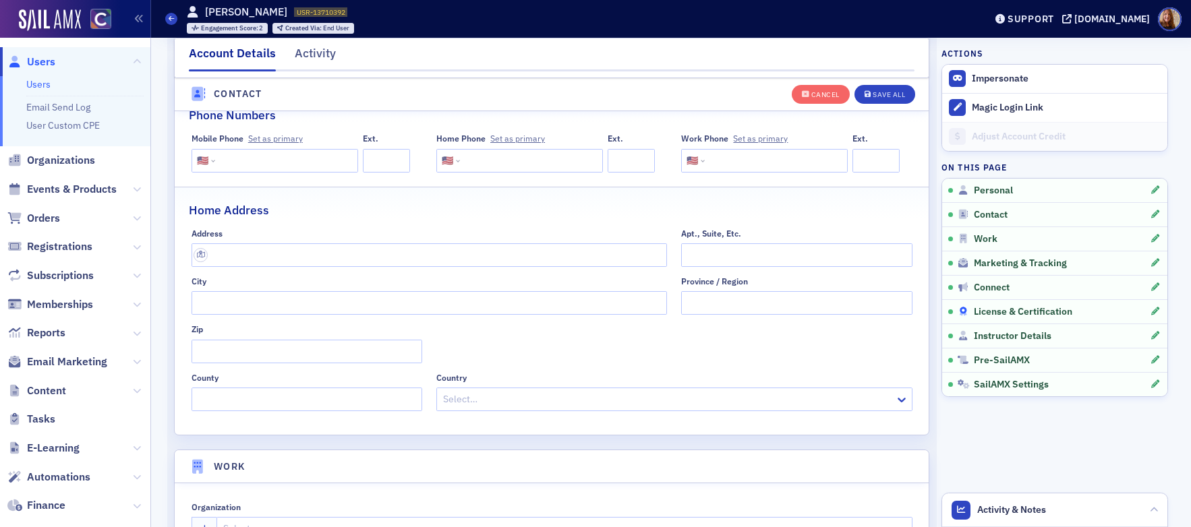
type input "CPA"
click at [1007, 317] on span "License & Certification" at bounding box center [1023, 312] width 98 height 12
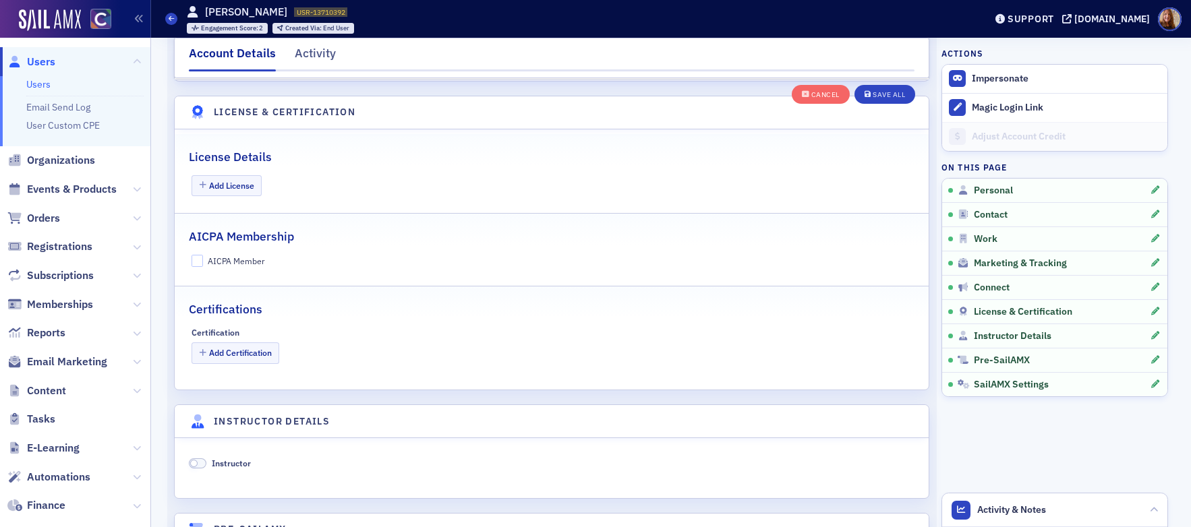
scroll to position [2397, 0]
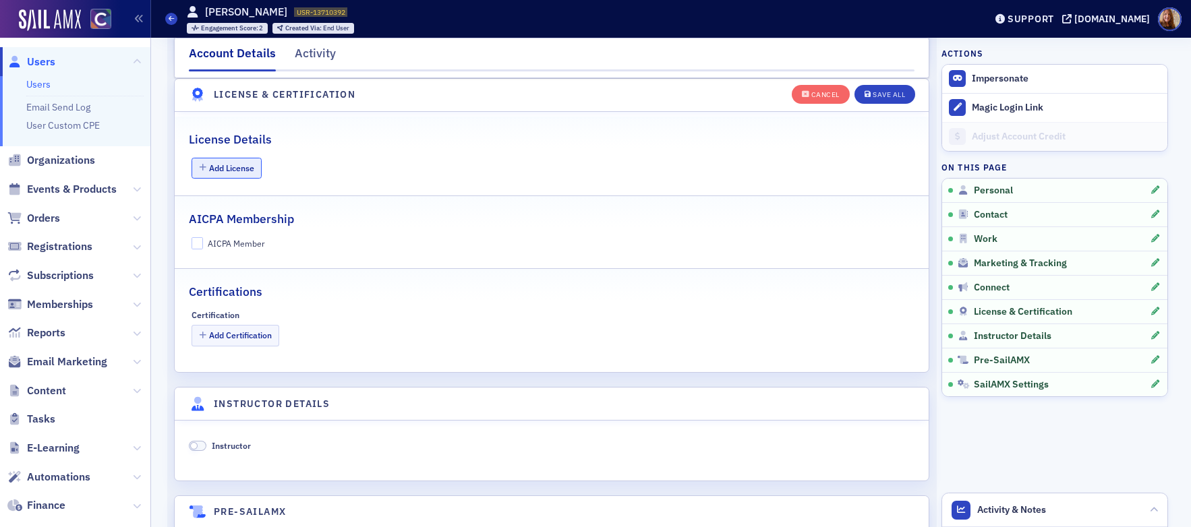
click at [229, 176] on button "Add License" at bounding box center [227, 168] width 71 height 21
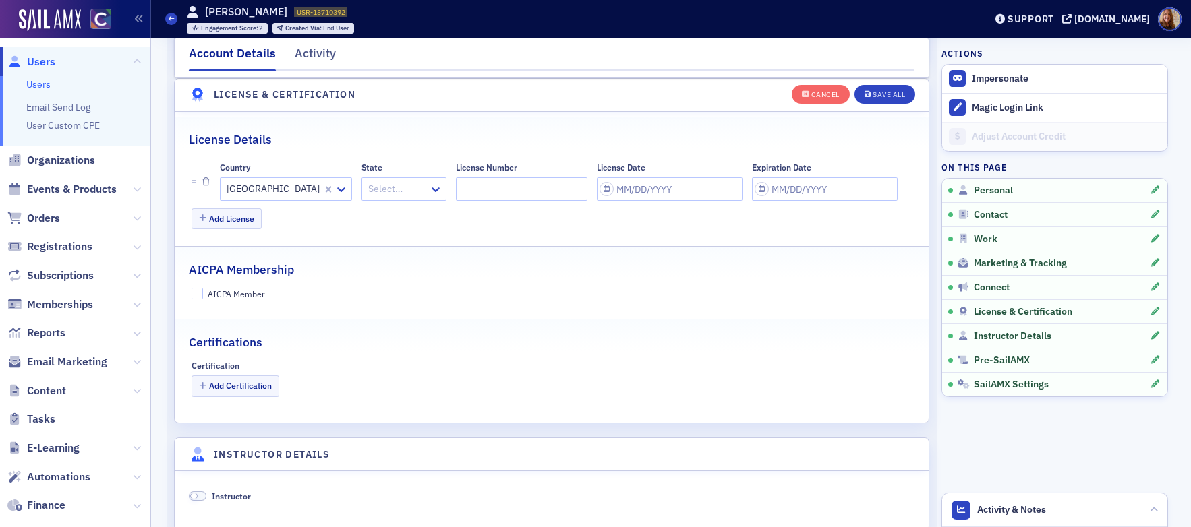
click at [367, 194] on div at bounding box center [397, 189] width 61 height 17
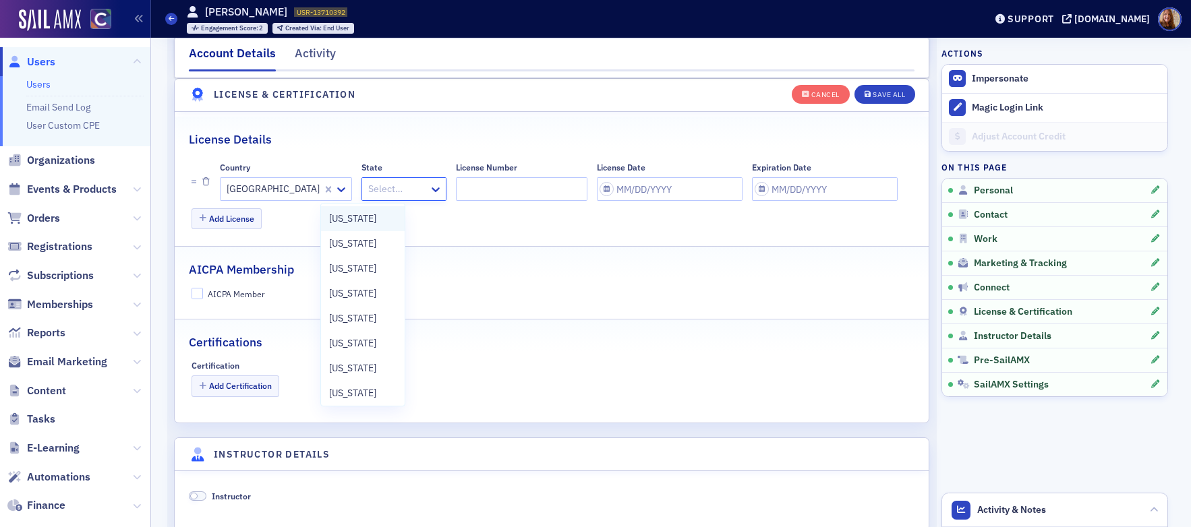
click at [374, 221] on div "[US_STATE]" at bounding box center [362, 219] width 67 height 14
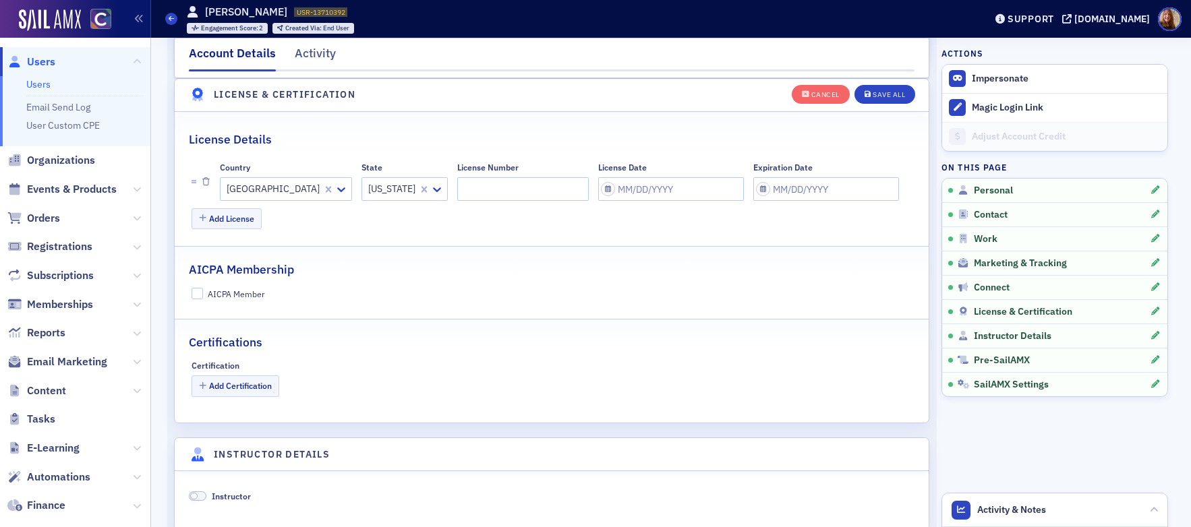
click at [435, 201] on li "Country United States State Colorado License Number License Date Expiration Date" at bounding box center [552, 182] width 721 height 48
paste input "9040073"
type input "9040073"
click at [598, 188] on input "License Date" at bounding box center [671, 189] width 146 height 24
select select "9"
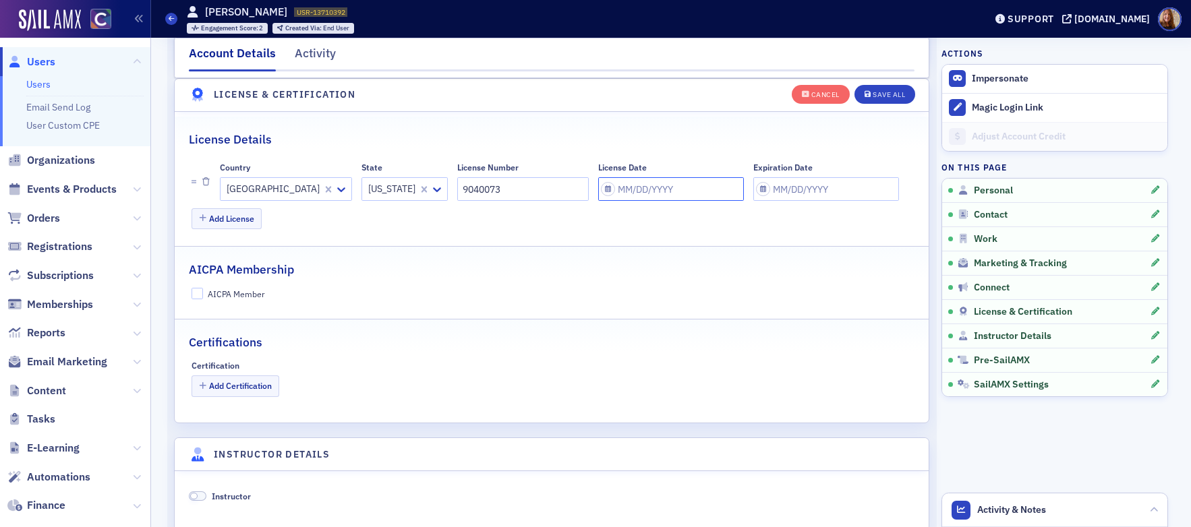
select select "2025"
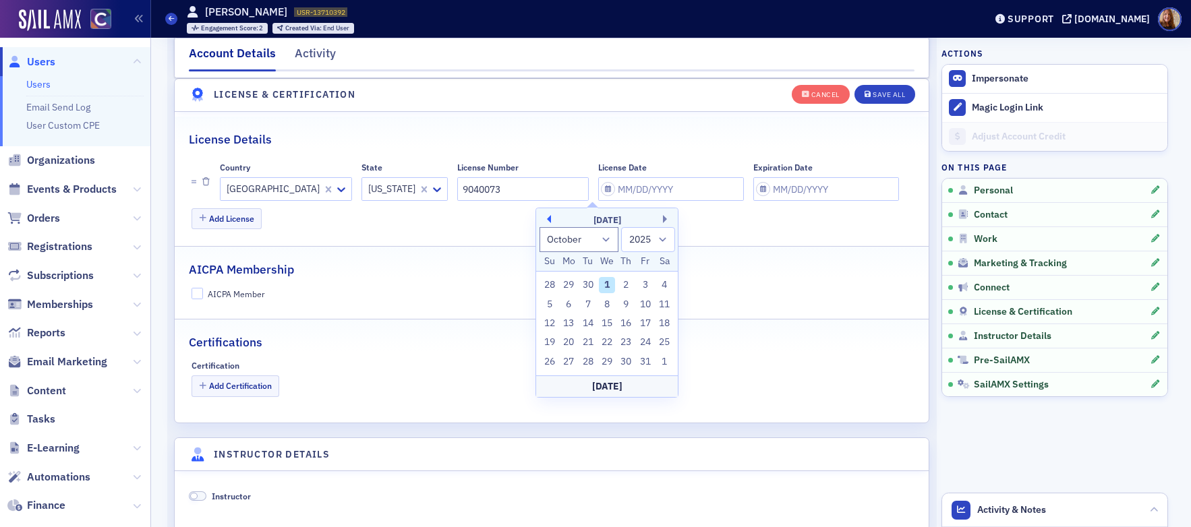
click at [548, 219] on button "Previous Month" at bounding box center [547, 219] width 8 height 8
select select "8"
click at [624, 284] on div "4" at bounding box center [626, 285] width 16 height 16
type input "09/04/2025"
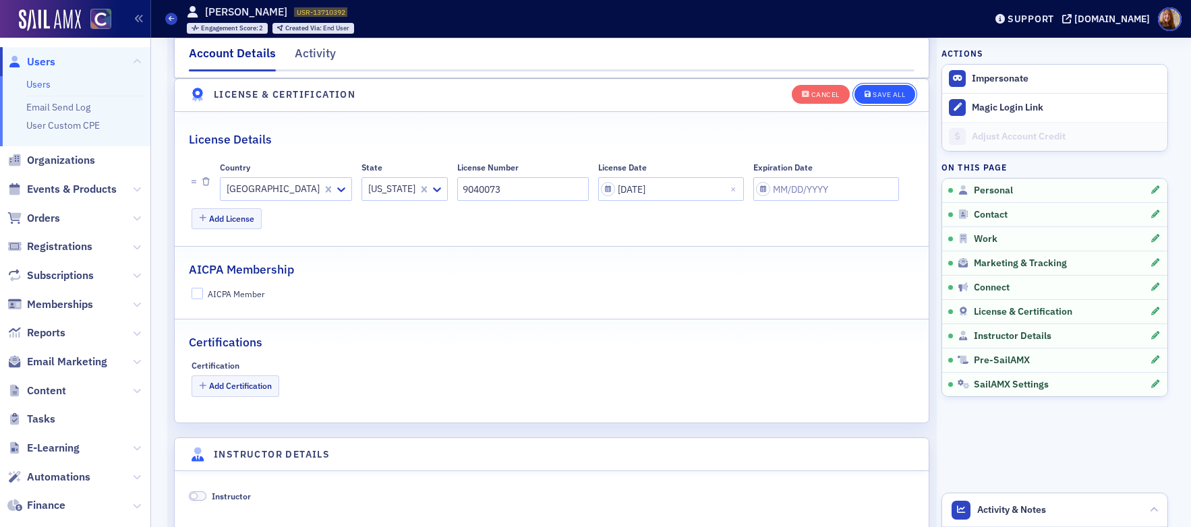
click at [892, 95] on div "Save All" at bounding box center [889, 94] width 32 height 7
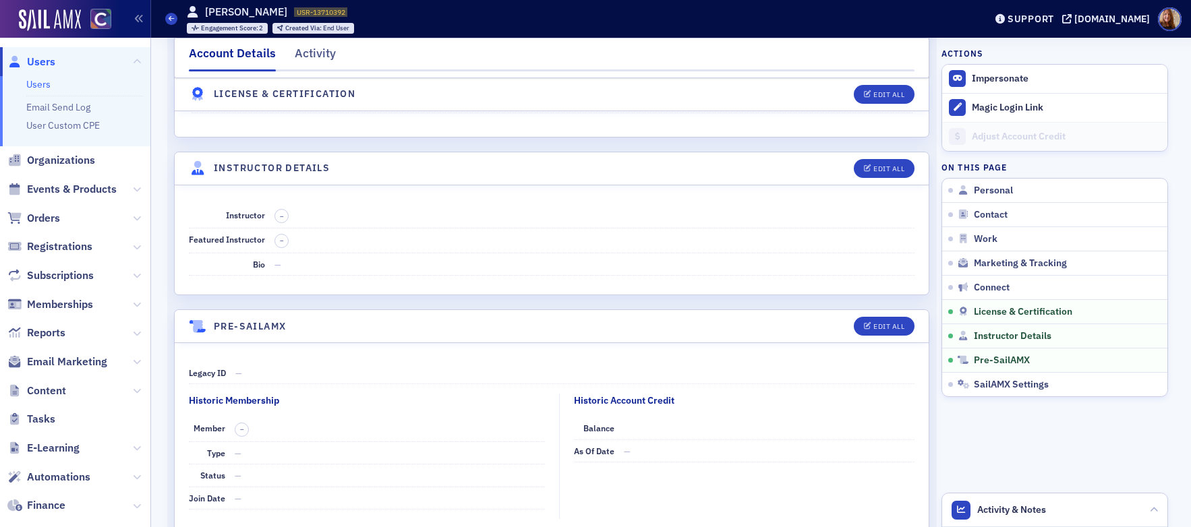
click at [38, 84] on link "Users" at bounding box center [38, 84] width 24 height 12
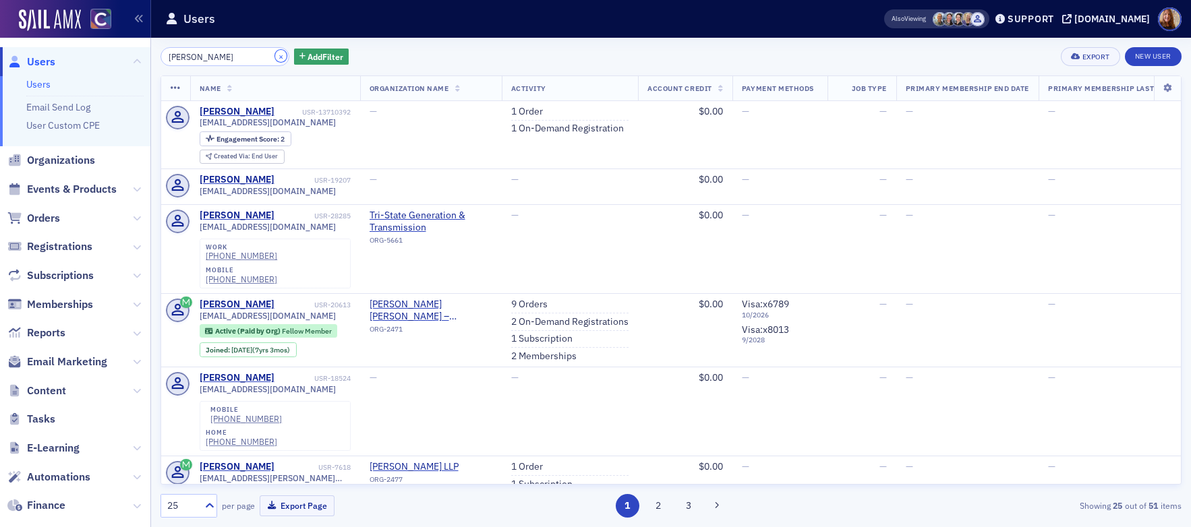
click at [275, 55] on button "×" at bounding box center [281, 56] width 12 height 12
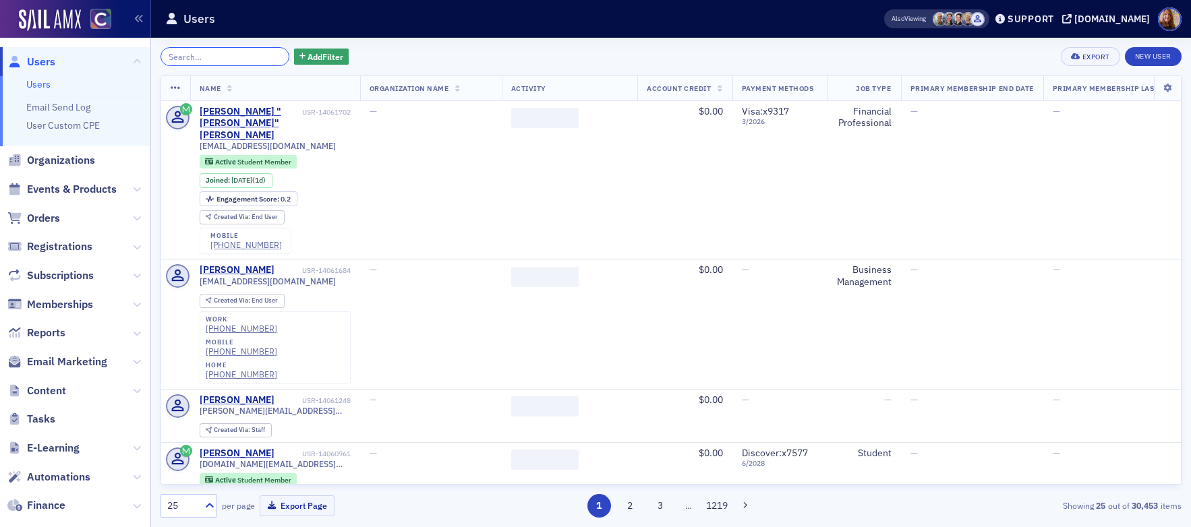
click at [213, 55] on input "search" at bounding box center [224, 56] width 129 height 19
paste input "Katrina Sonenreich"
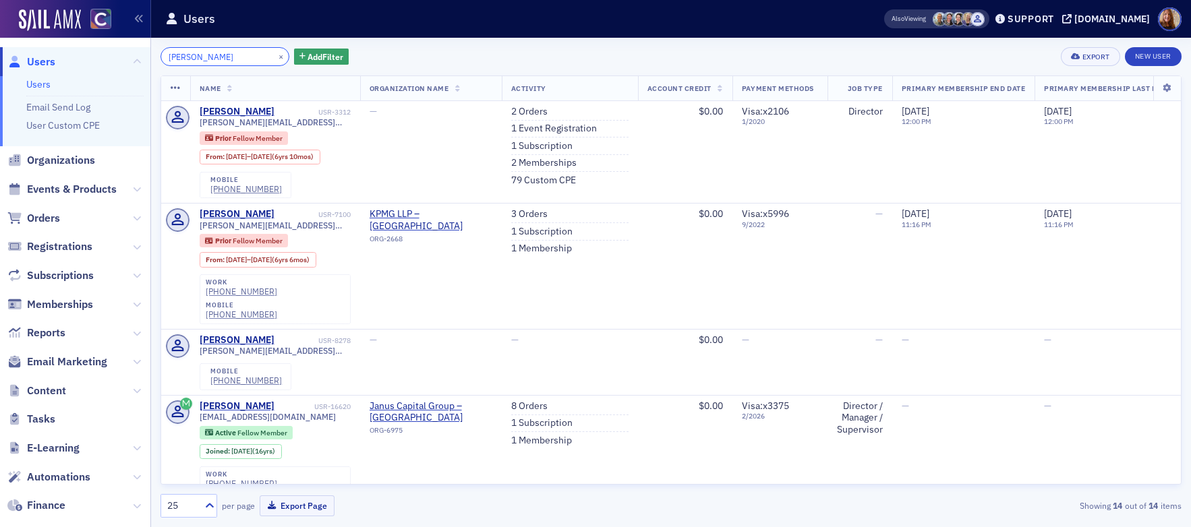
type input "Katrina Sonenreich"
click at [275, 59] on button "×" at bounding box center [281, 56] width 12 height 12
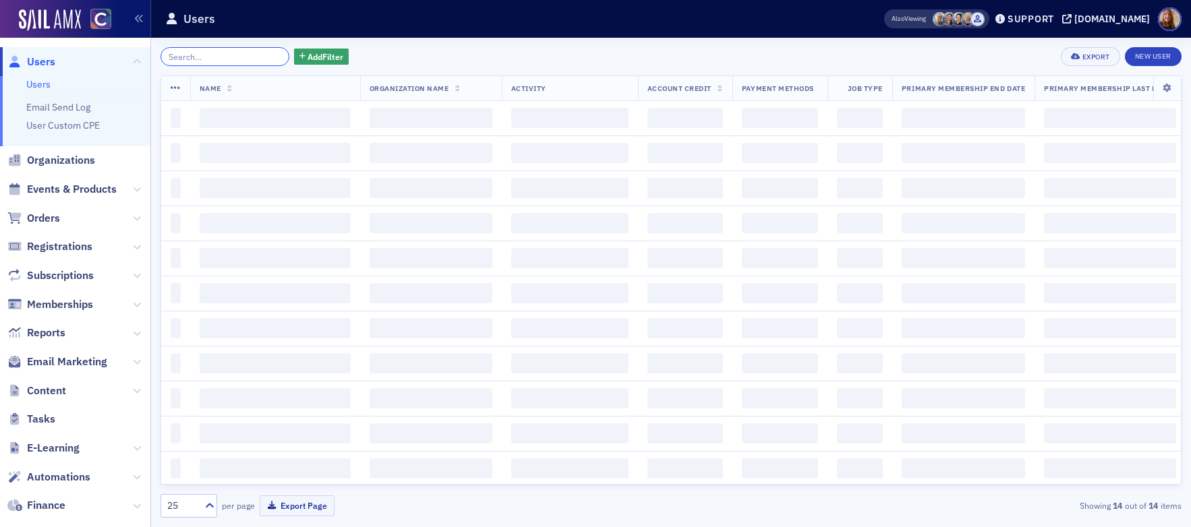
click at [206, 54] on input "search" at bounding box center [224, 56] width 129 height 19
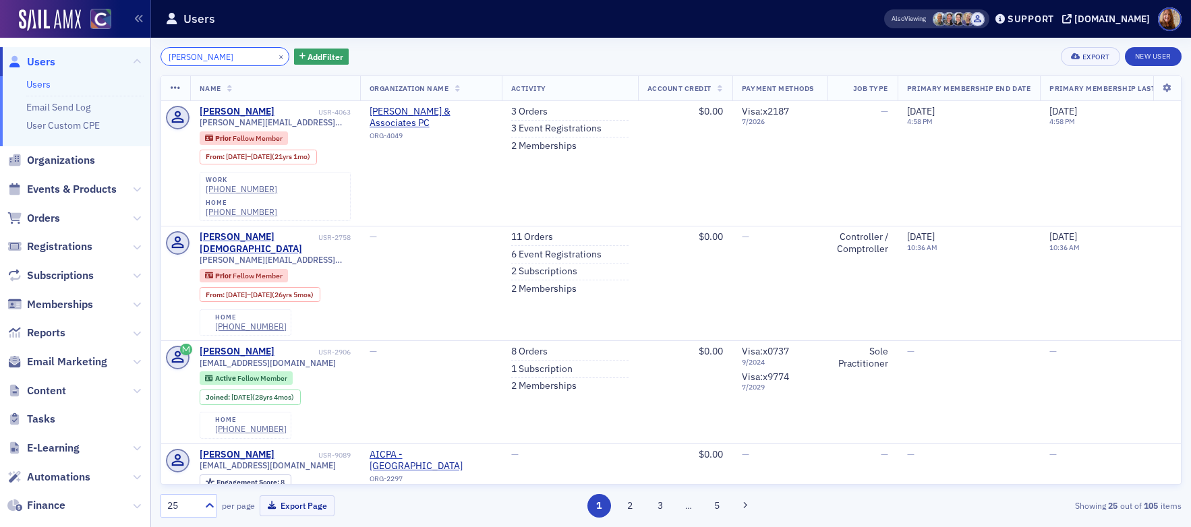
click at [178, 57] on input "Lynn Whitfield" at bounding box center [224, 56] width 129 height 19
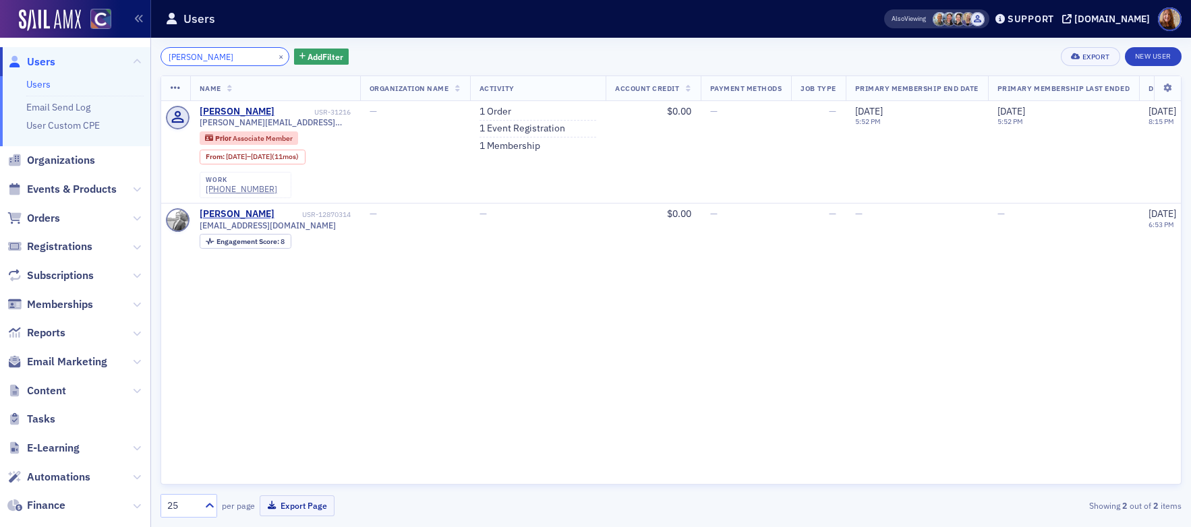
type input "Whitfield"
click at [275, 55] on button "×" at bounding box center [281, 56] width 12 height 12
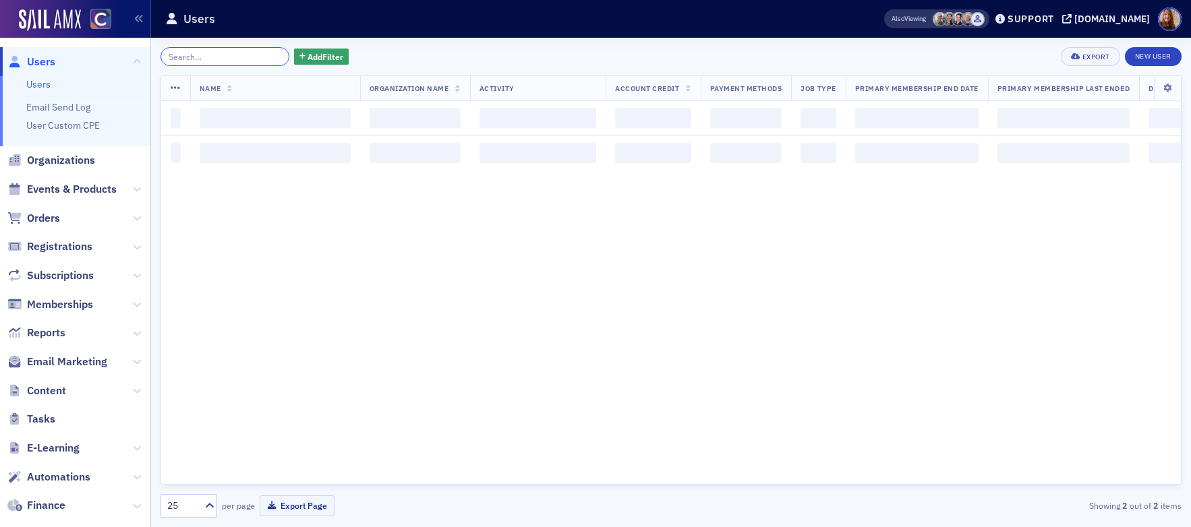
click at [194, 57] on input "search" at bounding box center [224, 56] width 129 height 19
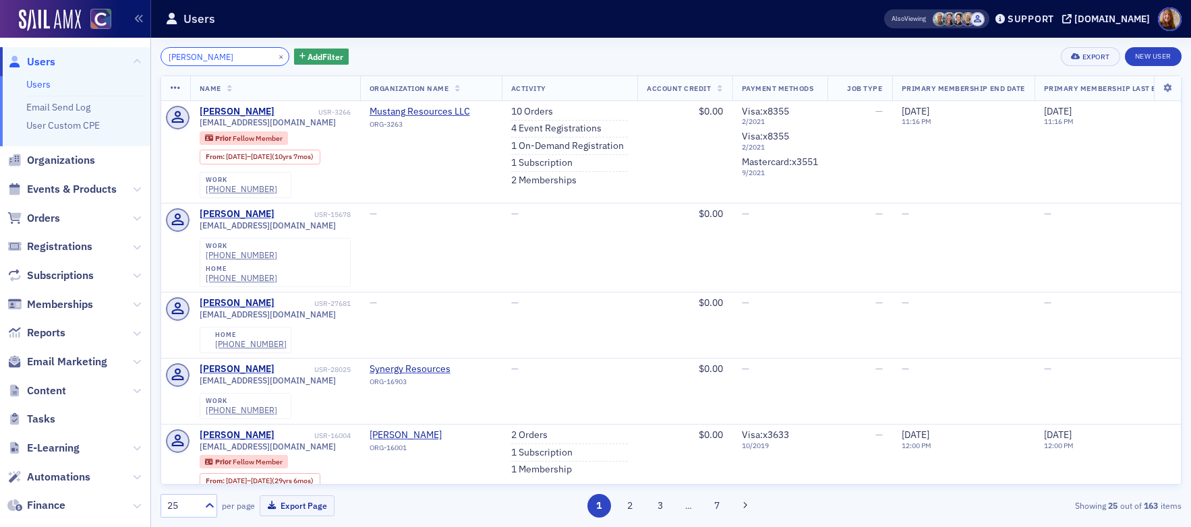
click at [175, 57] on input "Joseph Losinski" at bounding box center [224, 56] width 129 height 19
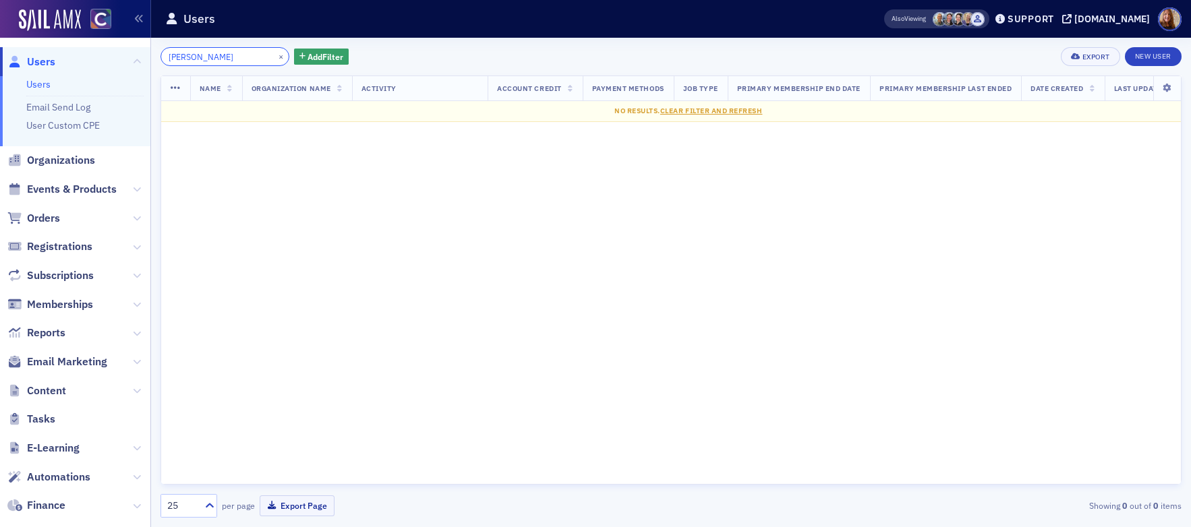
type input "Losinski"
click at [275, 57] on button "×" at bounding box center [281, 56] width 12 height 12
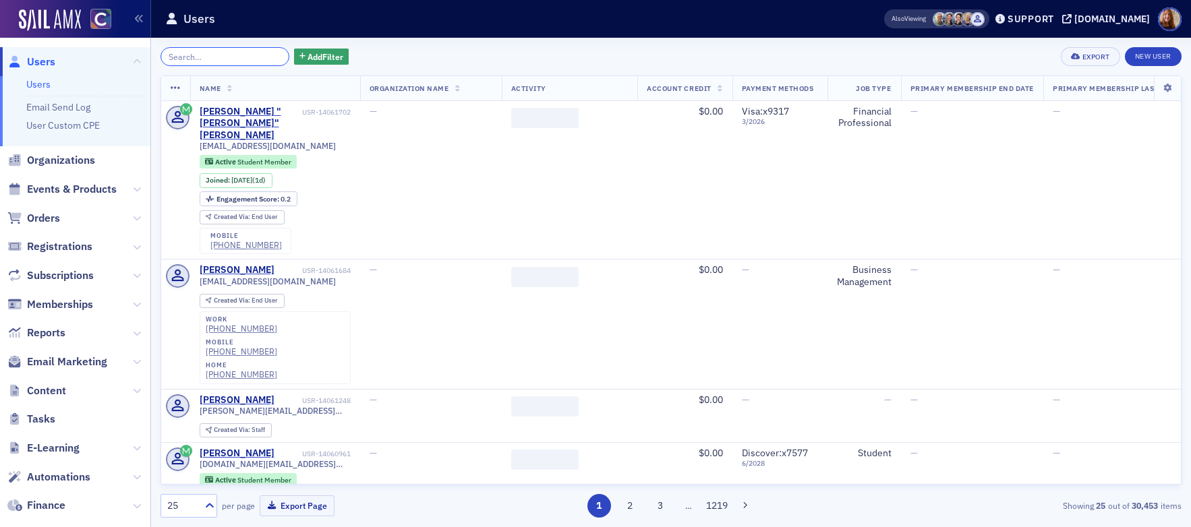
click at [208, 63] on input "search" at bounding box center [224, 56] width 129 height 19
paste input "Holden Davis"
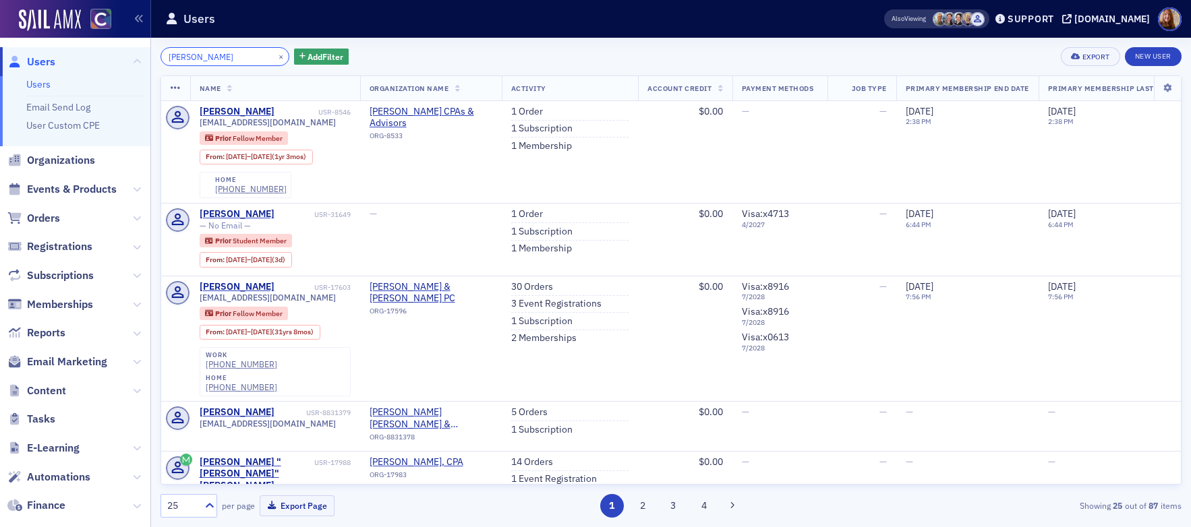
type input "Holden Davis"
click at [275, 57] on button "×" at bounding box center [281, 56] width 12 height 12
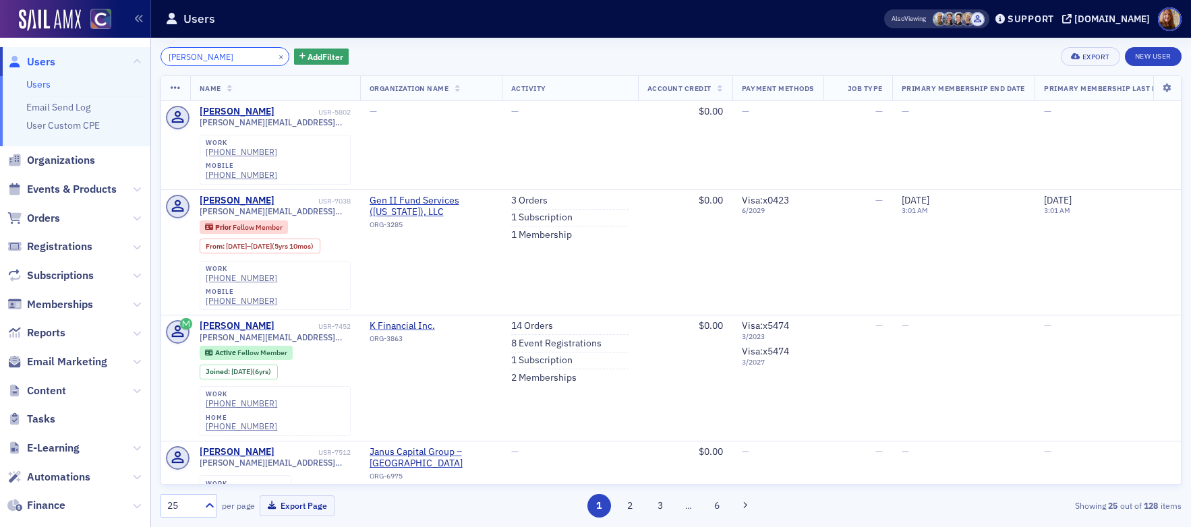
click at [170, 57] on input "Taylor Bannister" at bounding box center [224, 56] width 129 height 19
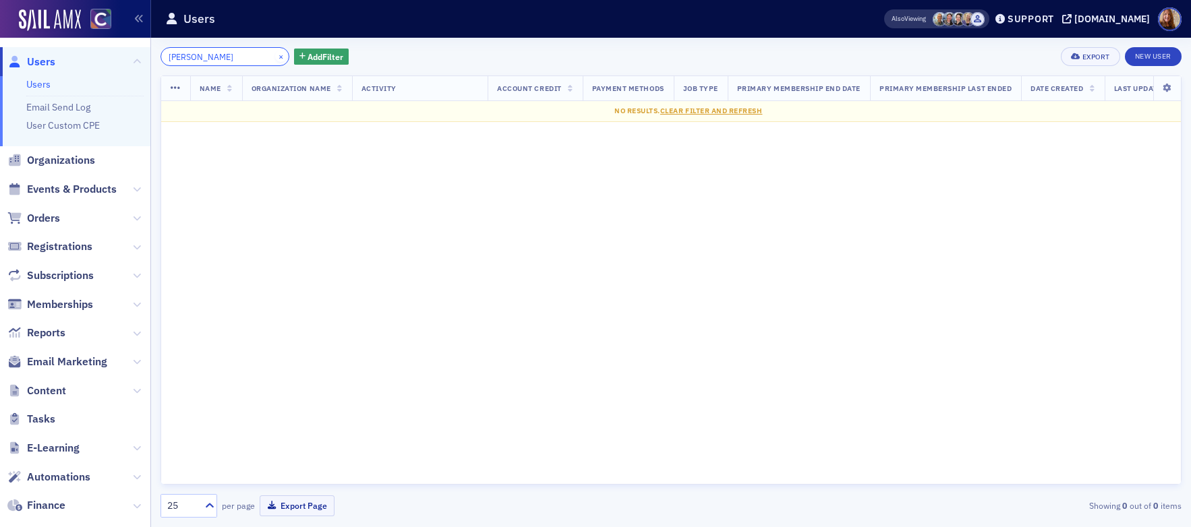
type input "Bannister"
click at [275, 57] on button "×" at bounding box center [281, 56] width 12 height 12
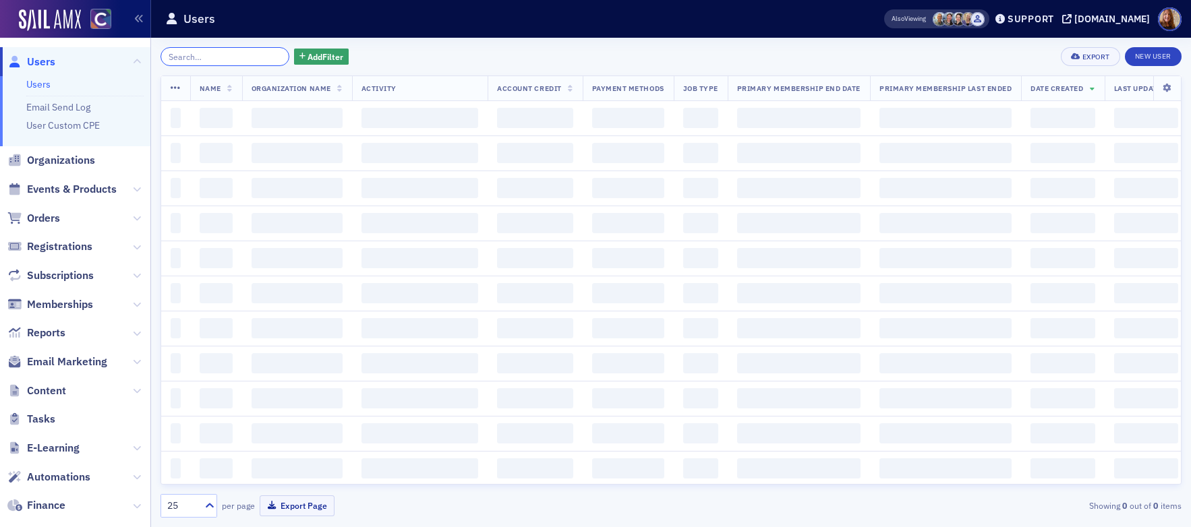
click at [216, 59] on input "search" at bounding box center [224, 56] width 129 height 19
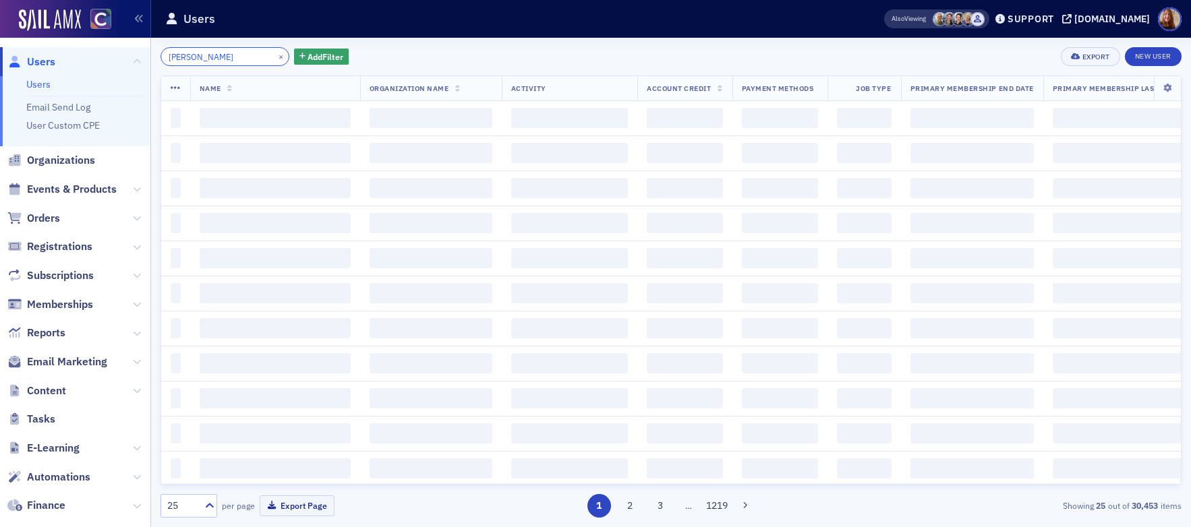
scroll to position [0, 3]
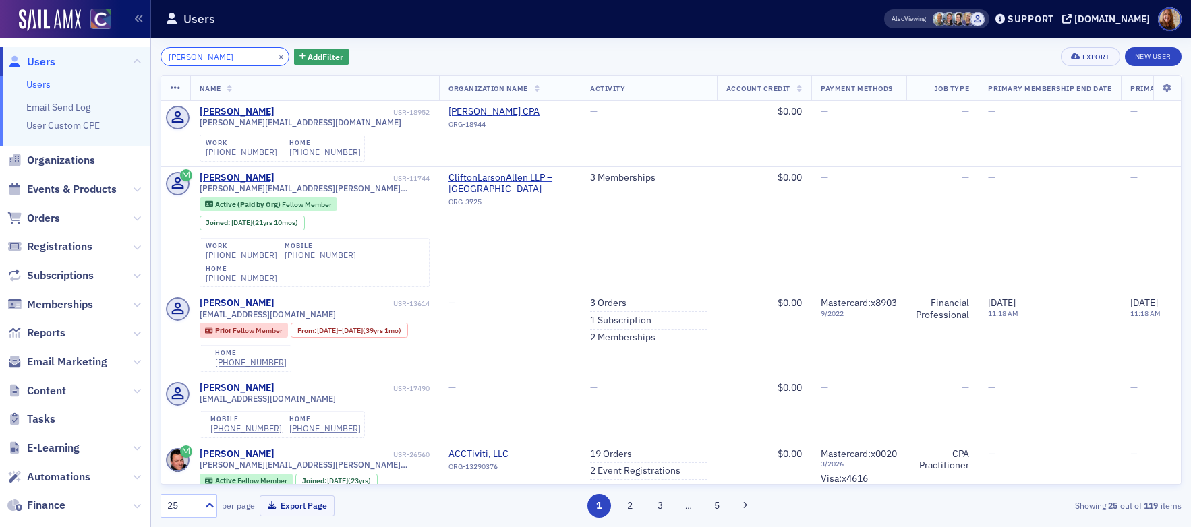
click at [202, 55] on input "Valerie Jean Christensen" at bounding box center [224, 56] width 129 height 19
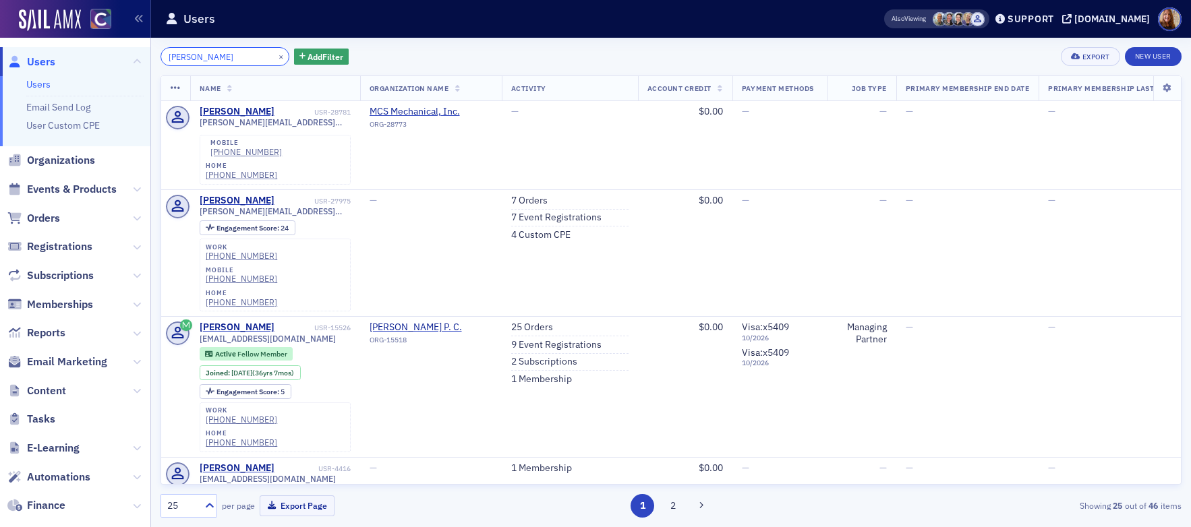
click at [181, 59] on input "Valerie Christensen" at bounding box center [224, 56] width 129 height 19
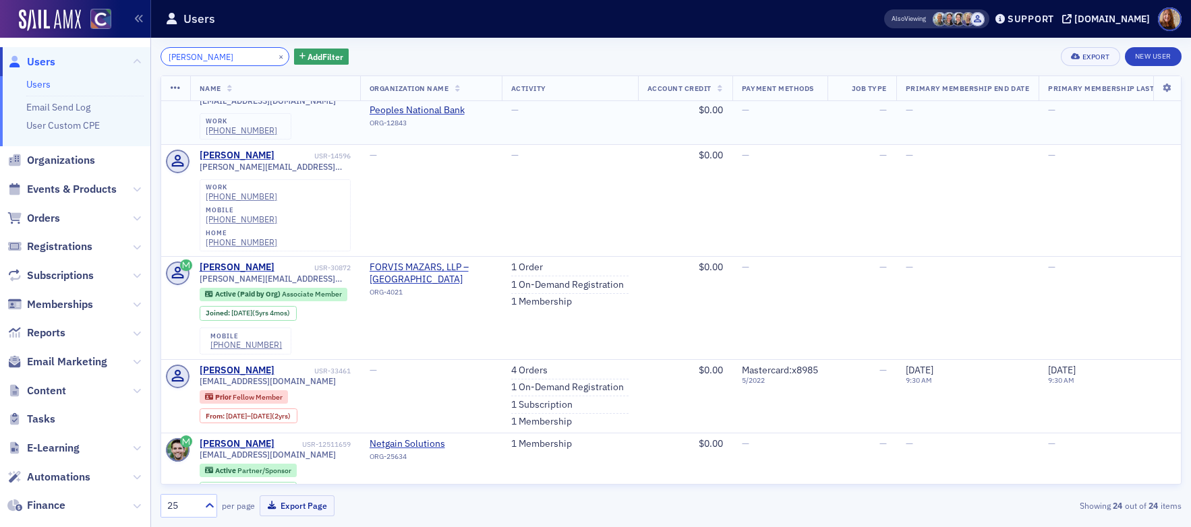
scroll to position [283, 0]
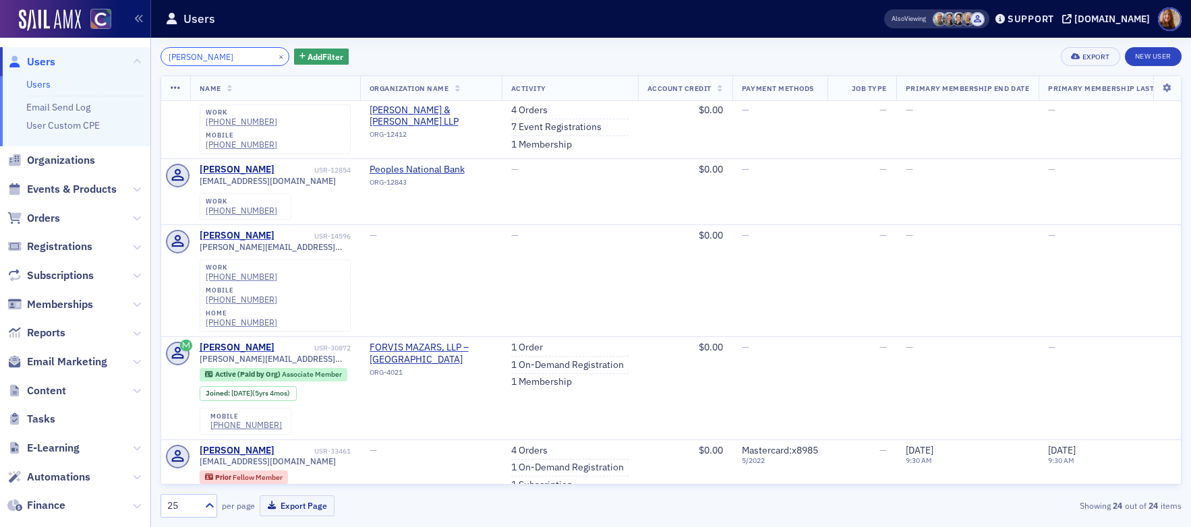
type input "Christensen"
click at [275, 58] on button "×" at bounding box center [281, 56] width 12 height 12
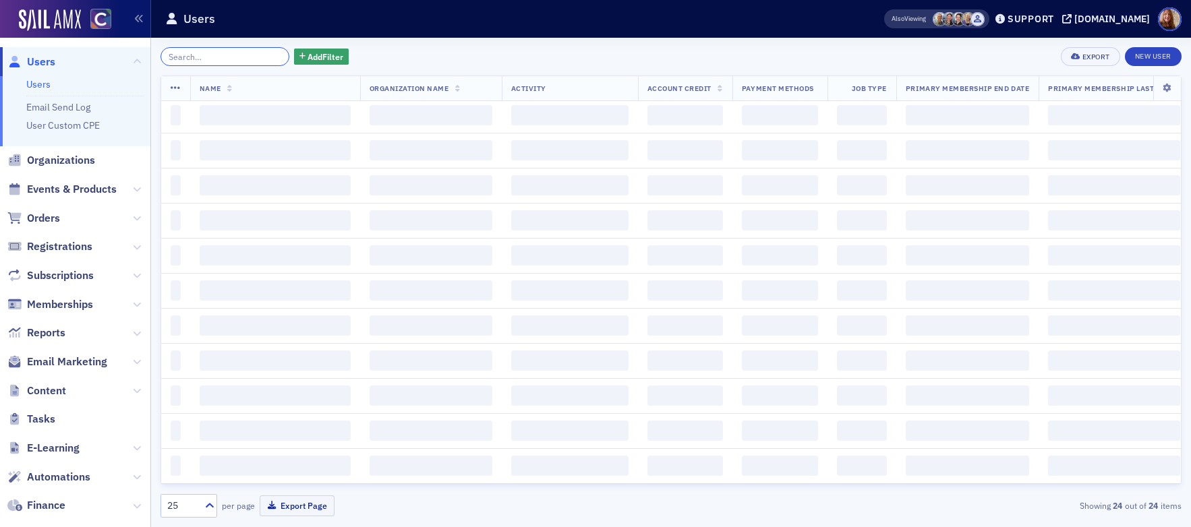
click at [208, 60] on input "search" at bounding box center [224, 56] width 129 height 19
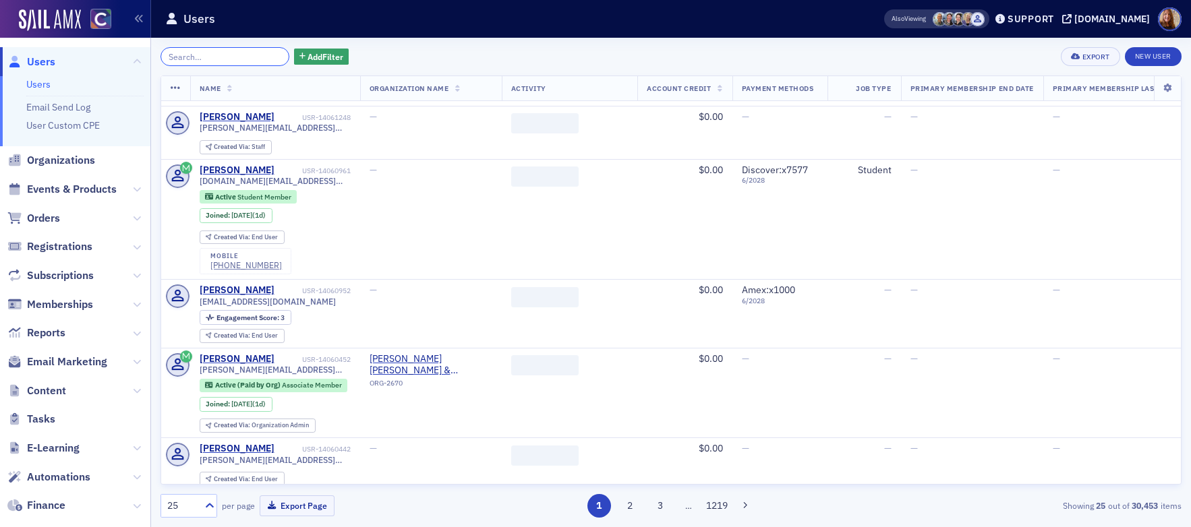
paste input "[PERSON_NAME]"
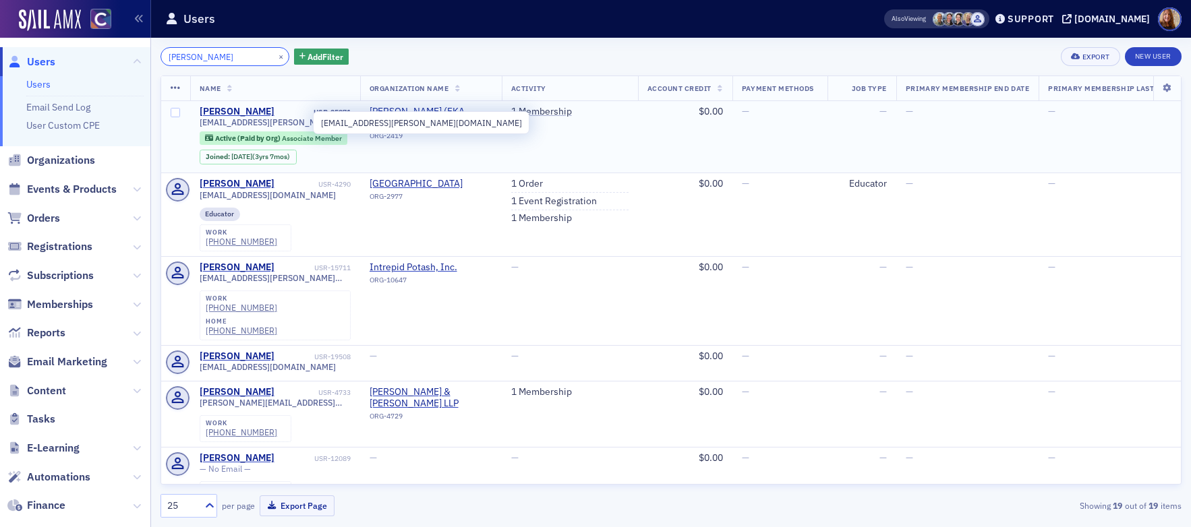
type input "[PERSON_NAME]"
click at [279, 123] on span "[EMAIL_ADDRESS][PERSON_NAME][DOMAIN_NAME]" at bounding box center [275, 122] width 151 height 10
copy div "[EMAIL_ADDRESS][PERSON_NAME][DOMAIN_NAME]"
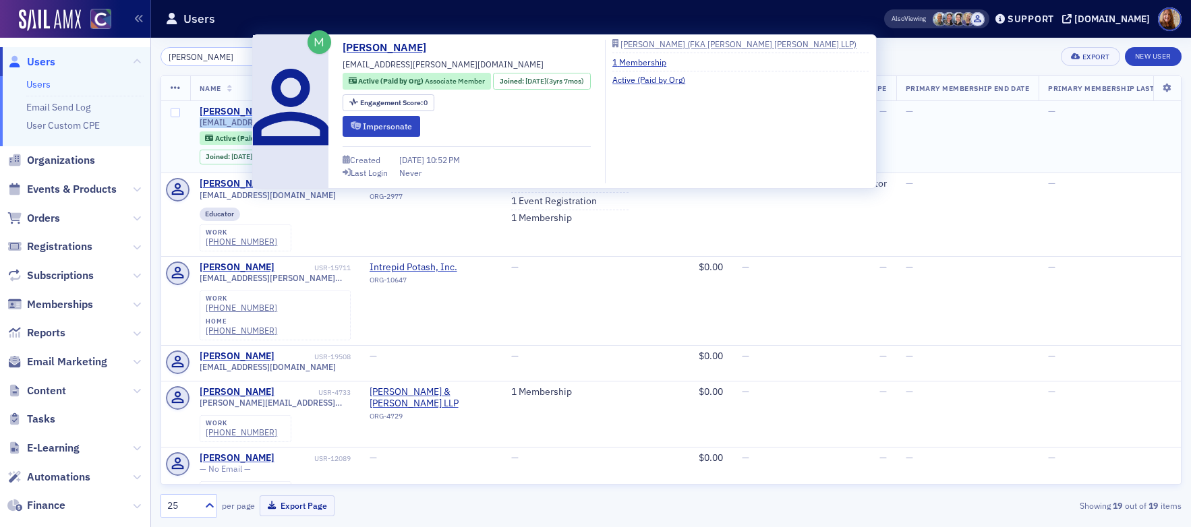
click at [214, 112] on div "[PERSON_NAME]" at bounding box center [237, 112] width 75 height 12
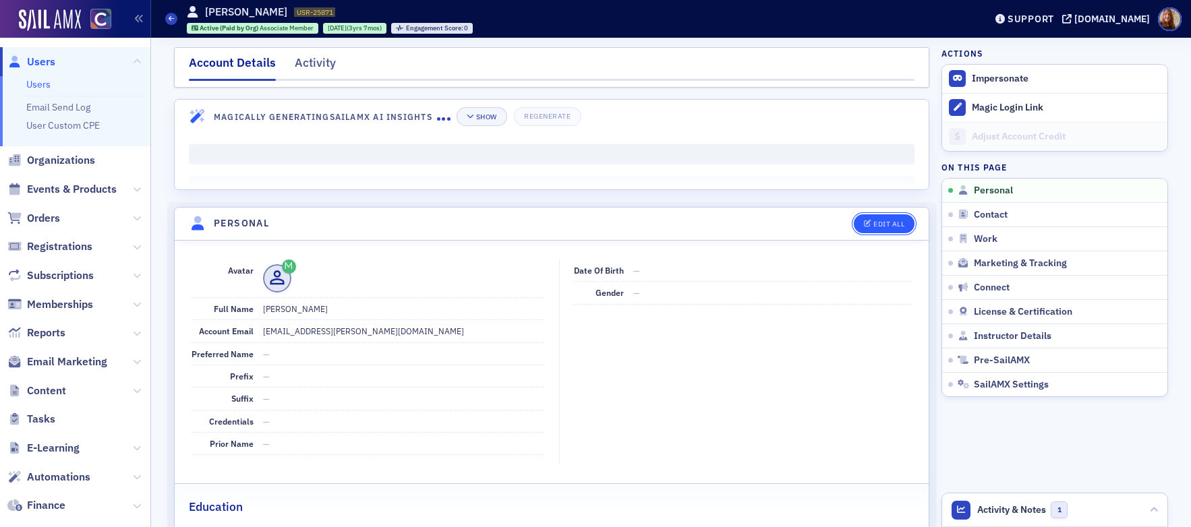
click at [881, 225] on div "Edit All" at bounding box center [888, 223] width 31 height 7
select select "US"
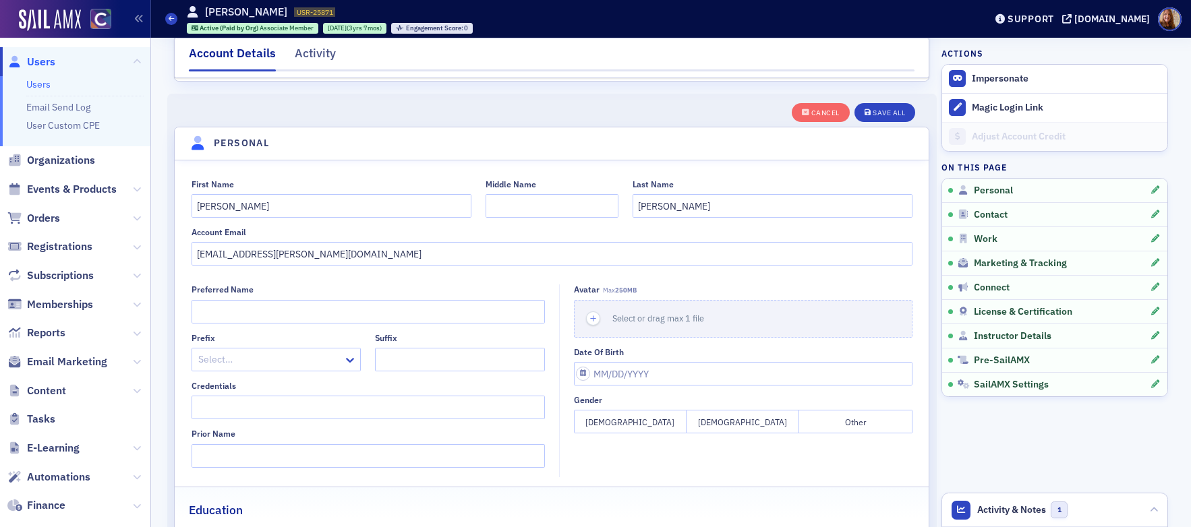
scroll to position [157, 0]
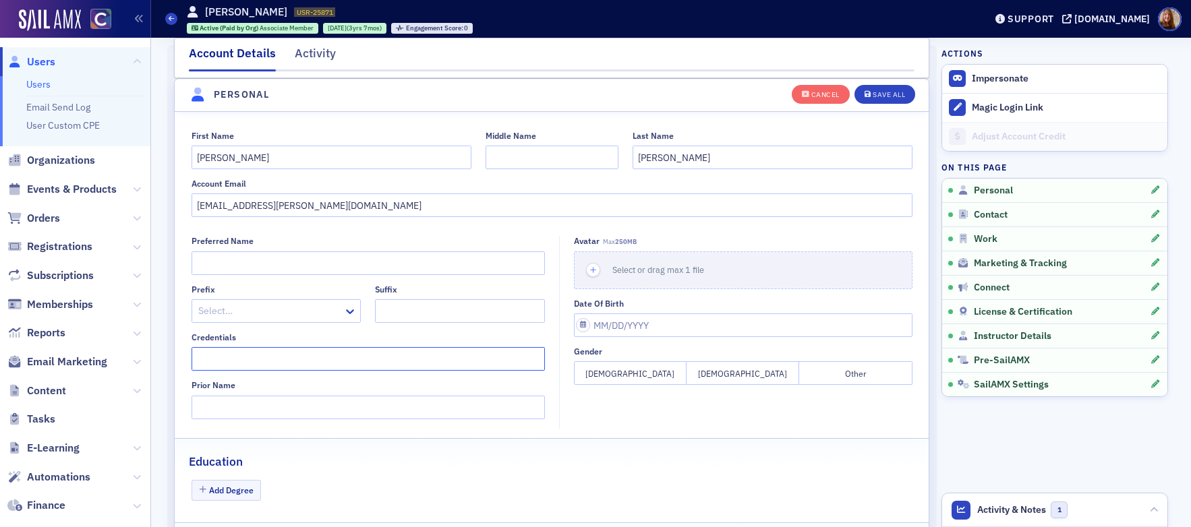
click at [248, 357] on input "Credentials" at bounding box center [368, 359] width 353 height 24
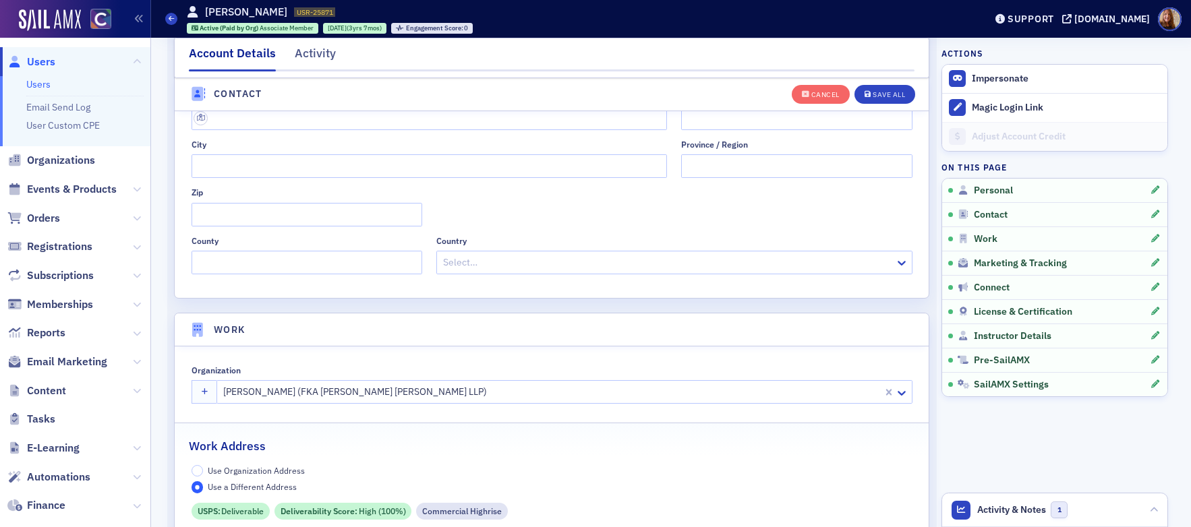
scroll to position [1044, 0]
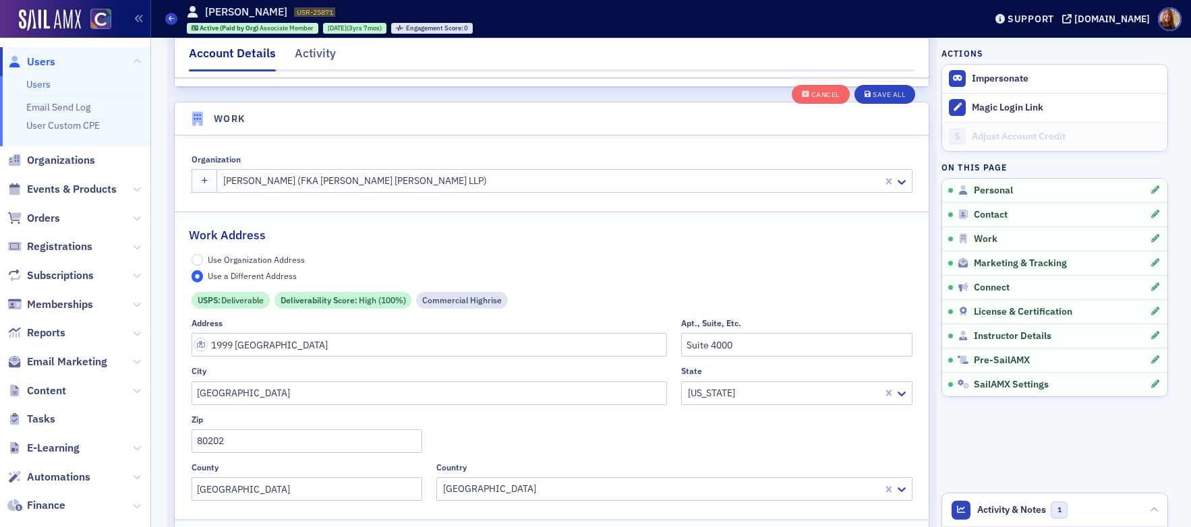
type input "CPA"
click at [264, 349] on input "1999 Broadway" at bounding box center [430, 345] width 476 height 24
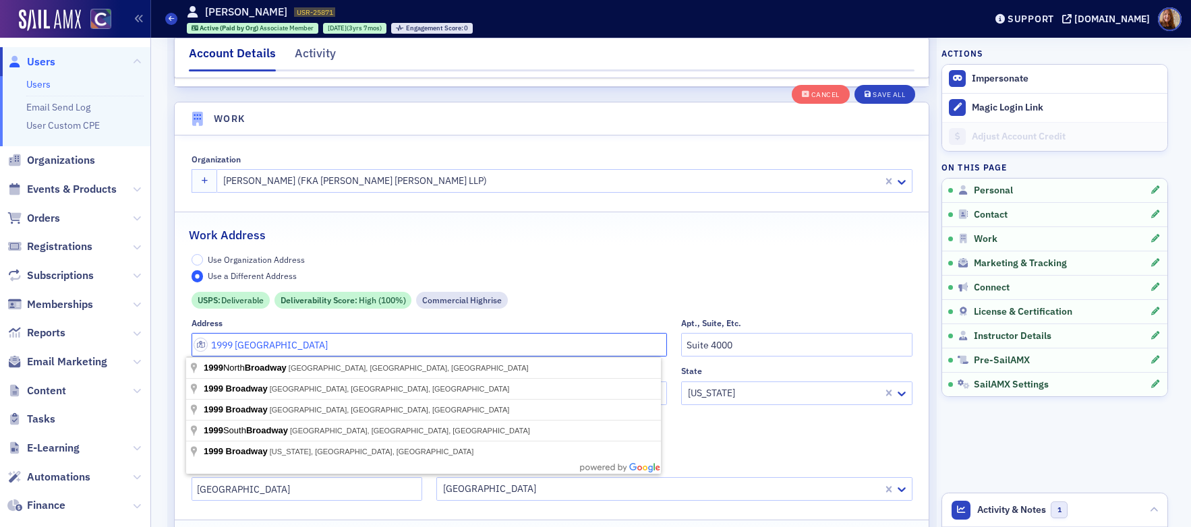
click at [264, 349] on input "1999 Broadway" at bounding box center [430, 345] width 476 height 24
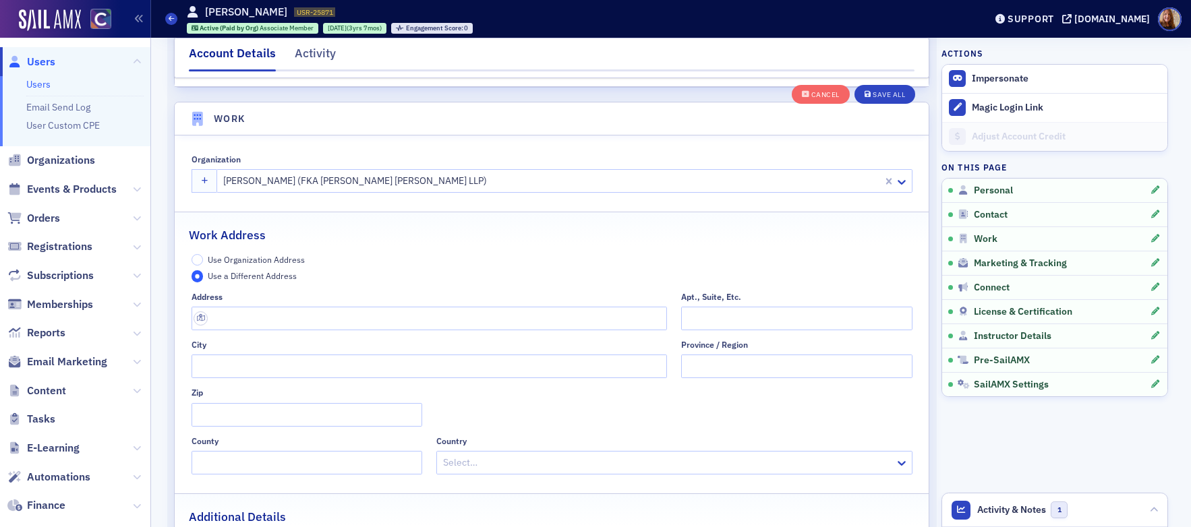
click at [266, 258] on span "Use Organization Address" at bounding box center [256, 259] width 97 height 11
click at [204, 258] on input "Use Organization Address" at bounding box center [198, 260] width 12 height 12
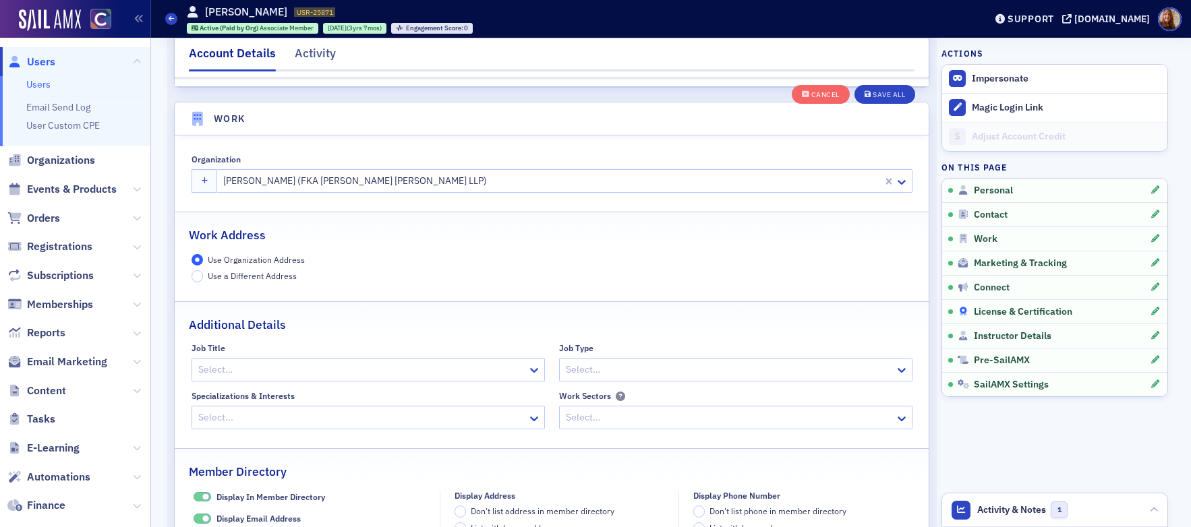
click at [1014, 307] on span "License & Certification" at bounding box center [1023, 312] width 98 height 12
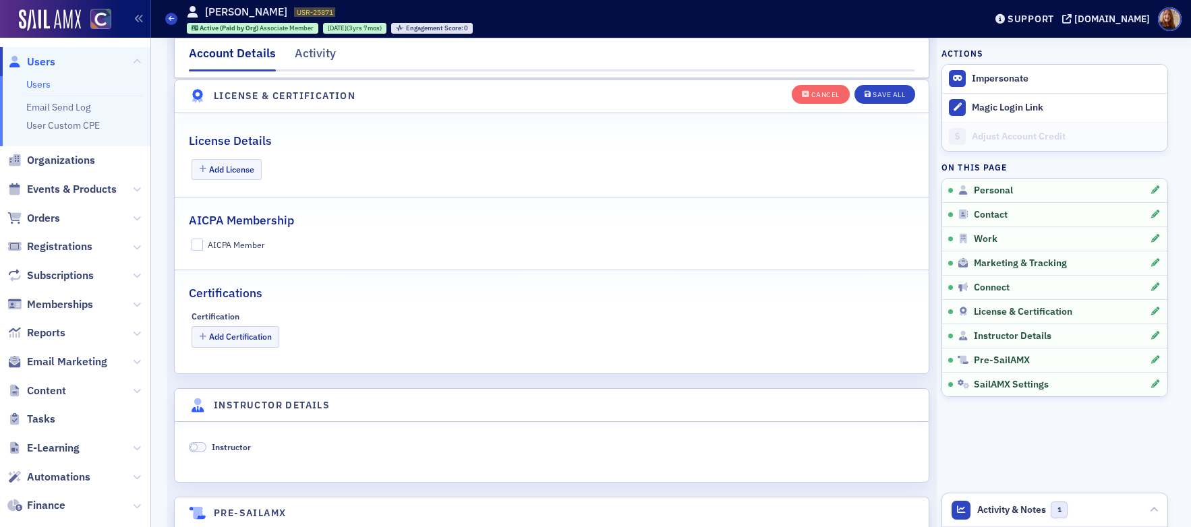
scroll to position [2601, 0]
click at [240, 173] on button "Add License" at bounding box center [227, 168] width 71 height 21
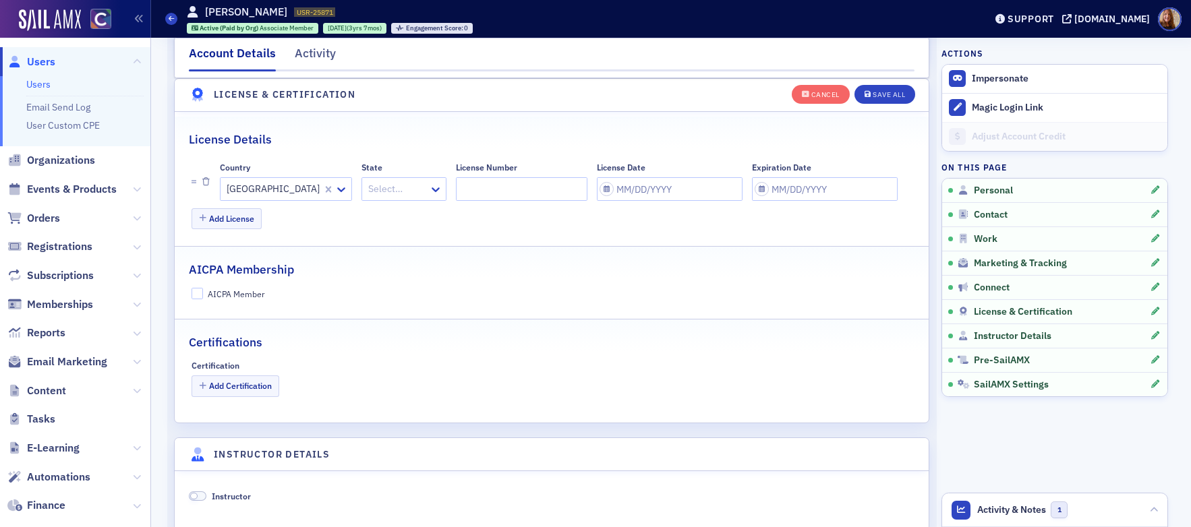
click at [367, 189] on div at bounding box center [397, 189] width 61 height 17
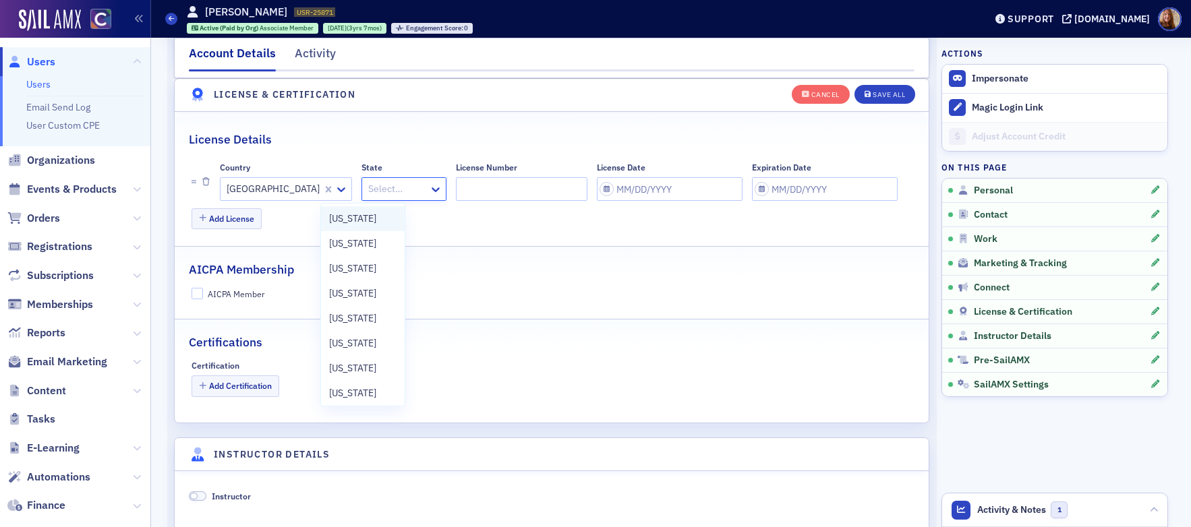
click at [360, 224] on span "[US_STATE]" at bounding box center [352, 219] width 47 height 14
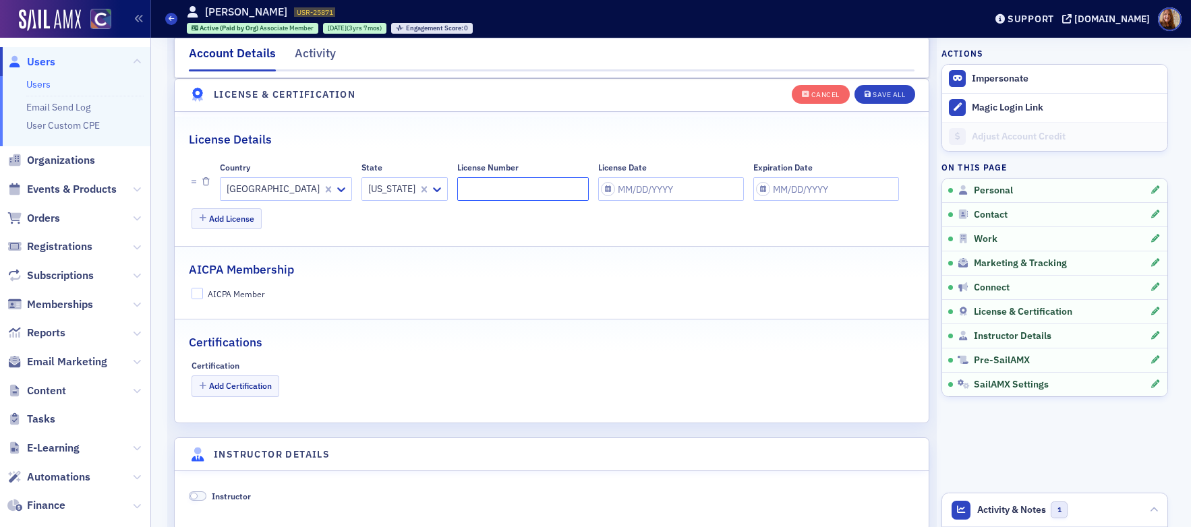
click at [457, 192] on input "License Number" at bounding box center [522, 189] width 131 height 24
paste input "9040112"
type input "9040112"
select select "9"
select select "2025"
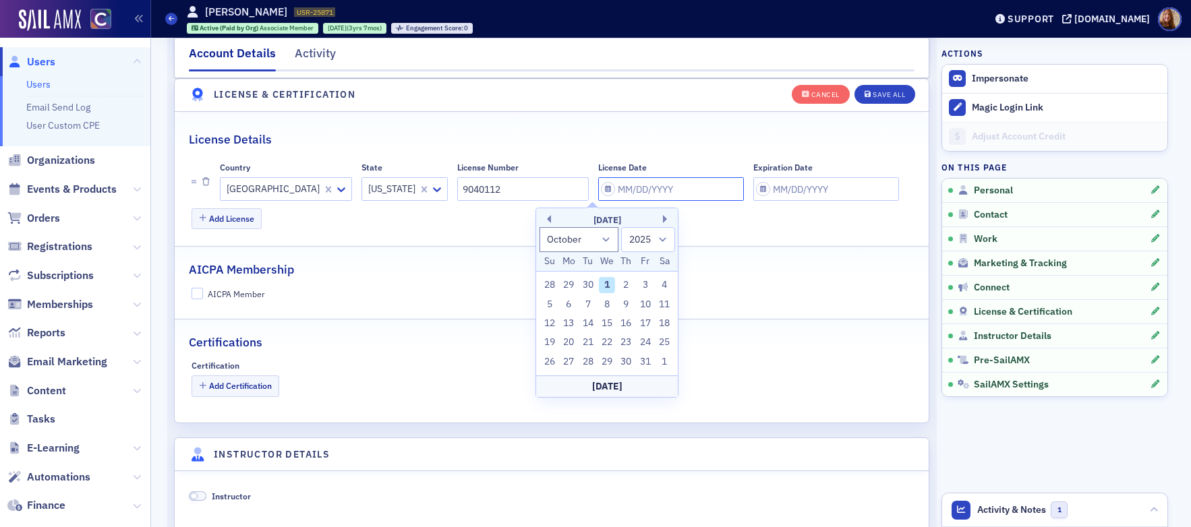
click at [598, 192] on input "License Date" at bounding box center [671, 189] width 146 height 24
click at [548, 219] on button "Previous Month" at bounding box center [547, 219] width 8 height 8
select select "8"
click at [649, 344] on div "26" at bounding box center [645, 342] width 16 height 16
type input "09/26/2025"
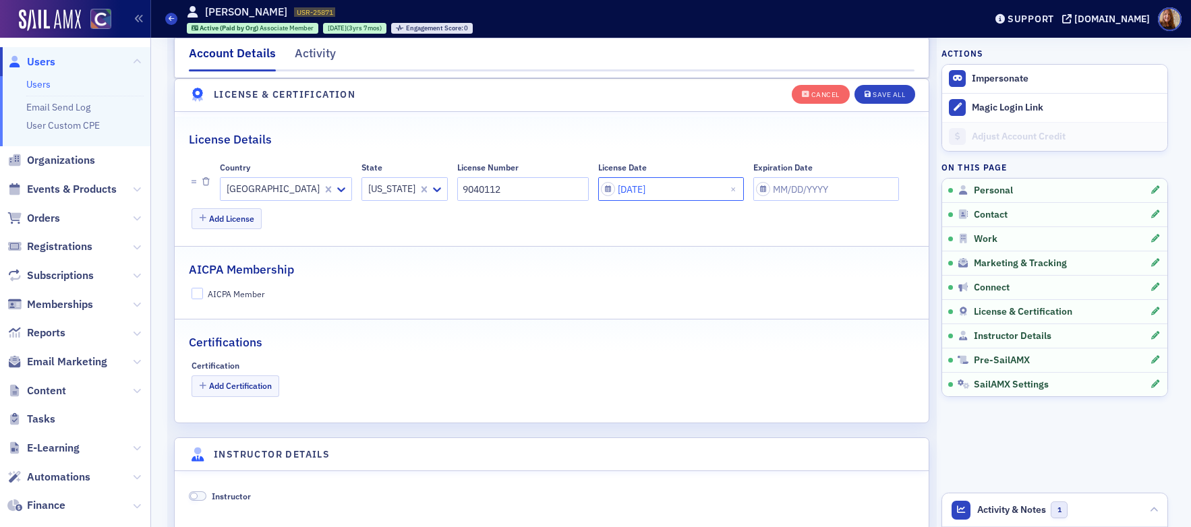
click at [603, 190] on input "09/26/2025" at bounding box center [671, 189] width 146 height 24
select select "8"
select select "2025"
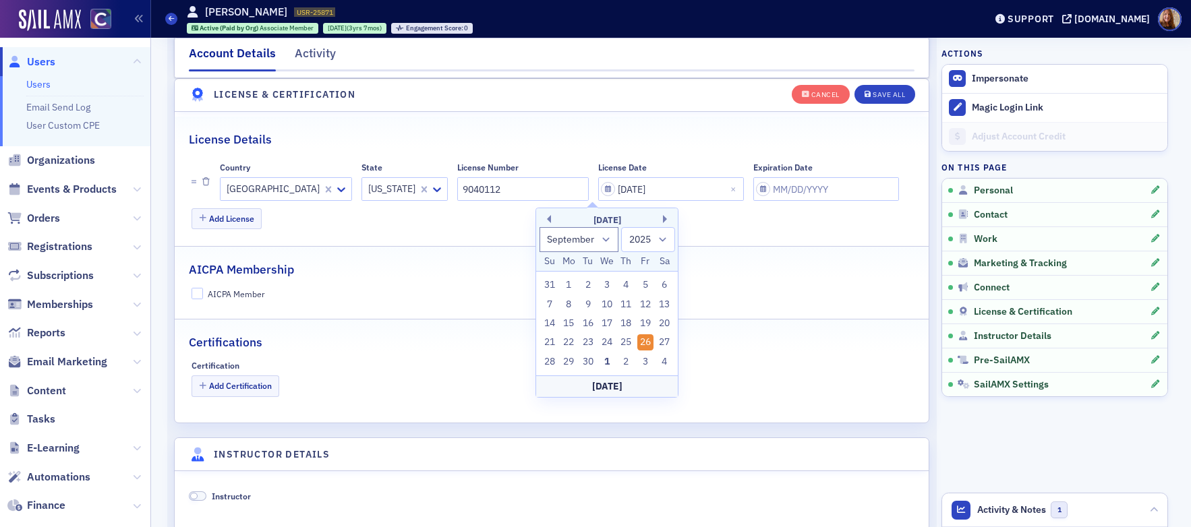
click at [650, 326] on div "19" at bounding box center [645, 324] width 16 height 16
type input "[DATE]"
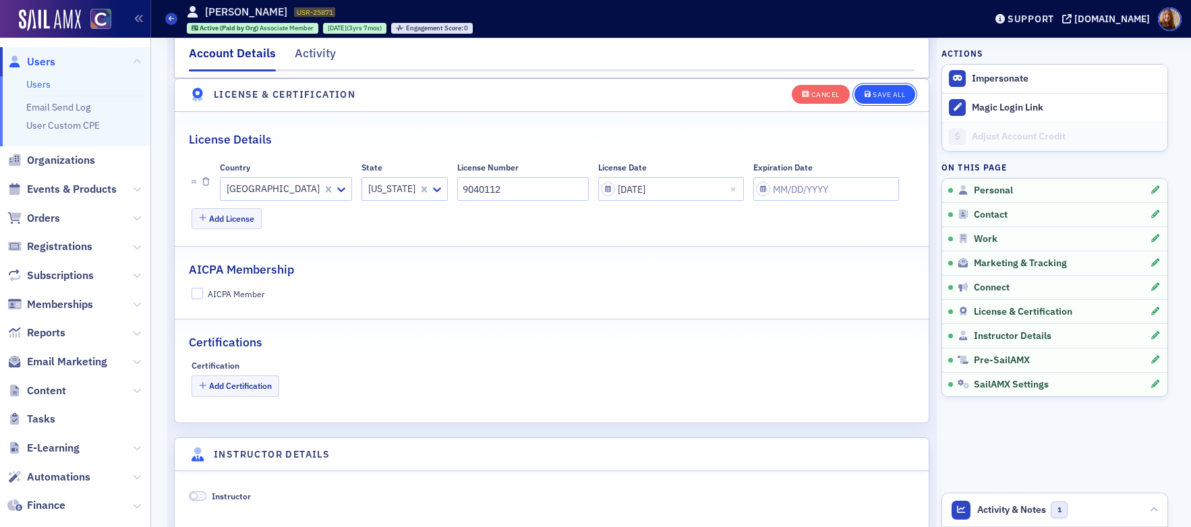
click at [886, 92] on div "Save All" at bounding box center [889, 94] width 32 height 7
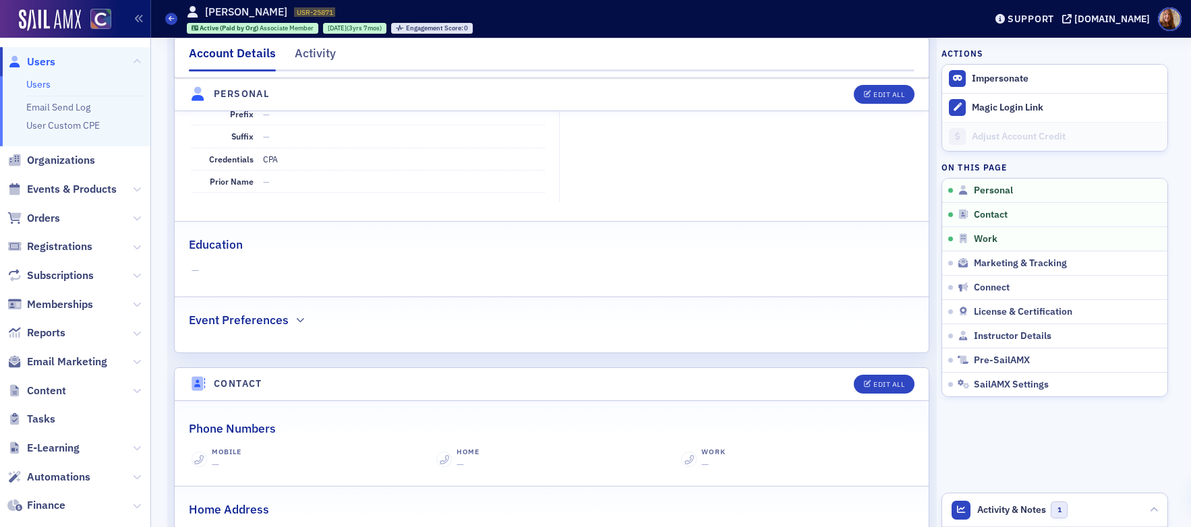
scroll to position [0, 0]
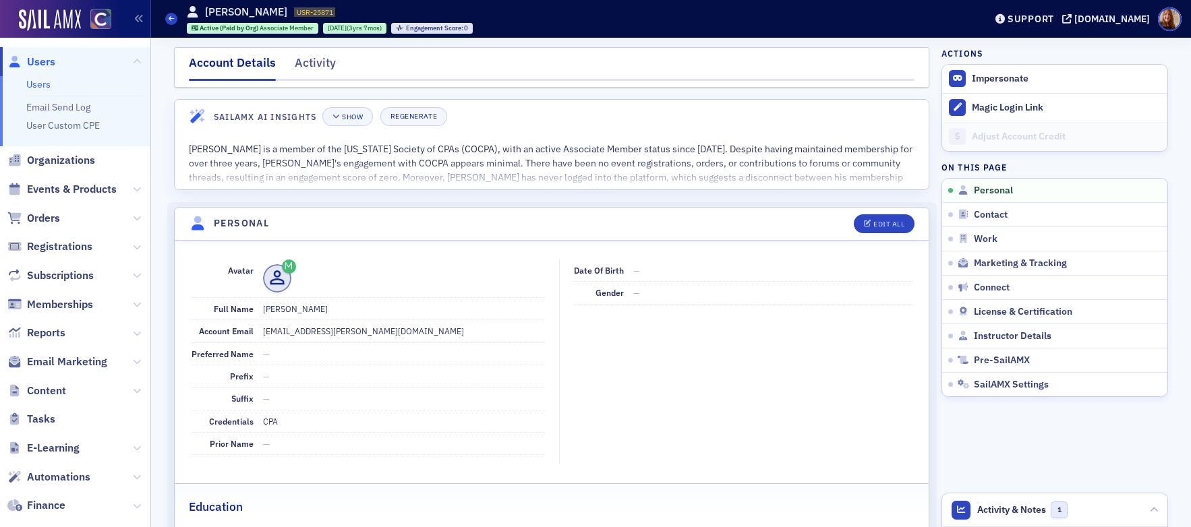
click at [297, 10] on span "USR-25871" at bounding box center [315, 11] width 36 height 9
click at [297, 11] on span "USR-25871" at bounding box center [315, 11] width 36 height 9
copy div "USR-25871 25871"
click at [38, 88] on link "Users" at bounding box center [38, 84] width 24 height 12
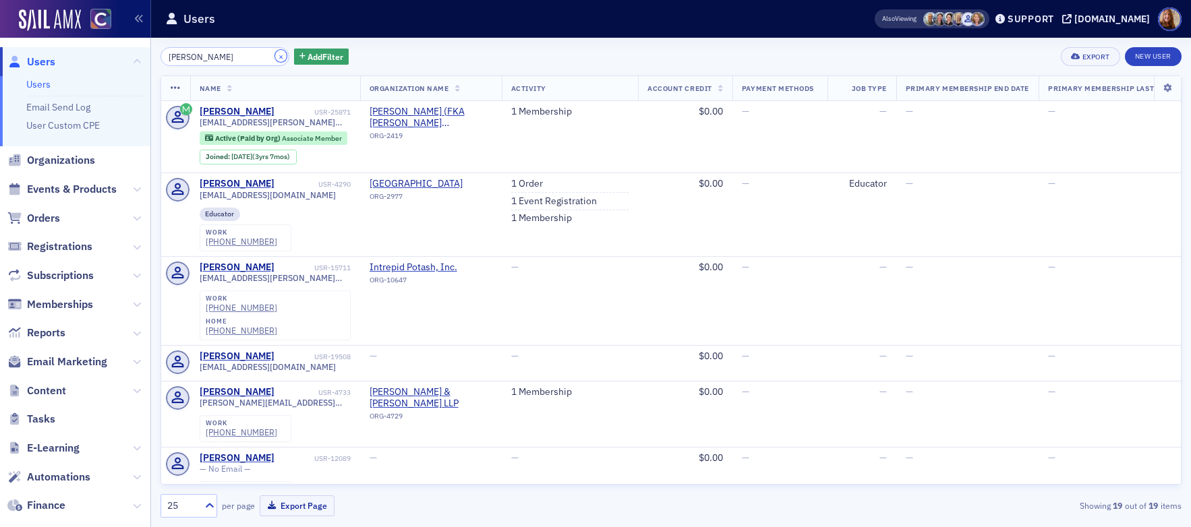
click at [275, 57] on button "×" at bounding box center [281, 56] width 12 height 12
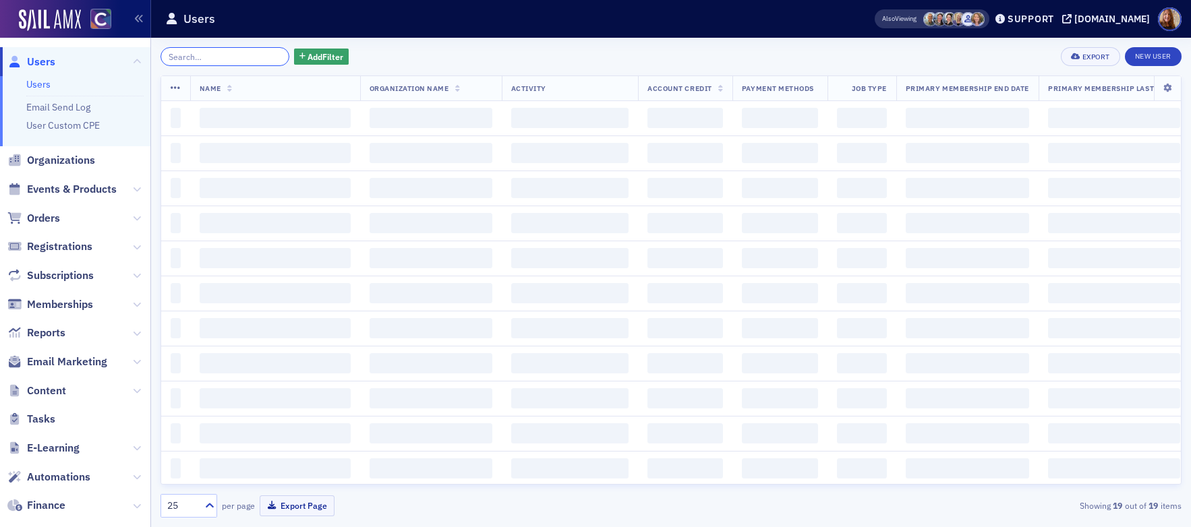
click at [213, 63] on input "search" at bounding box center [224, 56] width 129 height 19
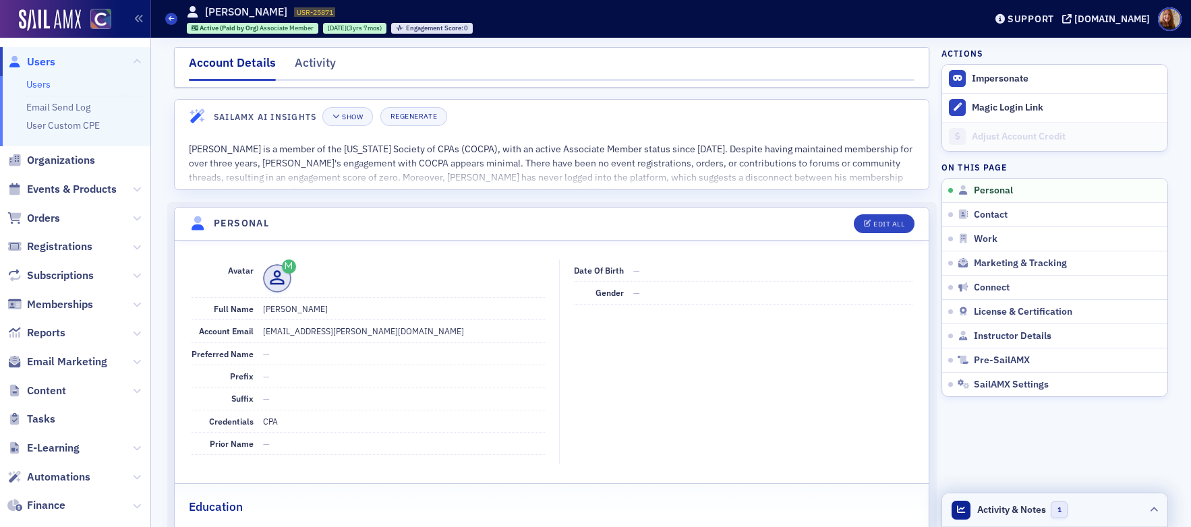
click at [1097, 507] on header "Activity & Notes 1" at bounding box center [1054, 511] width 225 height 34
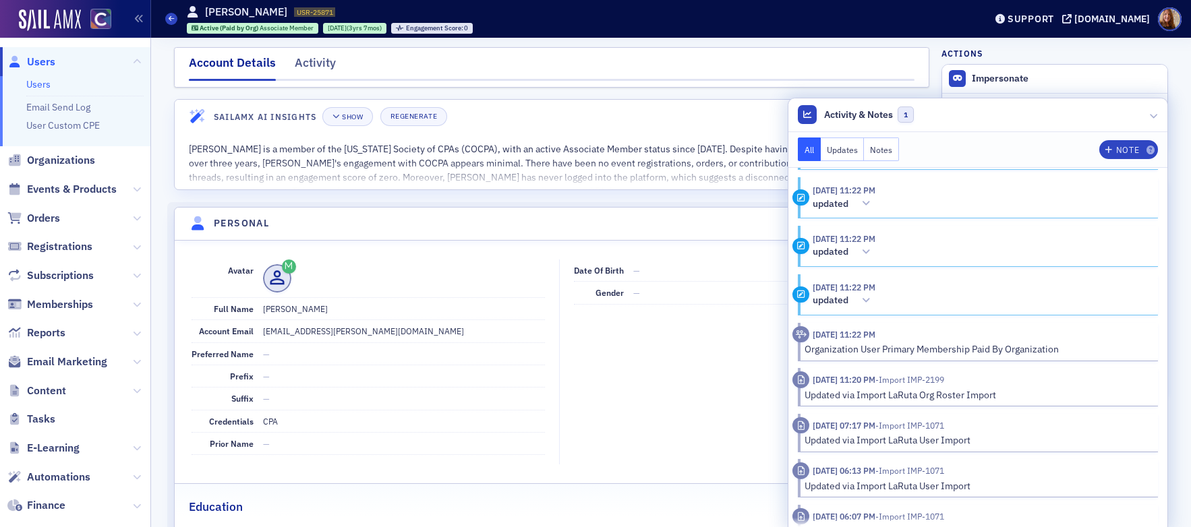
scroll to position [411, 0]
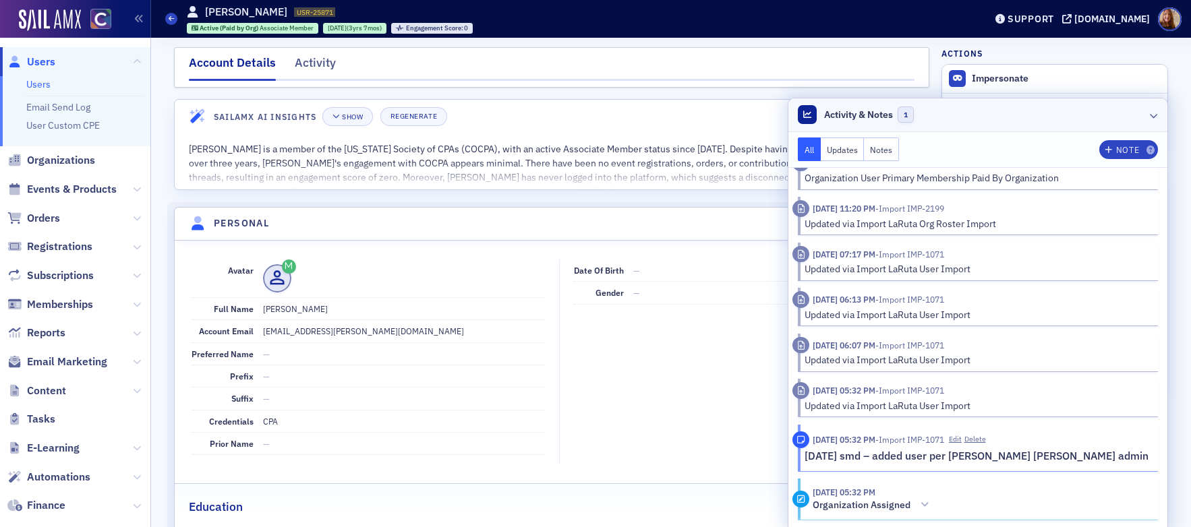
click at [996, 116] on header "Activity & Notes 1" at bounding box center [977, 115] width 379 height 34
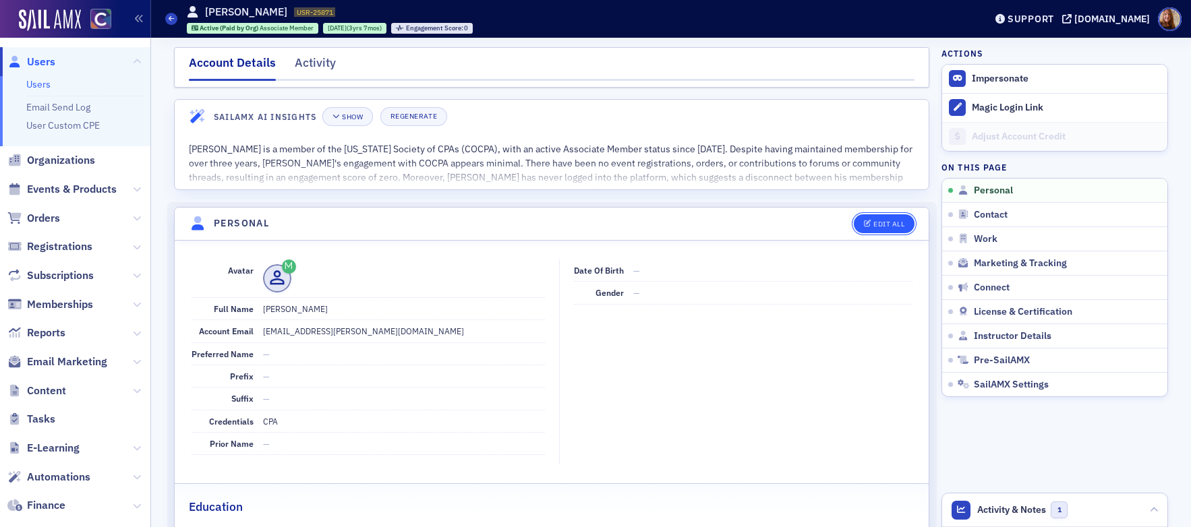
click at [893, 231] on button "Edit All" at bounding box center [884, 223] width 61 height 19
select select "US"
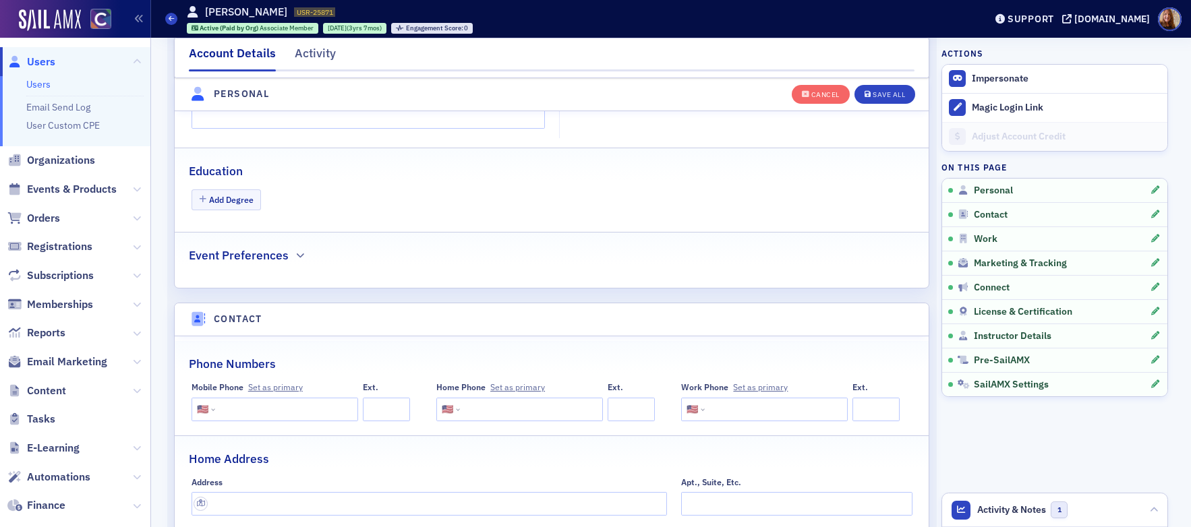
scroll to position [624, 0]
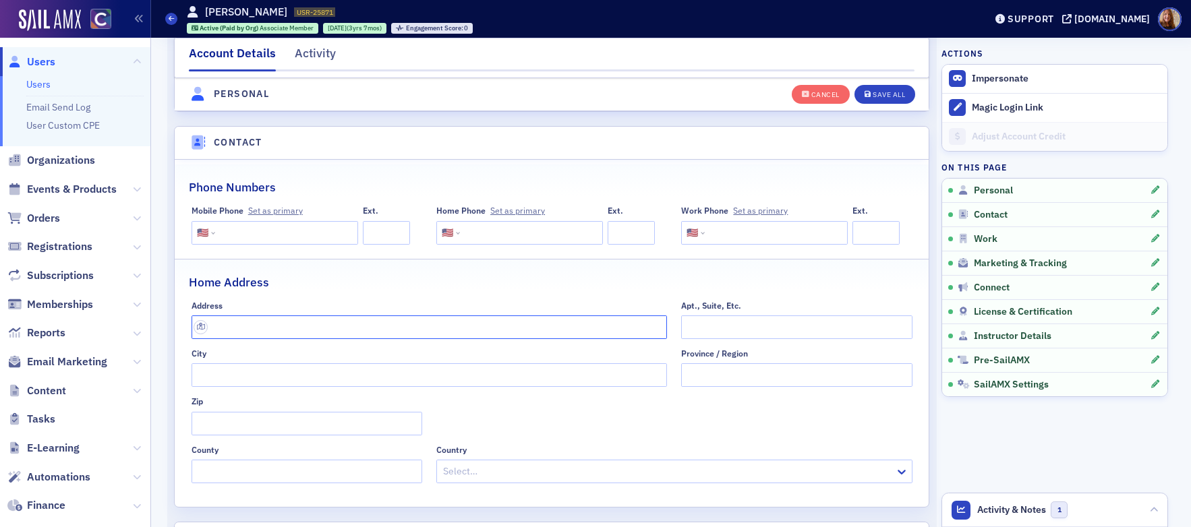
click at [244, 327] on input "text" at bounding box center [430, 328] width 476 height 24
paste input "[STREET_ADDRESS]"
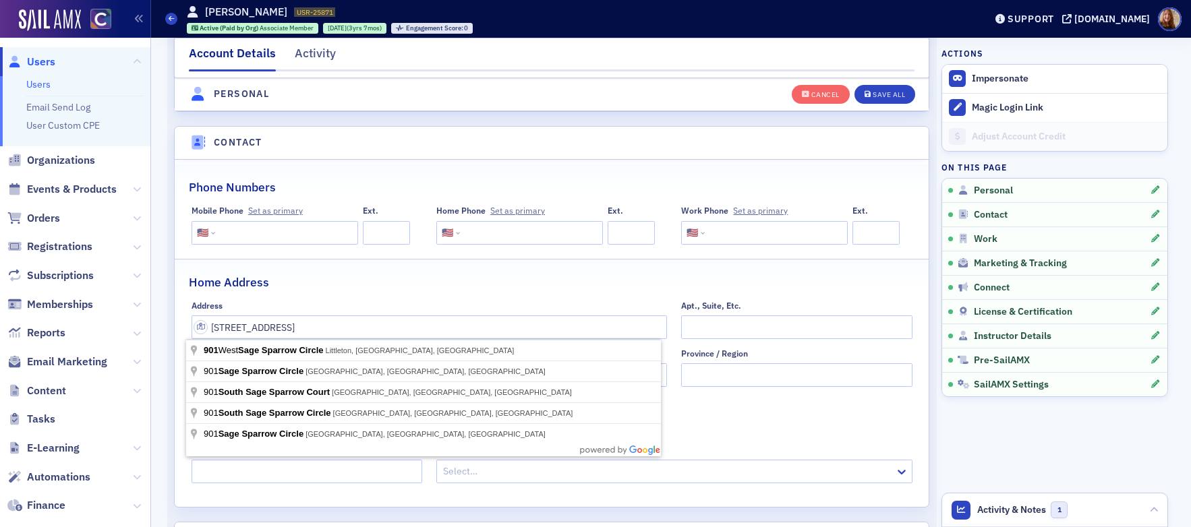
type input "South Sage Sparrow Court"
type input "[GEOGRAPHIC_DATA]"
type input "80129"
type input "[GEOGRAPHIC_DATA]"
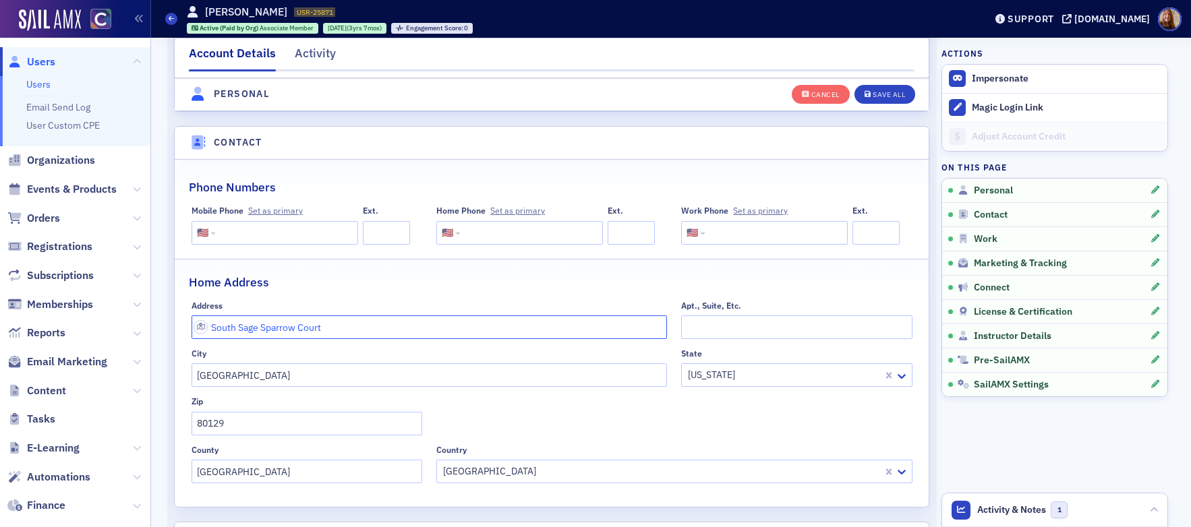
click at [215, 329] on input "South Sage Sparrow Court" at bounding box center [430, 328] width 476 height 24
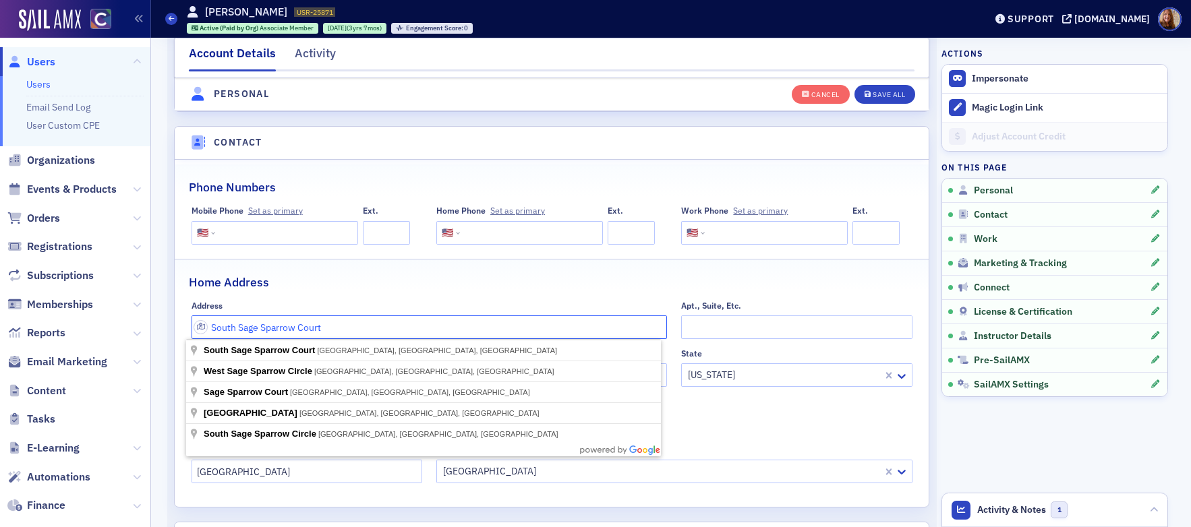
click at [215, 329] on input "South Sage Sparrow Court" at bounding box center [430, 328] width 476 height 24
paste input "[STREET_ADDRESS]"
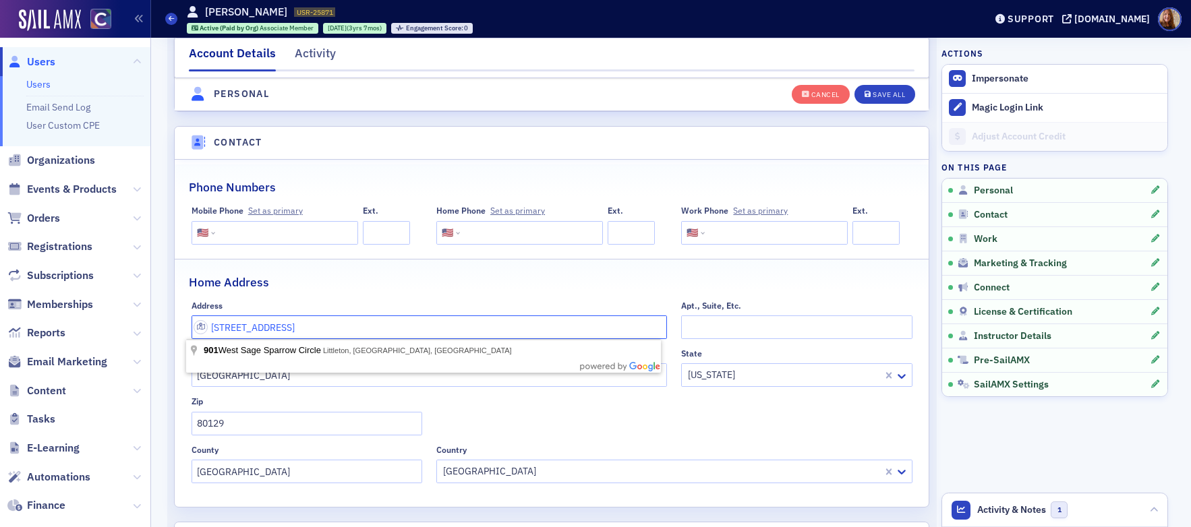
drag, startPoint x: 311, startPoint y: 328, endPoint x: 227, endPoint y: 331, distance: 83.7
click at [227, 331] on input "[STREET_ADDRESS]" at bounding box center [430, 328] width 476 height 24
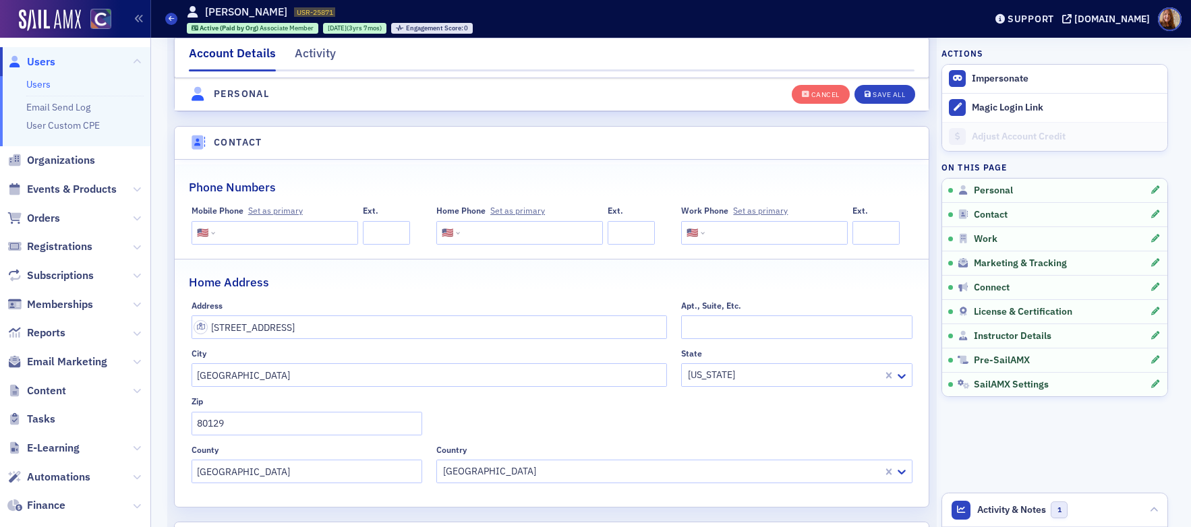
click at [798, 283] on div "Home Address" at bounding box center [552, 276] width 726 height 32
click at [303, 331] on input "[STREET_ADDRESS]" at bounding box center [430, 328] width 476 height 24
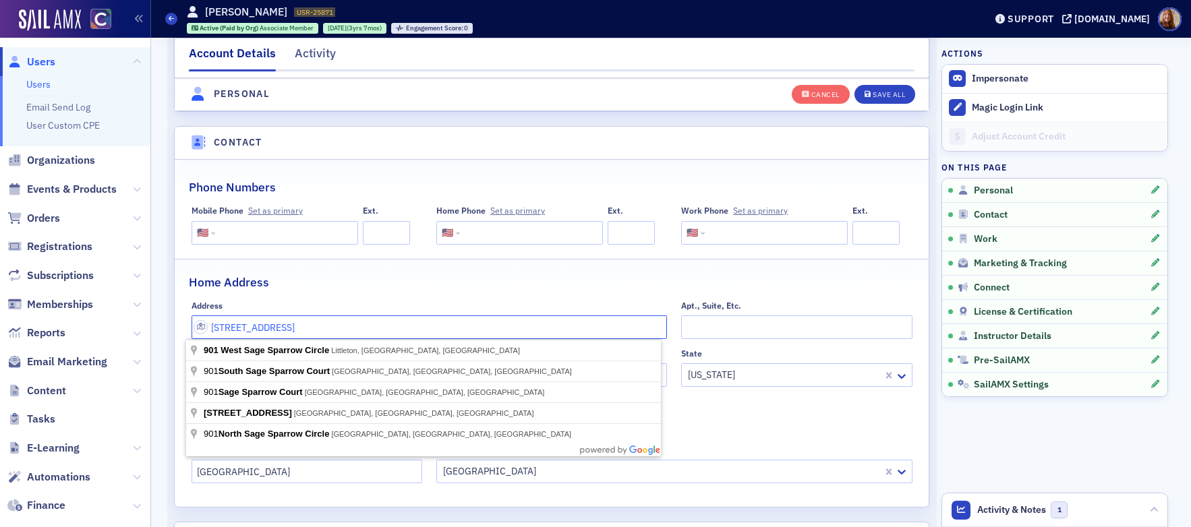
click at [303, 331] on input "[STREET_ADDRESS]" at bounding box center [430, 328] width 476 height 24
type input "[STREET_ADDRESS]"
click at [461, 283] on div "Home Address" at bounding box center [552, 276] width 726 height 32
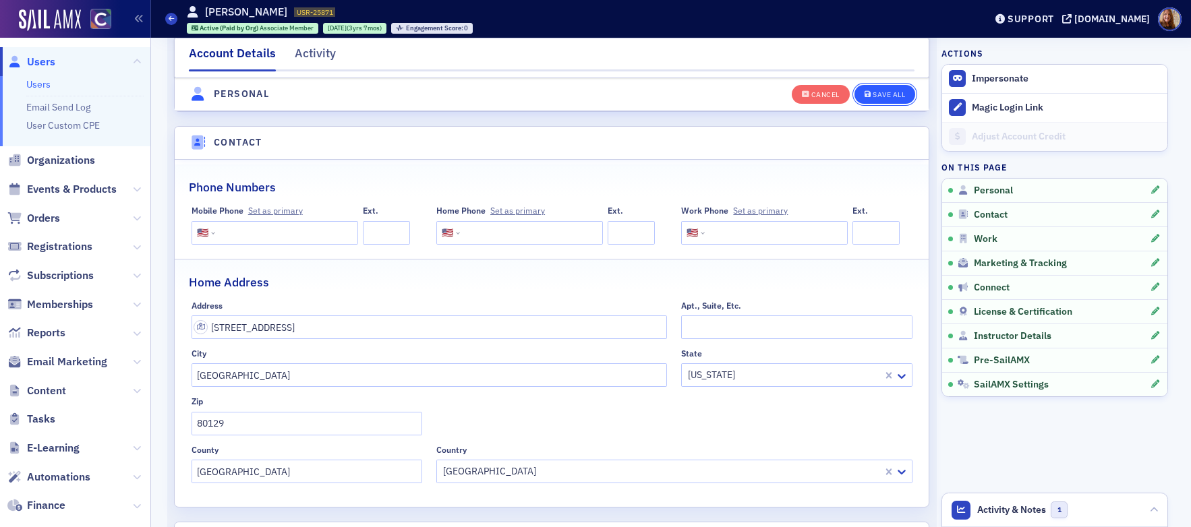
click at [887, 95] on div "Save All" at bounding box center [889, 94] width 32 height 7
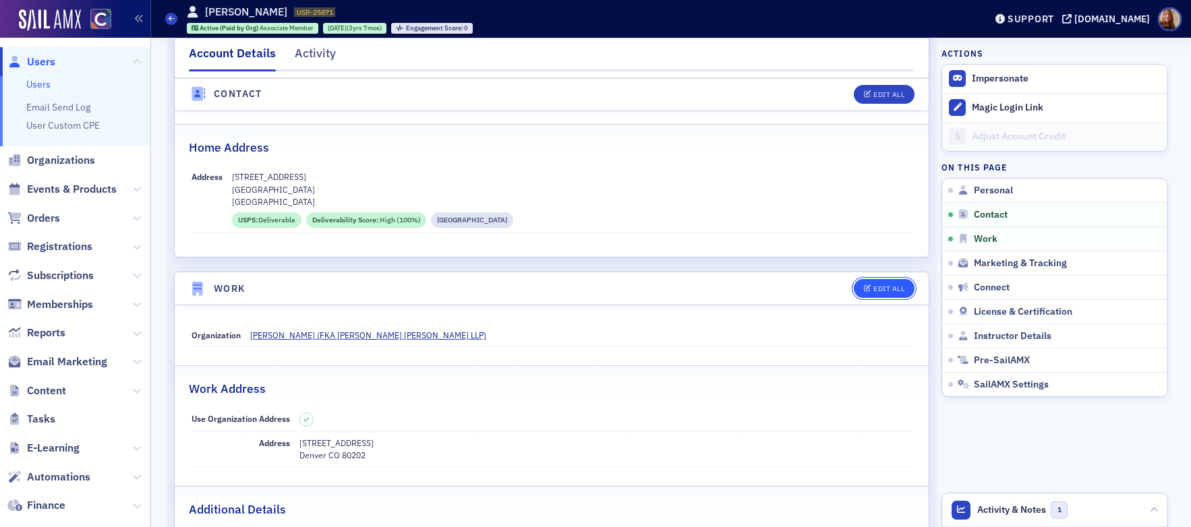
click at [882, 293] on button "Edit All" at bounding box center [884, 288] width 61 height 19
select select "US"
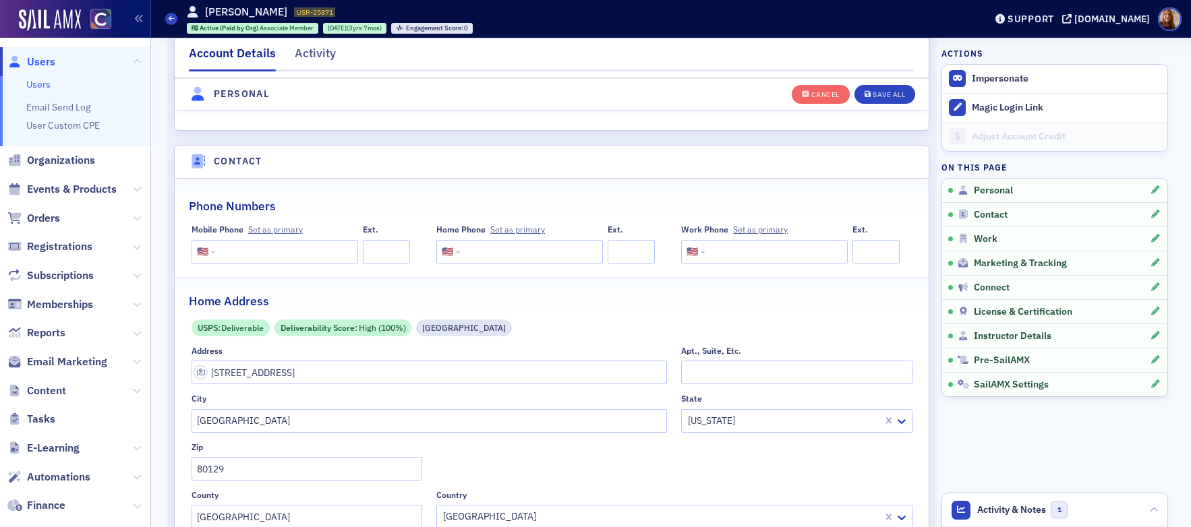
scroll to position [603, 0]
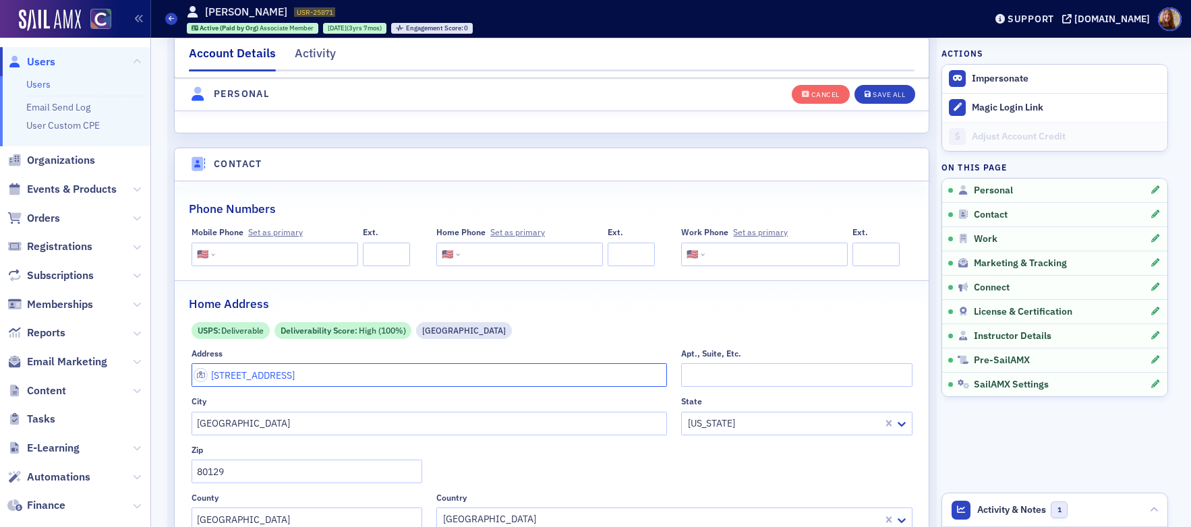
click at [247, 372] on input "[STREET_ADDRESS]" at bounding box center [430, 375] width 476 height 24
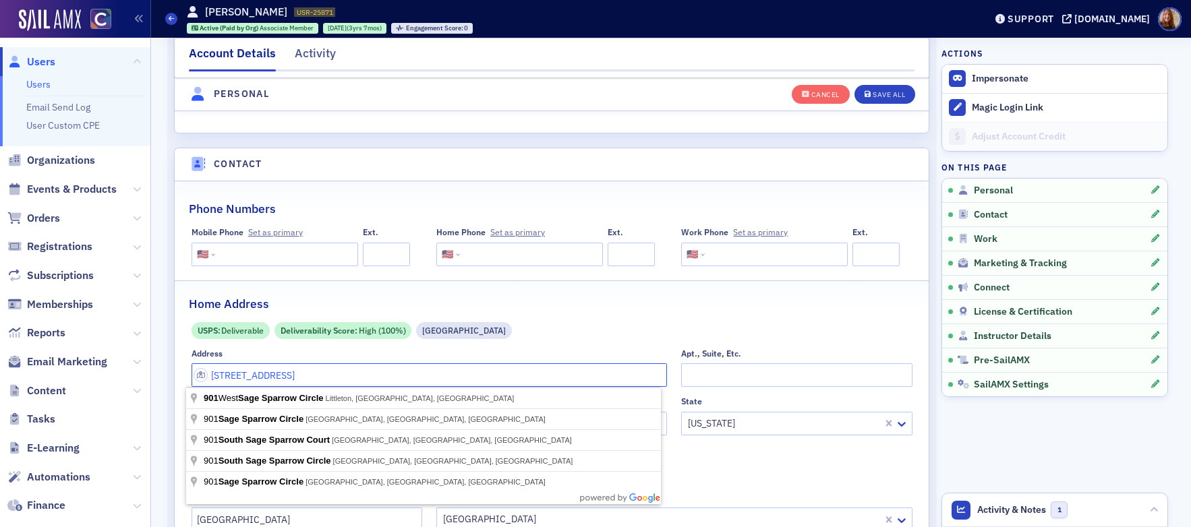
click at [247, 372] on input "[STREET_ADDRESS]" at bounding box center [430, 375] width 476 height 24
paste input "[STREET_ADDRESS]"
type input "[STREET_ADDRESS]"
type input "[PERSON_NAME]"
type input "80134-5999"
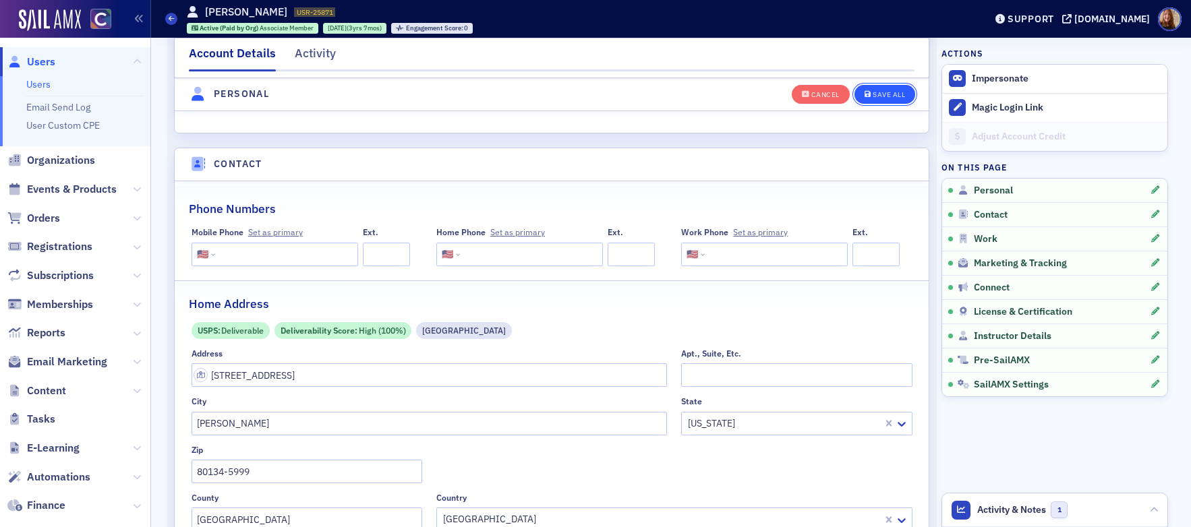
click at [873, 98] on div "Save All" at bounding box center [889, 94] width 32 height 7
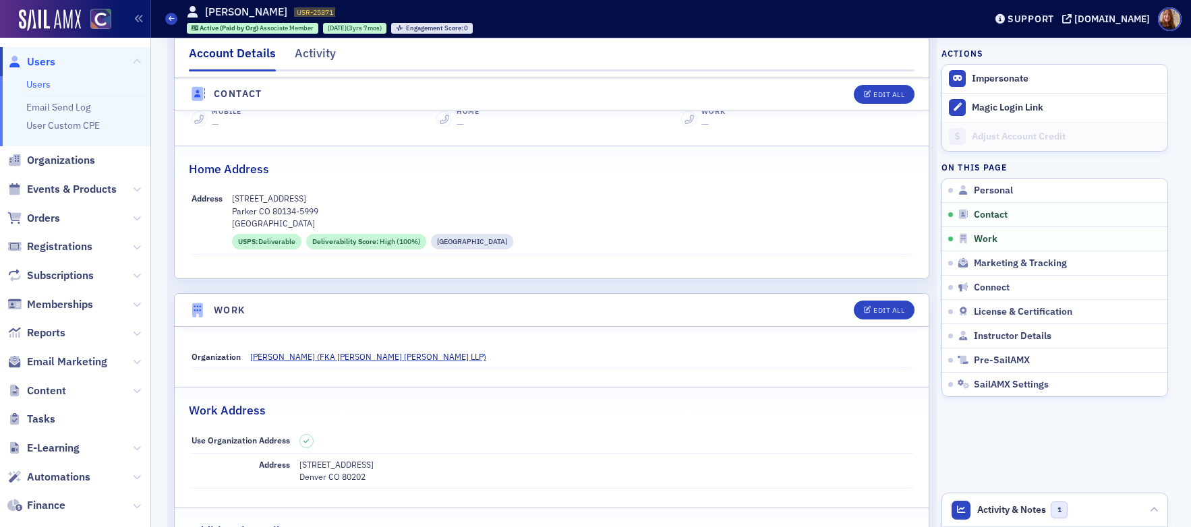
click at [35, 87] on link "Users" at bounding box center [38, 84] width 24 height 12
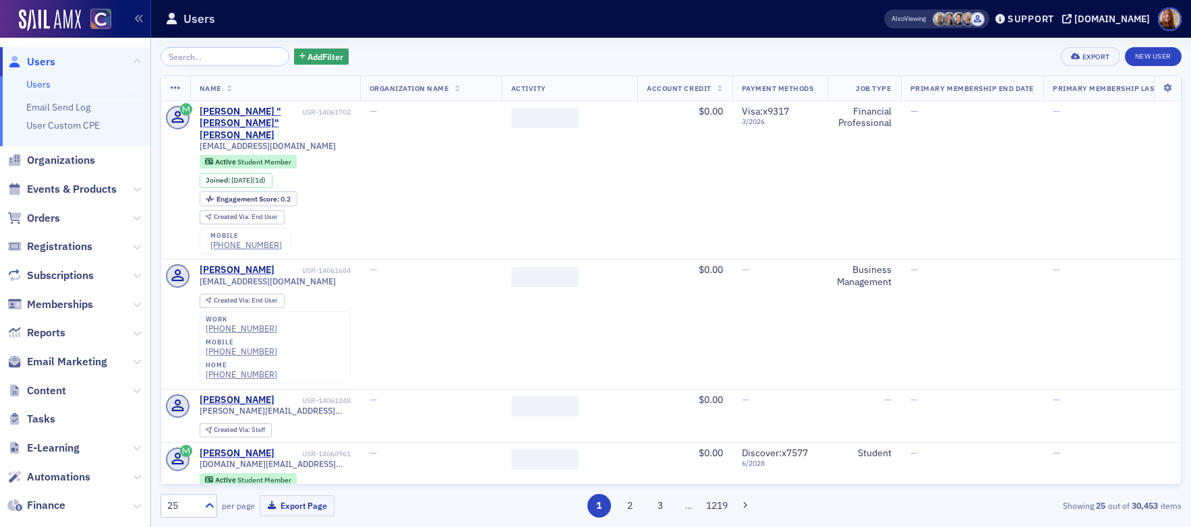
click at [216, 50] on input "search" at bounding box center [224, 56] width 129 height 19
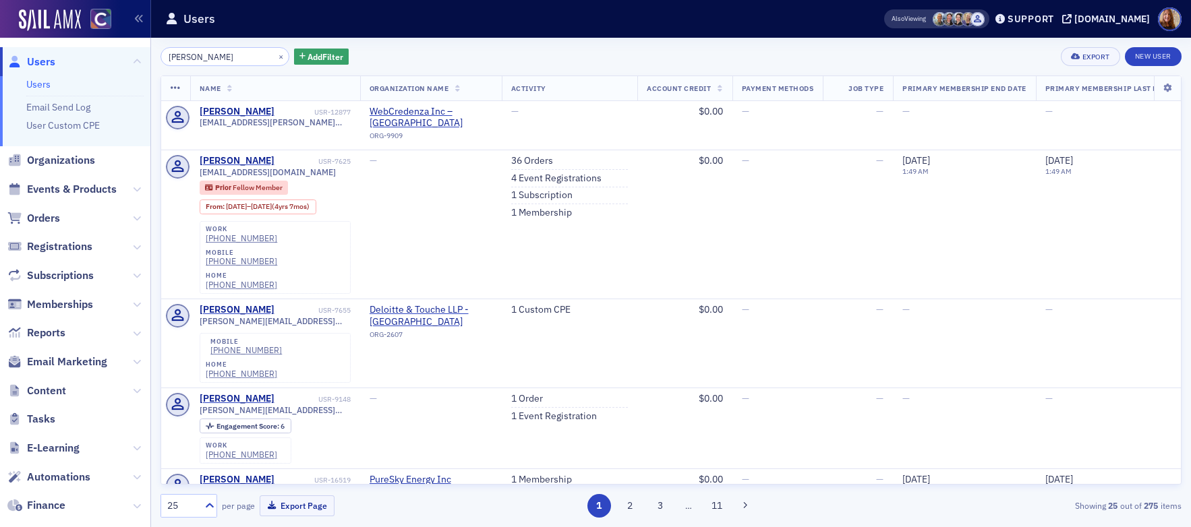
type input "[PERSON_NAME]"
click at [275, 54] on button "×" at bounding box center [281, 56] width 12 height 12
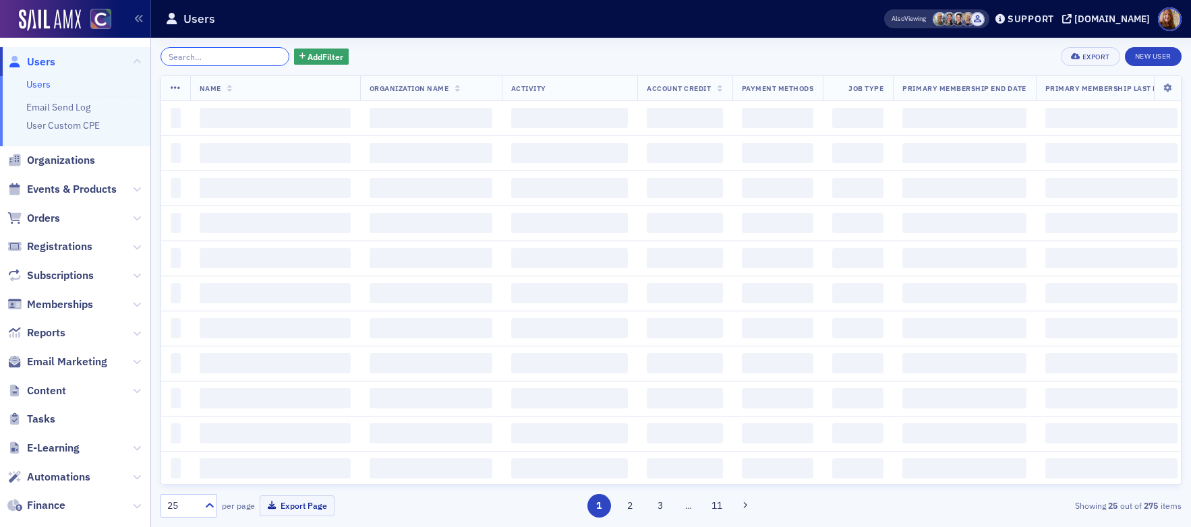
click at [206, 61] on input "search" at bounding box center [224, 56] width 129 height 19
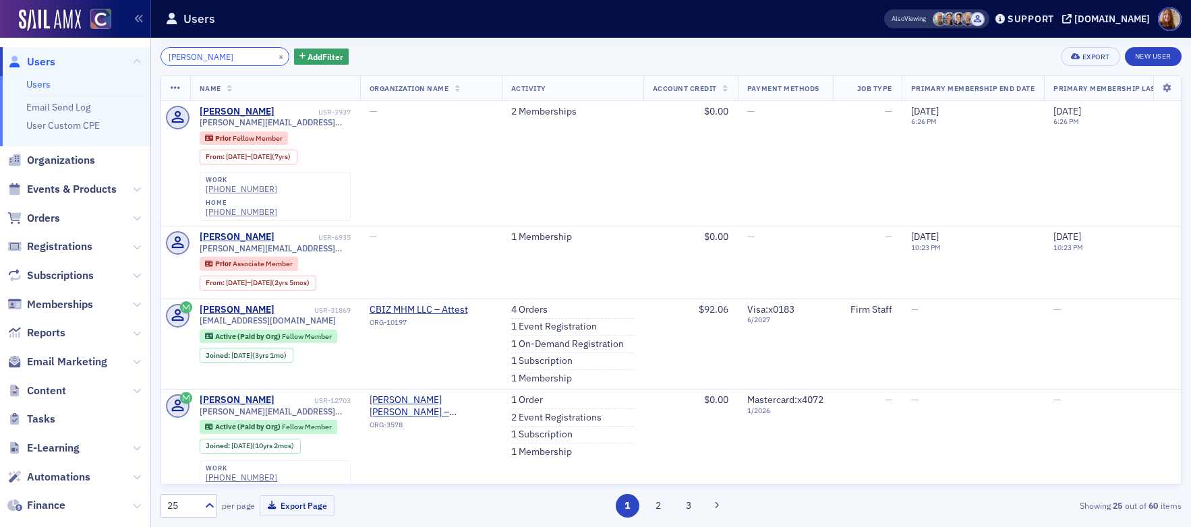
click at [176, 56] on input "[PERSON_NAME]" at bounding box center [224, 56] width 129 height 19
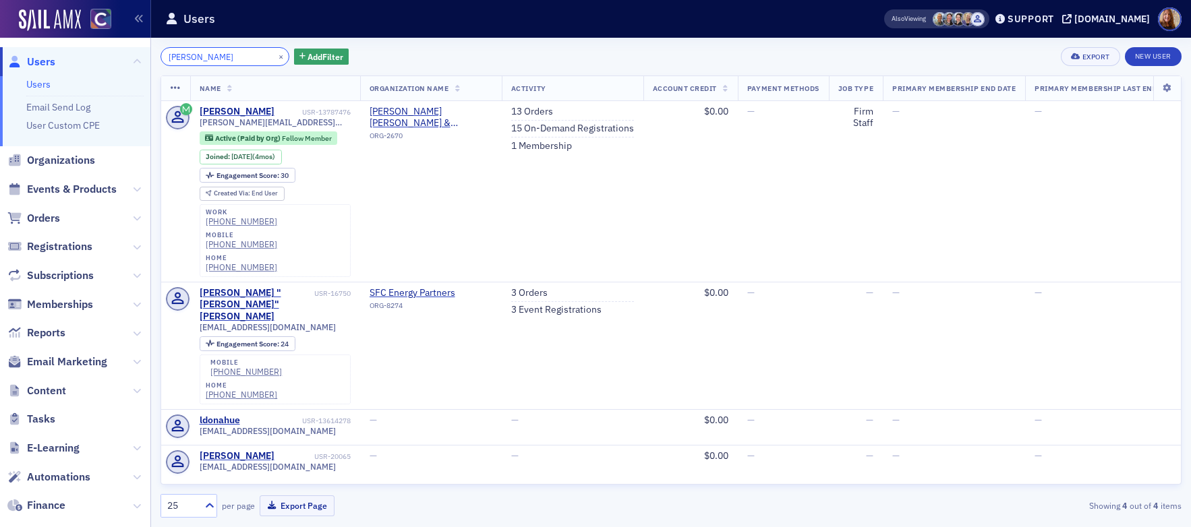
type input "[PERSON_NAME]"
click at [275, 56] on button "×" at bounding box center [281, 56] width 12 height 12
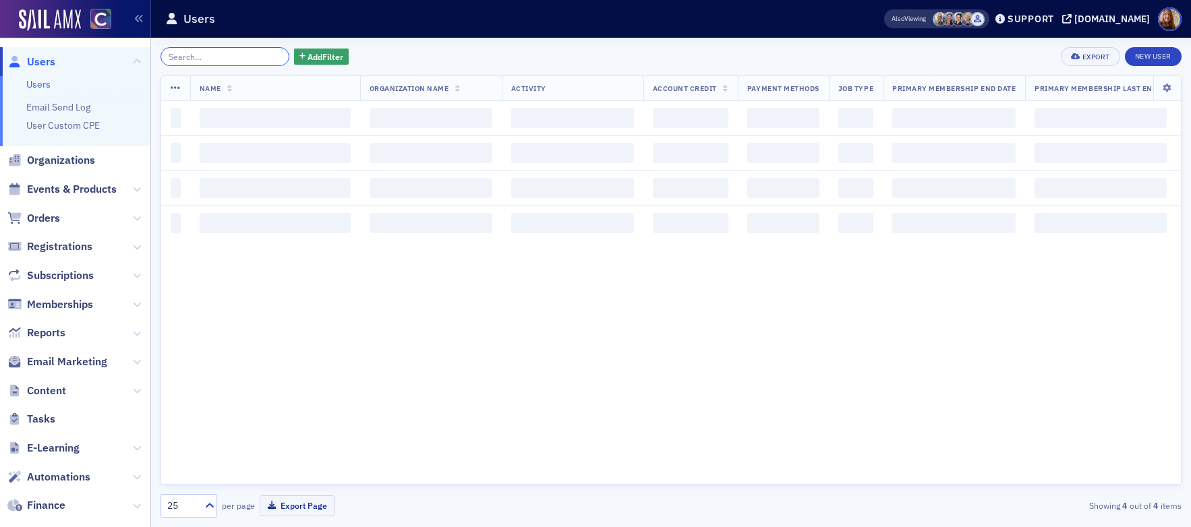
click at [233, 59] on input "search" at bounding box center [224, 56] width 129 height 19
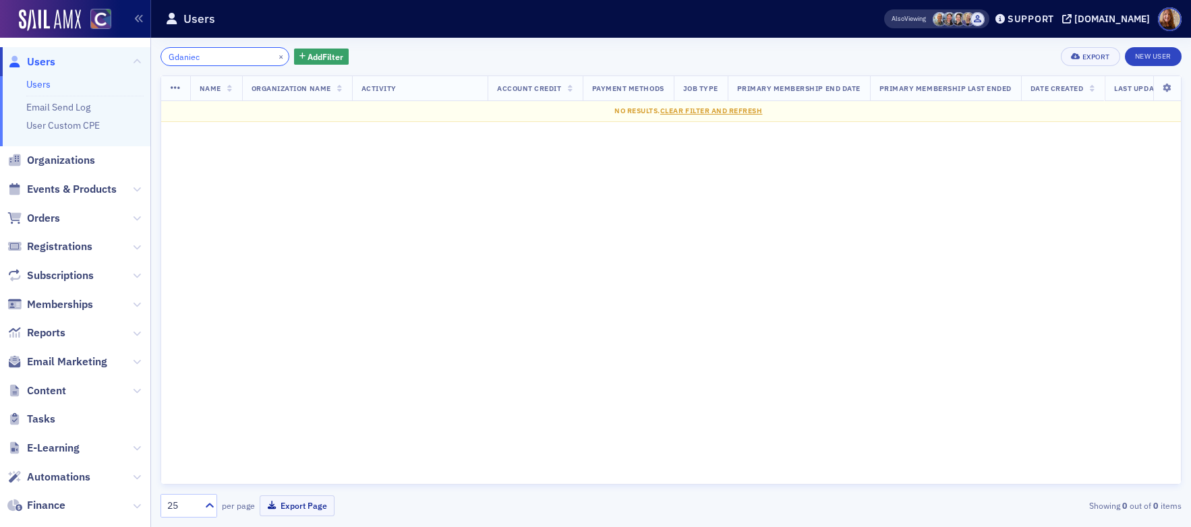
type input "Gdaniec"
click at [275, 53] on button "×" at bounding box center [281, 56] width 12 height 12
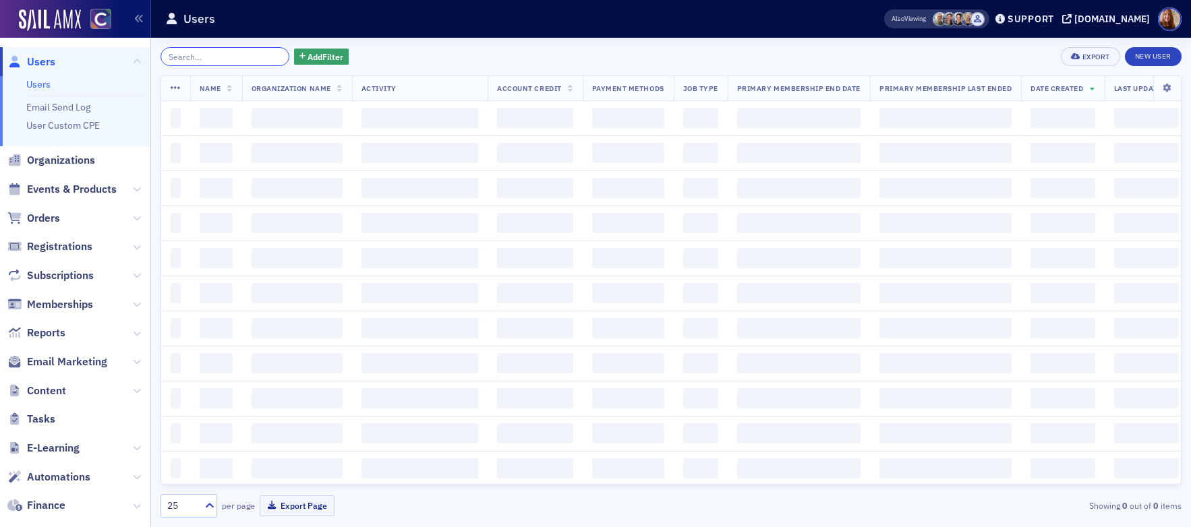
click at [225, 59] on input "search" at bounding box center [224, 56] width 129 height 19
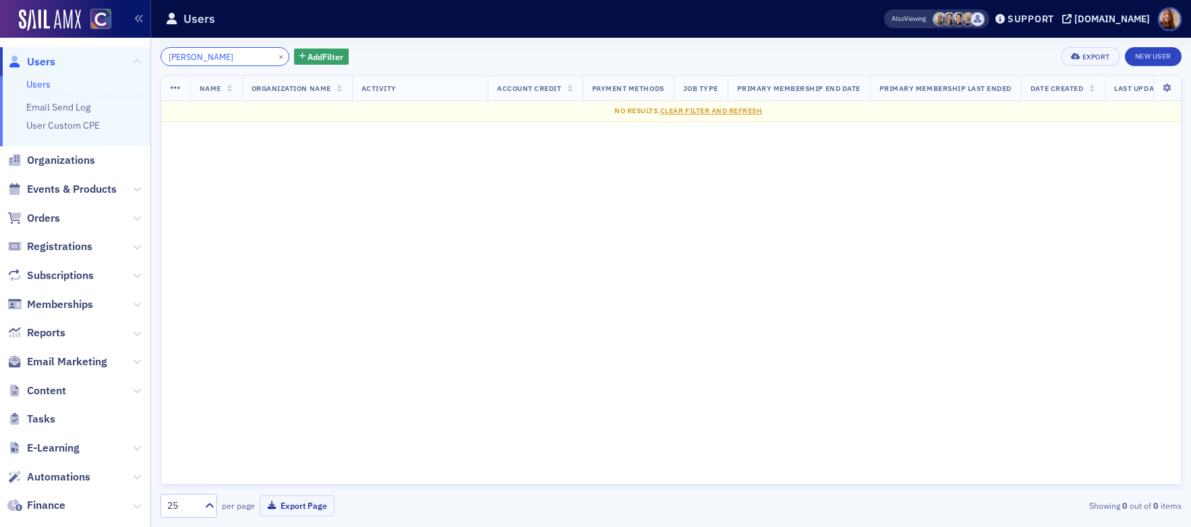
type input "[PERSON_NAME]"
